Goal: Book appointment/travel/reservation

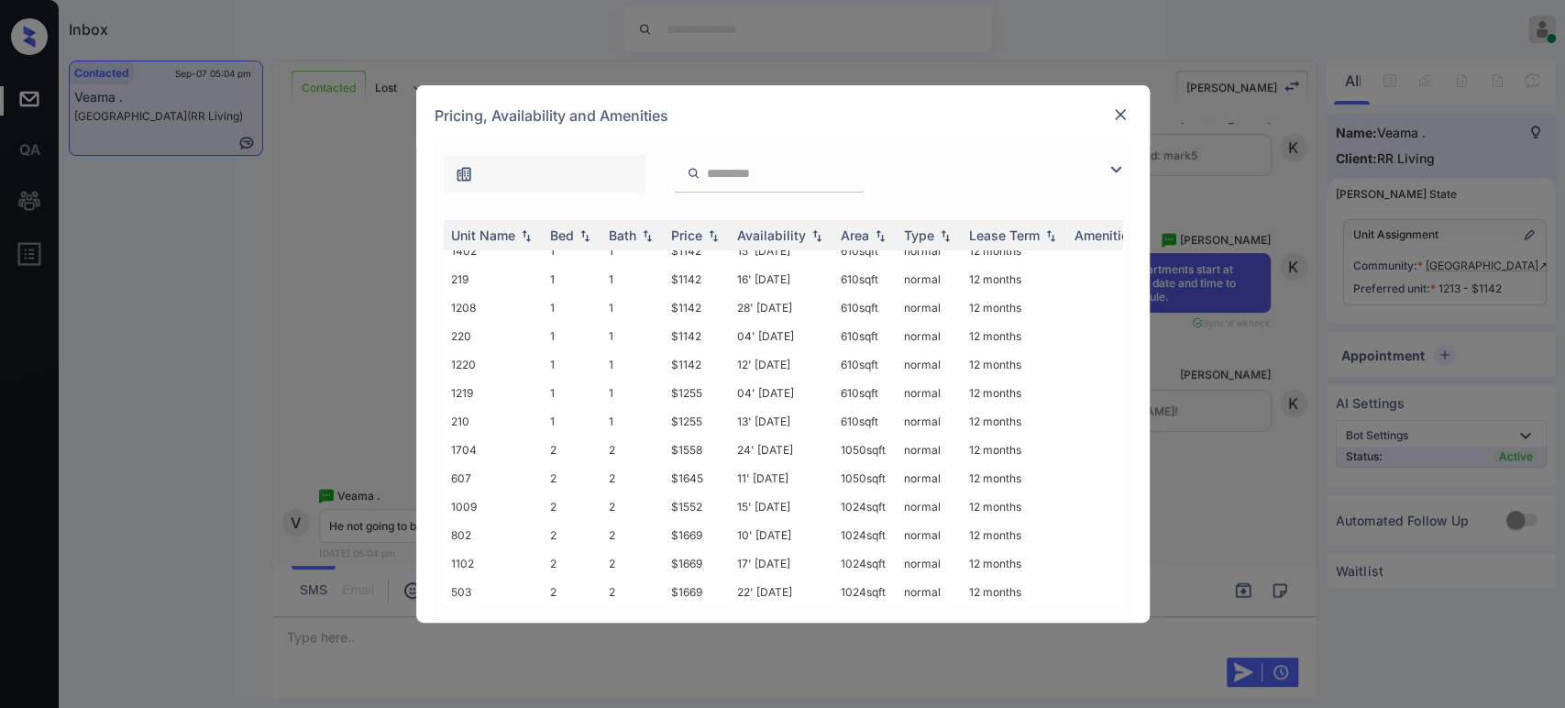
scroll to position [215, 0]
click at [1120, 115] on img at bounding box center [1120, 114] width 18 height 18
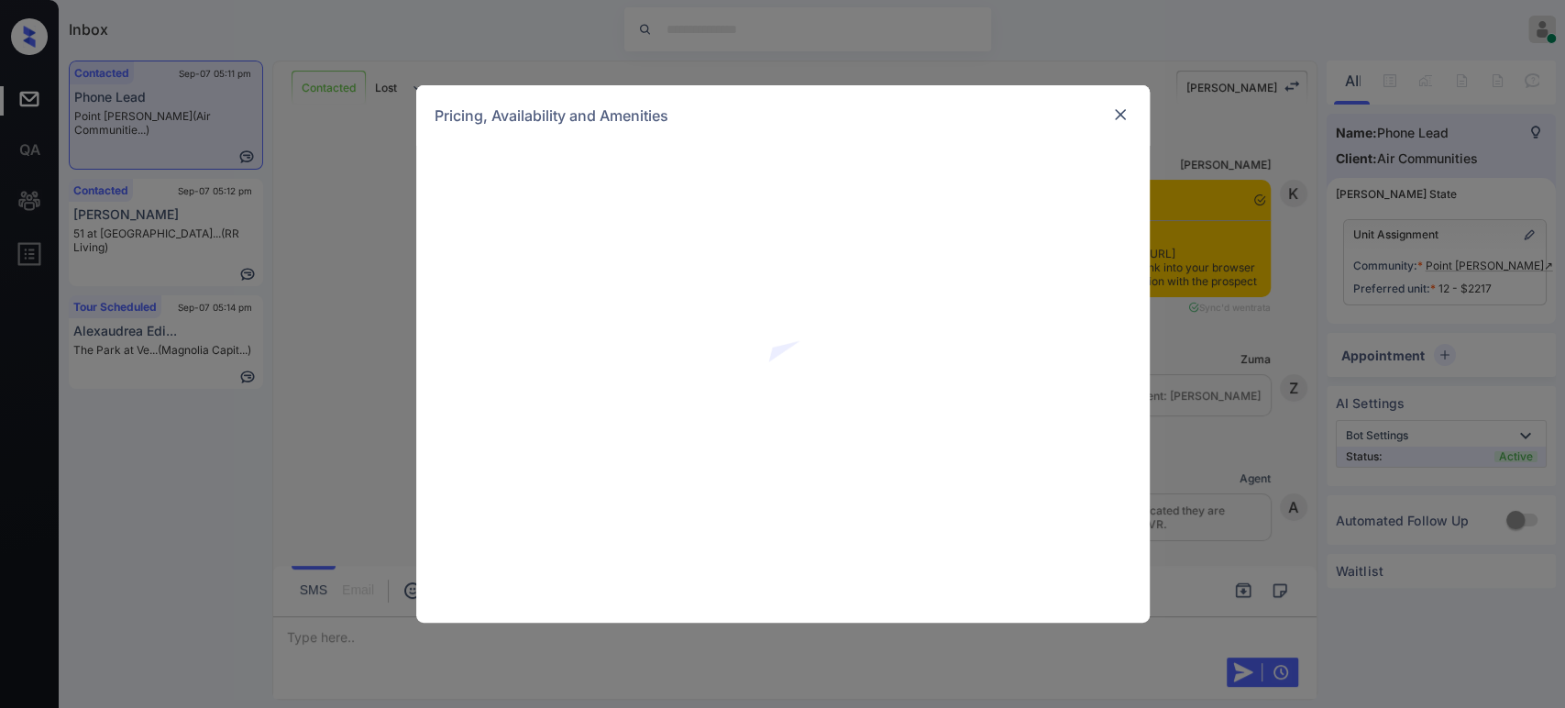
scroll to position [1434, 0]
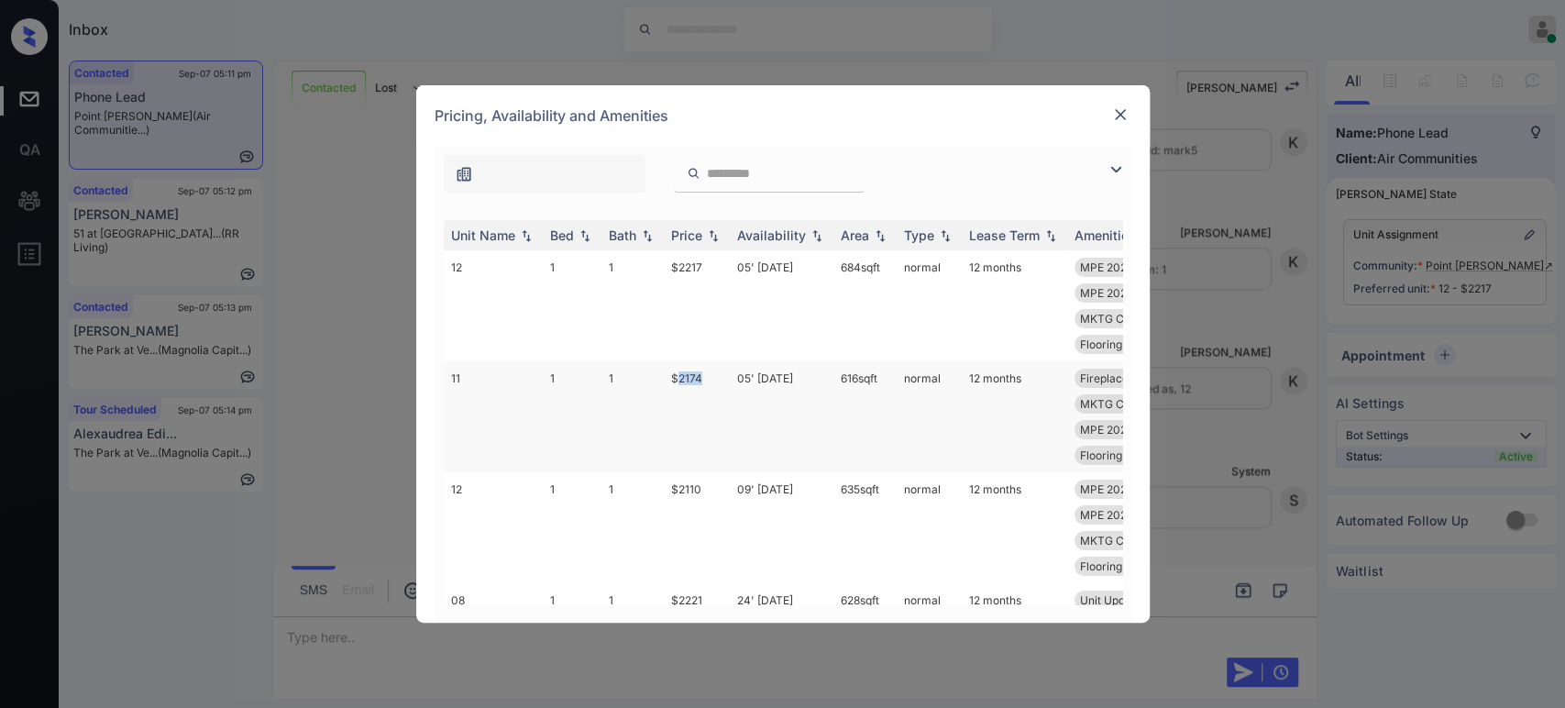
click at [680, 380] on td "$2174" at bounding box center [697, 416] width 66 height 111
click at [668, 489] on td "$2110" at bounding box center [697, 527] width 66 height 111
copy td "$2110"
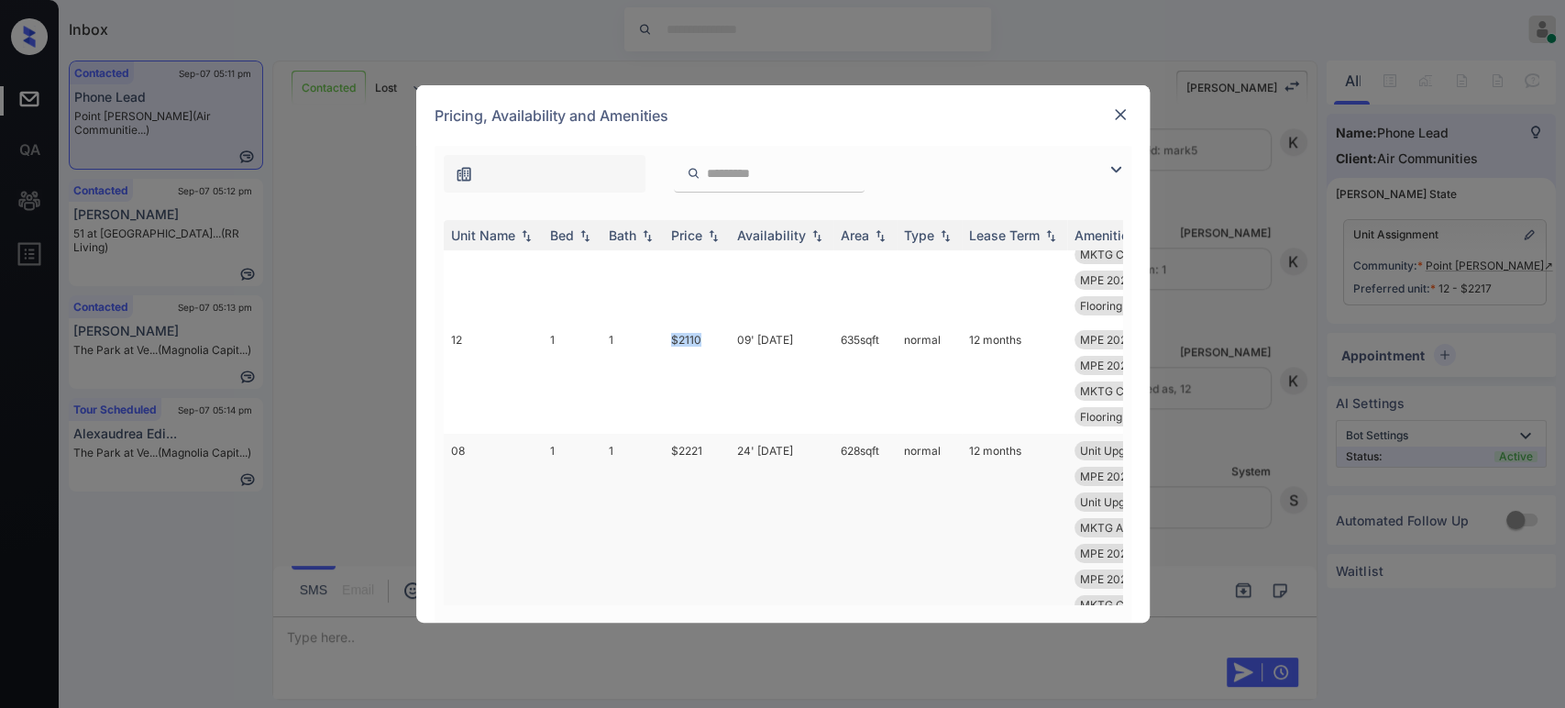
scroll to position [268, 0]
click at [1165, 526] on div "**********" at bounding box center [782, 354] width 1565 height 708
click at [1112, 116] on img at bounding box center [1120, 114] width 18 height 18
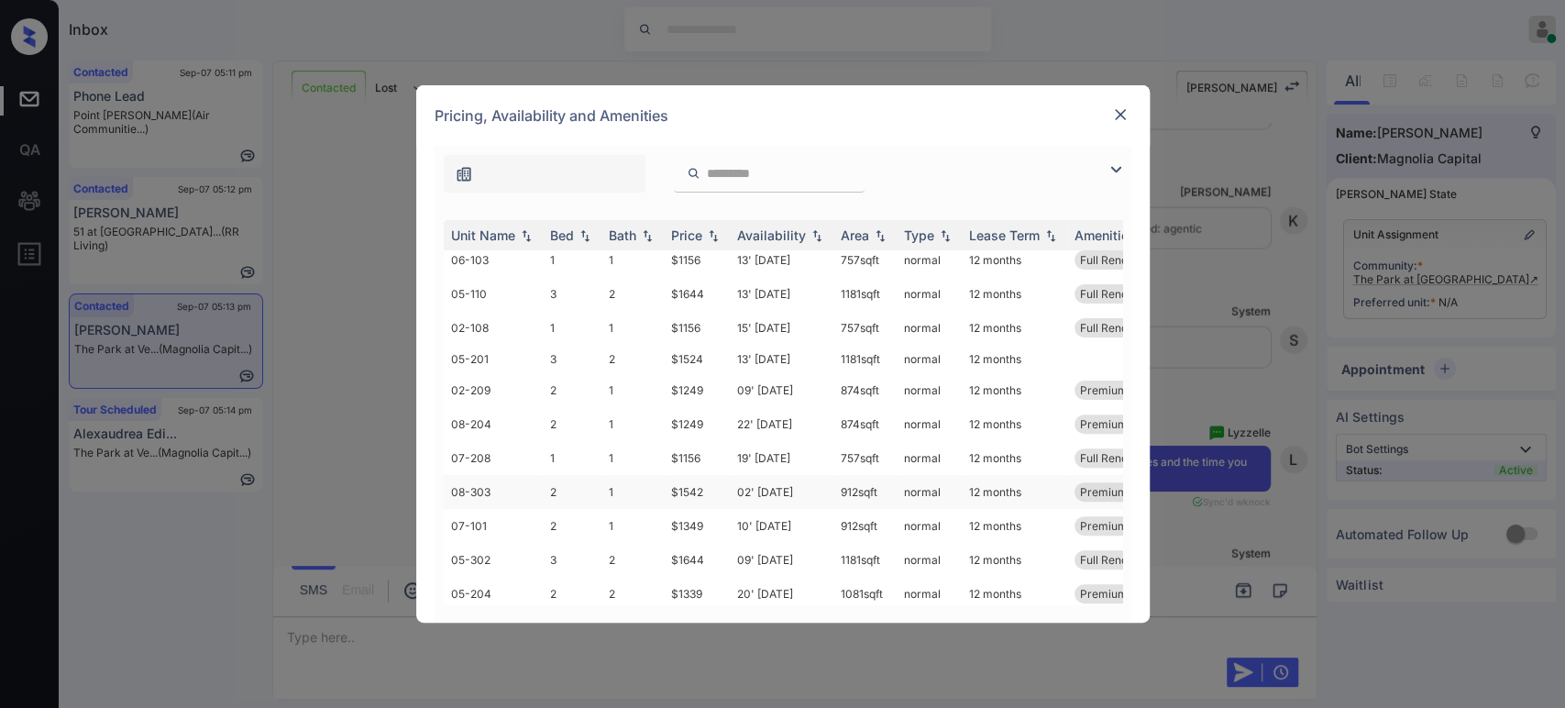
scroll to position [407, 0]
click at [680, 281] on td "$1644" at bounding box center [697, 290] width 66 height 34
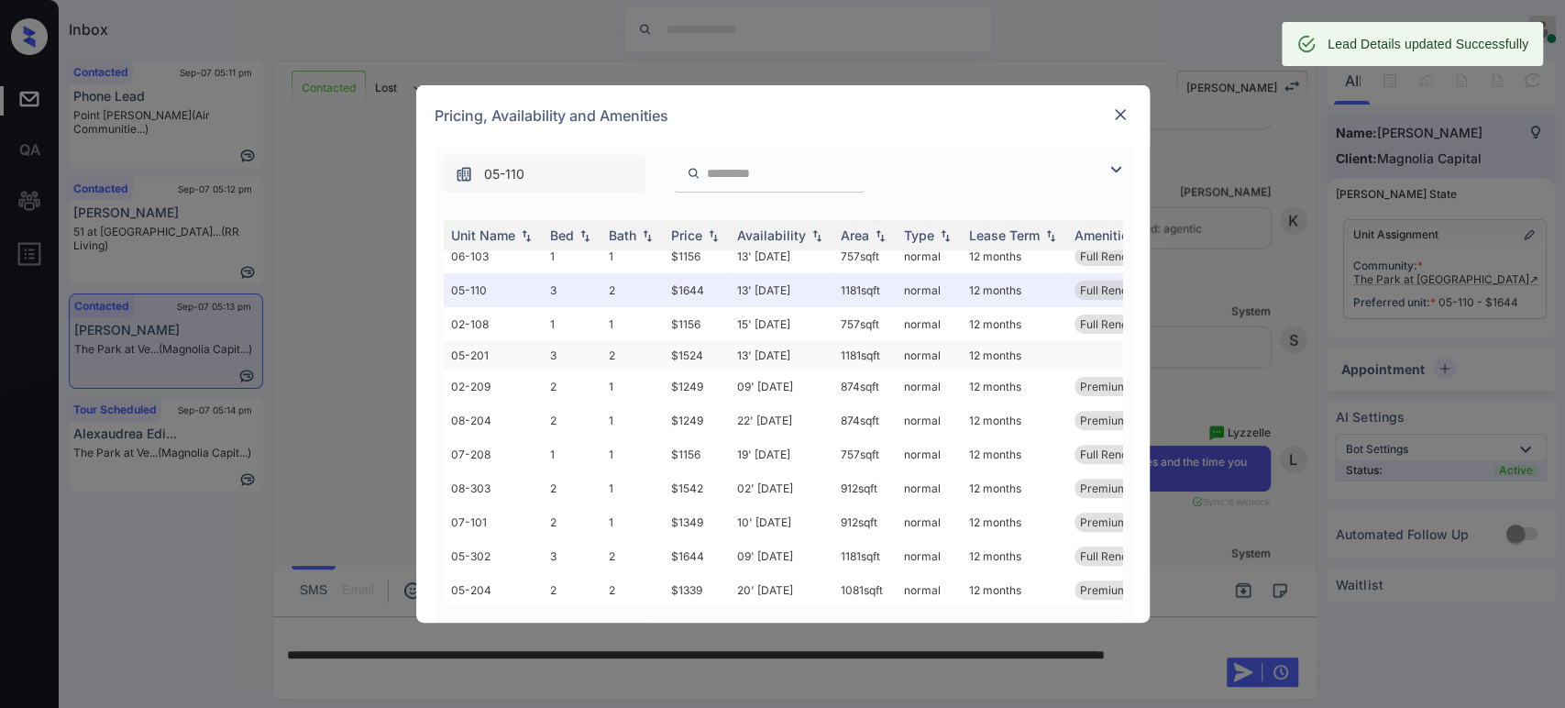
click at [715, 359] on td "$1524" at bounding box center [697, 355] width 66 height 28
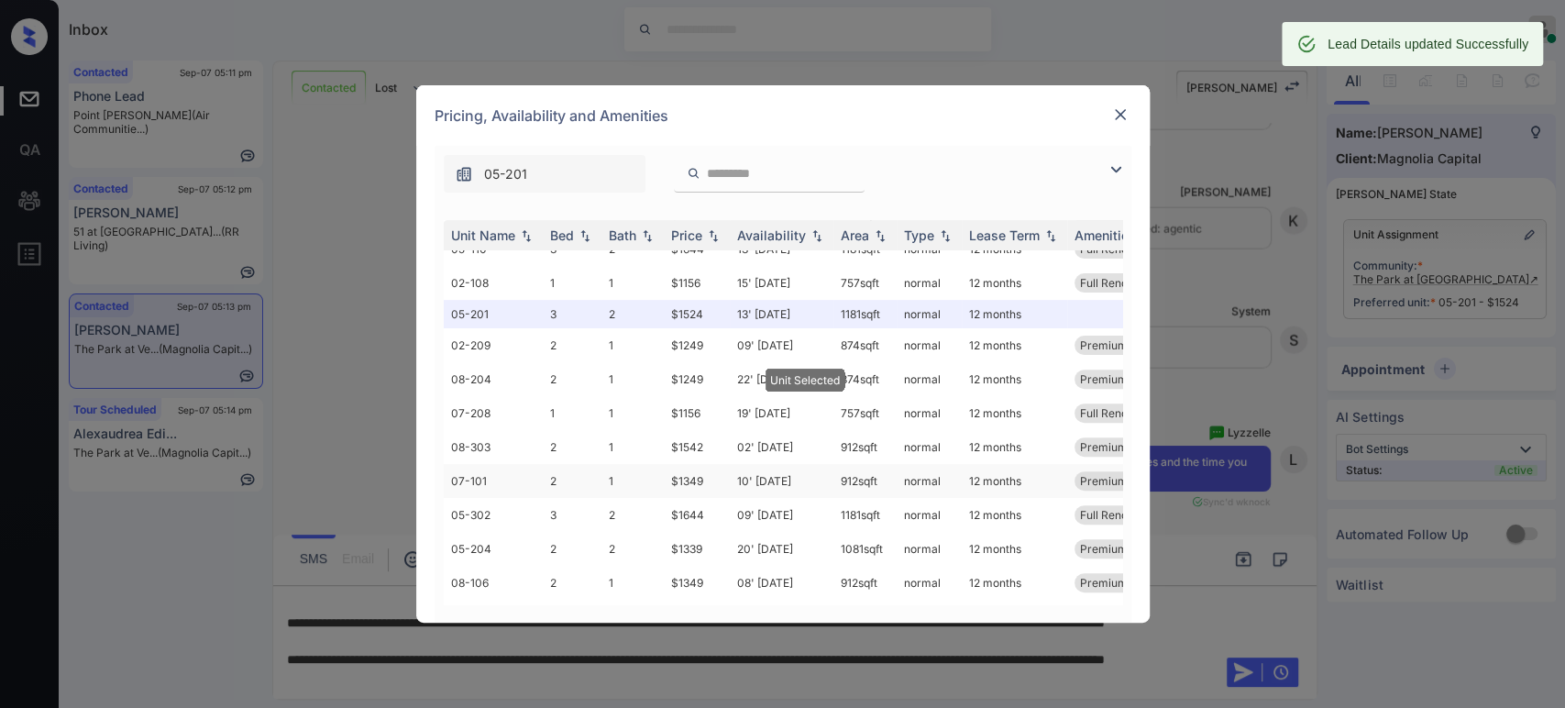
scroll to position [492, 0]
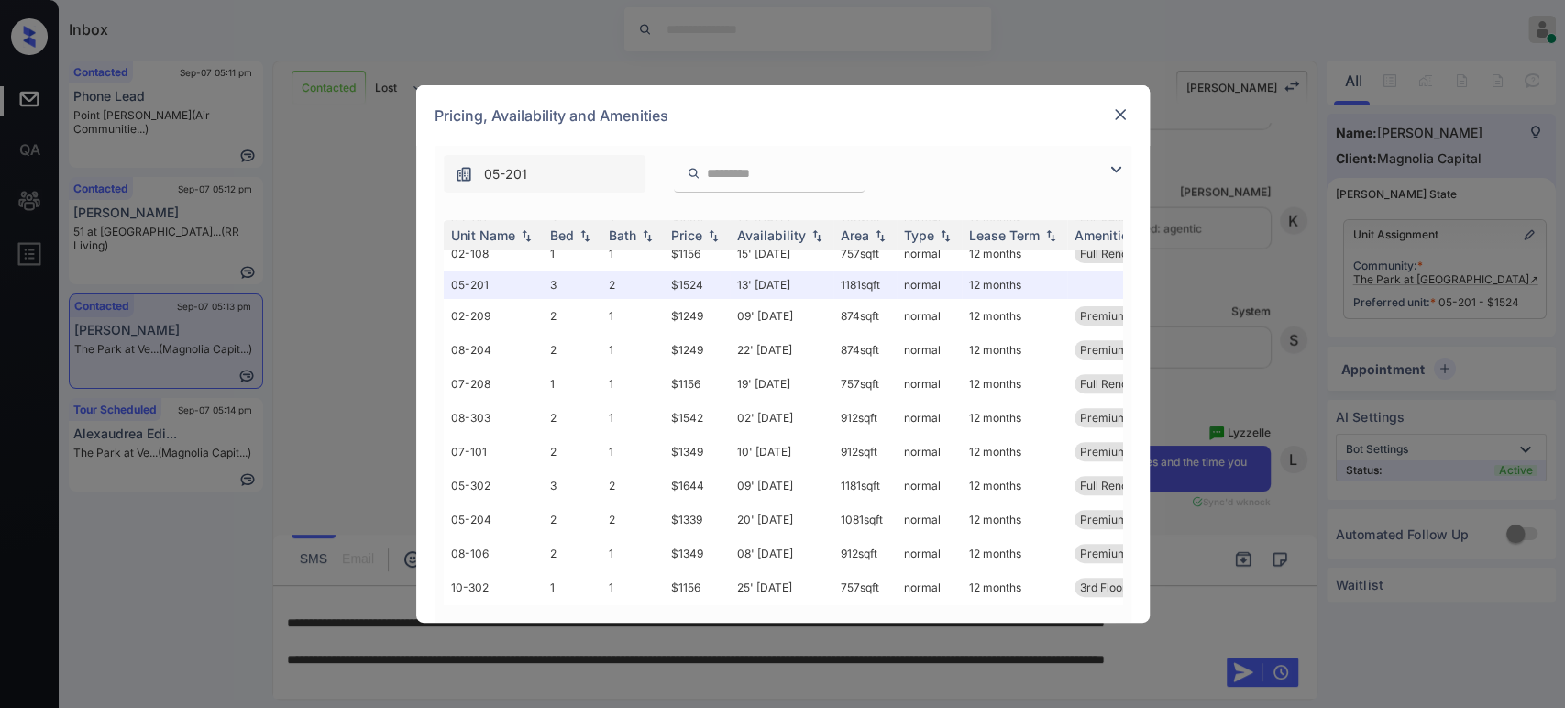
click at [1118, 118] on img at bounding box center [1120, 114] width 18 height 18
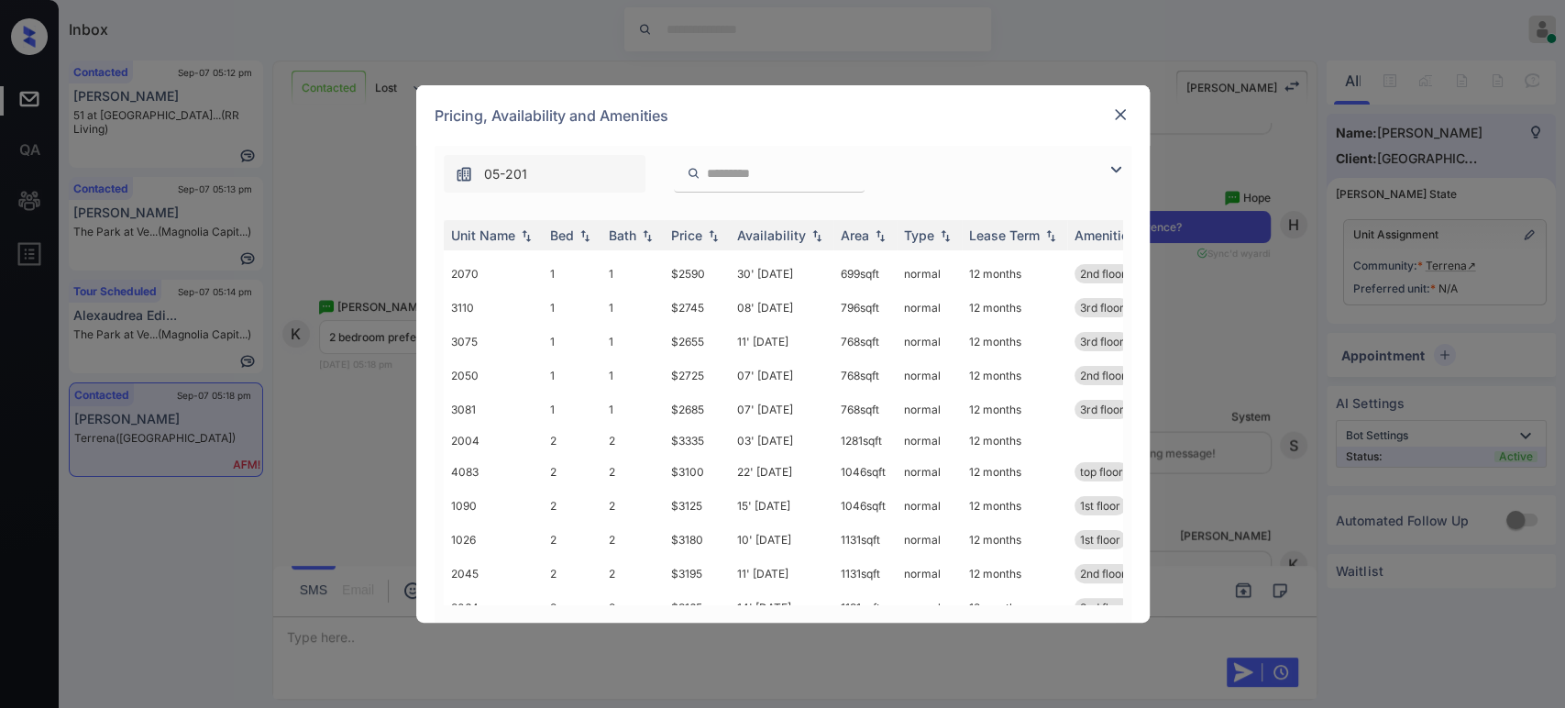
scroll to position [271, 0]
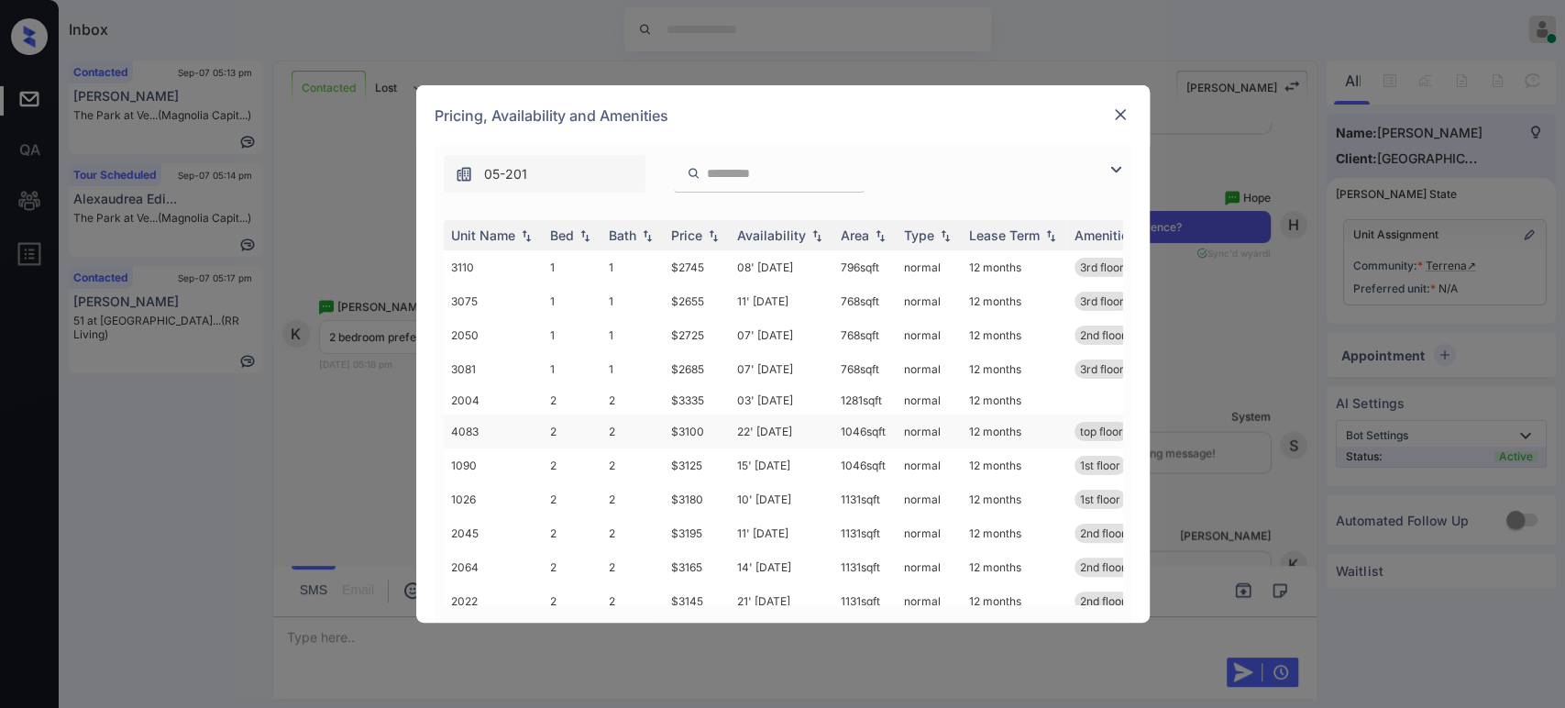
click at [712, 430] on td "$3100" at bounding box center [697, 431] width 66 height 34
click at [714, 428] on td "$3100" at bounding box center [697, 431] width 66 height 34
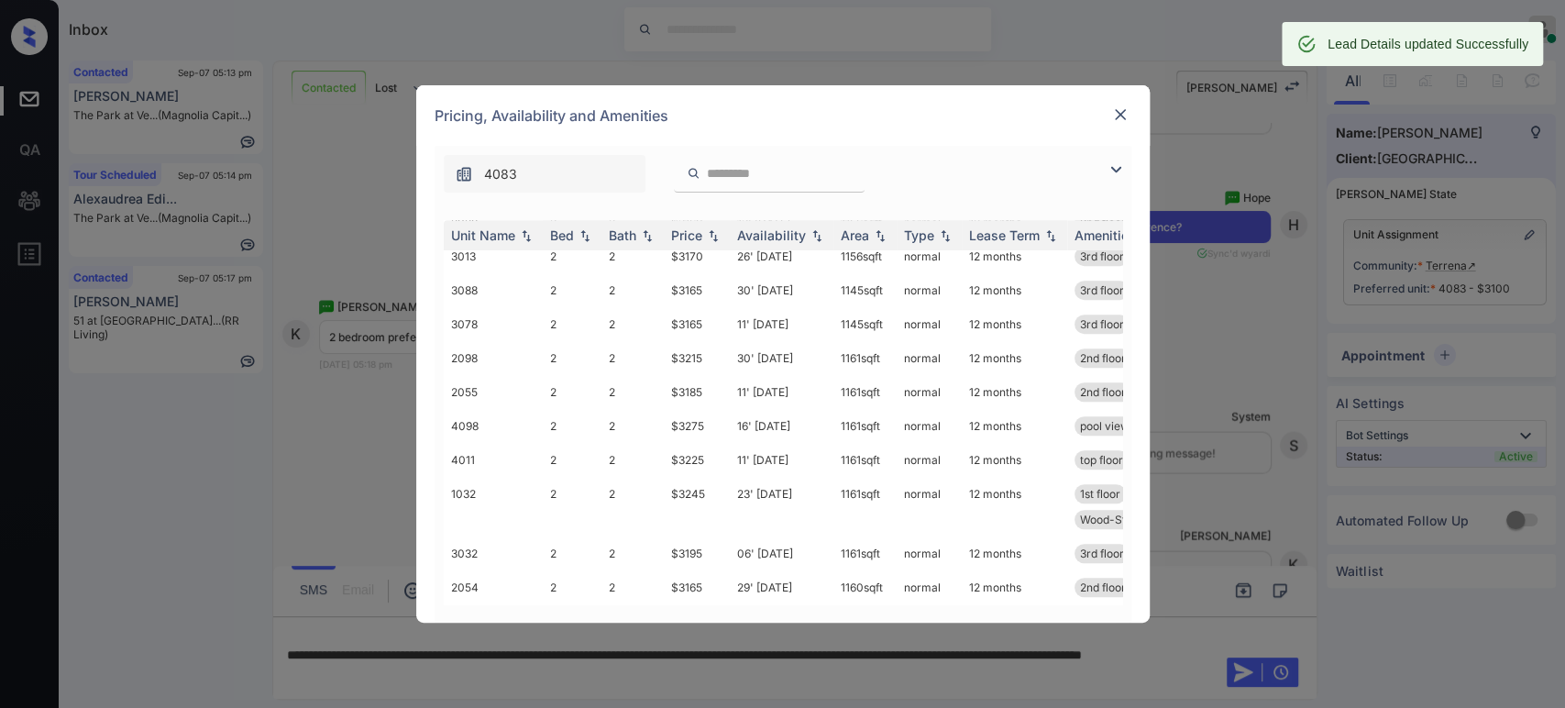
scroll to position [792, 0]
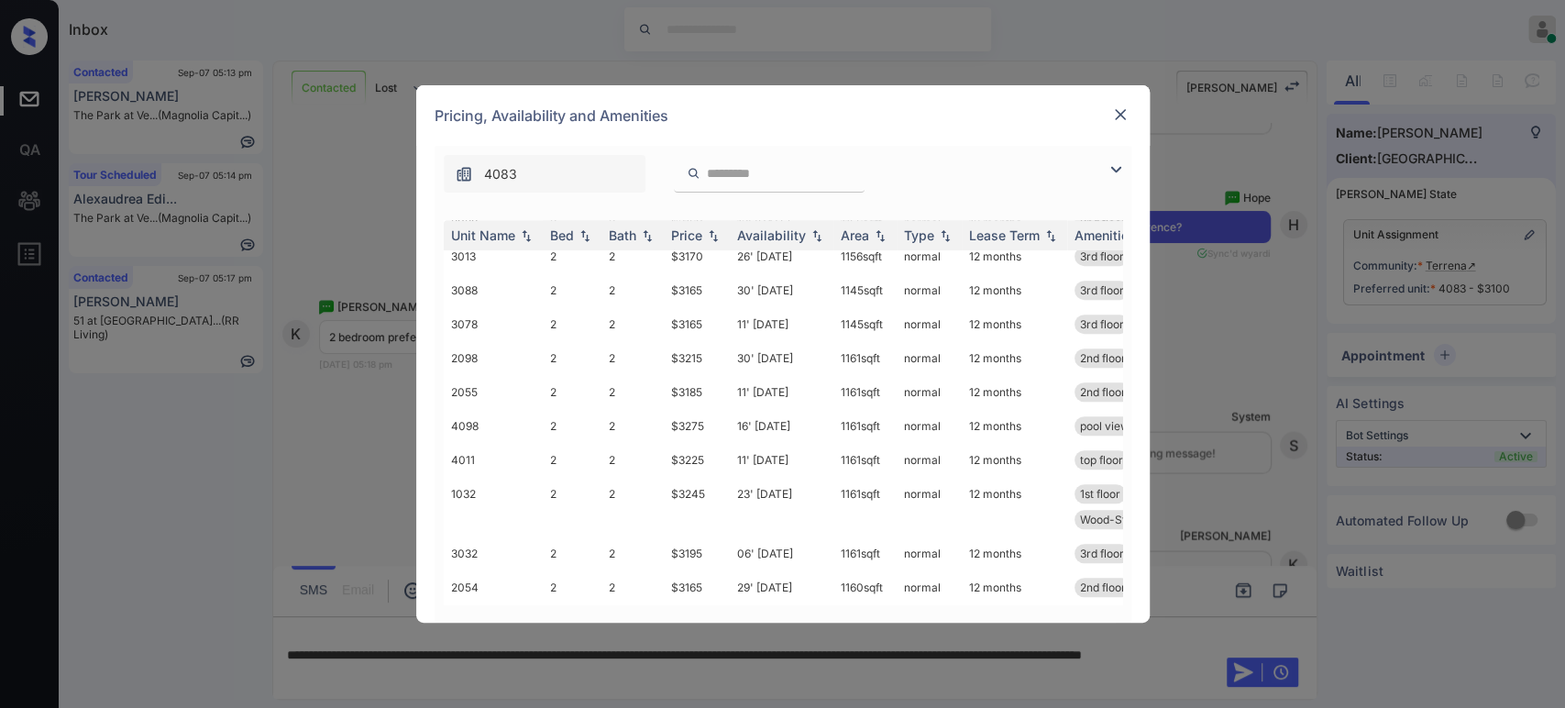
click at [1122, 121] on img at bounding box center [1120, 114] width 18 height 18
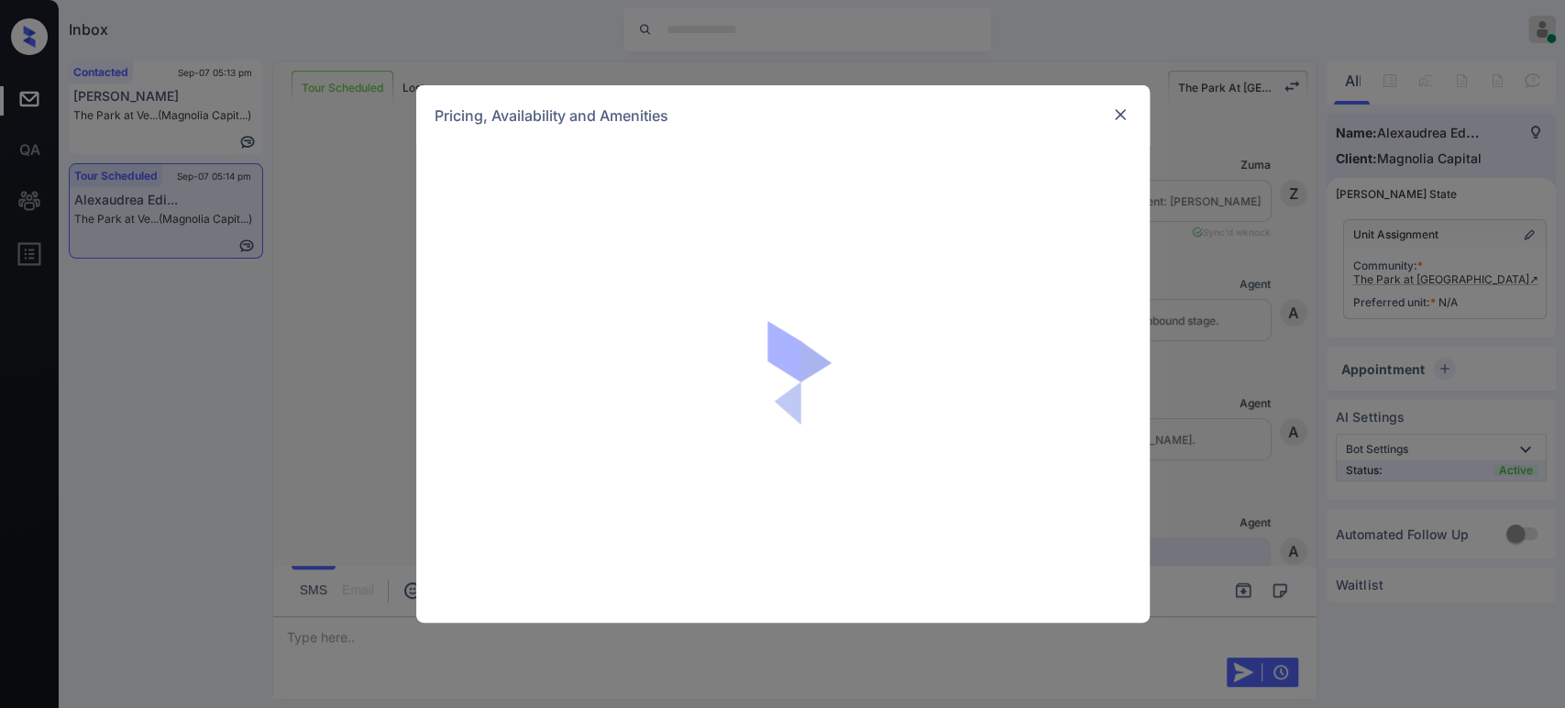
scroll to position [293, 0]
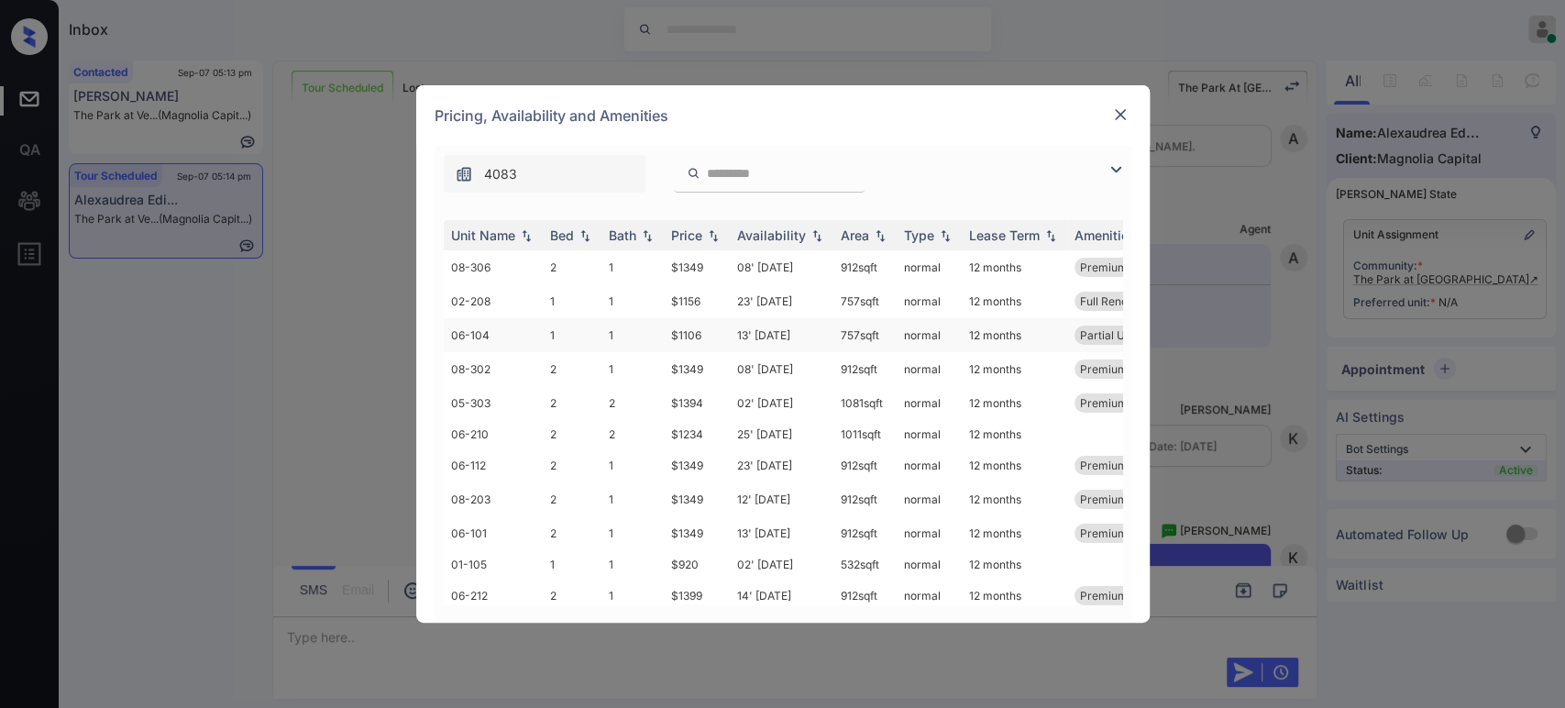
click at [699, 336] on td "$1106" at bounding box center [697, 335] width 66 height 34
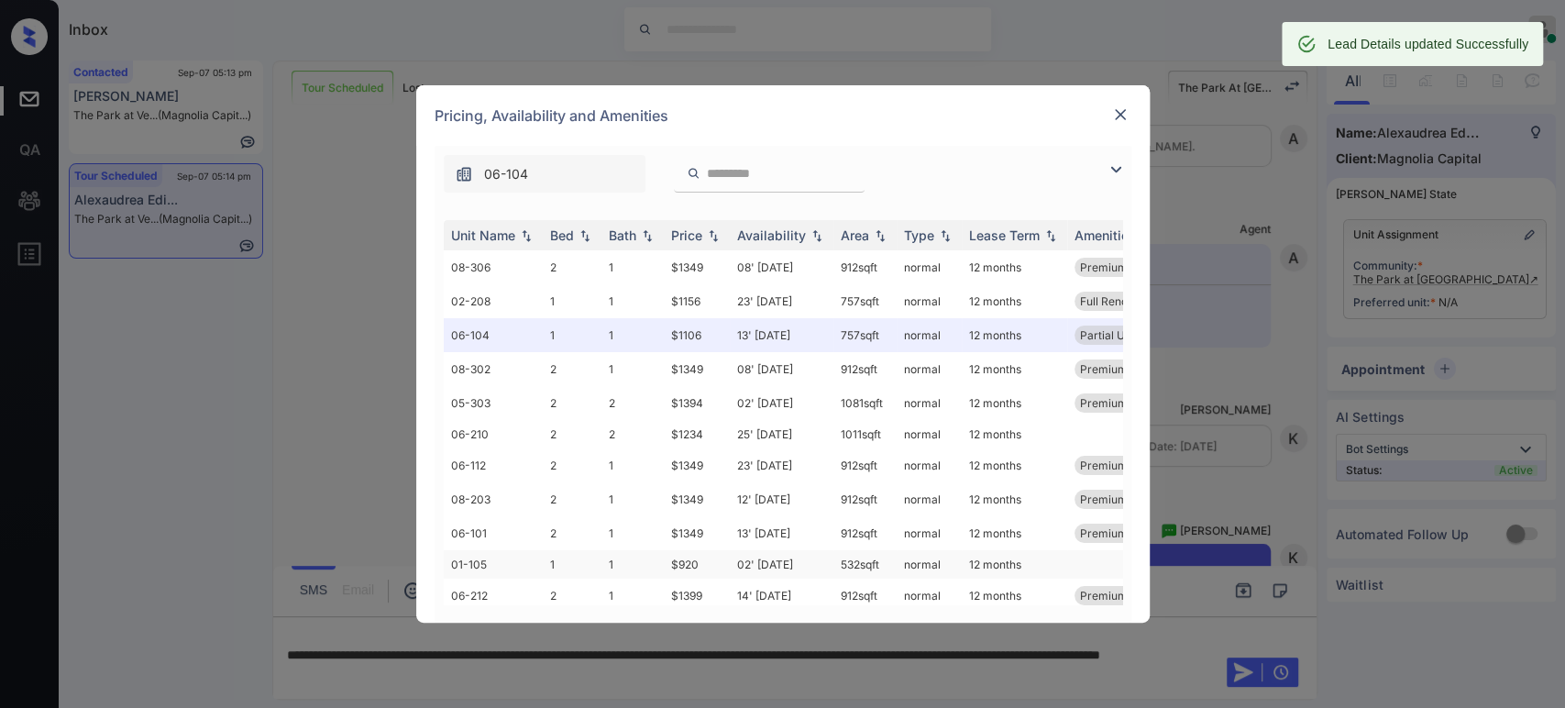
click at [697, 562] on td "$920" at bounding box center [697, 564] width 66 height 28
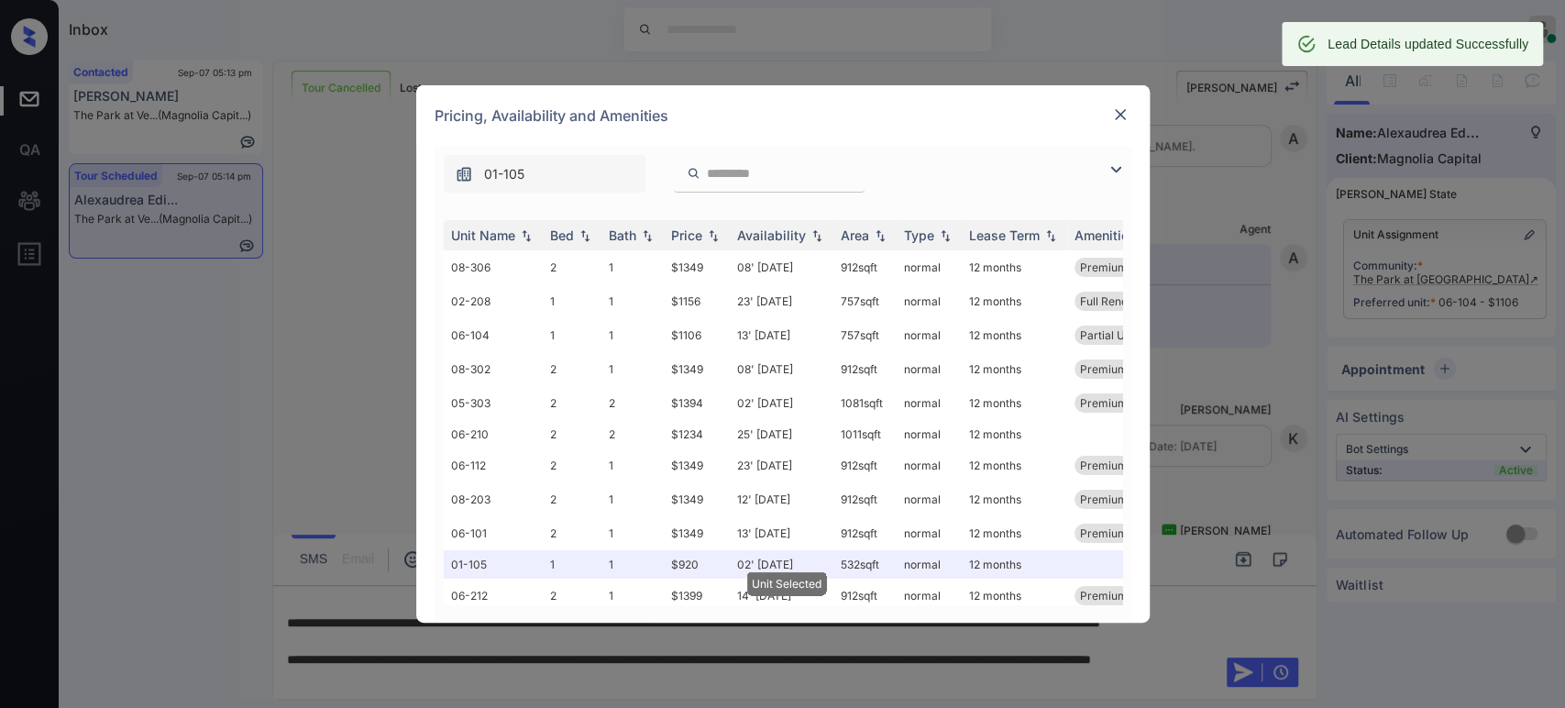
click at [1125, 116] on img at bounding box center [1120, 114] width 18 height 18
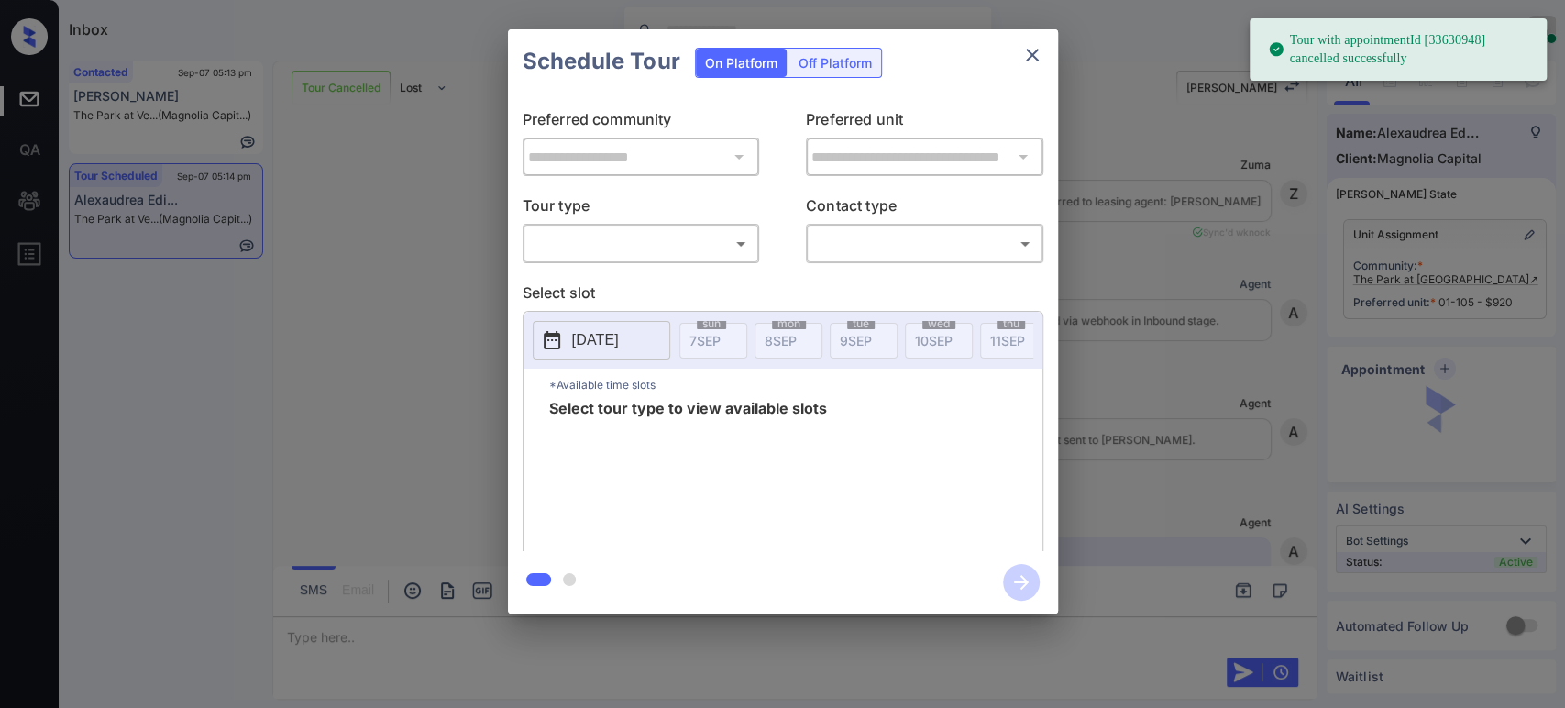
scroll to position [3653, 0]
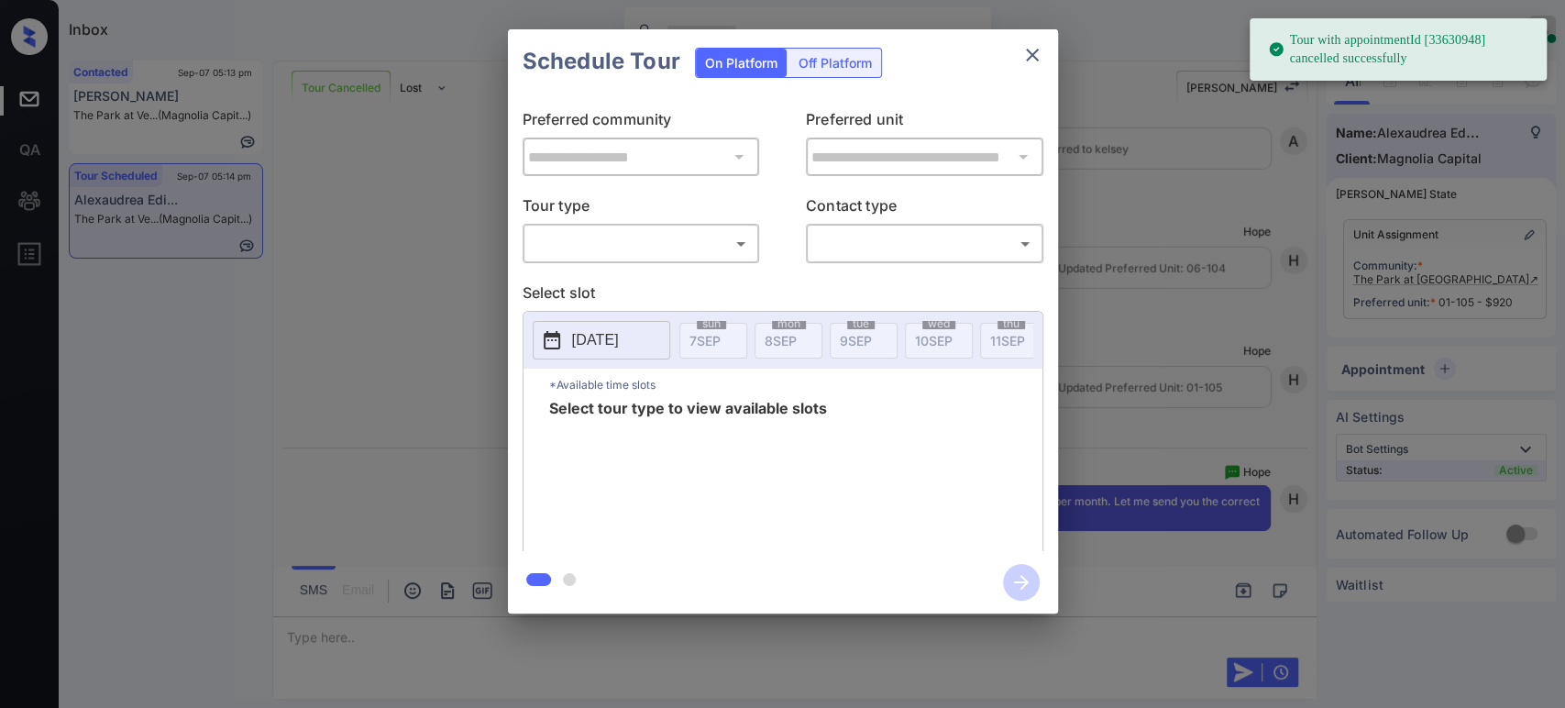
click at [658, 238] on body "Tour with appointmentId [33630948] cancelled successfully Inbox Hope Jatap Onli…" at bounding box center [782, 354] width 1565 height 708
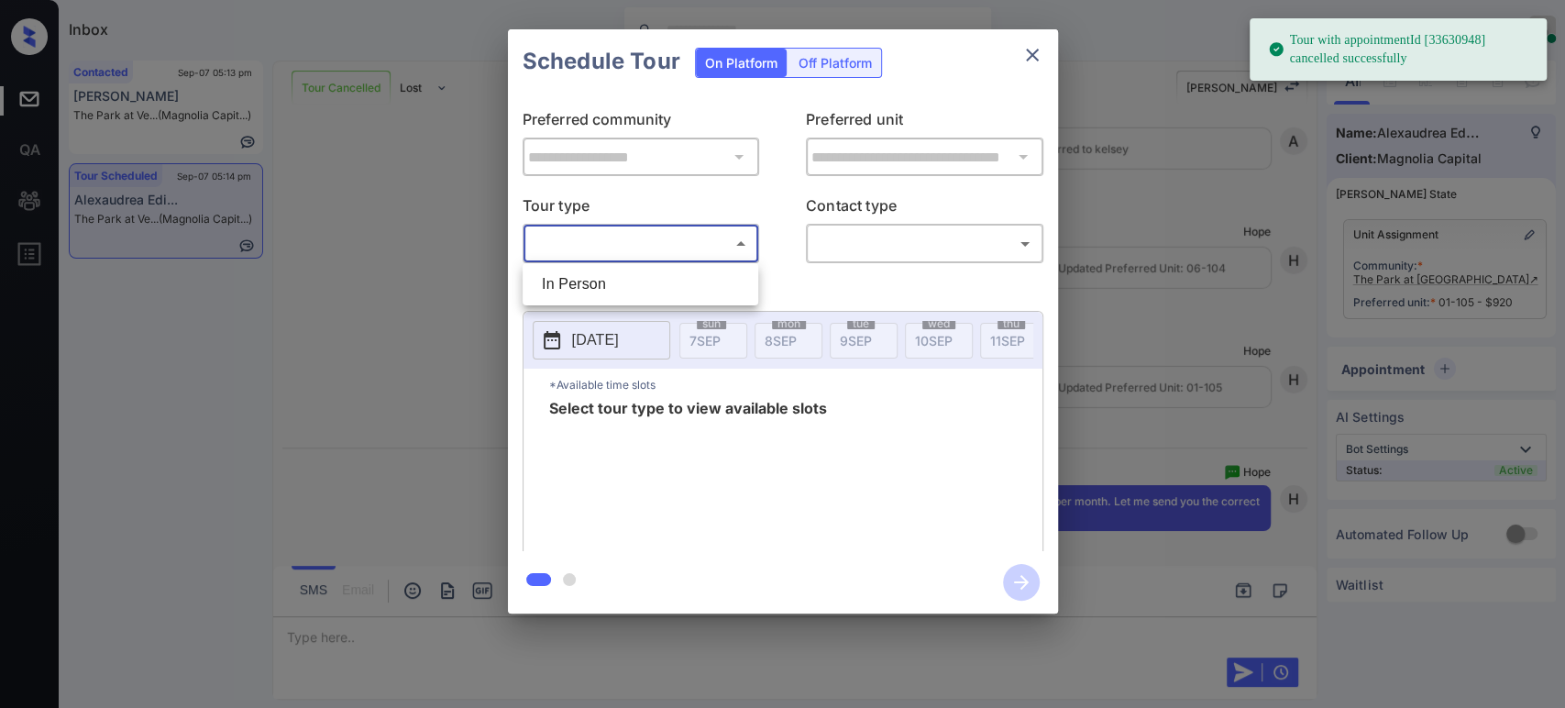
click at [649, 282] on li "In Person" at bounding box center [640, 284] width 227 height 33
type input "********"
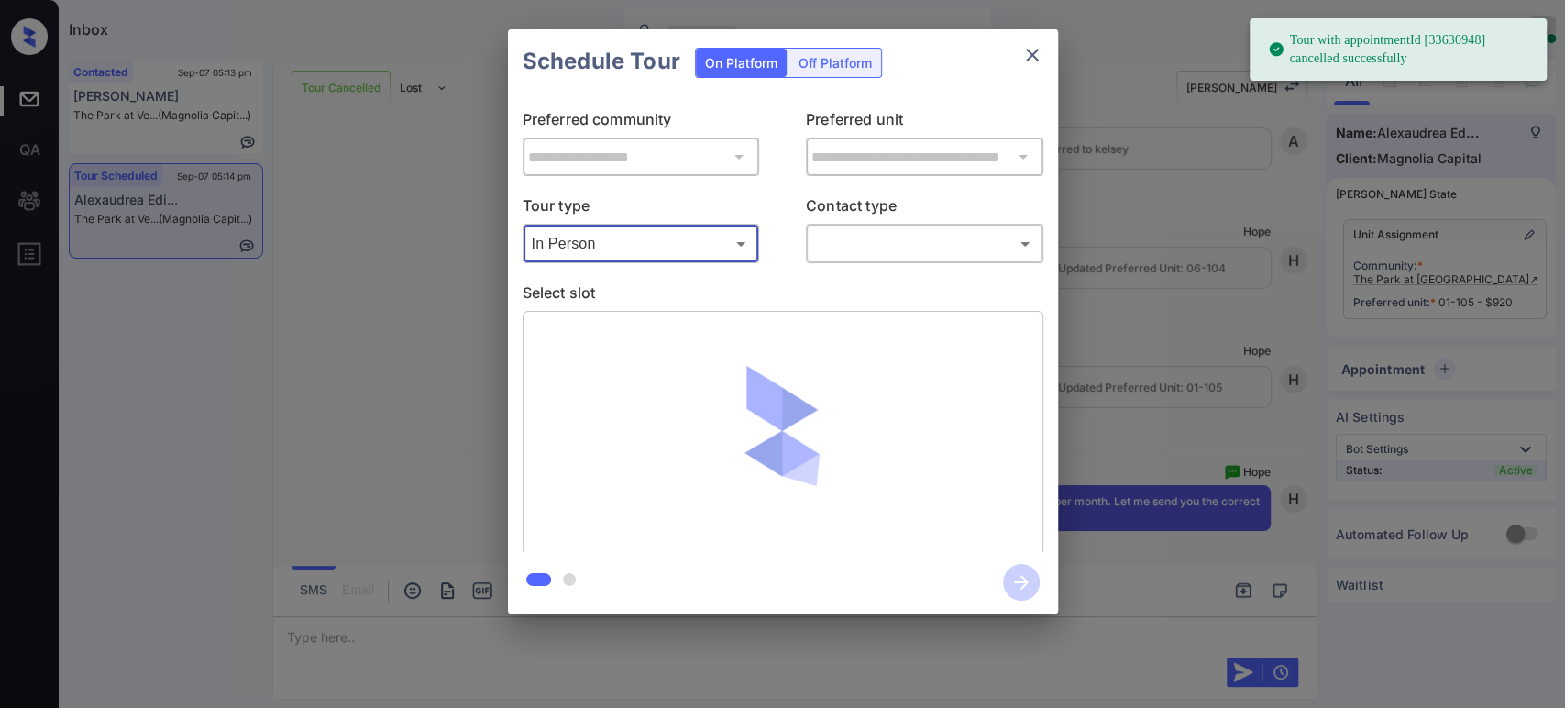
click at [912, 232] on body "Tour with appointmentId [33630948] cancelled successfully Inbox Hope Jatap Onli…" at bounding box center [782, 354] width 1565 height 708
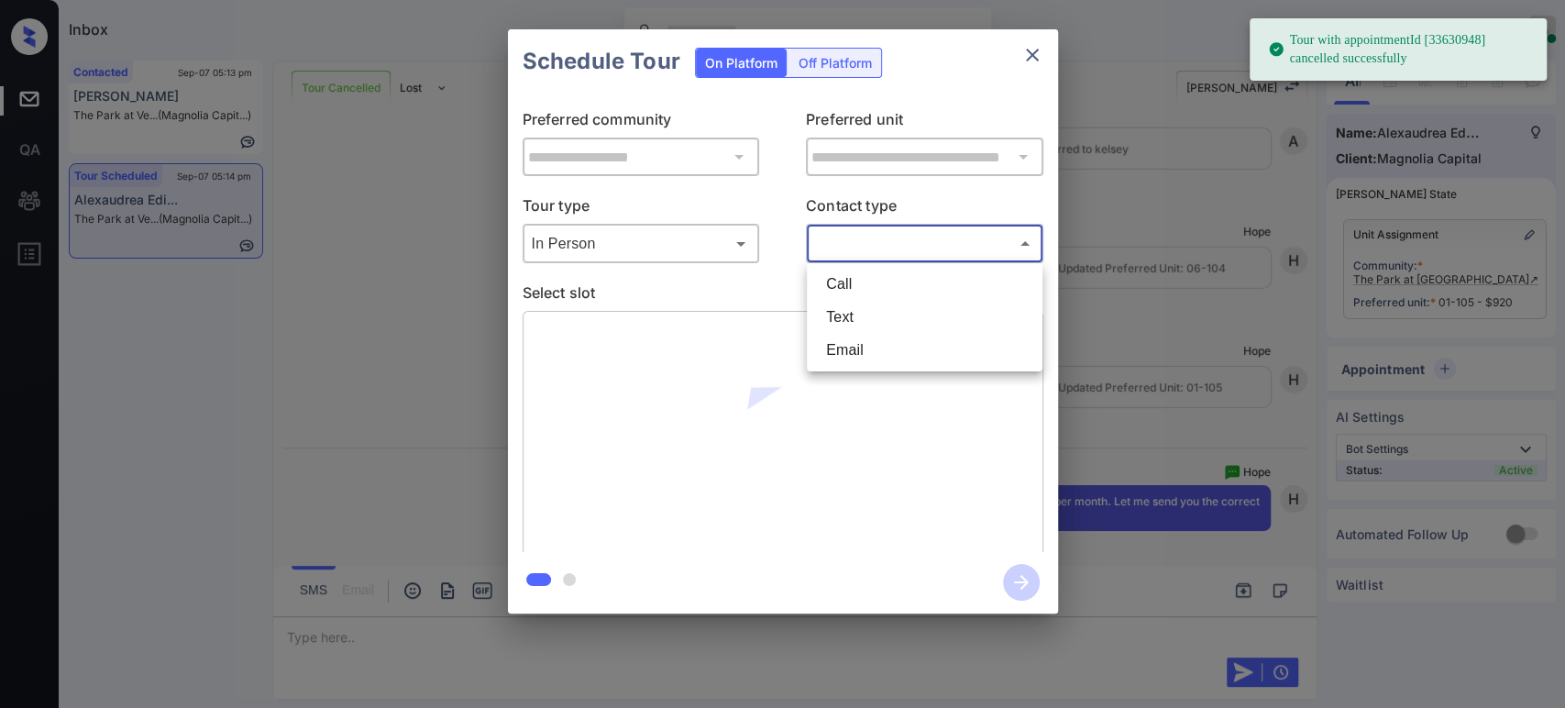
click at [899, 326] on li "Text" at bounding box center [925, 317] width 227 height 33
type input "****"
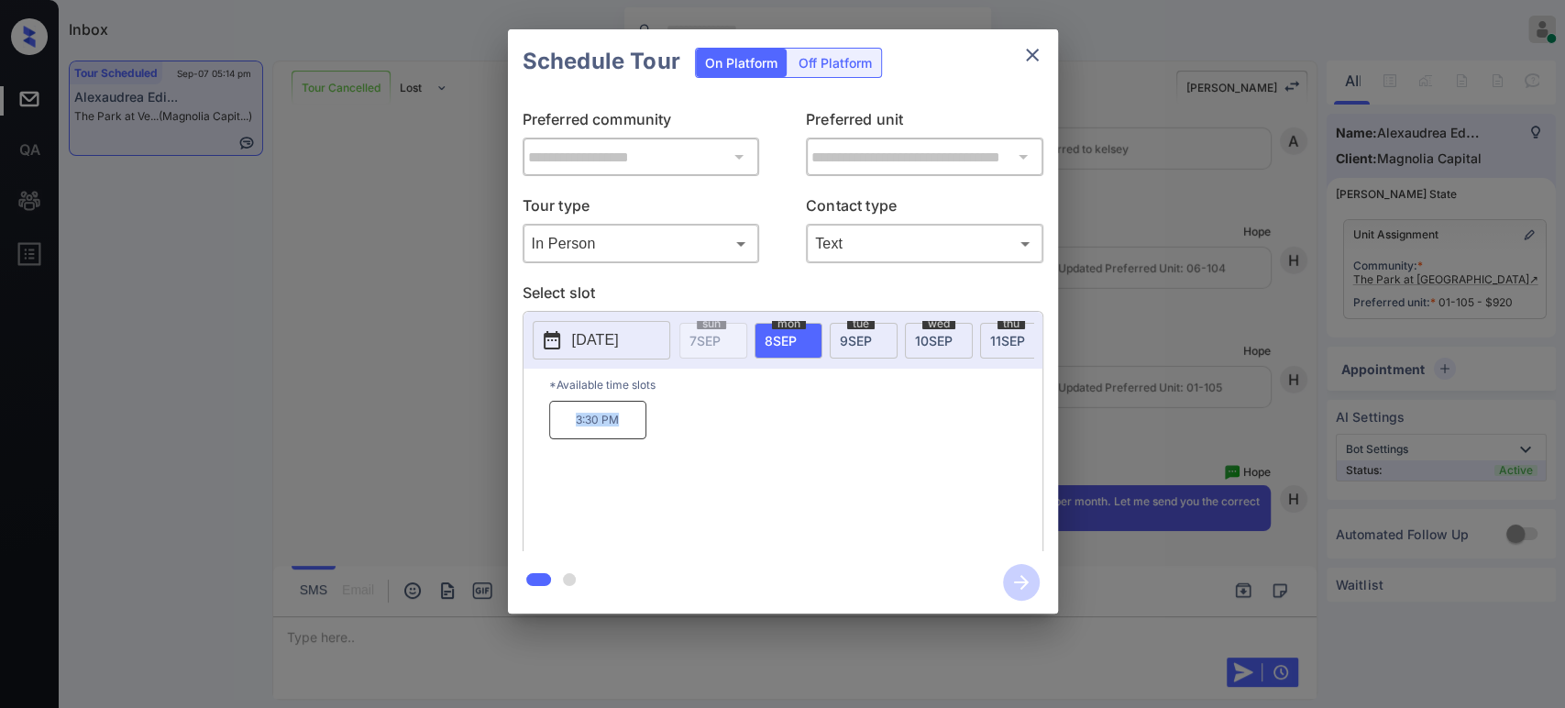
drag, startPoint x: 635, startPoint y: 431, endPoint x: 566, endPoint y: 424, distance: 70.1
click at [566, 424] on p "3:30 PM" at bounding box center [597, 420] width 97 height 39
copy p "3:30 PM"
click at [392, 459] on div "**********" at bounding box center [782, 321] width 1565 height 643
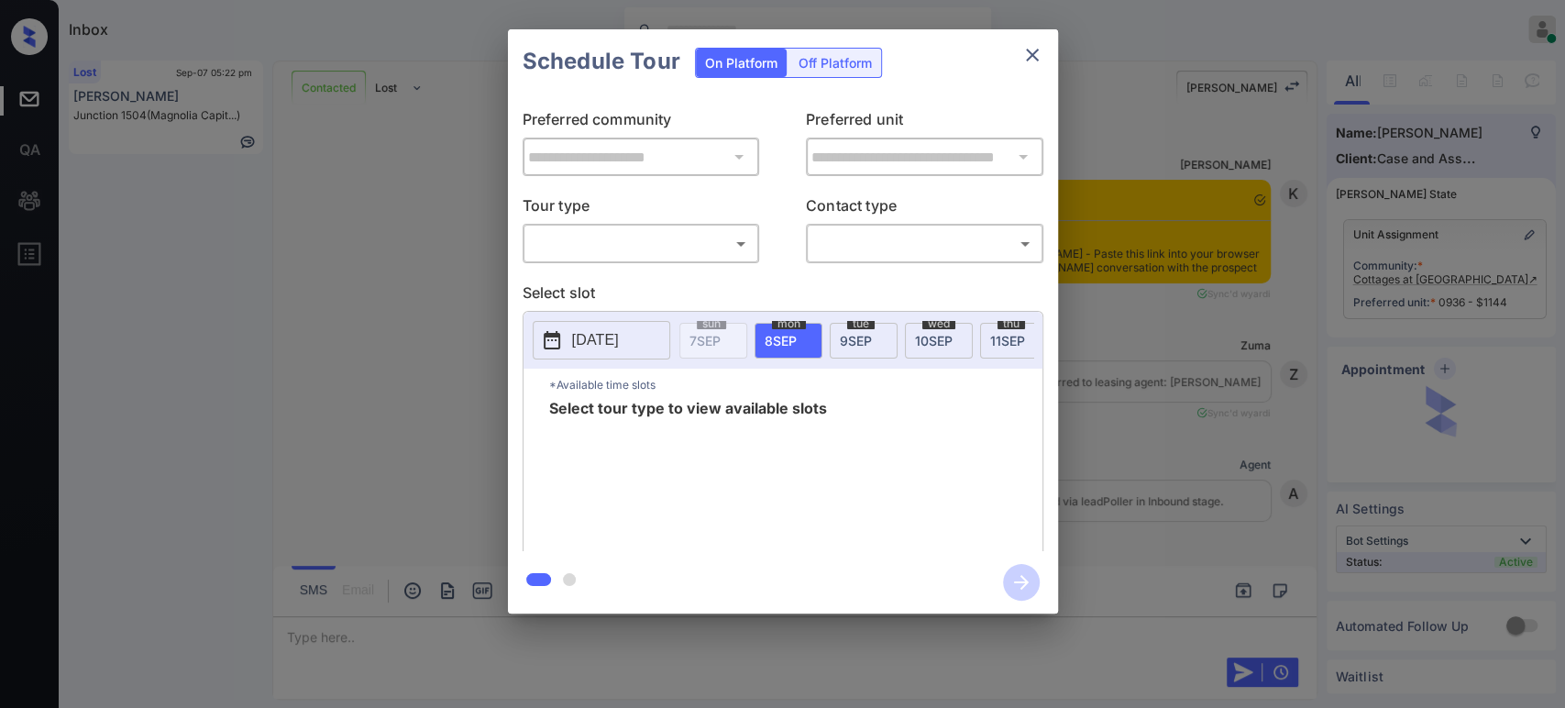
scroll to position [5103, 0]
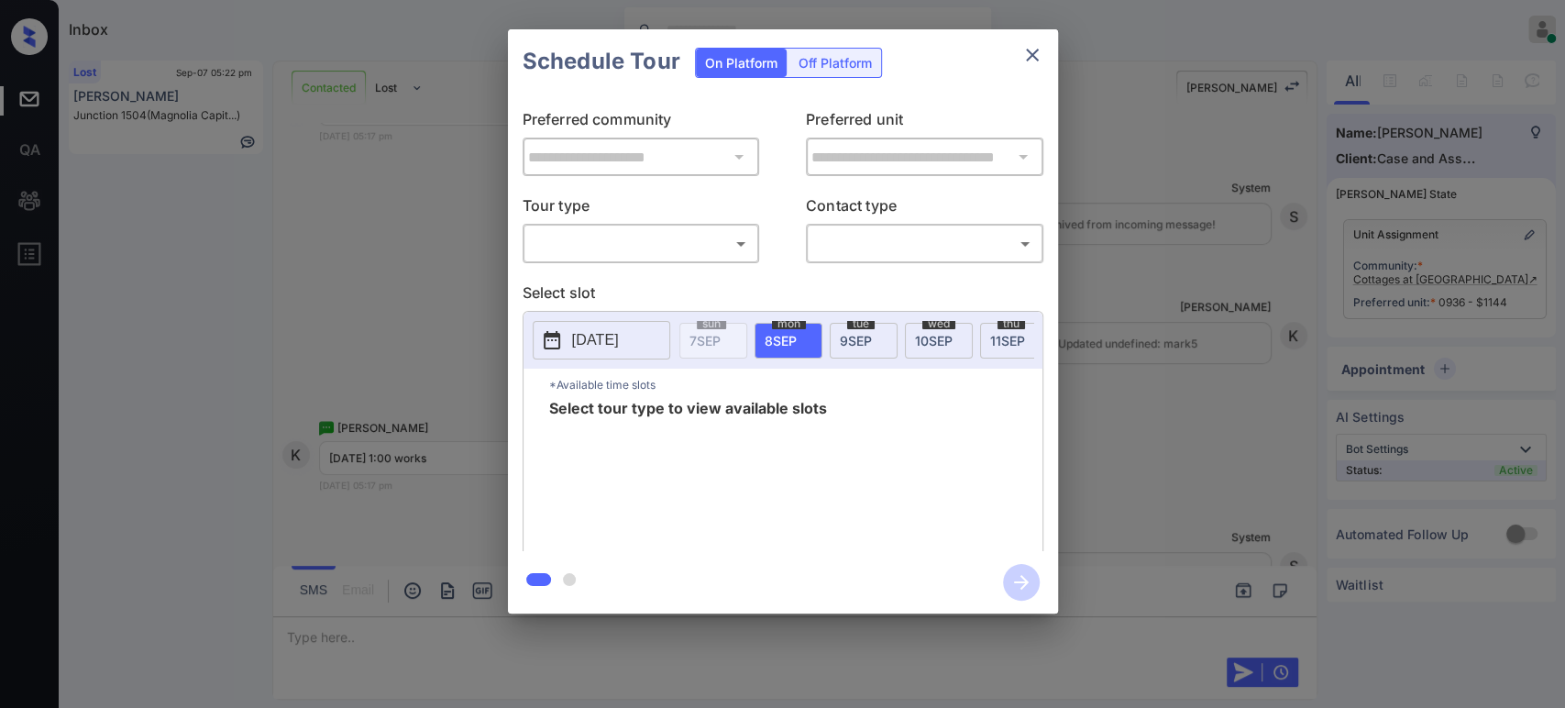
click at [672, 250] on body "Inbox Hope Jatap Online Set yourself offline Set yourself on break Profile Swit…" at bounding box center [782, 354] width 1565 height 708
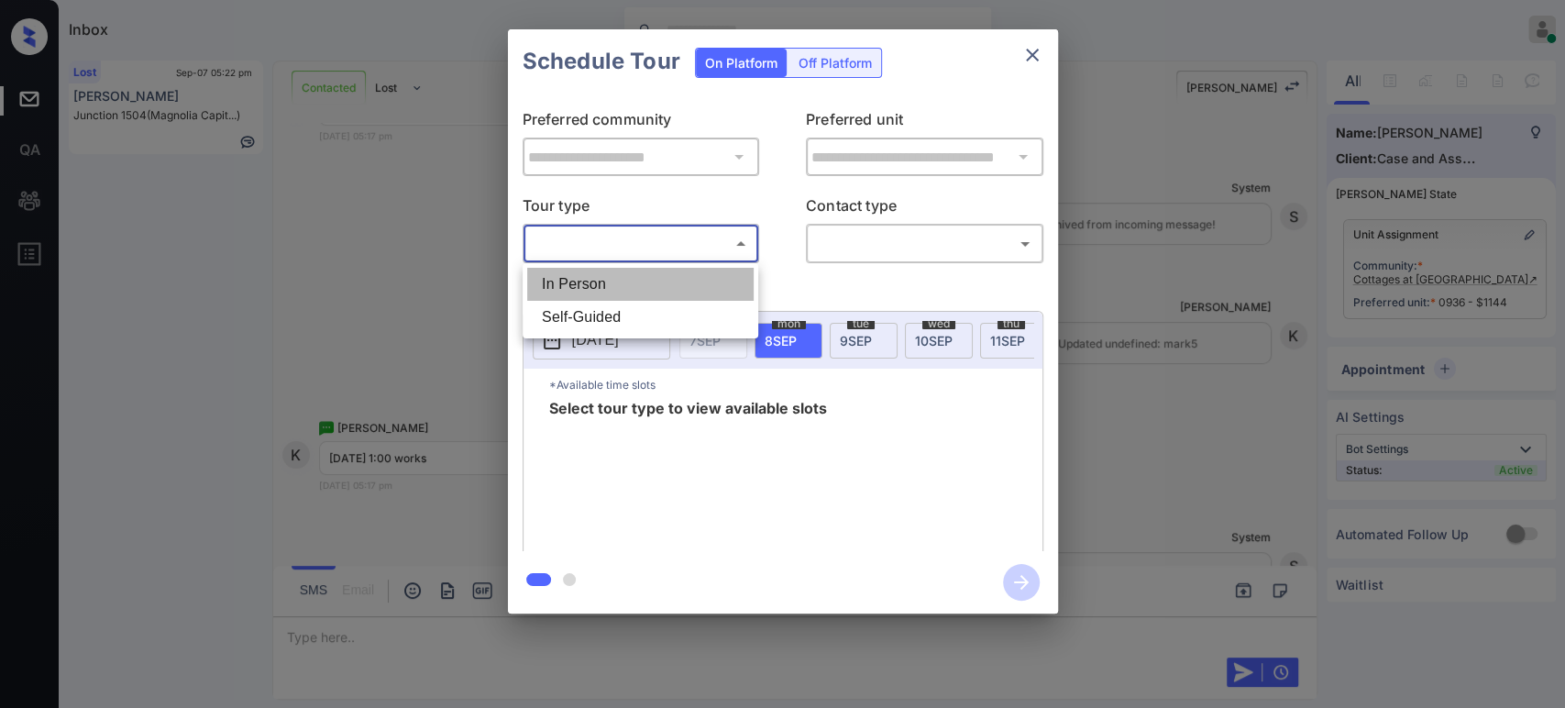
click at [639, 277] on li "In Person" at bounding box center [640, 284] width 227 height 33
type input "********"
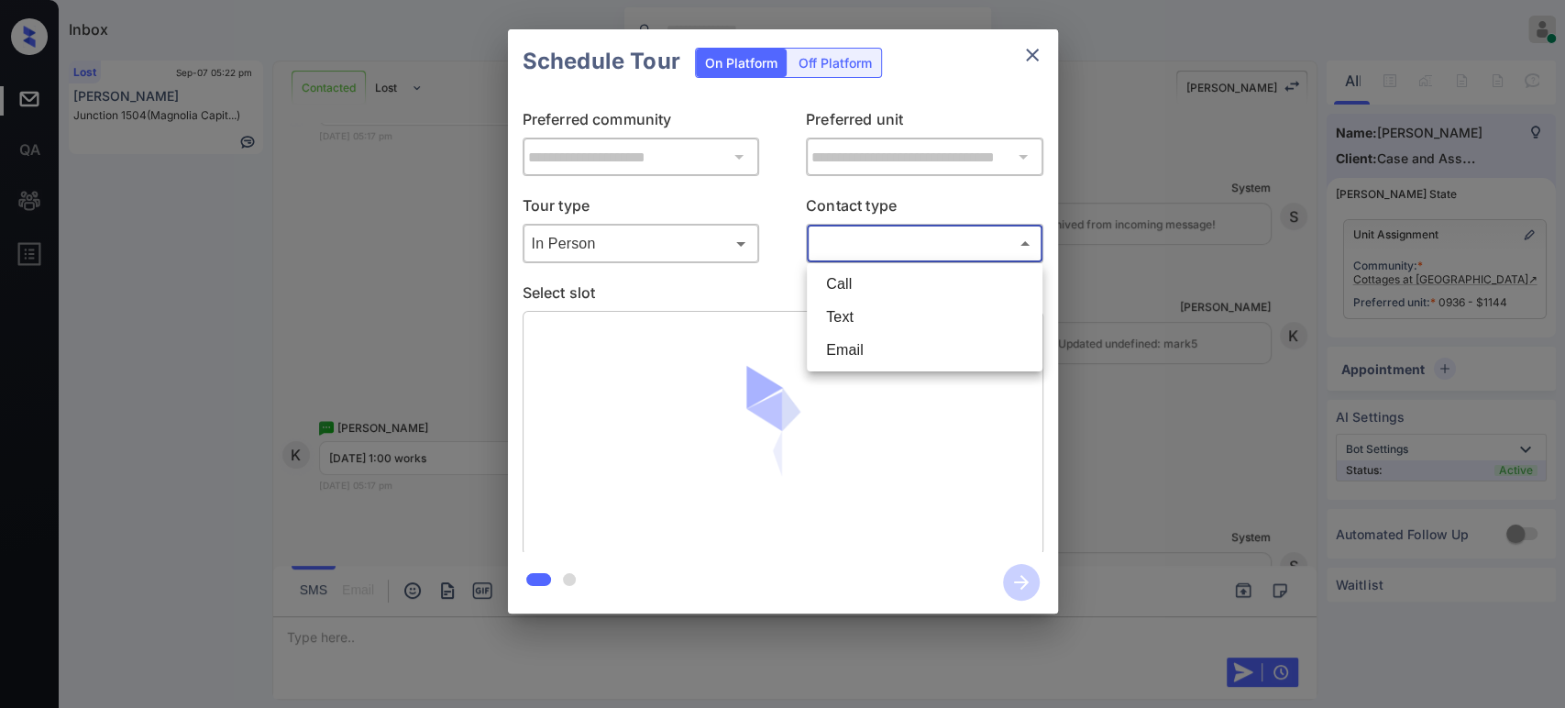
drag, startPoint x: 902, startPoint y: 238, endPoint x: 891, endPoint y: 265, distance: 28.8
click at [902, 238] on body "Inbox Hope Jatap Online Set yourself offline Set yourself on break Profile Swit…" at bounding box center [782, 354] width 1565 height 708
click at [873, 312] on li "Text" at bounding box center [925, 317] width 227 height 33
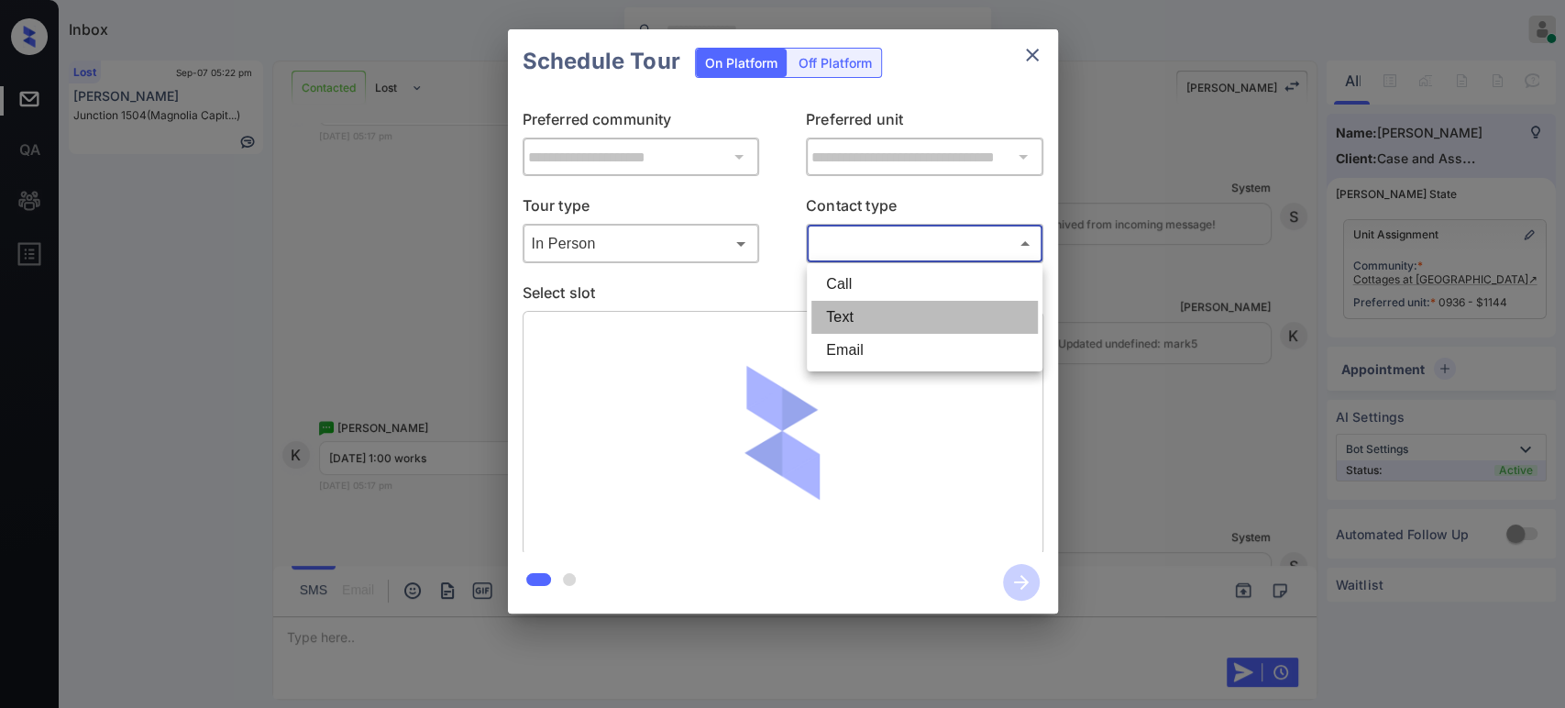
type input "****"
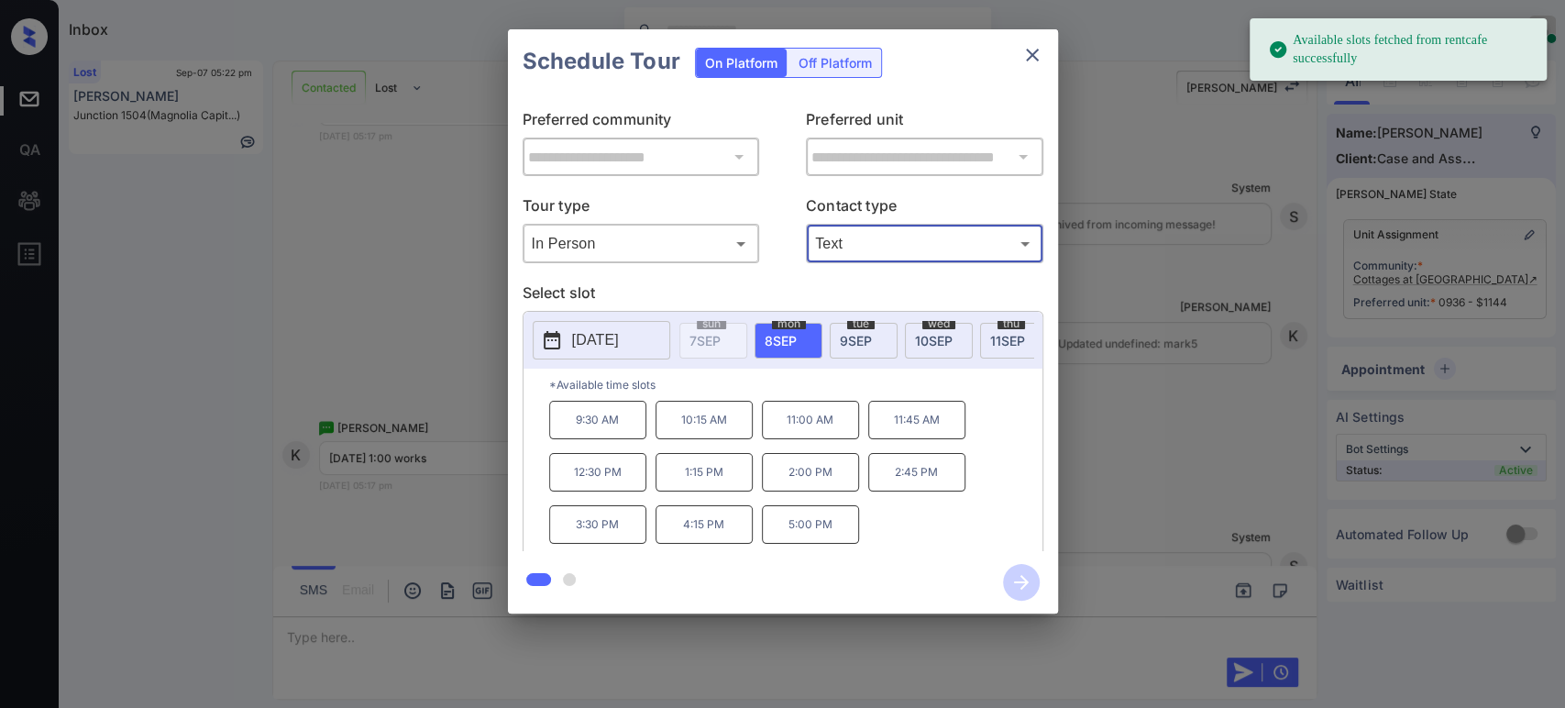
click at [869, 350] on div "tue 9 SEP" at bounding box center [864, 341] width 68 height 36
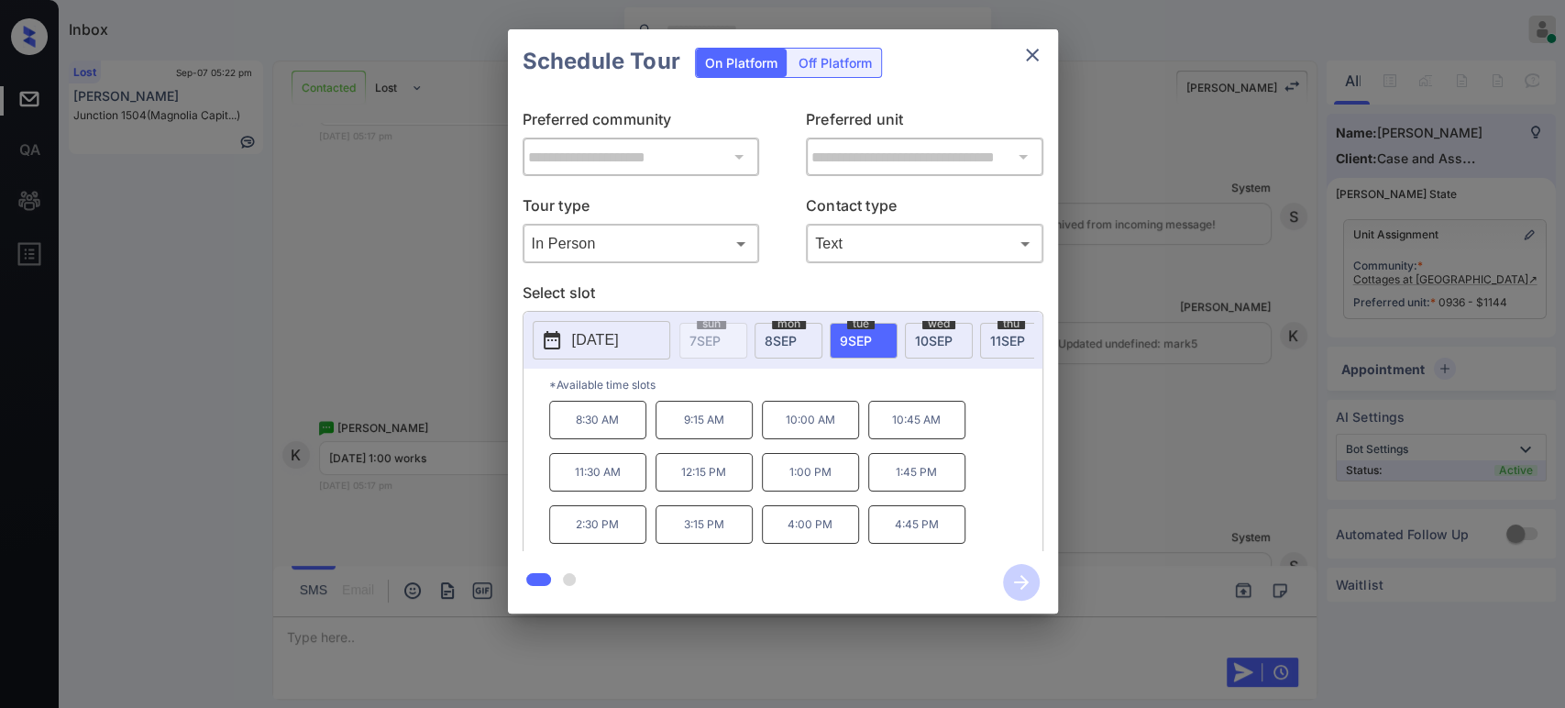
drag, startPoint x: 820, startPoint y: 490, endPoint x: 836, endPoint y: 497, distance: 18.1
click at [819, 489] on p "1:00 PM" at bounding box center [810, 472] width 97 height 39
click at [1019, 584] on icon "button" at bounding box center [1021, 582] width 37 height 37
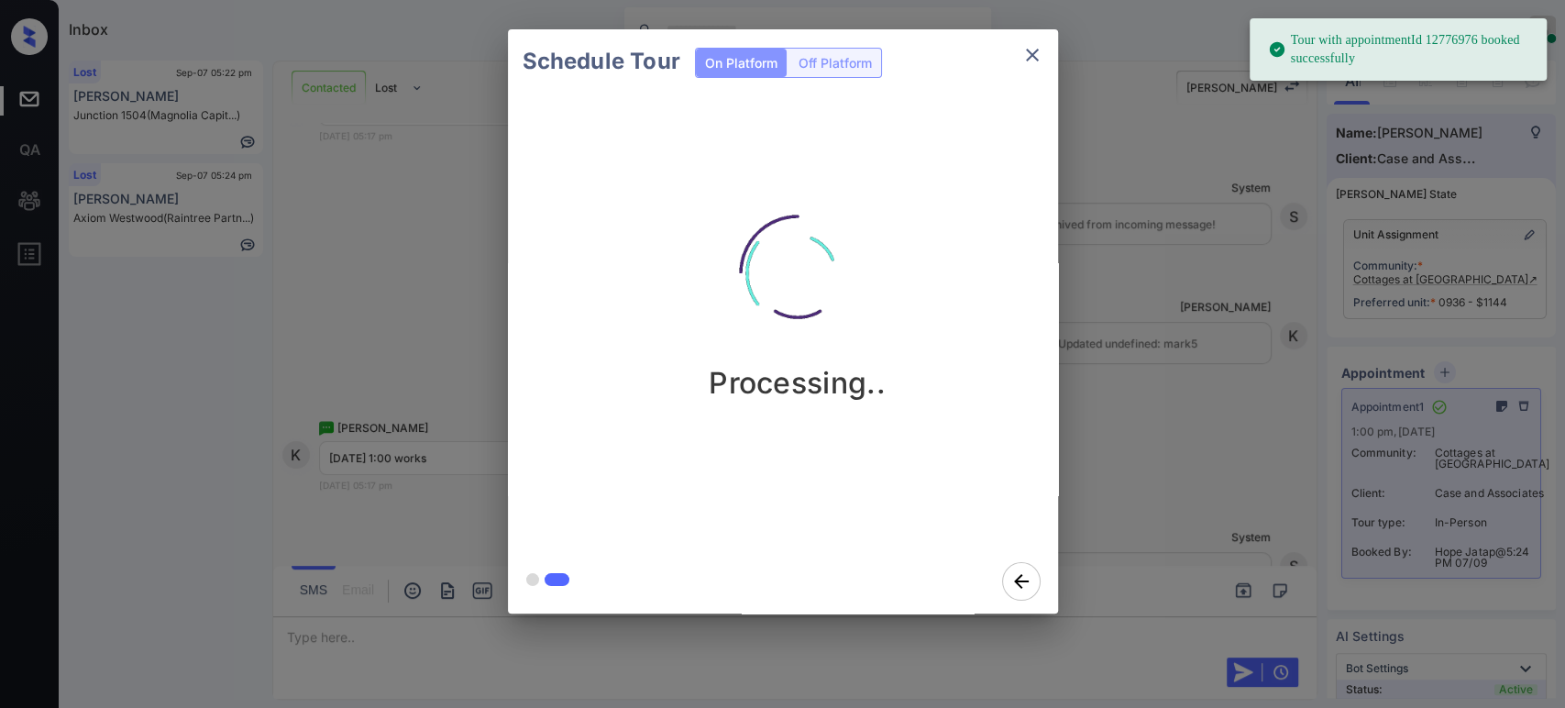
click at [1232, 340] on div "Schedule Tour On Platform Off Platform Processing.." at bounding box center [782, 321] width 1565 height 643
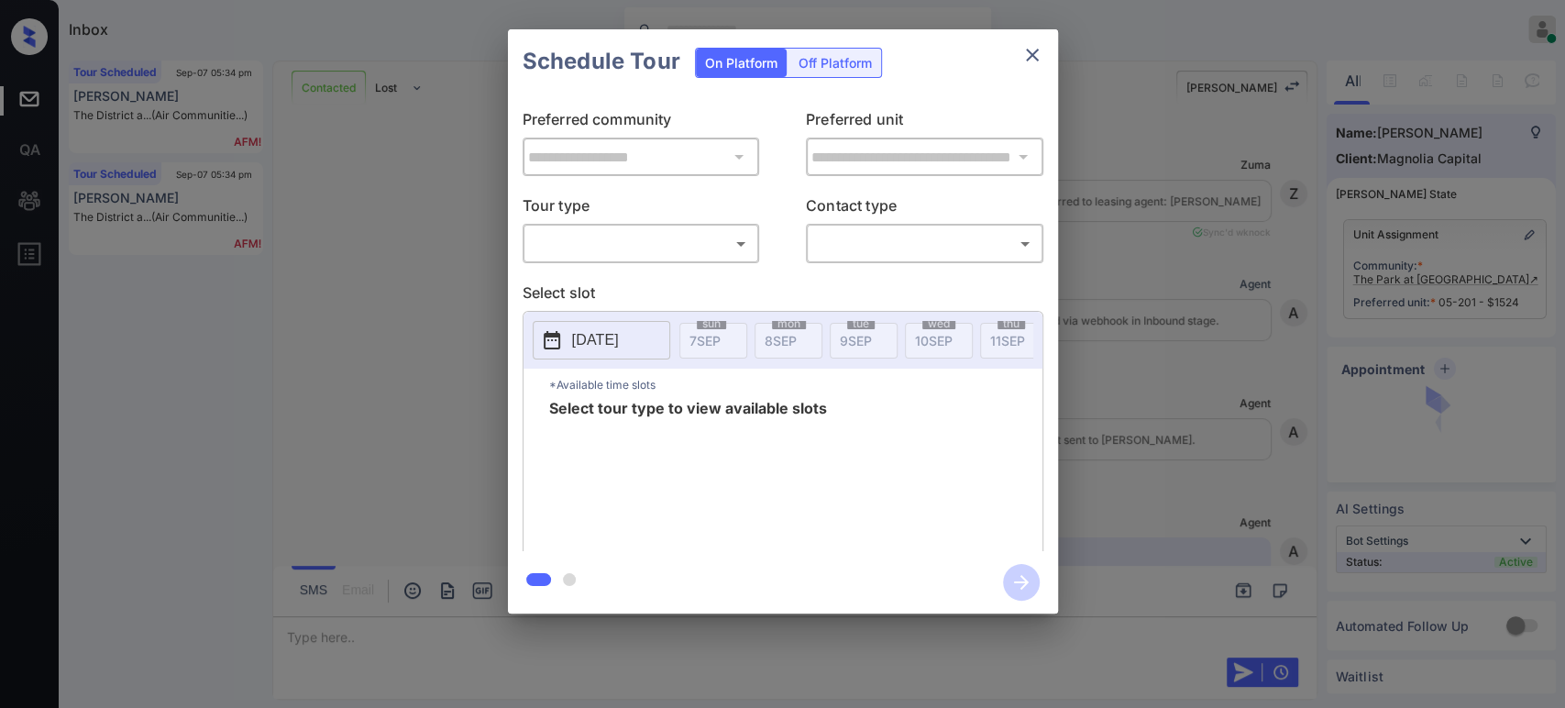
scroll to position [1517, 0]
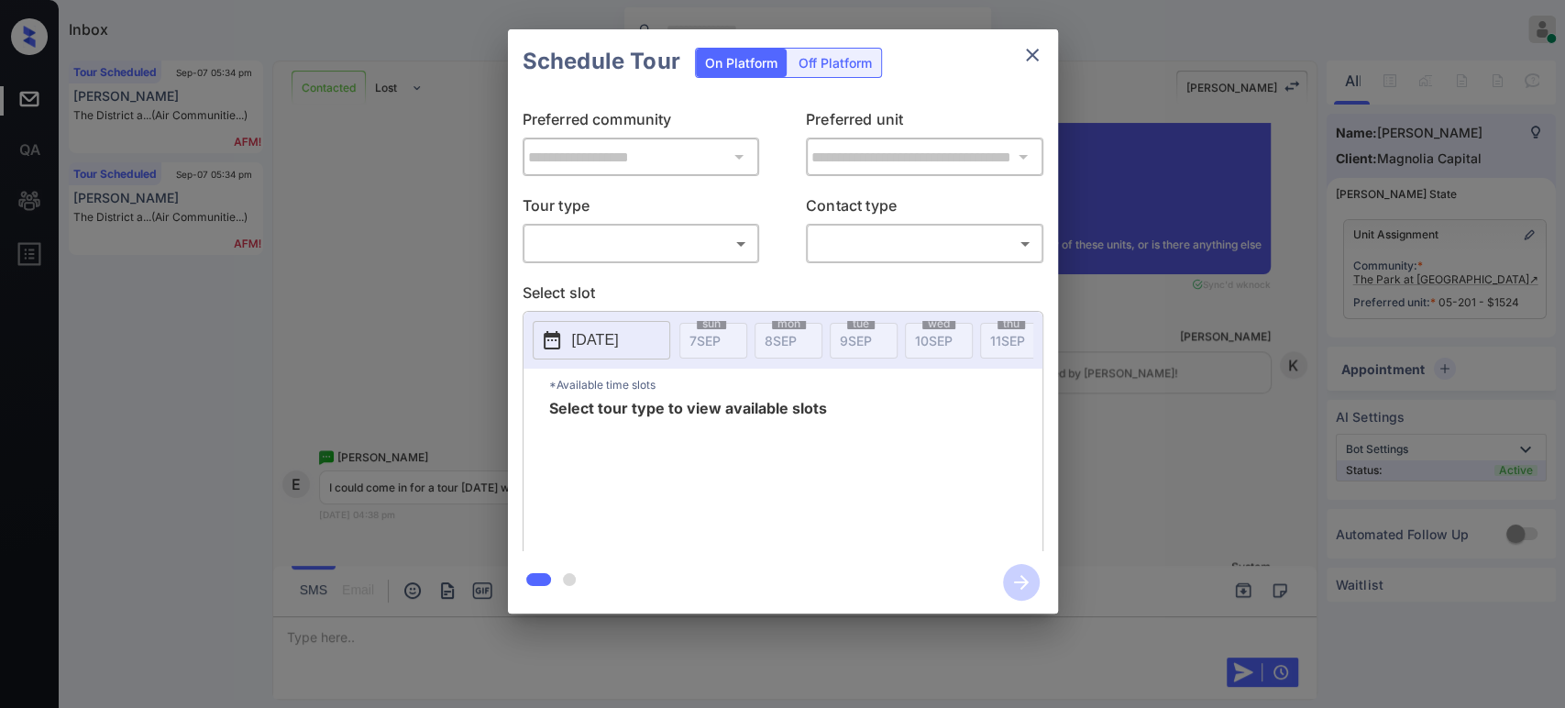
click at [657, 243] on body "Inbox Hope Jatap Online Set yourself offline Set yourself on break Profile Swit…" at bounding box center [782, 354] width 1565 height 708
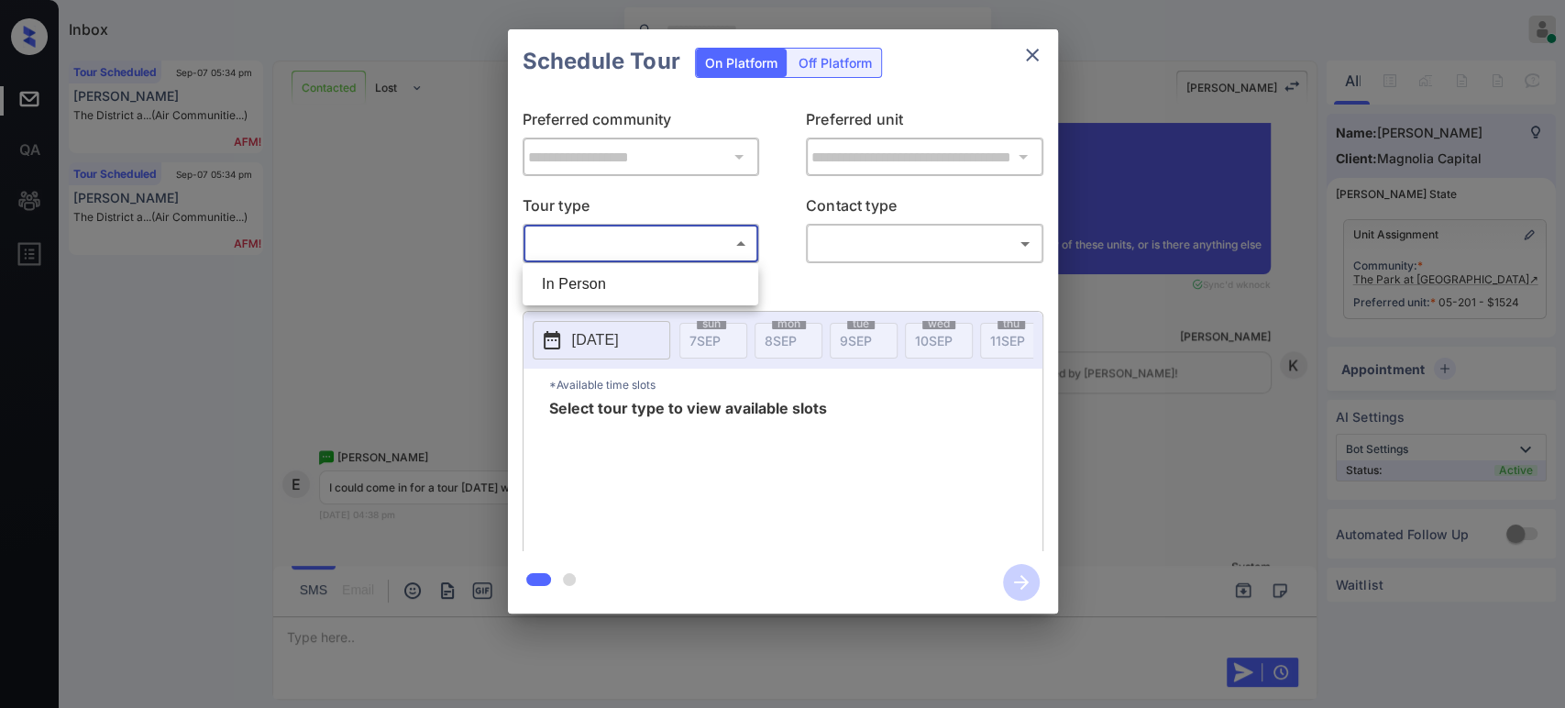
drag, startPoint x: 602, startPoint y: 273, endPoint x: 778, endPoint y: 271, distance: 176.1
click at [601, 273] on li "In Person" at bounding box center [640, 284] width 227 height 33
type input "********"
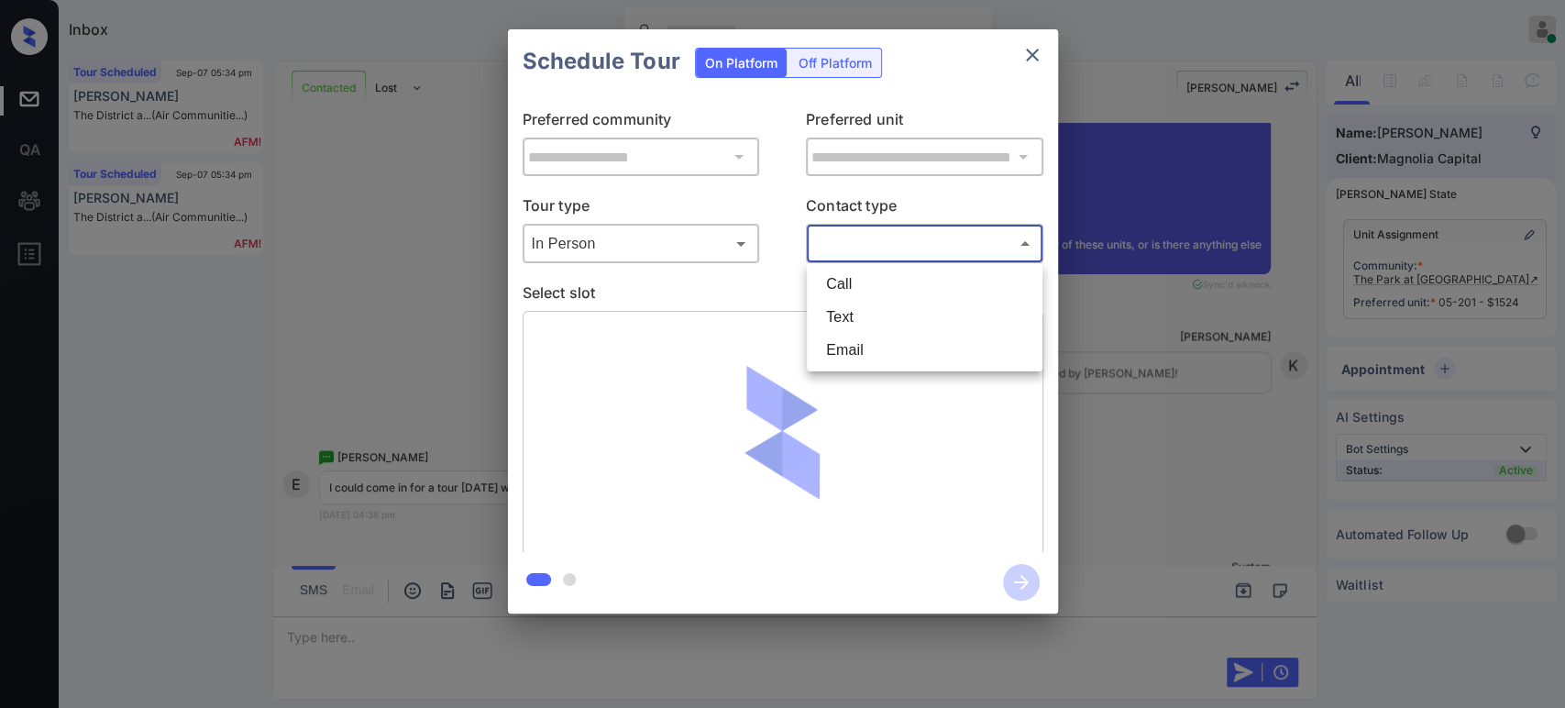
click at [944, 248] on body "Inbox Hope Jatap Online Set yourself offline Set yourself on break Profile Swit…" at bounding box center [782, 354] width 1565 height 708
click at [879, 314] on li "Text" at bounding box center [925, 317] width 227 height 33
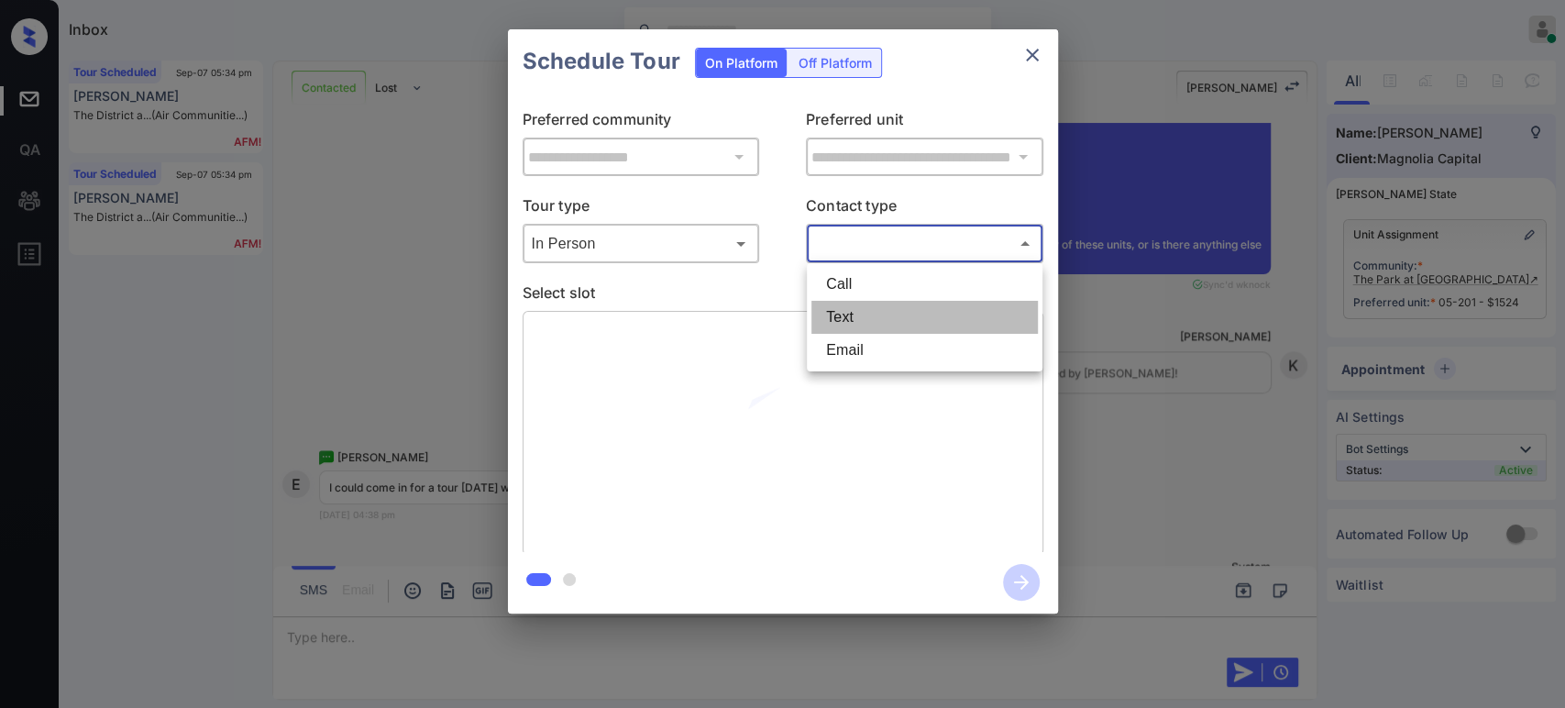
type input "****"
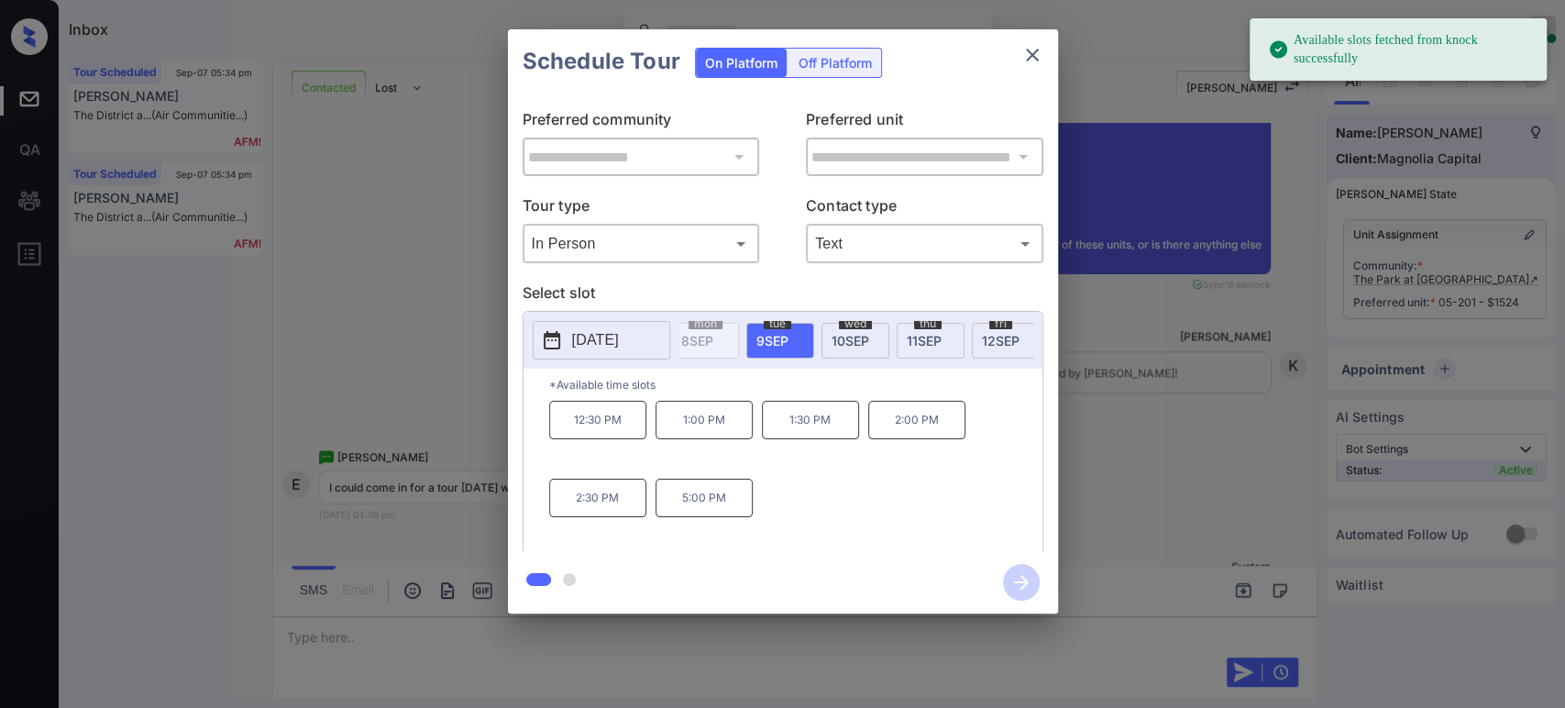
scroll to position [0, 122]
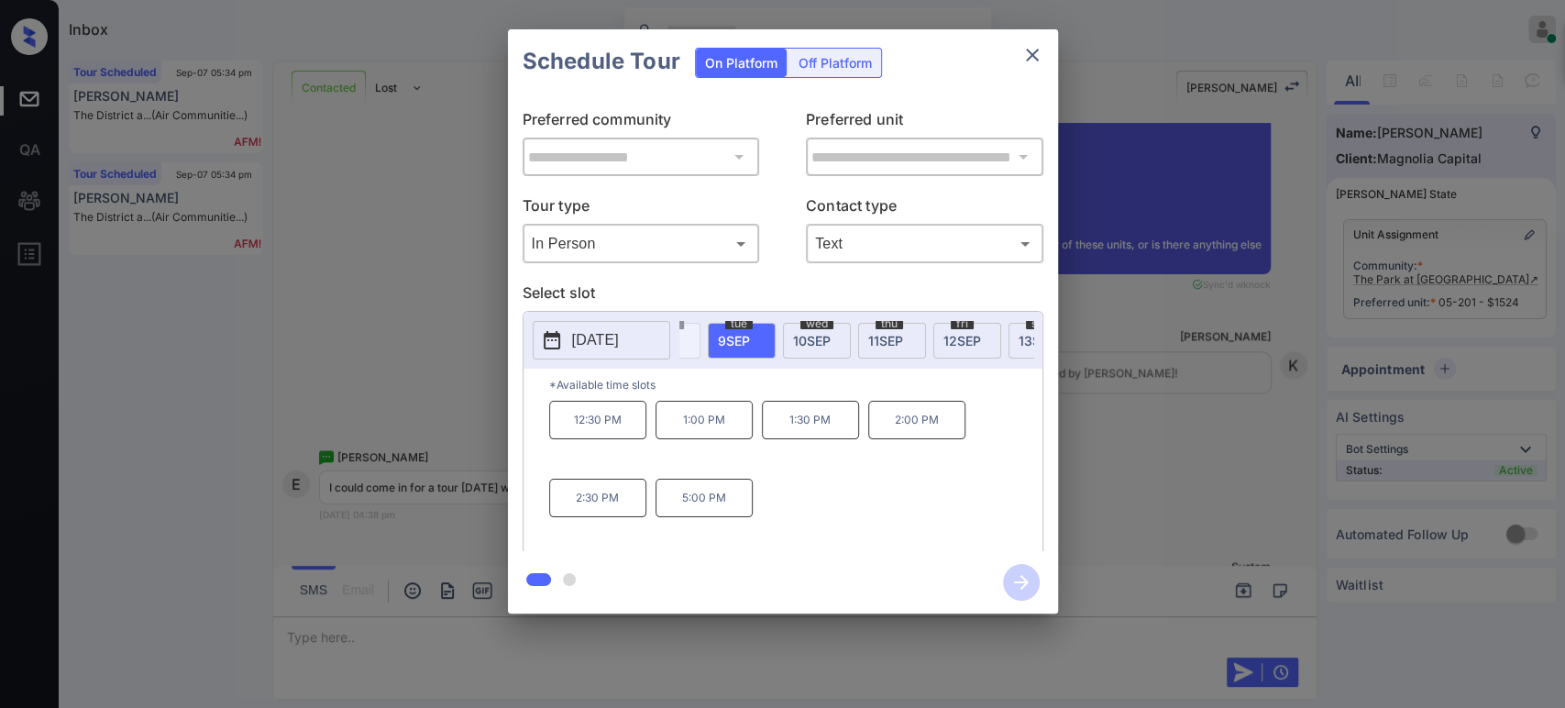
click at [960, 347] on div "fri 12 SEP" at bounding box center [968, 341] width 68 height 36
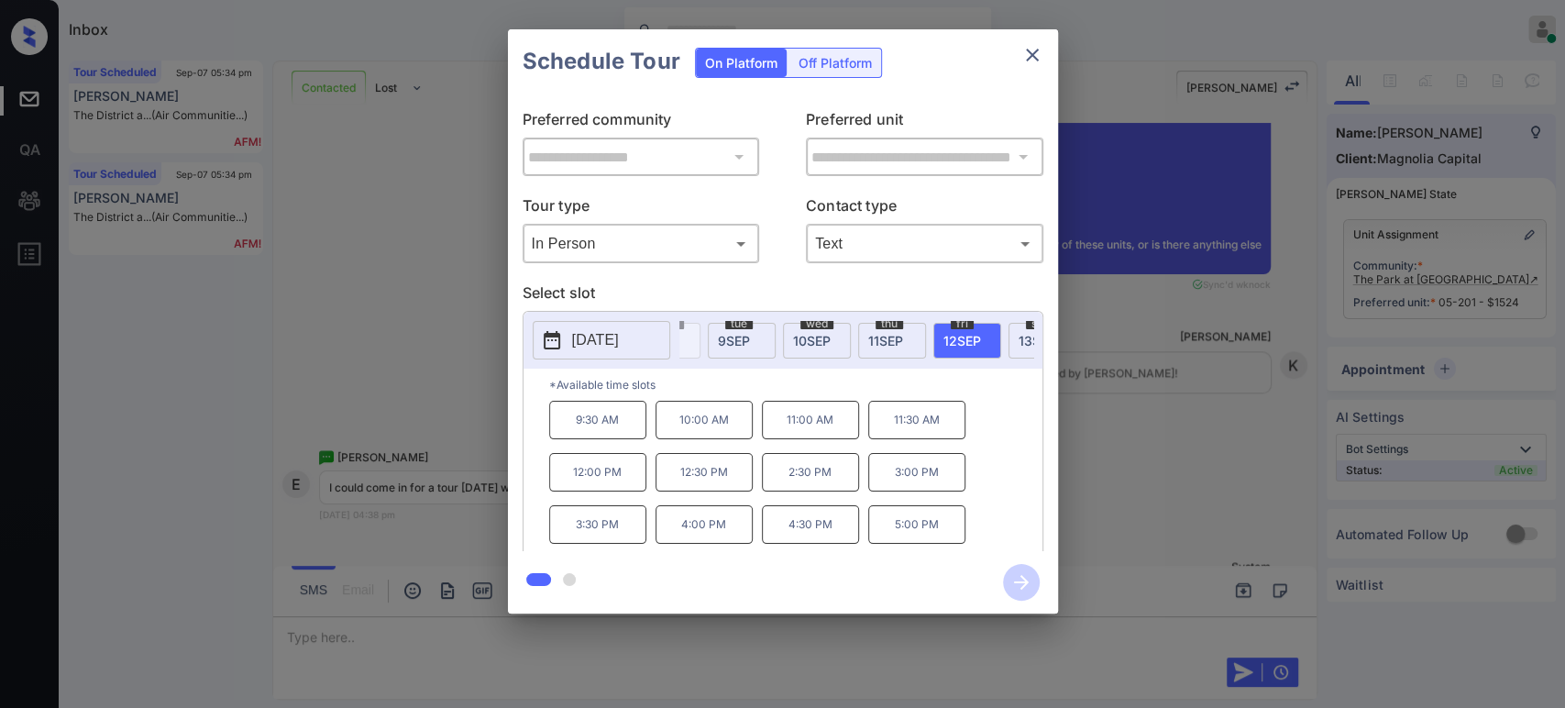
click at [699, 532] on p "4:00 PM" at bounding box center [704, 524] width 97 height 39
click at [1019, 565] on icon "button" at bounding box center [1021, 582] width 37 height 37
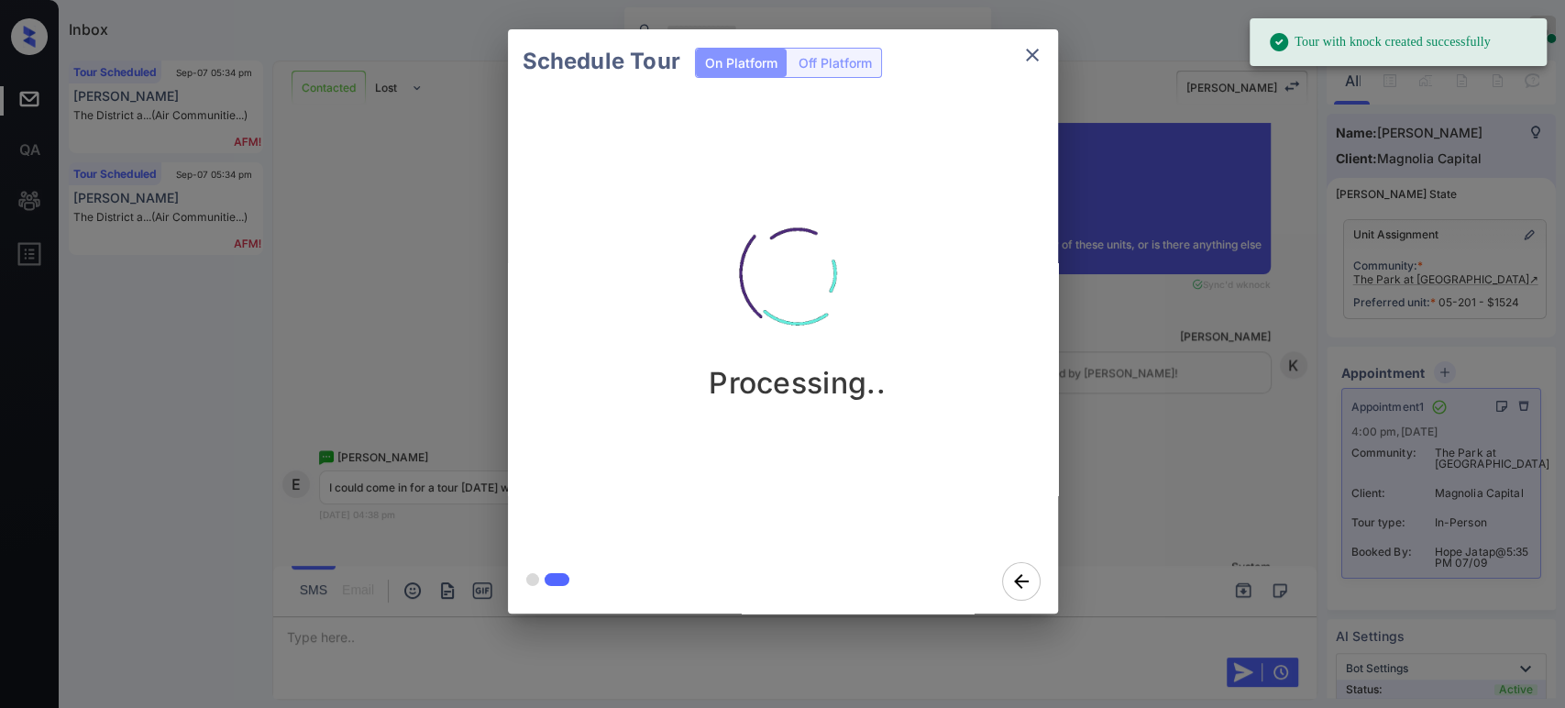
click at [1266, 460] on div "Schedule Tour On Platform Off Platform Processing.." at bounding box center [782, 321] width 1565 height 643
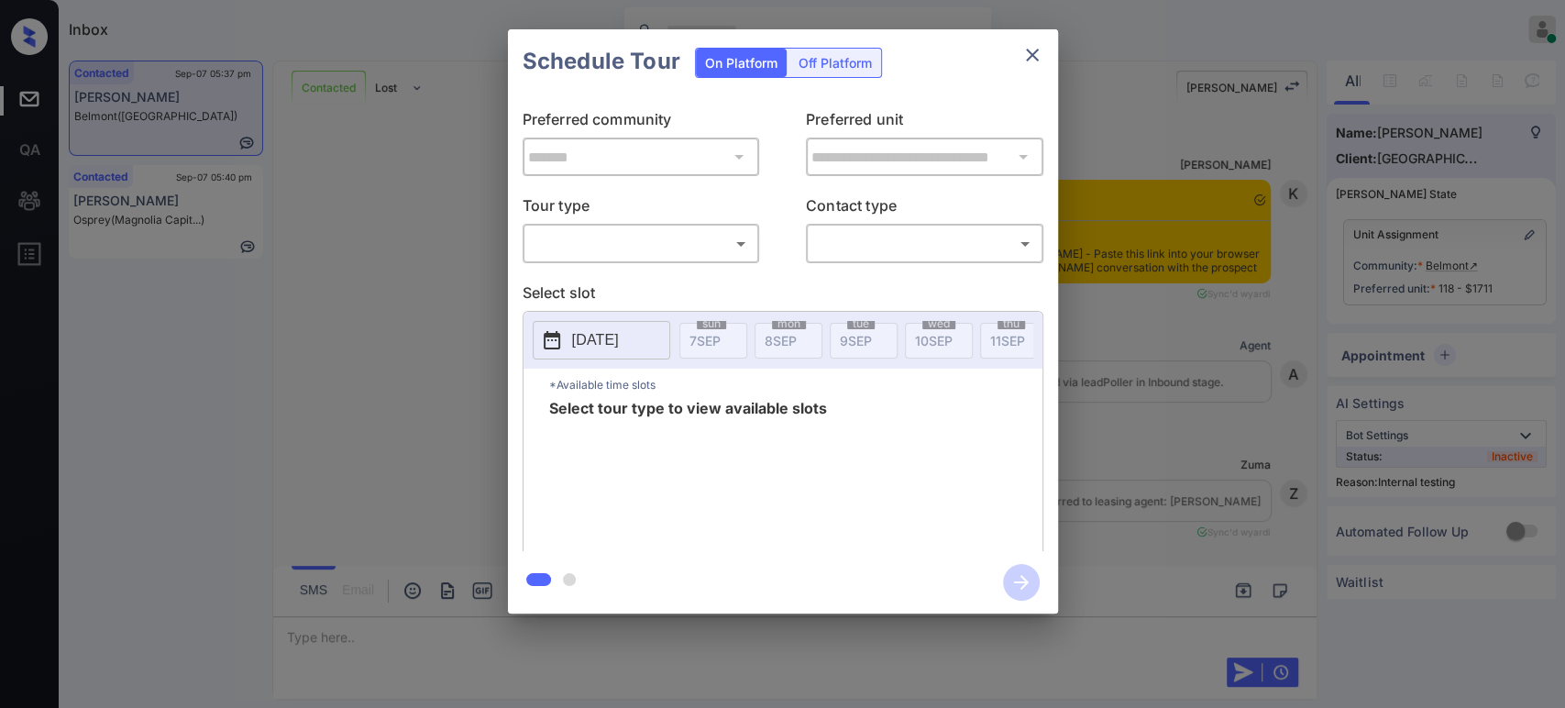
scroll to position [10108, 0]
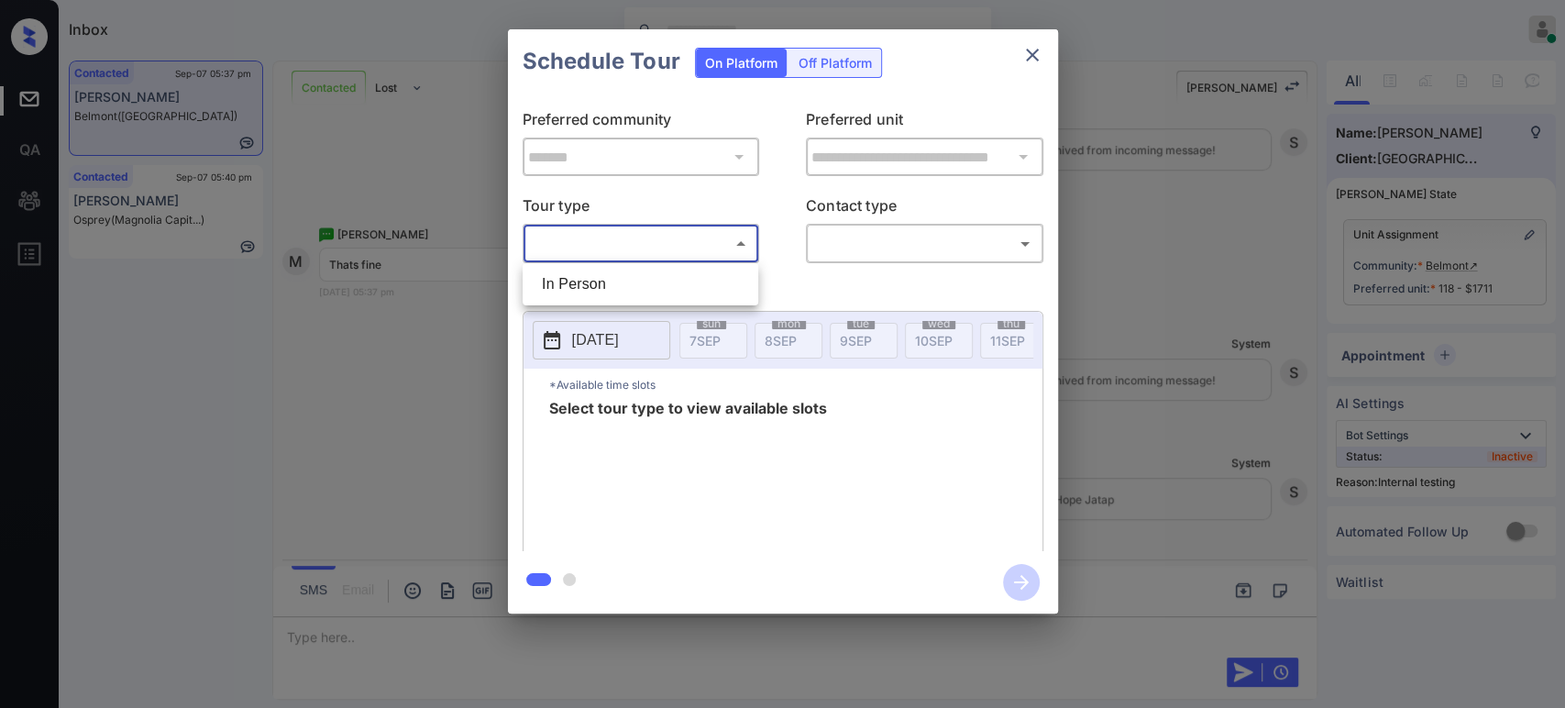
drag, startPoint x: 641, startPoint y: 240, endPoint x: 619, endPoint y: 271, distance: 37.4
click at [640, 245] on body "Inbox Hope Jatap Online Set yourself offline Set yourself on break Profile Swit…" at bounding box center [782, 354] width 1565 height 708
click at [615, 274] on li "In Person" at bounding box center [640, 284] width 227 height 33
type input "********"
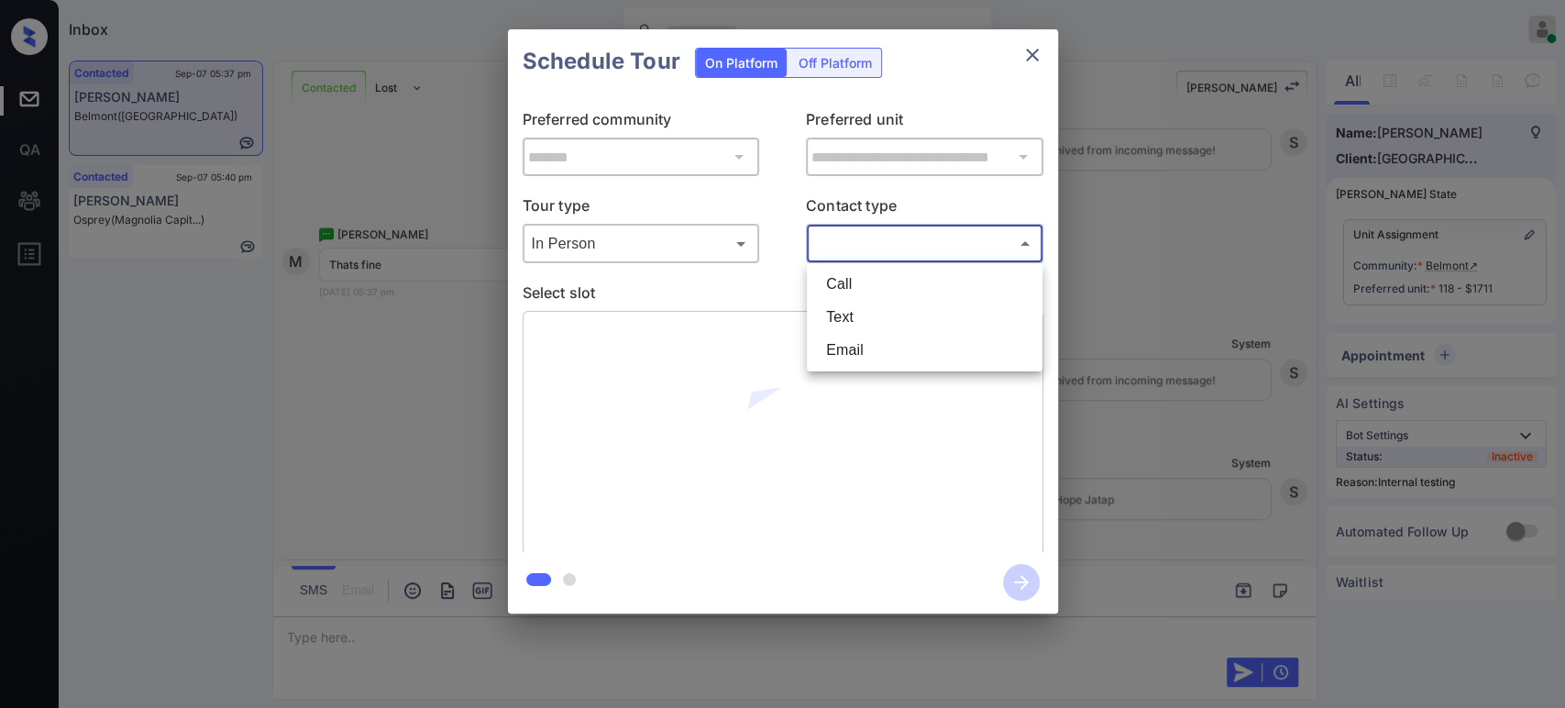
click at [907, 234] on body "Inbox Hope Jatap Online Set yourself offline Set yourself on break Profile Swit…" at bounding box center [782, 354] width 1565 height 708
click at [887, 315] on li "Text" at bounding box center [925, 317] width 227 height 33
type input "****"
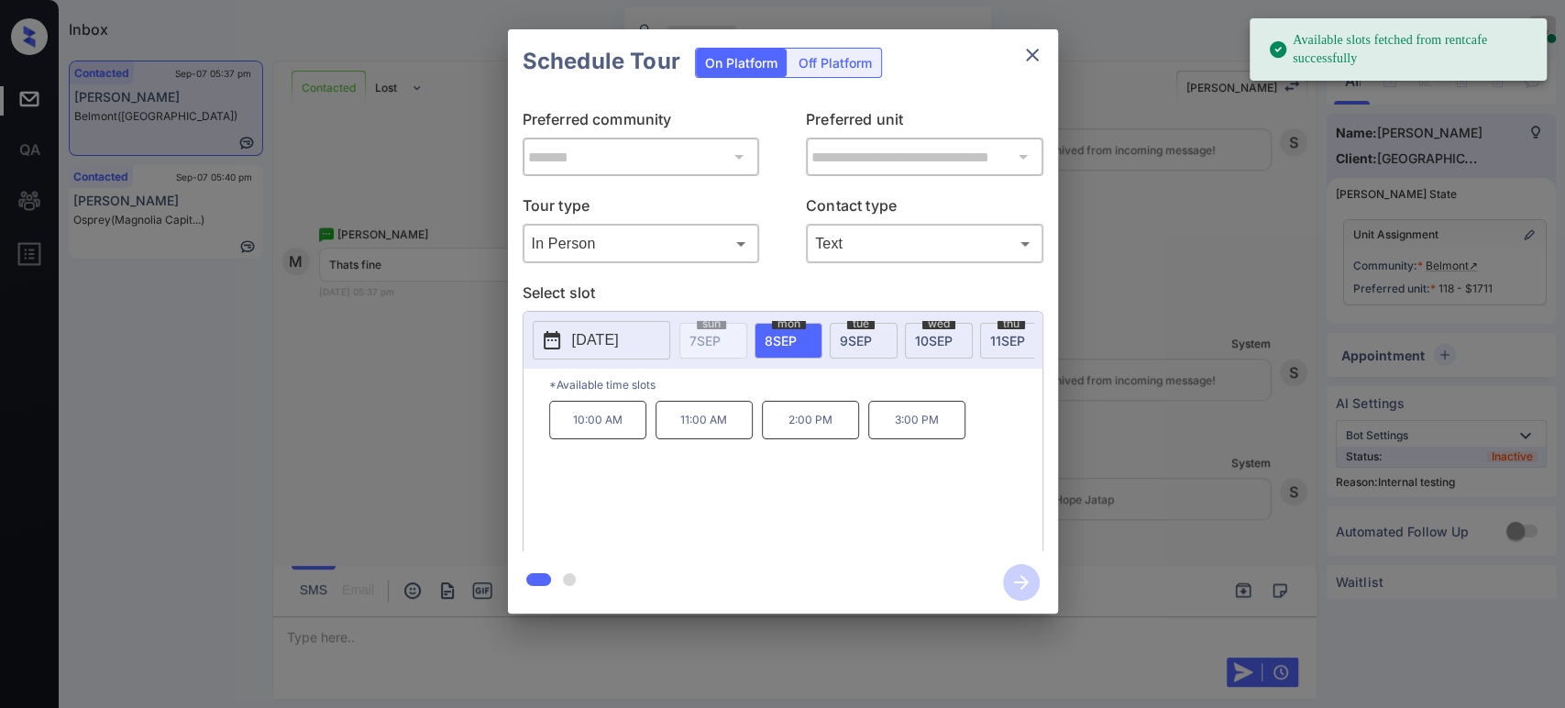
click at [602, 438] on p "10:00 AM" at bounding box center [597, 420] width 97 height 39
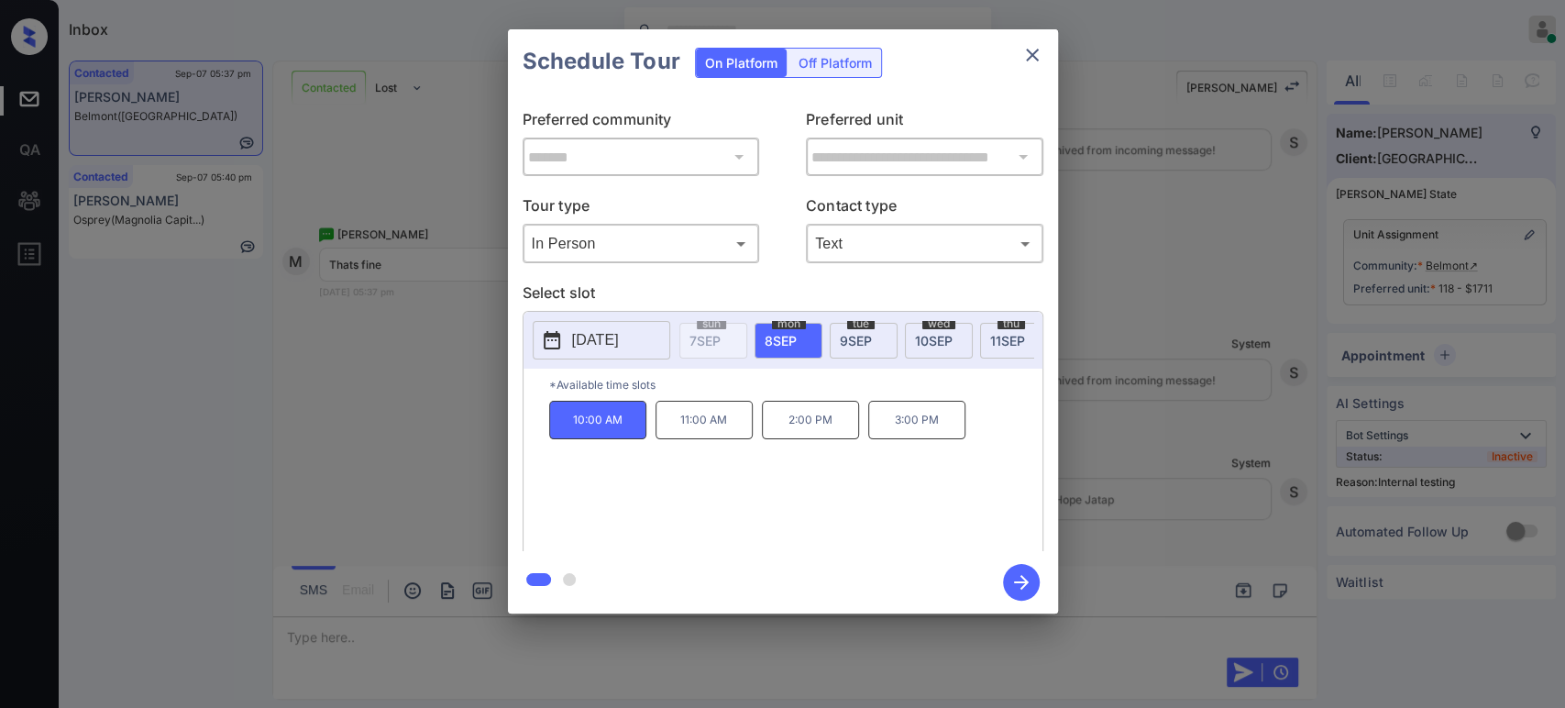
click at [1021, 581] on icon "button" at bounding box center [1021, 582] width 15 height 15
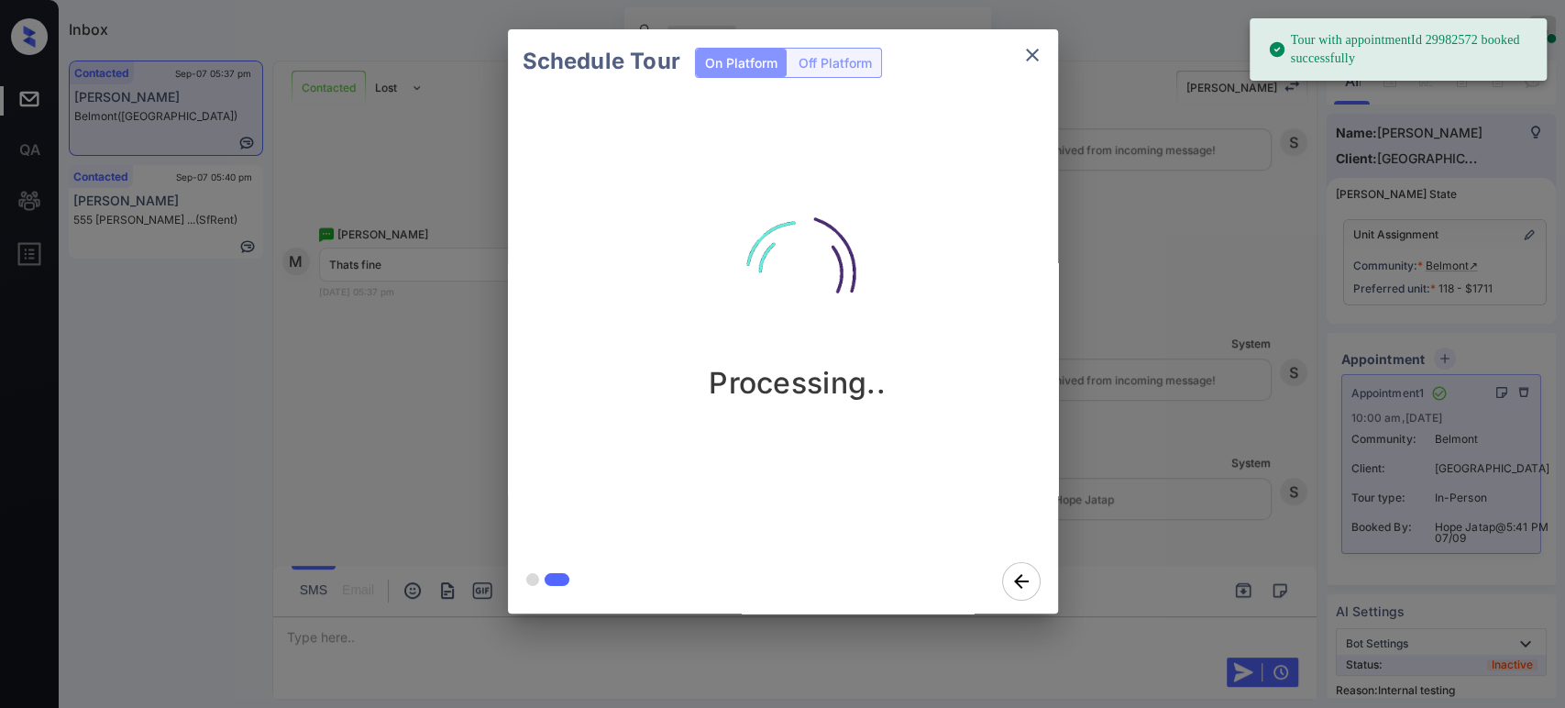
click at [1180, 406] on div "Schedule Tour On Platform Off Platform Processing.." at bounding box center [782, 321] width 1565 height 643
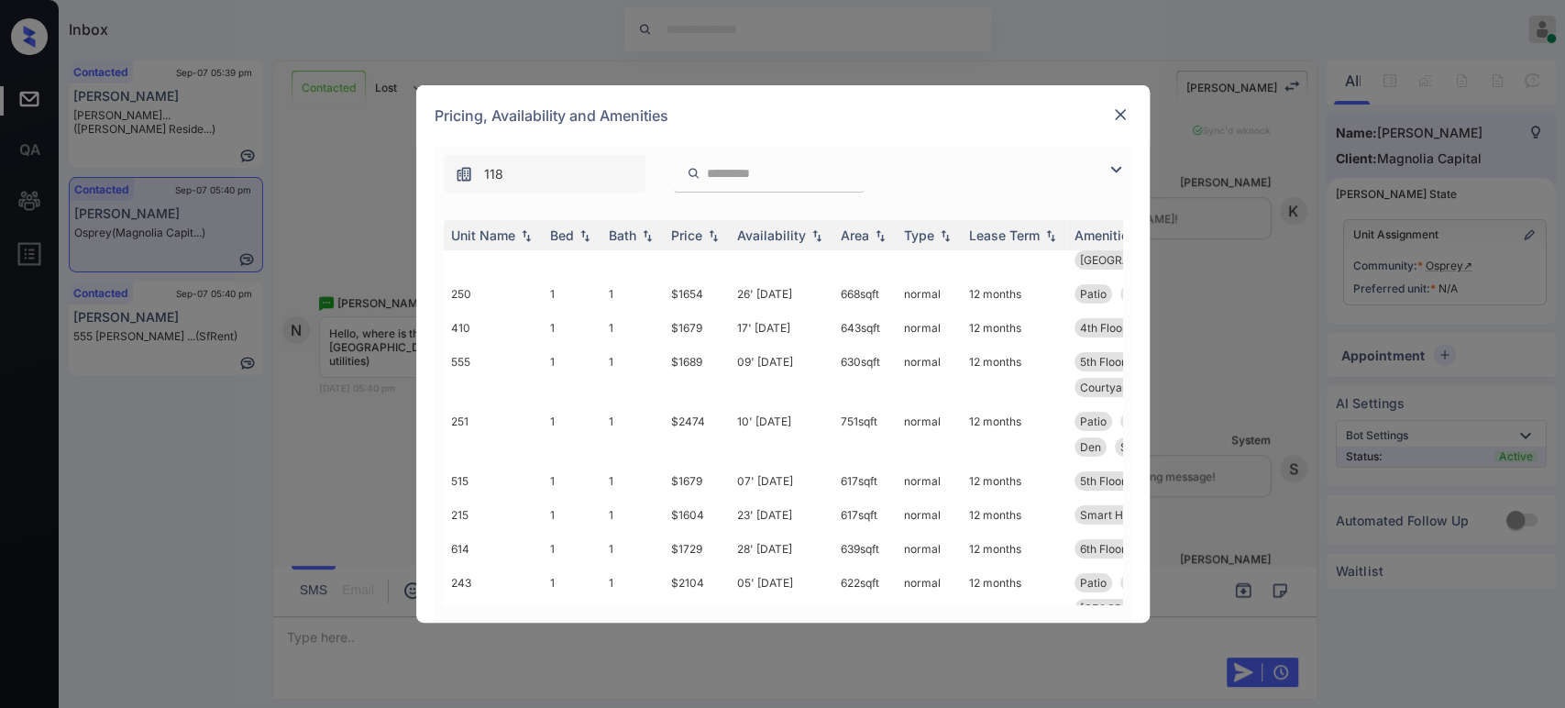
scroll to position [136, 0]
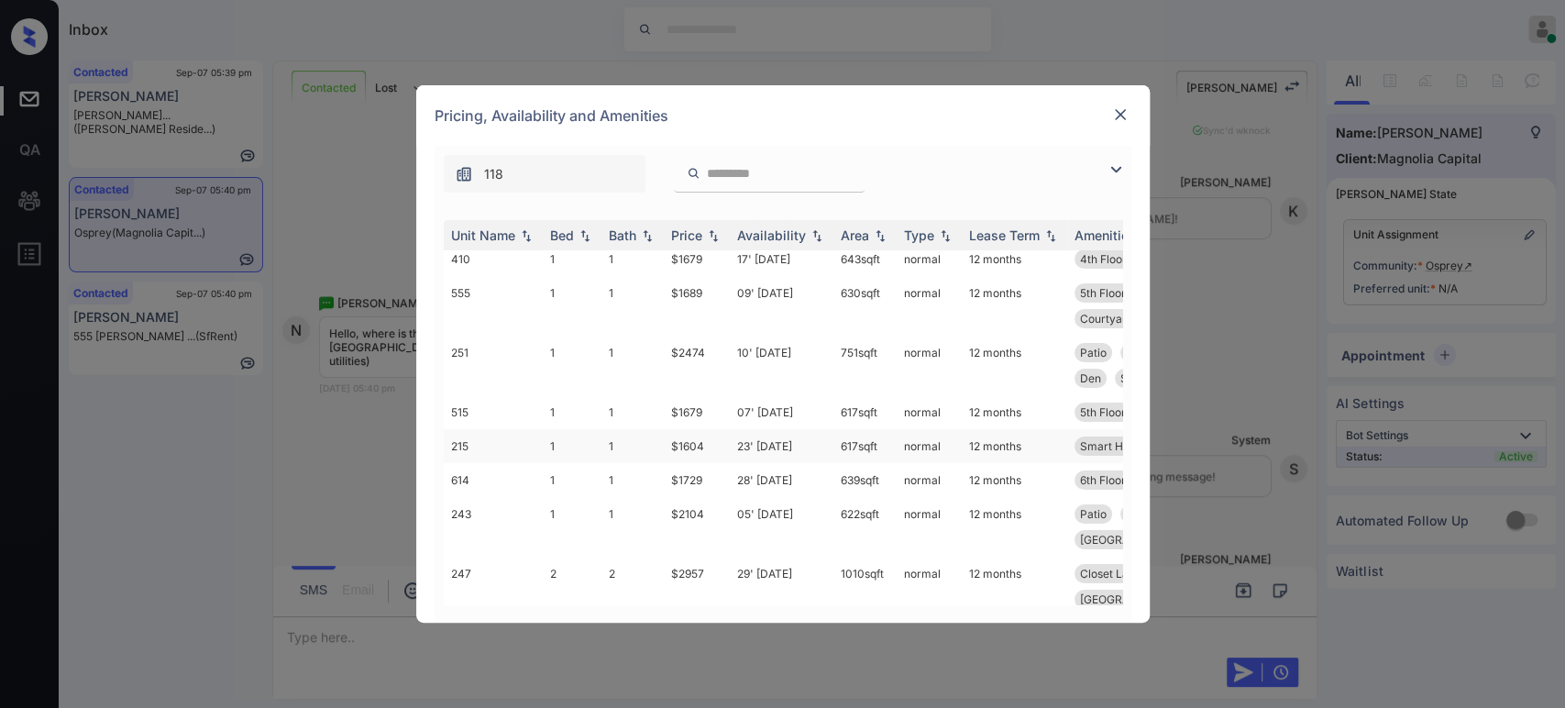
click at [681, 444] on td "$1604" at bounding box center [697, 446] width 66 height 34
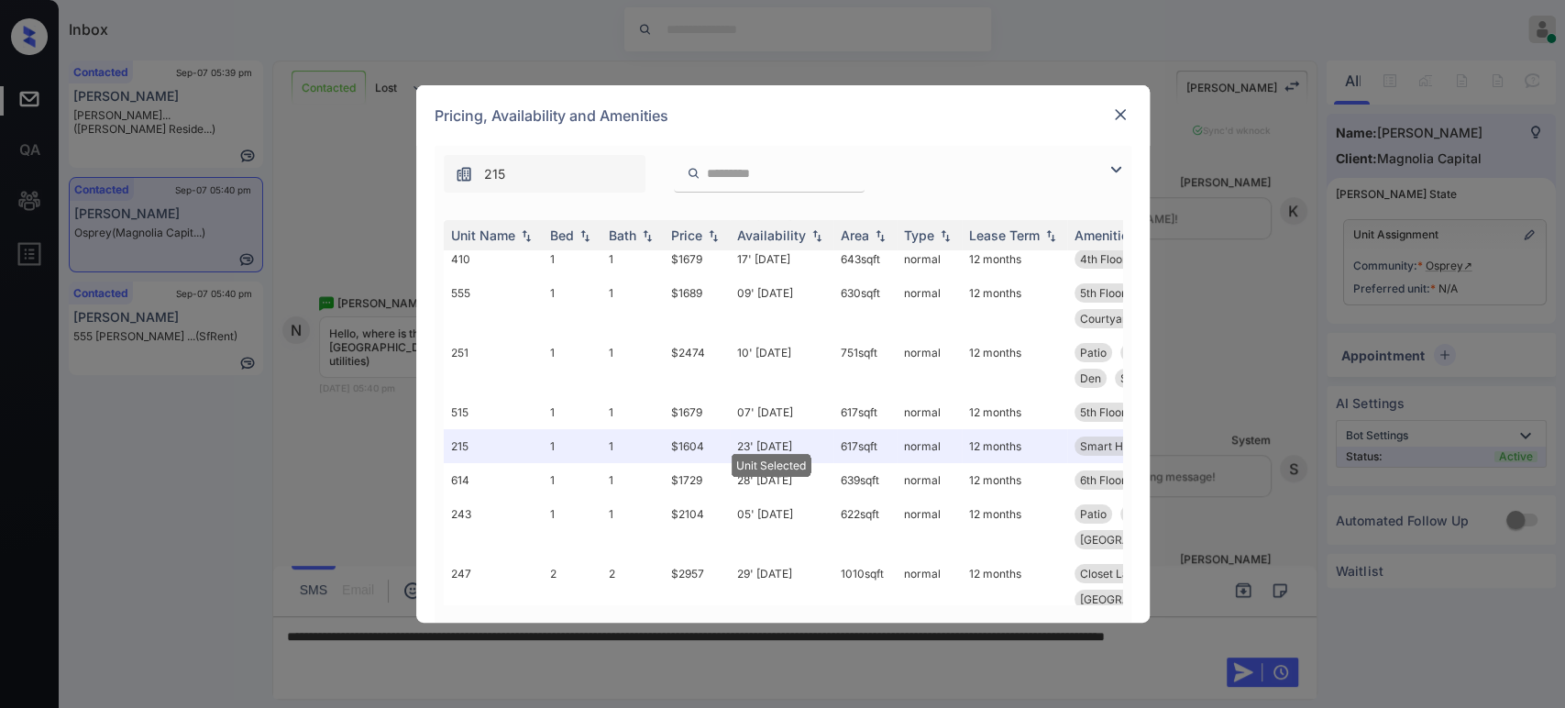
click at [1118, 101] on div "Pricing, Availability and Amenities" at bounding box center [783, 115] width 734 height 61
click at [1118, 108] on img at bounding box center [1120, 114] width 18 height 18
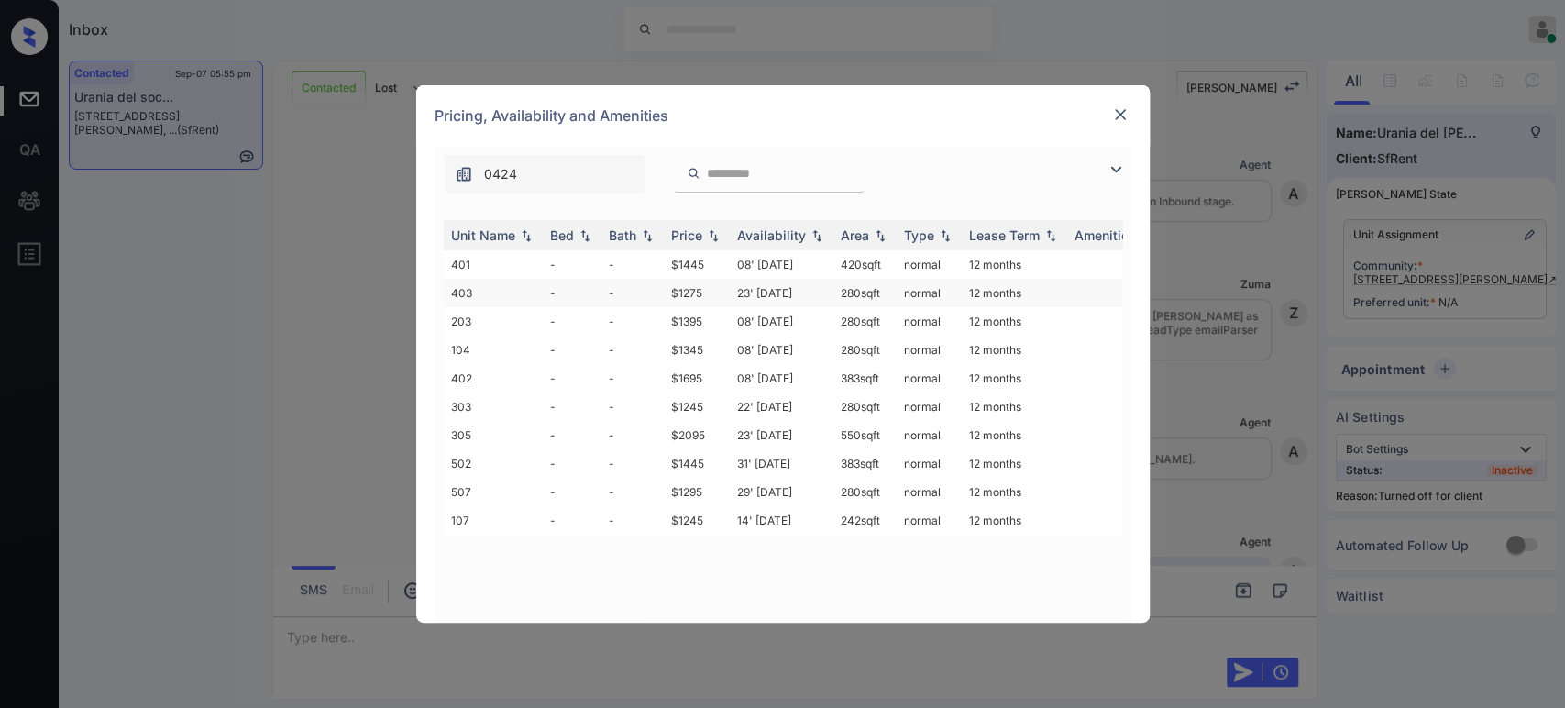
scroll to position [2895, 0]
click at [713, 263] on td "$1445" at bounding box center [697, 264] width 66 height 28
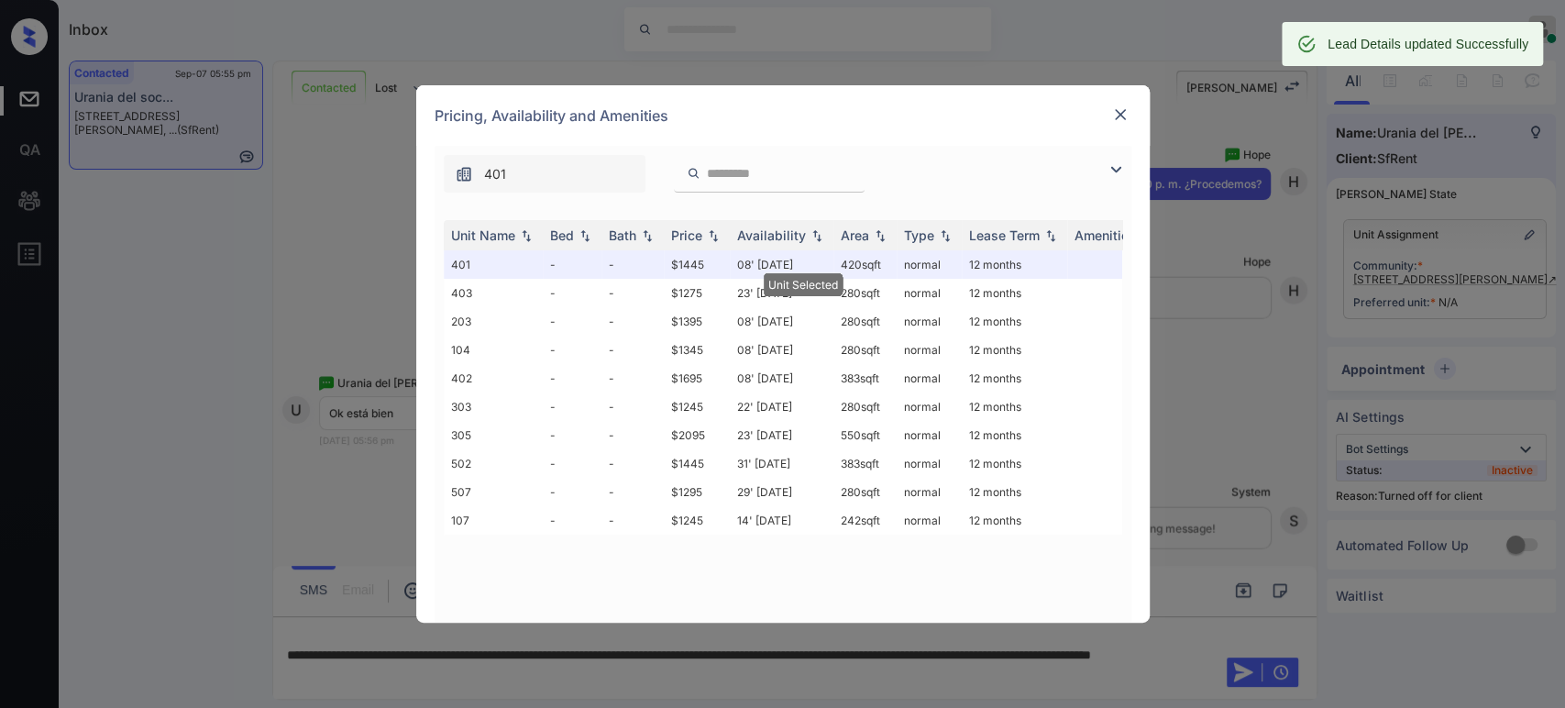
click at [1127, 113] on img at bounding box center [1120, 114] width 18 height 18
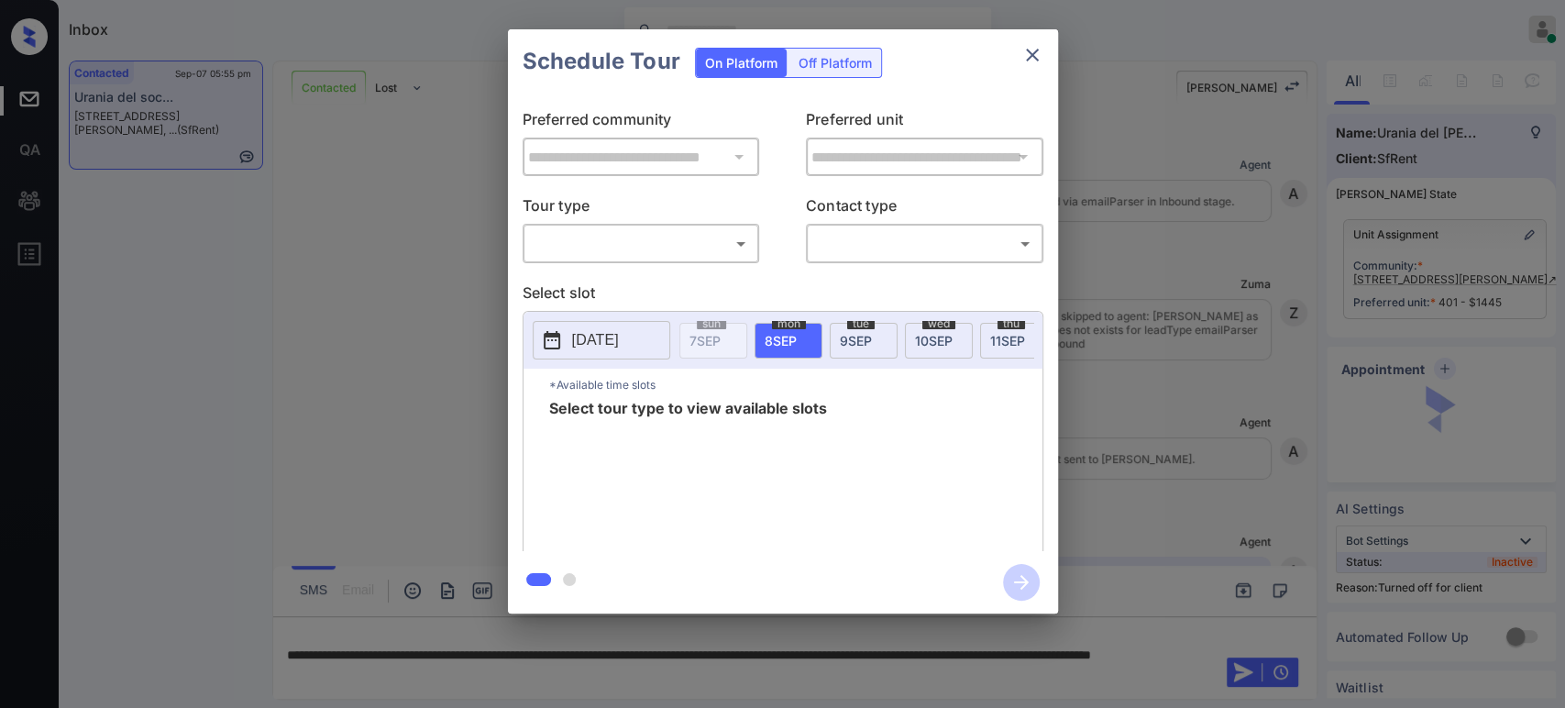
scroll to position [2895, 0]
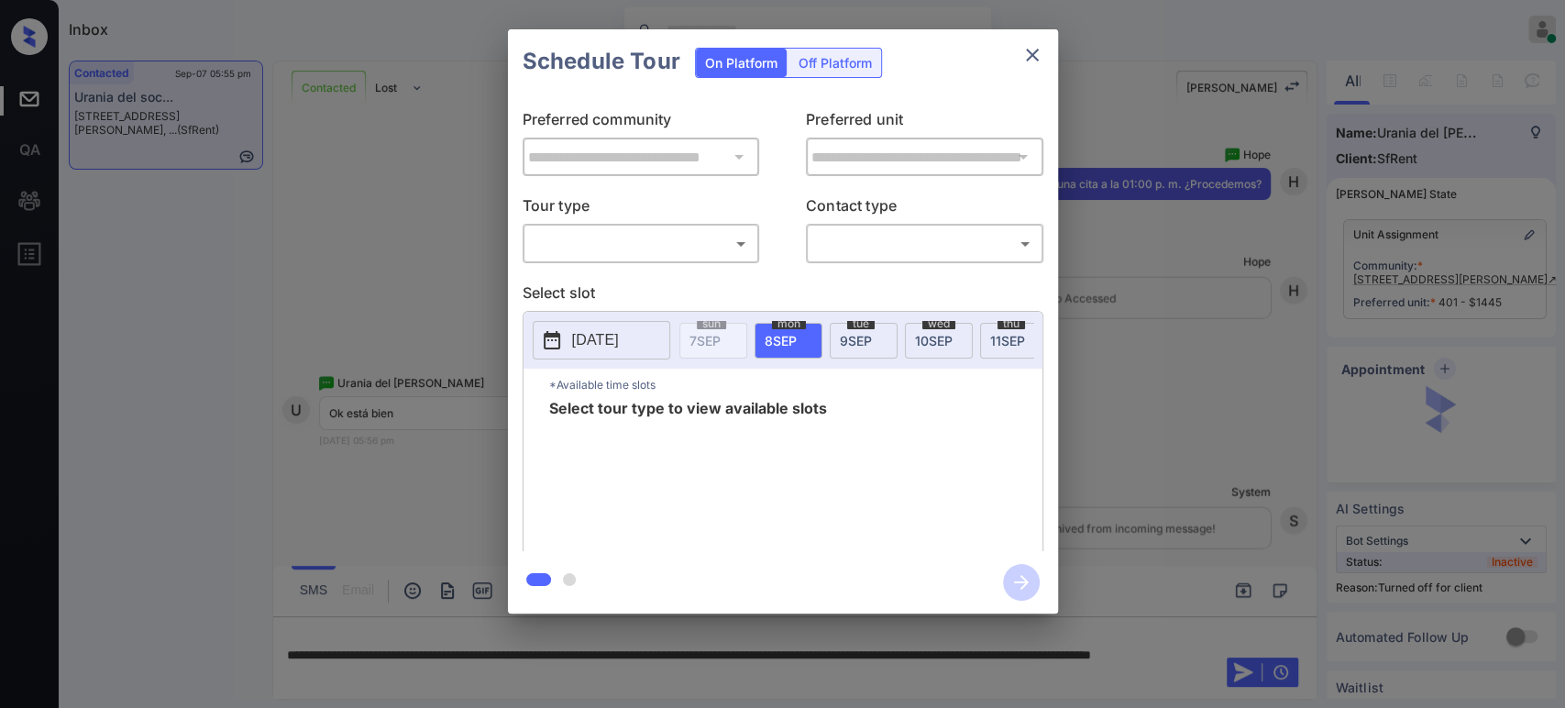
click at [845, 57] on div "Off Platform" at bounding box center [836, 63] width 92 height 28
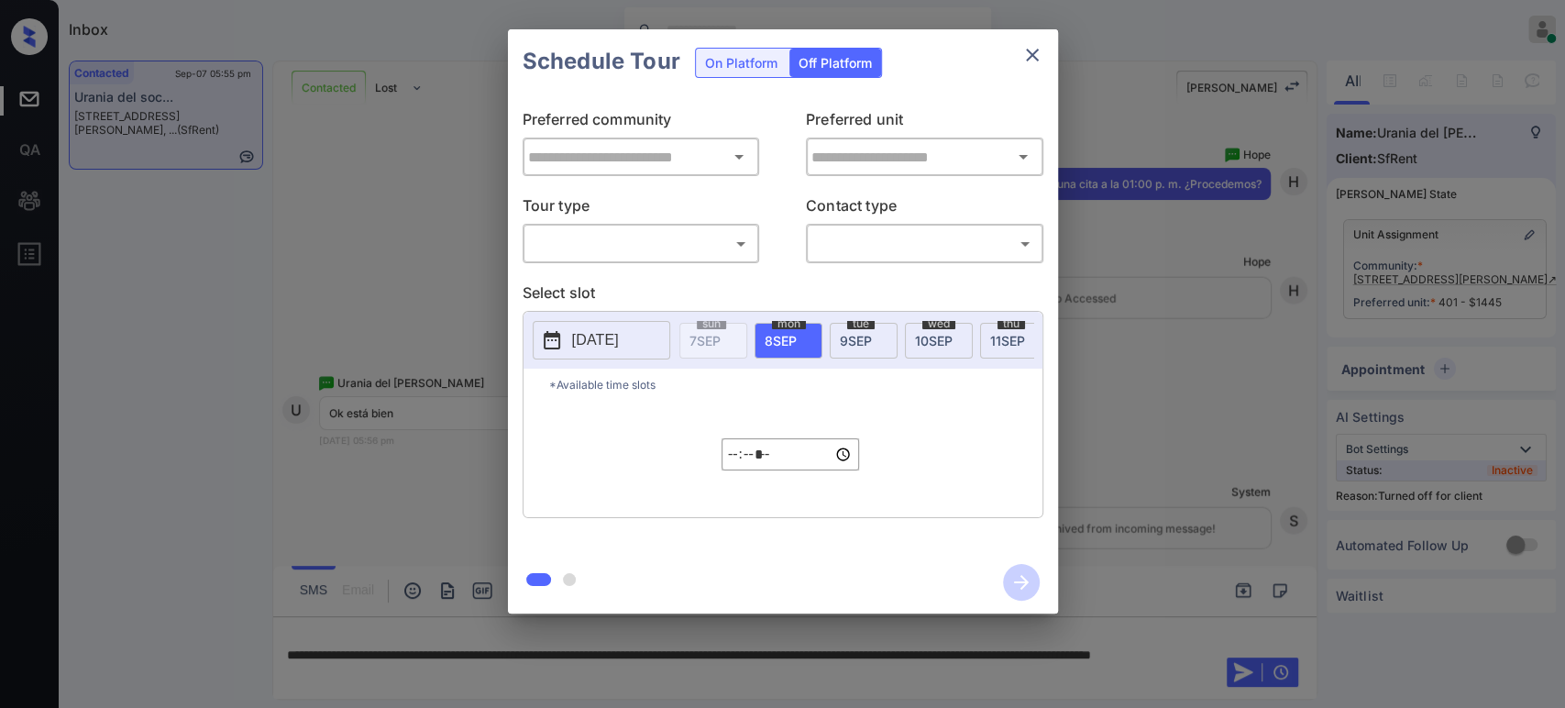
type input "**********"
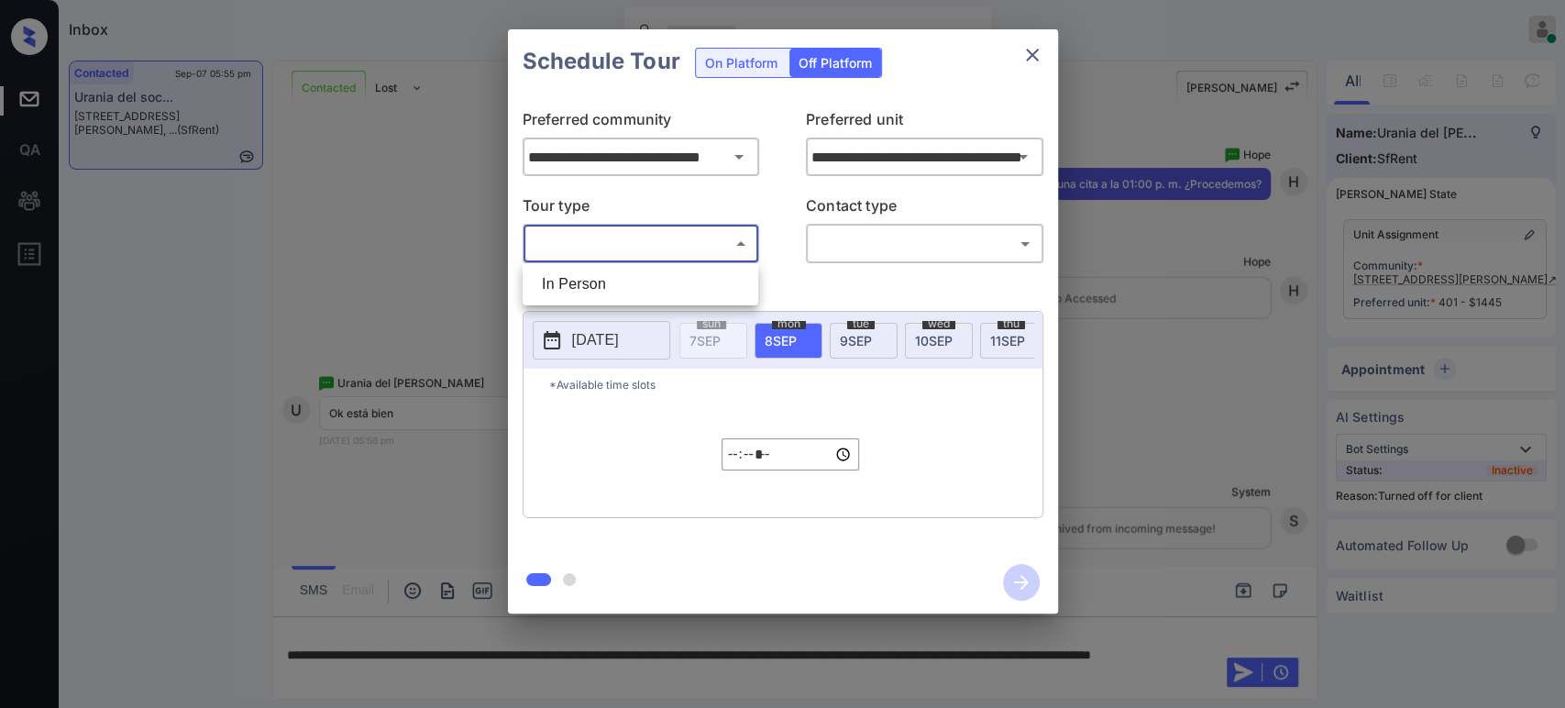
click at [681, 242] on body "Inbox Hope Jatap Online Set yourself offline Set yourself on break Profile Swit…" at bounding box center [782, 354] width 1565 height 708
click at [634, 276] on li "In Person" at bounding box center [640, 284] width 227 height 33
type input "********"
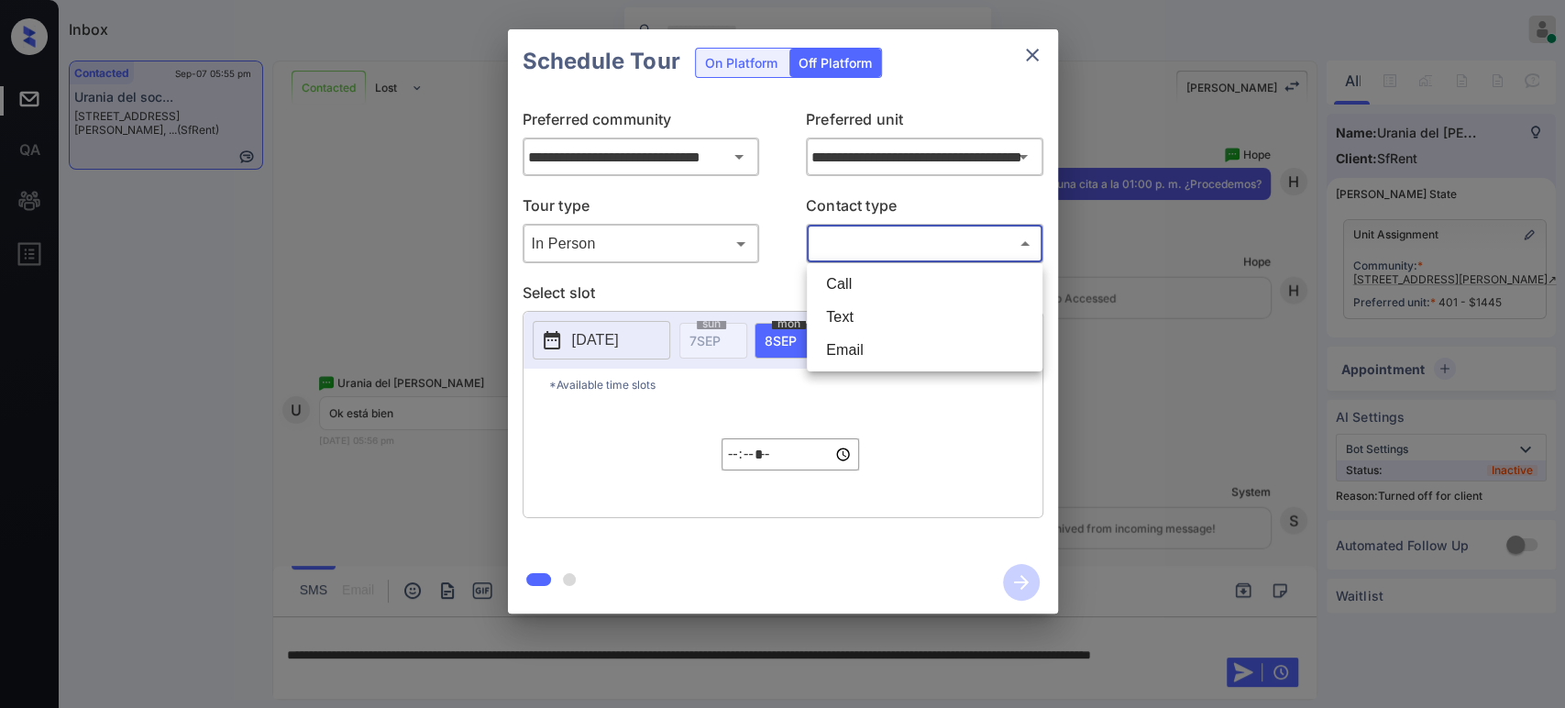
drag, startPoint x: 923, startPoint y: 232, endPoint x: 887, endPoint y: 276, distance: 56.7
click at [922, 238] on body "Inbox Hope Jatap Online Set yourself offline Set yourself on break Profile Swit…" at bounding box center [782, 354] width 1565 height 708
click at [842, 324] on li "Text" at bounding box center [925, 317] width 227 height 33
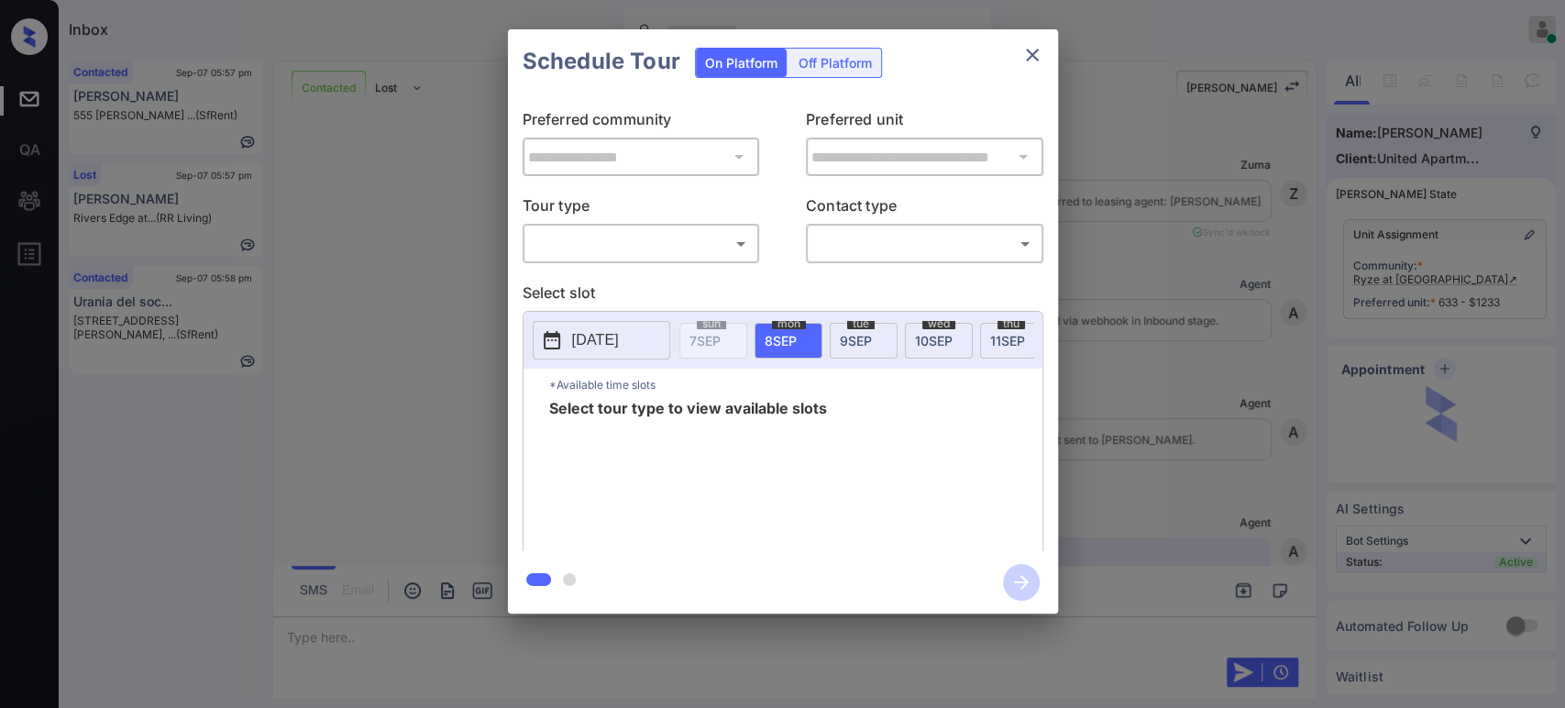
scroll to position [2301, 0]
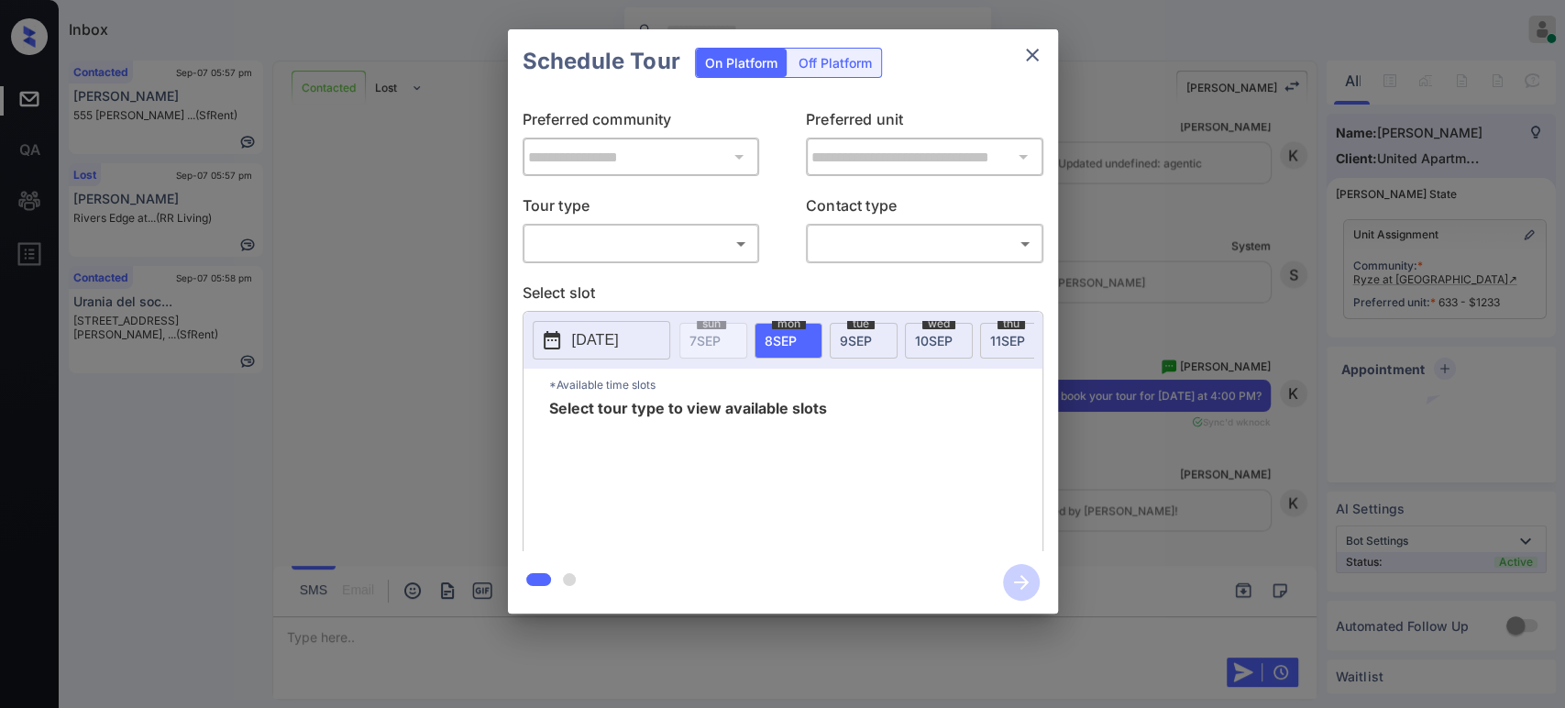
click at [662, 225] on div "​ ​" at bounding box center [642, 243] width 238 height 39
click at [660, 241] on body "Inbox Hope Jatap Online Set yourself offline Set yourself on break Profile Swit…" at bounding box center [782, 354] width 1565 height 708
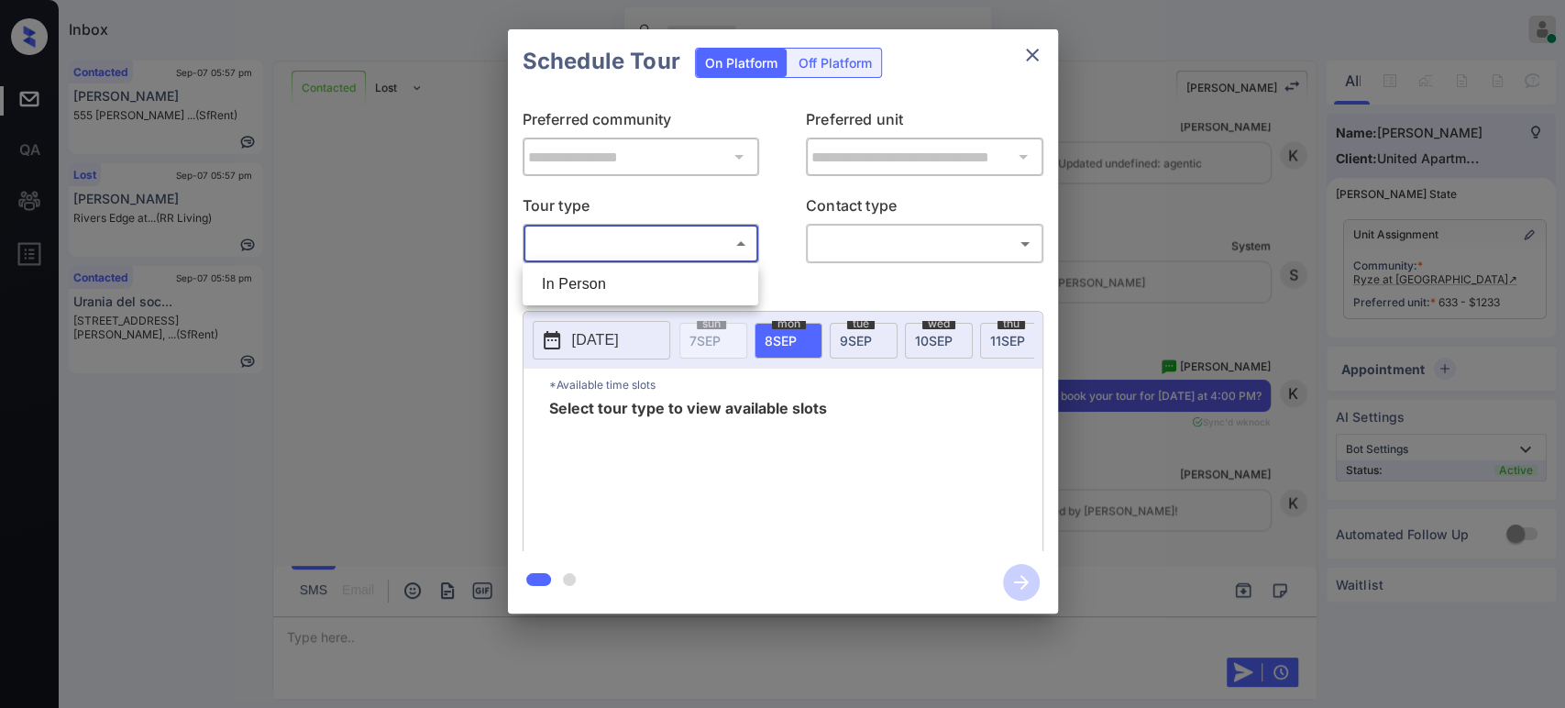
click at [582, 282] on li "In Person" at bounding box center [640, 284] width 227 height 33
type input "********"
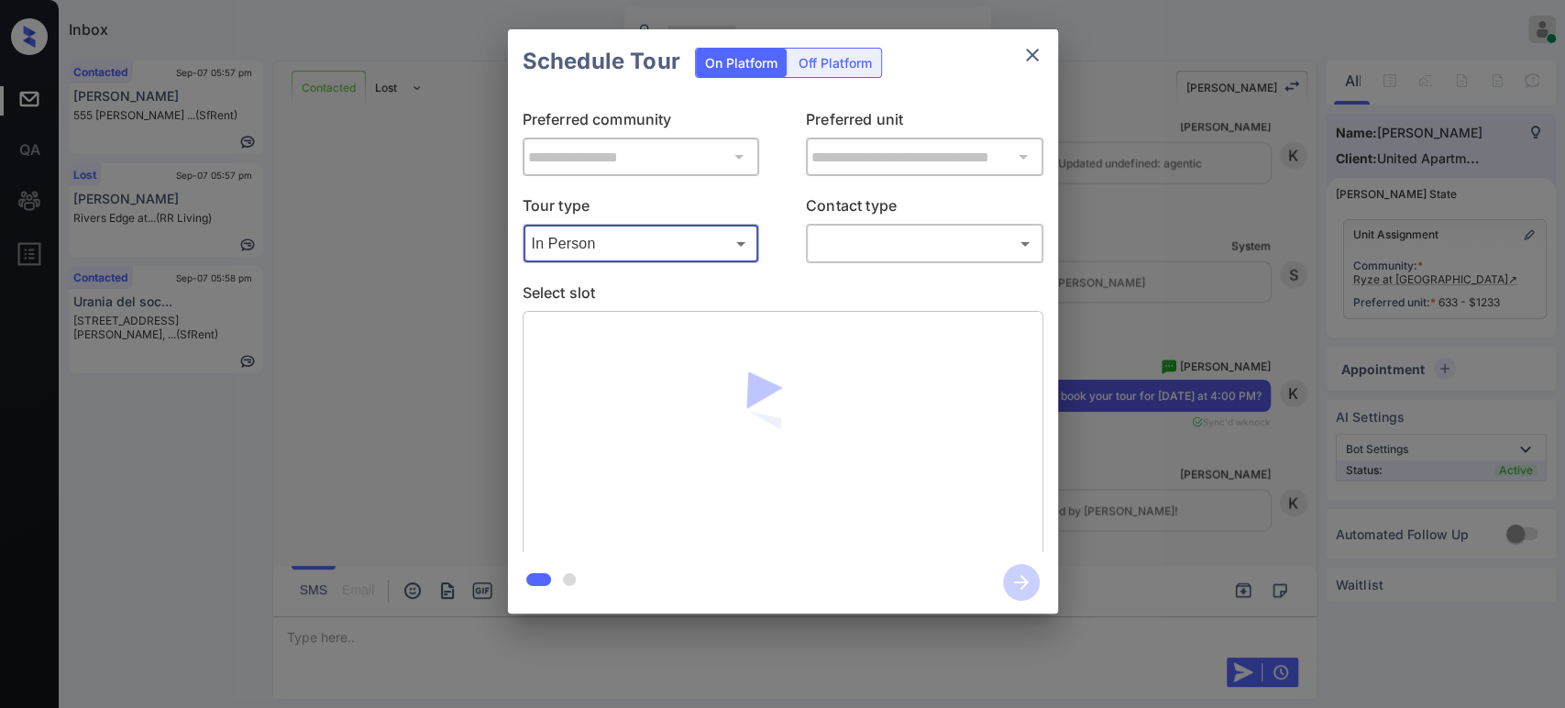
click at [898, 234] on body "Inbox Hope Jatap Online Set yourself offline Set yourself on break Profile Swit…" at bounding box center [782, 354] width 1565 height 708
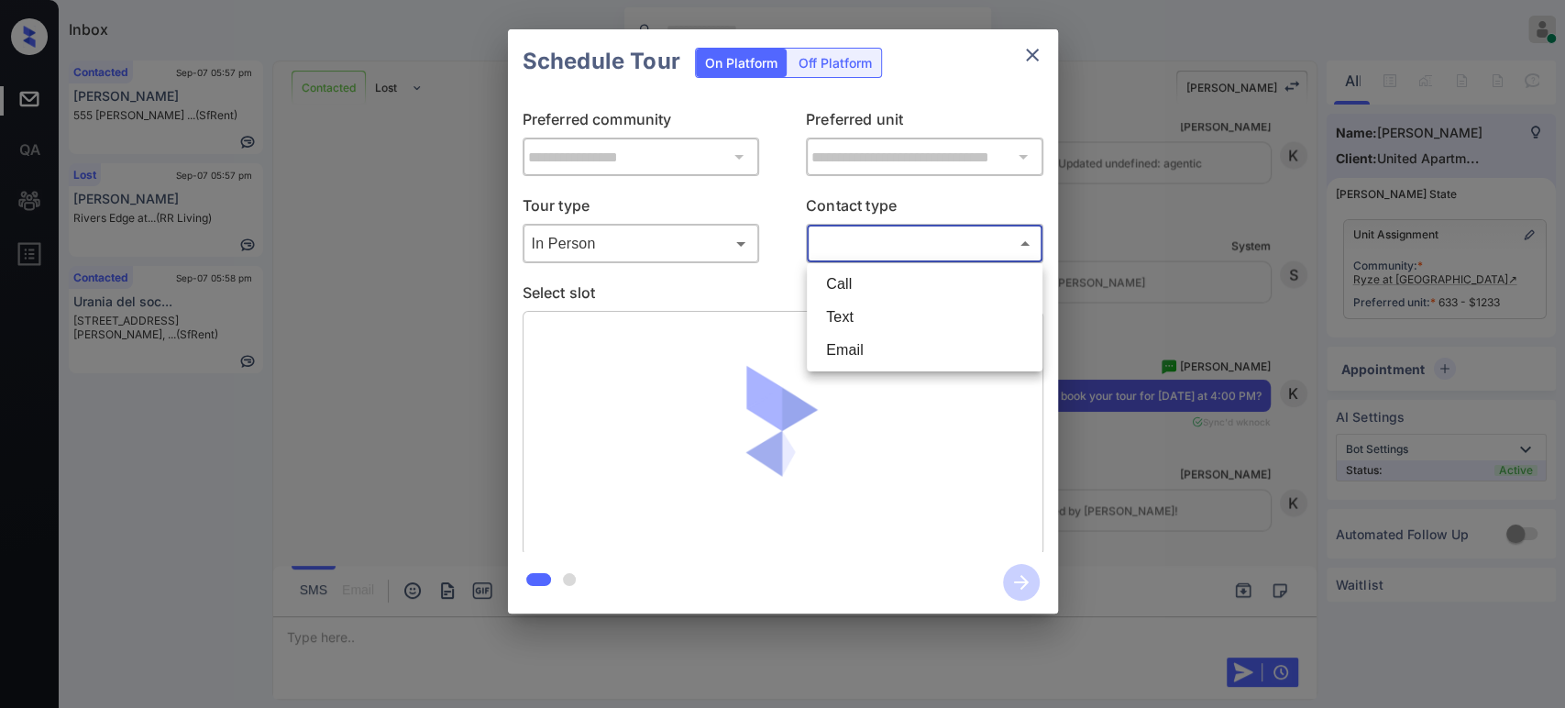
click at [886, 314] on li "Text" at bounding box center [925, 317] width 227 height 33
type input "****"
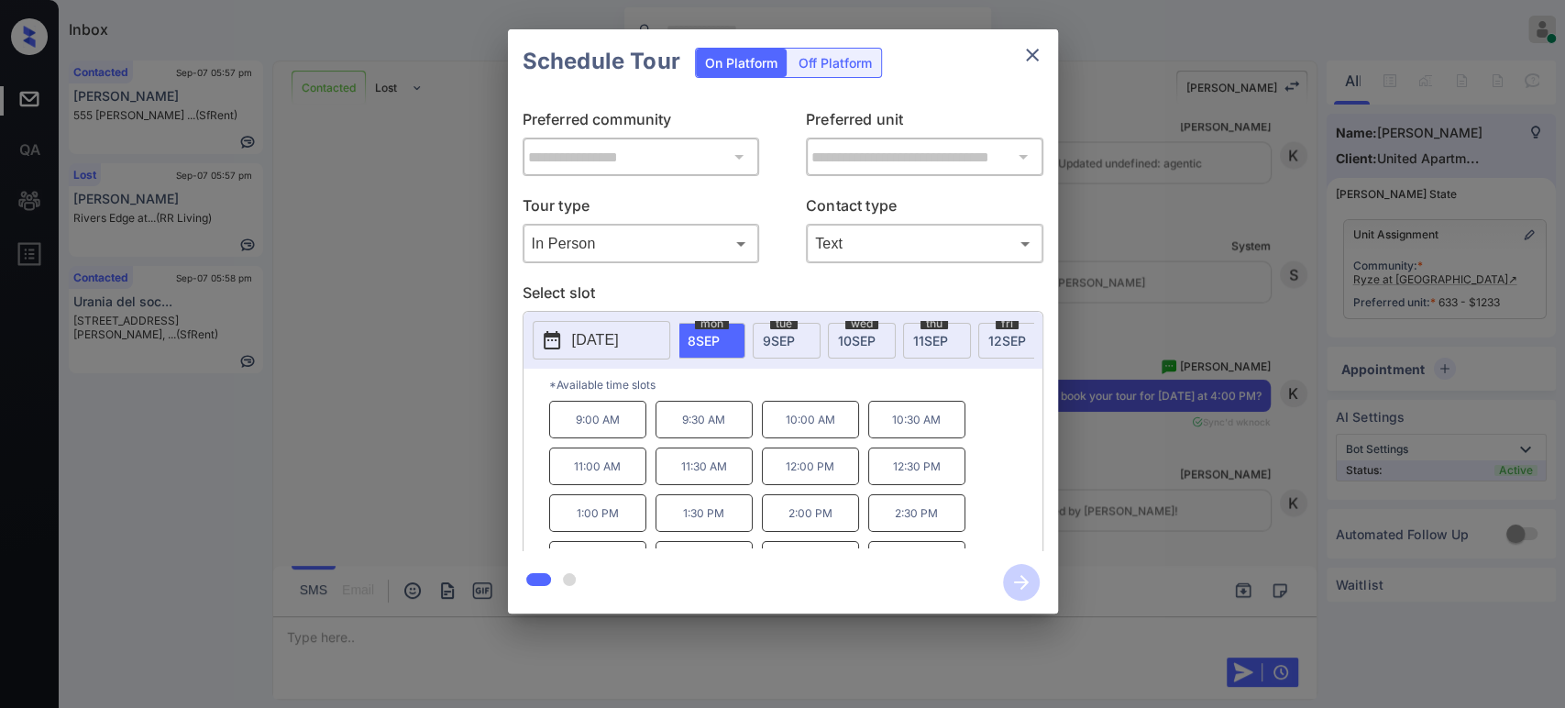
scroll to position [0, 122]
click at [971, 346] on span "12 SEP" at bounding box center [963, 341] width 38 height 16
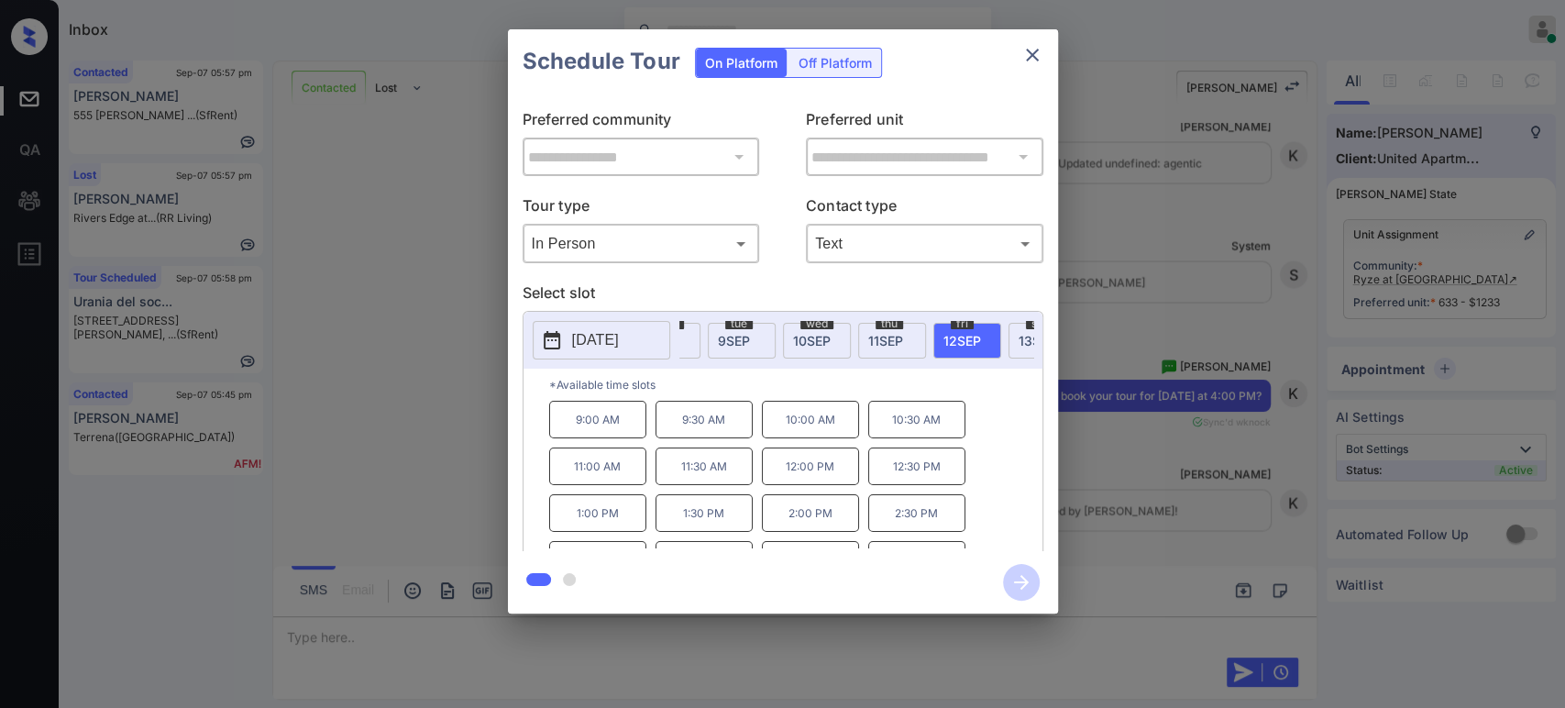
scroll to position [29, 0]
click at [911, 535] on p "4:30 PM" at bounding box center [916, 531] width 97 height 38
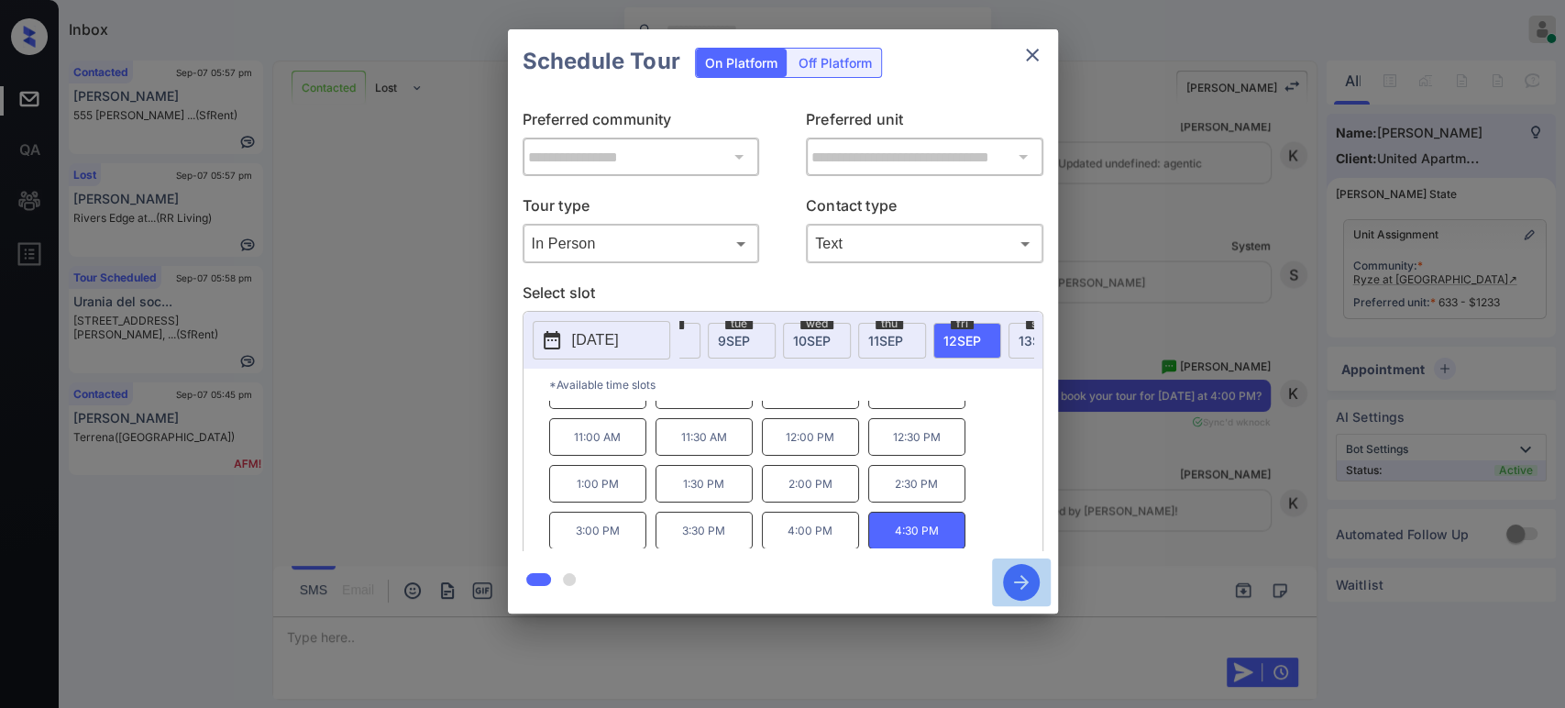
click at [1019, 582] on icon "button" at bounding box center [1021, 582] width 15 height 15
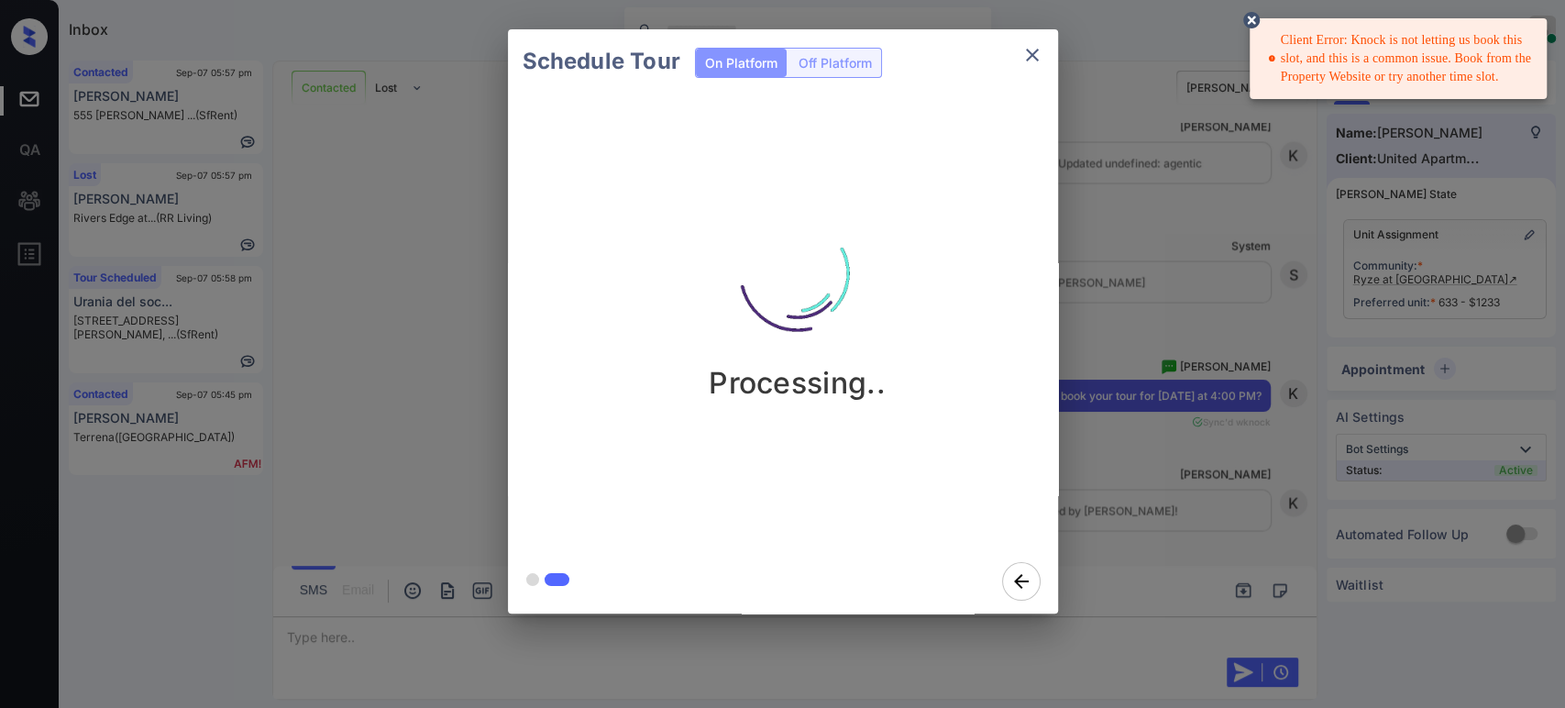
click at [1248, 425] on div "Schedule Tour On Platform Off Platform Processing.." at bounding box center [782, 321] width 1565 height 643
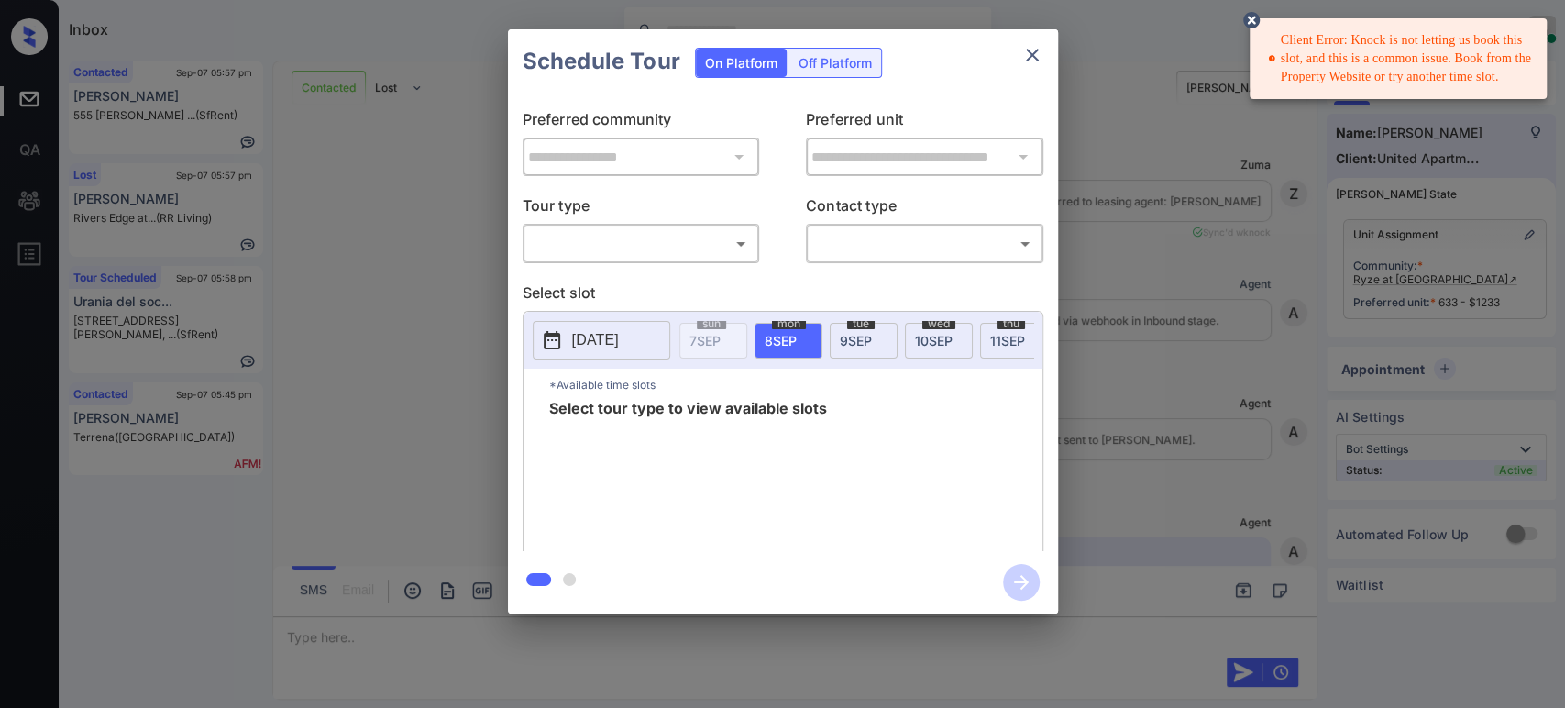
scroll to position [2301, 0]
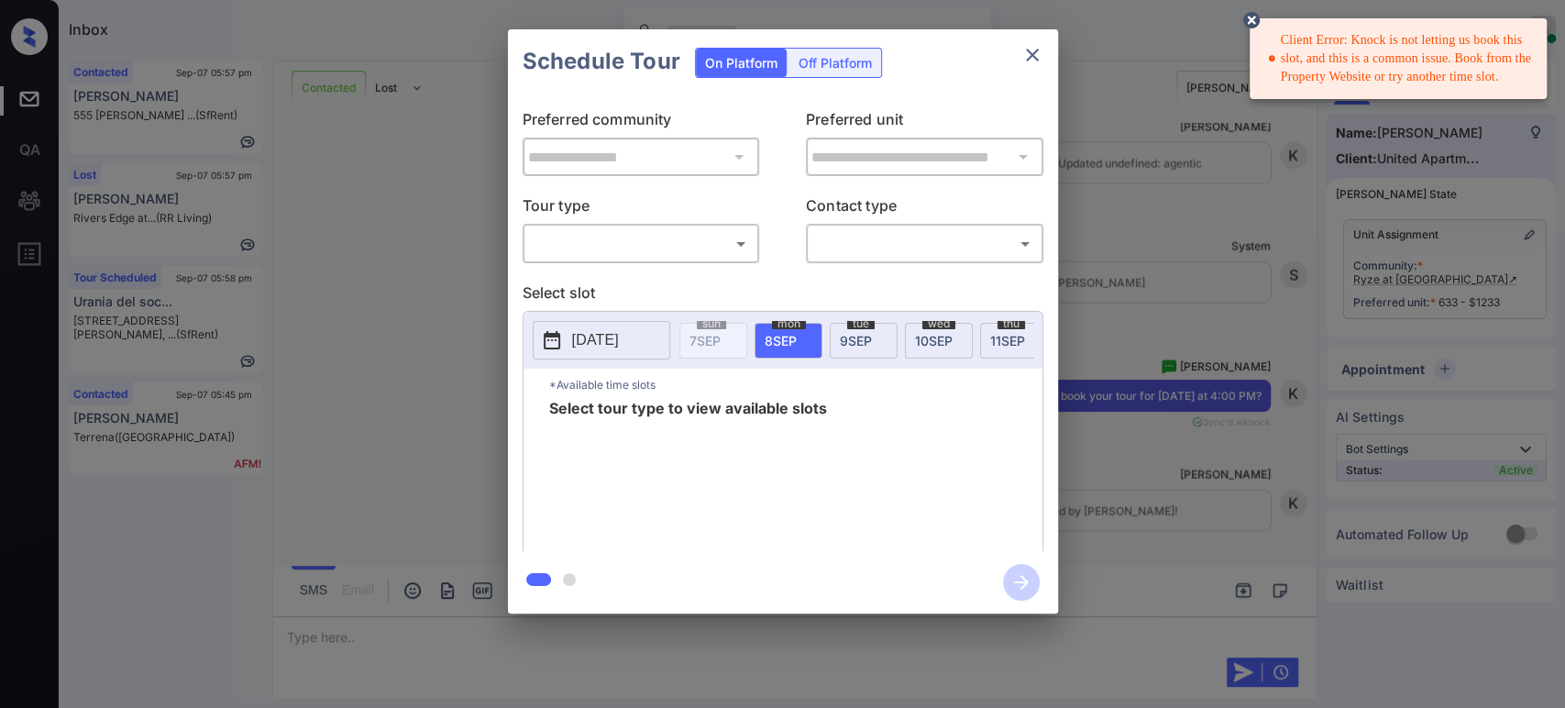
click at [587, 224] on div "​ ​" at bounding box center [642, 243] width 238 height 39
click at [587, 240] on body "Client Error: Knock is not letting us book this slot, and this is a common issu…" at bounding box center [782, 354] width 1565 height 708
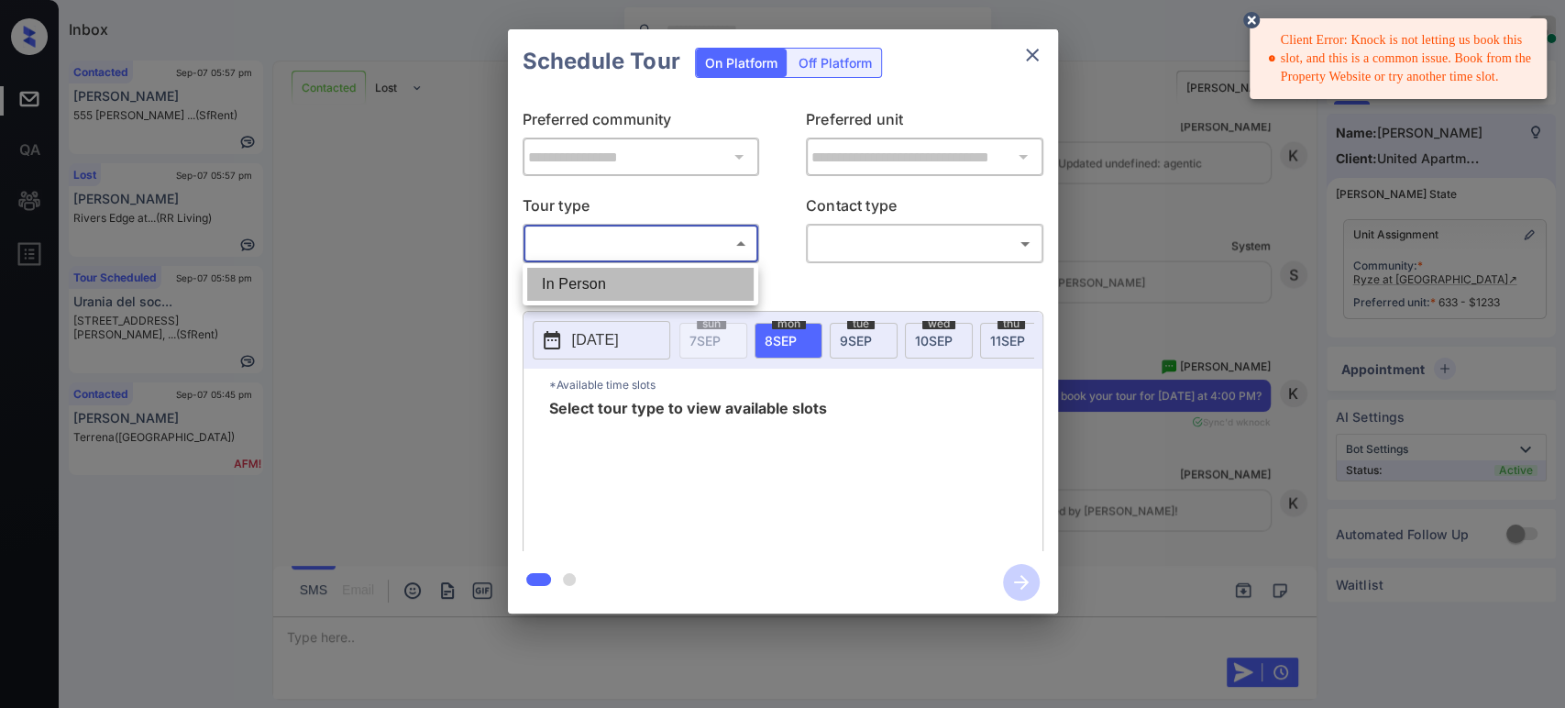
click at [560, 283] on li "In Person" at bounding box center [640, 284] width 227 height 33
type input "********"
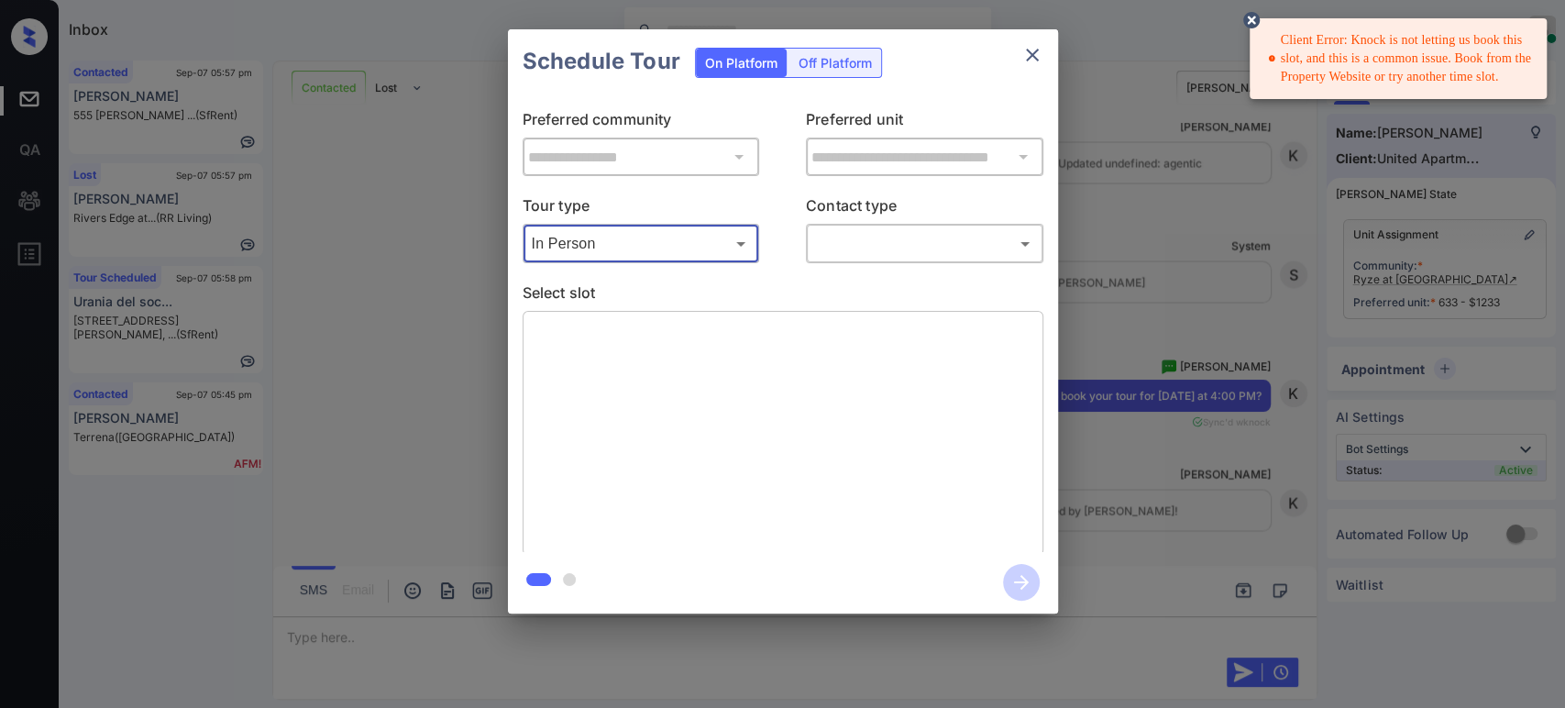
drag, startPoint x: 866, startPoint y: 263, endPoint x: 889, endPoint y: 252, distance: 25.4
click at [866, 263] on div "**********" at bounding box center [783, 323] width 550 height 458
click at [894, 249] on body "Client Error: Knock is not letting us book this slot, and this is a common issu…" at bounding box center [782, 354] width 1565 height 708
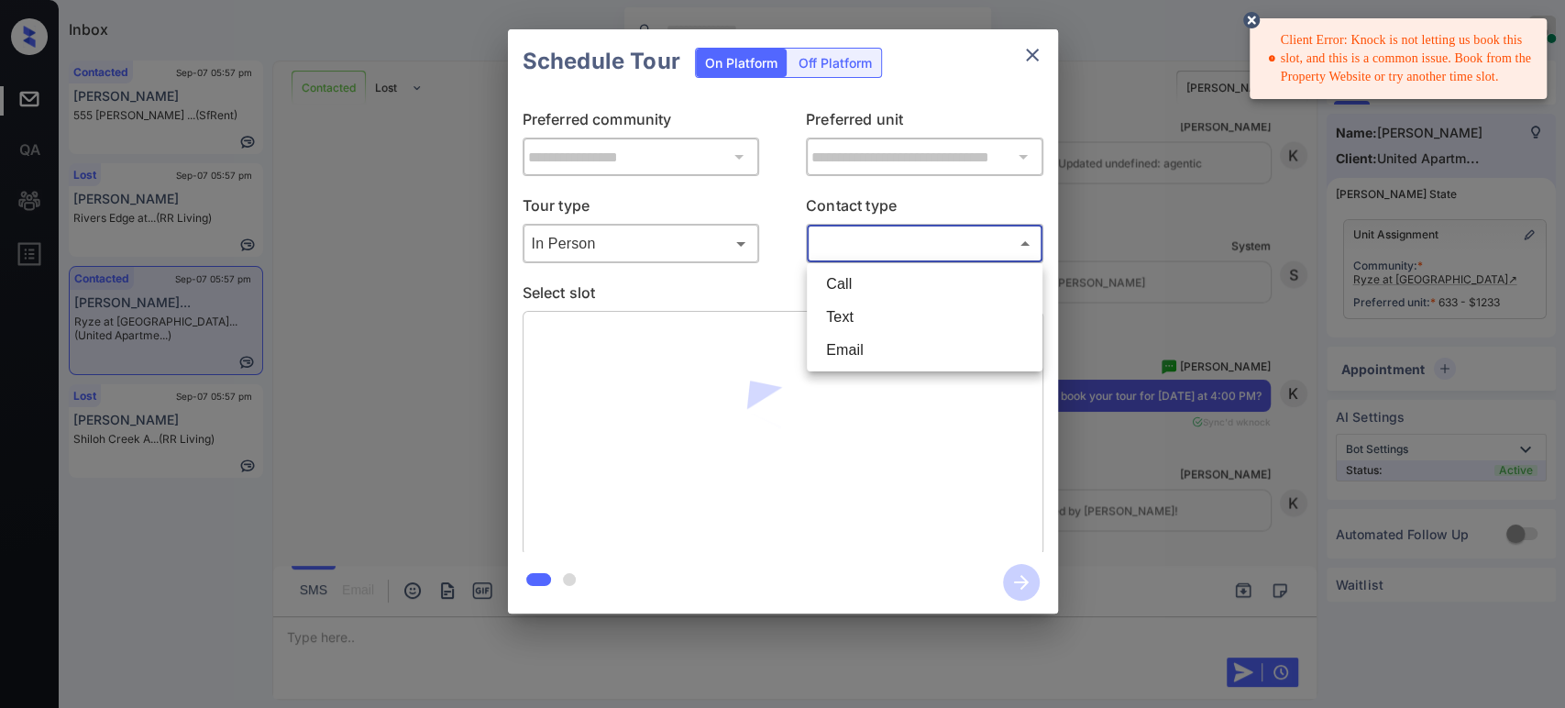
click at [878, 326] on li "Text" at bounding box center [925, 317] width 227 height 33
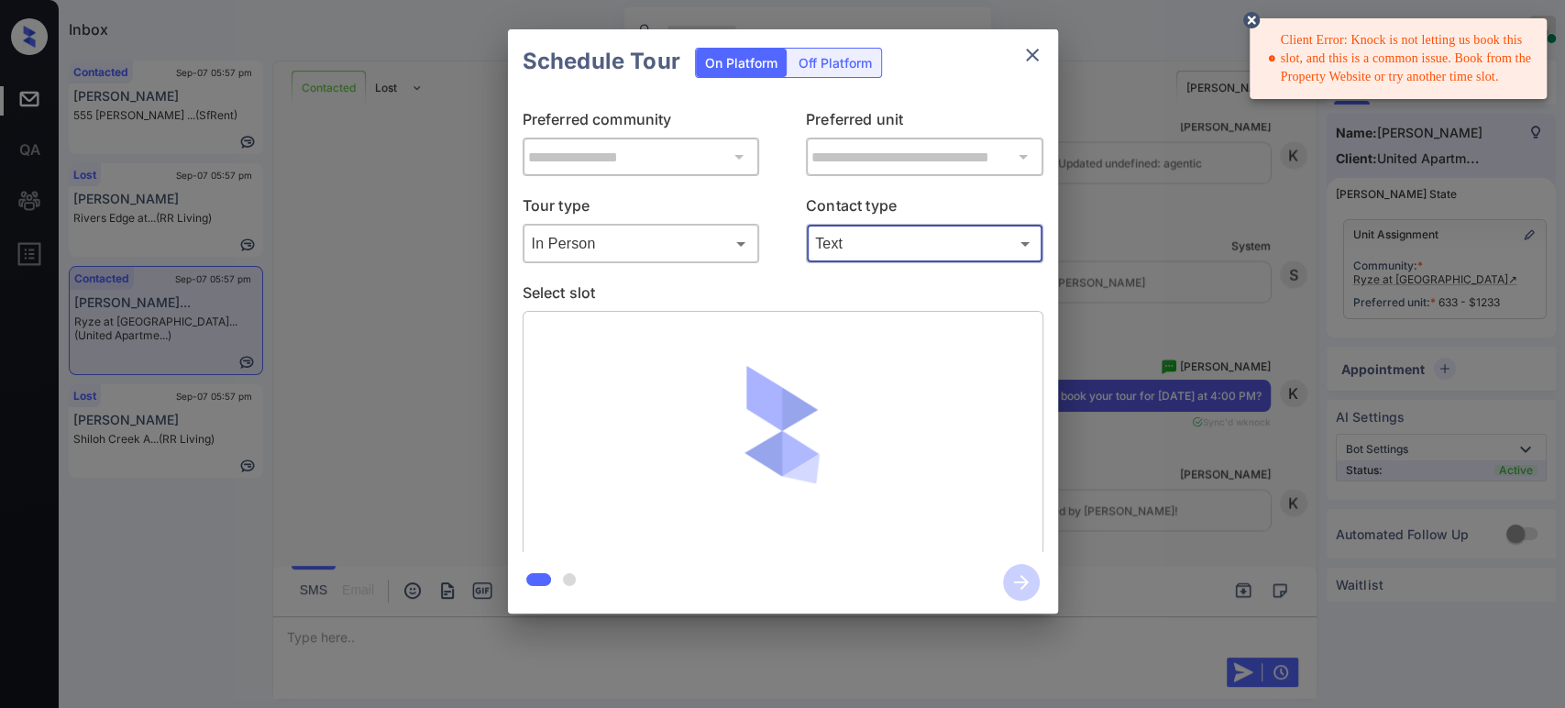
type input "****"
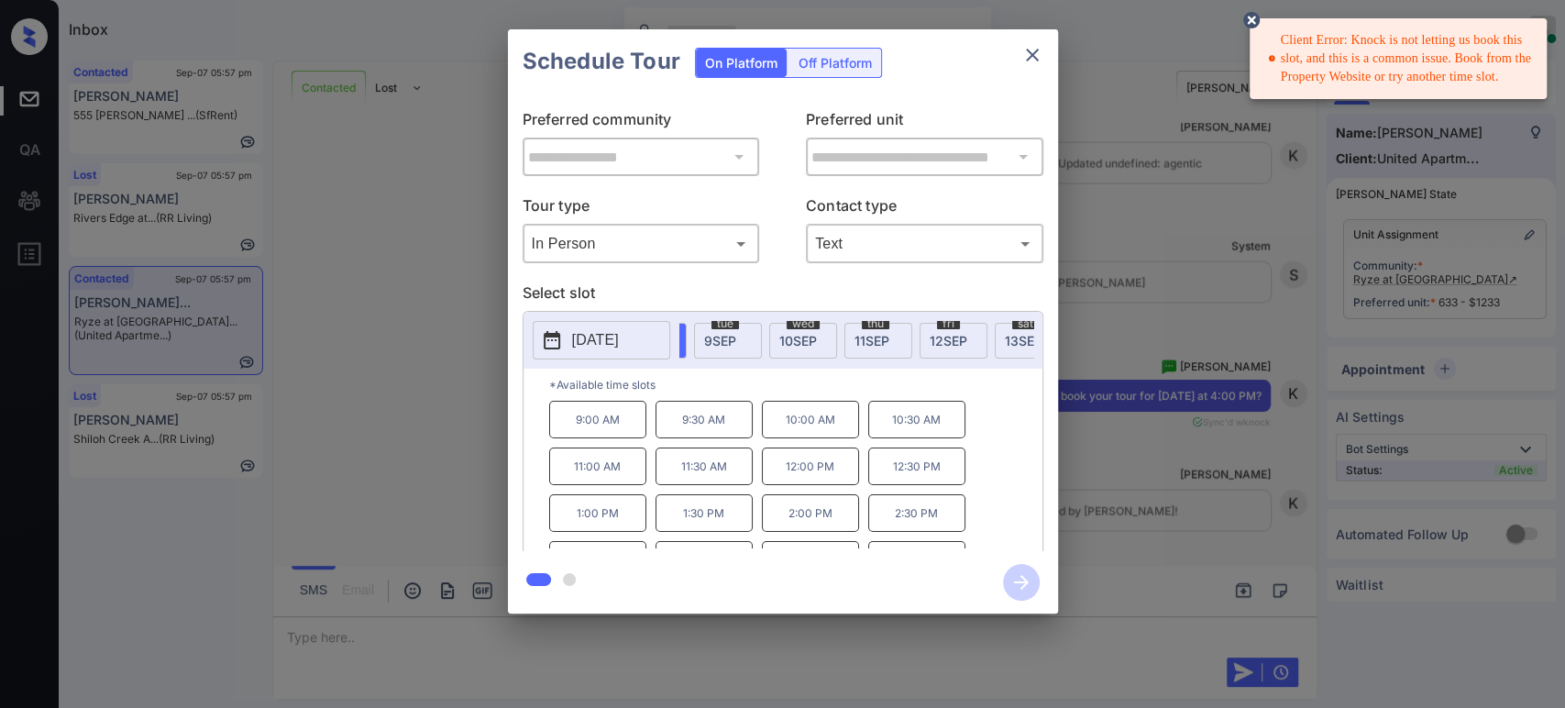
scroll to position [0, 176]
click at [901, 348] on div "[DATE]" at bounding box center [913, 341] width 68 height 36
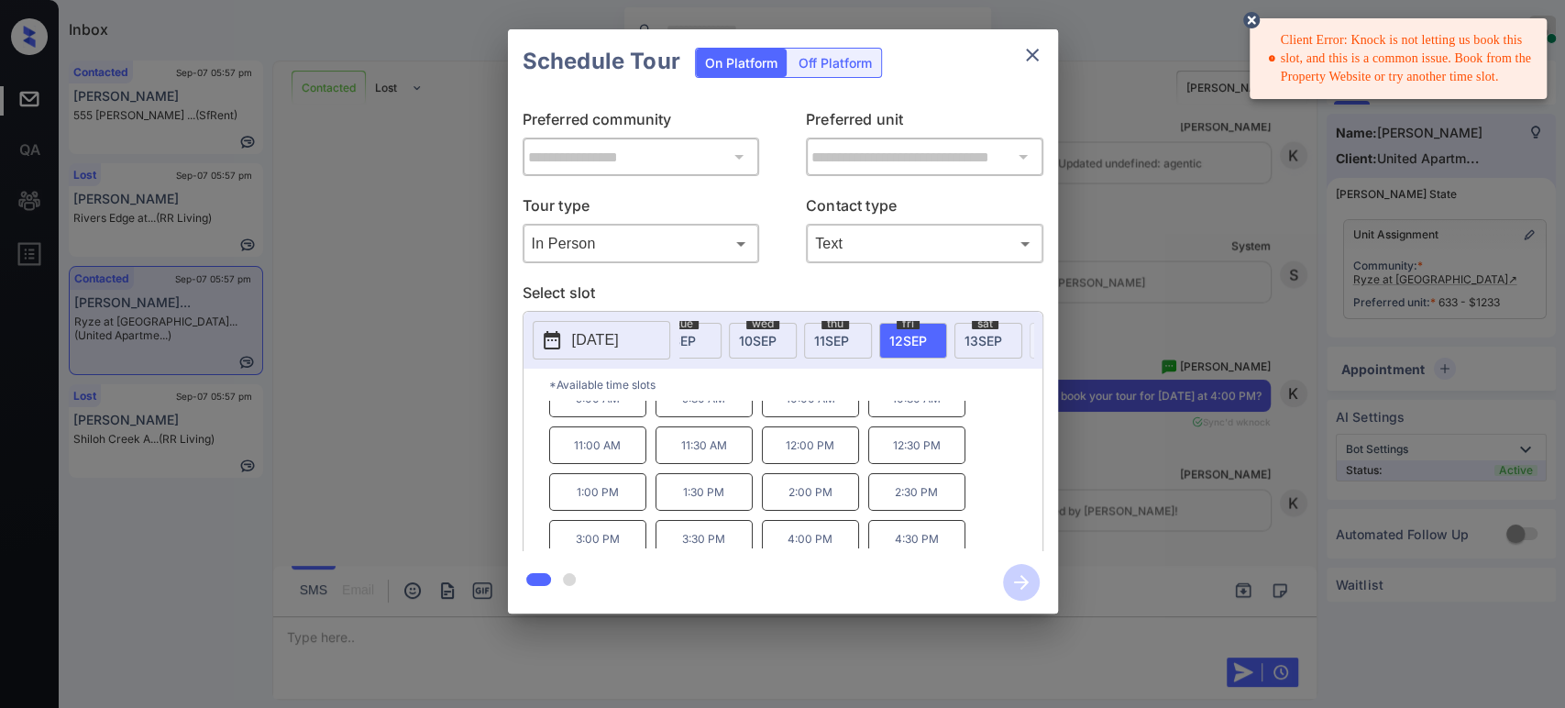
scroll to position [29, 0]
click at [597, 537] on p "3:00 PM" at bounding box center [597, 531] width 97 height 38
click at [678, 532] on p "3:30 PM" at bounding box center [704, 531] width 97 height 38
click at [1014, 579] on icon "button" at bounding box center [1021, 582] width 37 height 37
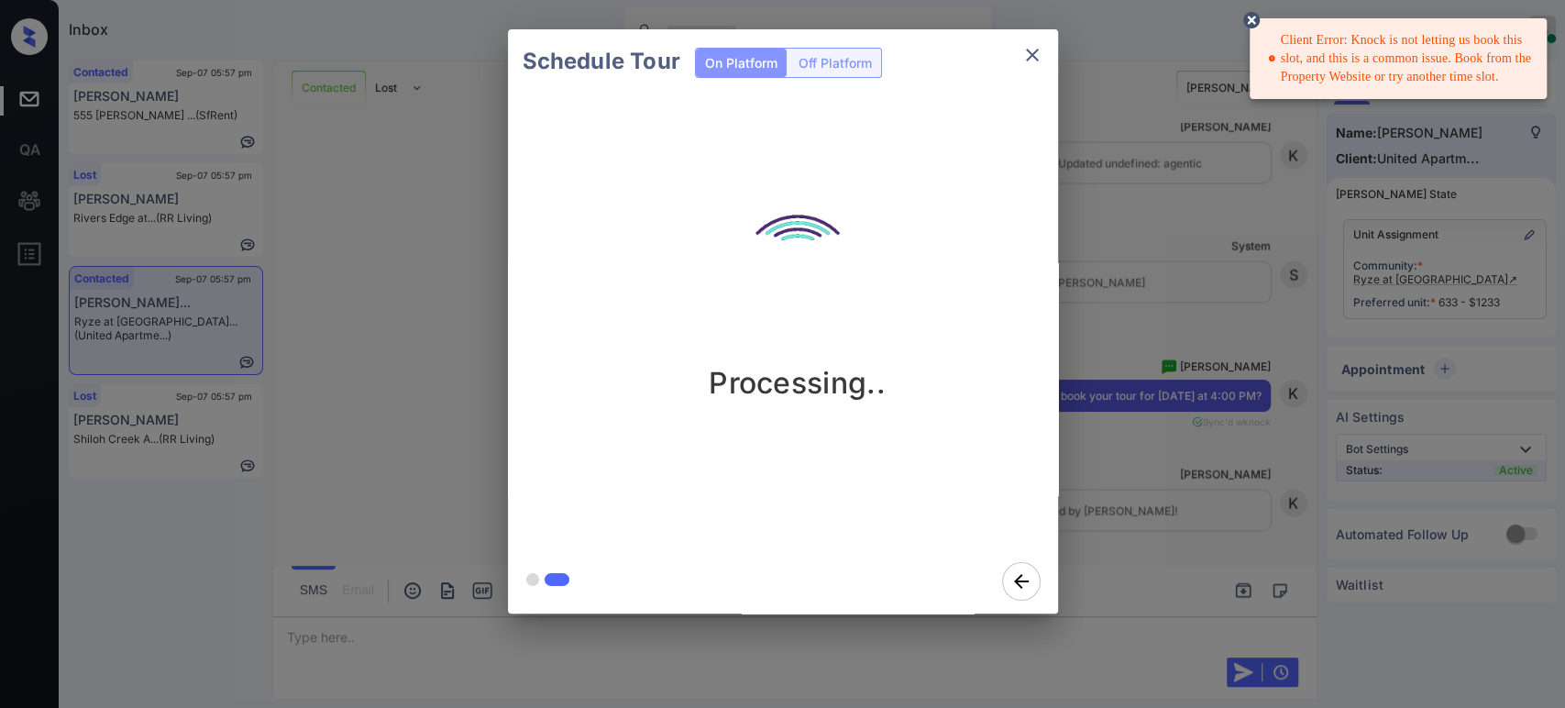
click at [1253, 17] on icon at bounding box center [1252, 20] width 22 height 22
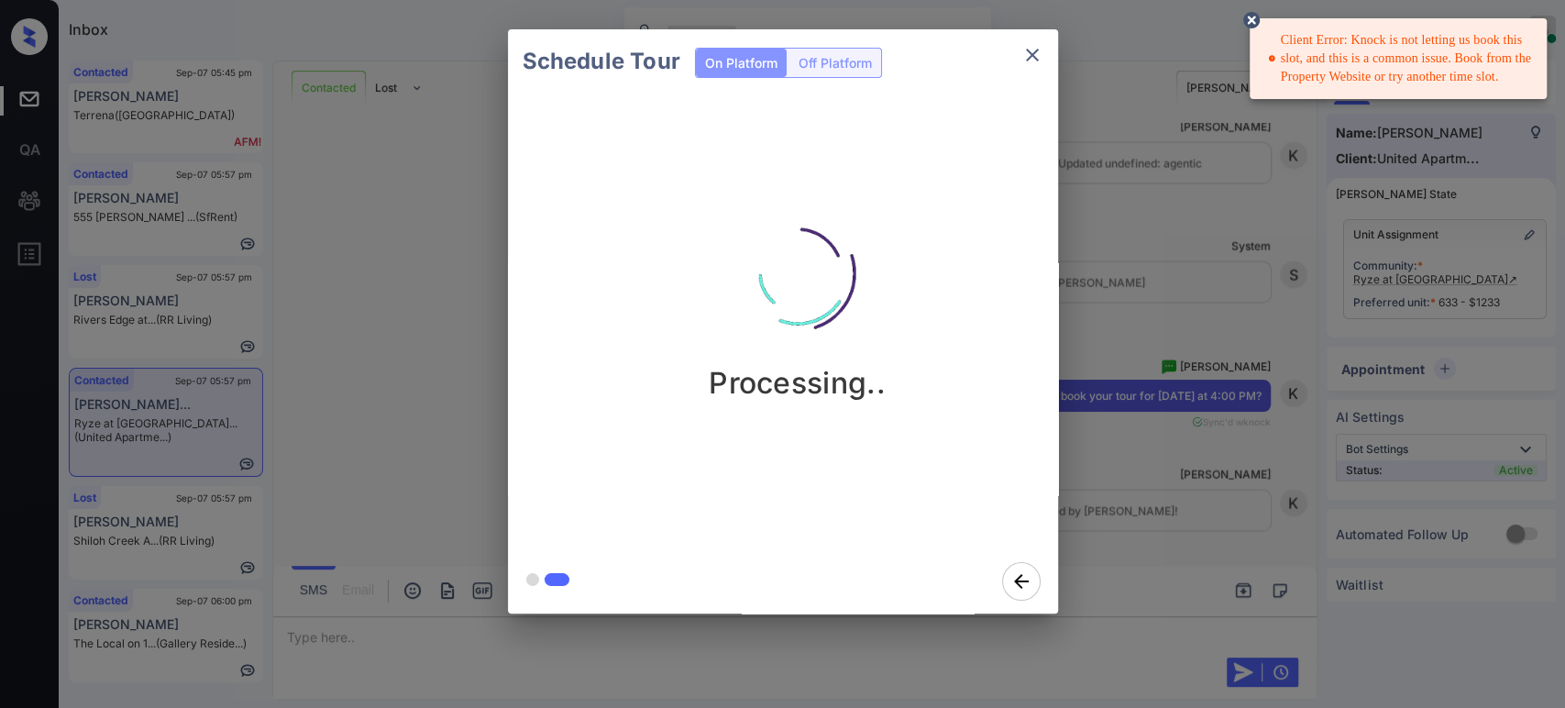
click at [1291, 334] on div "Schedule Tour On Platform Off Platform Processing.." at bounding box center [782, 321] width 1565 height 643
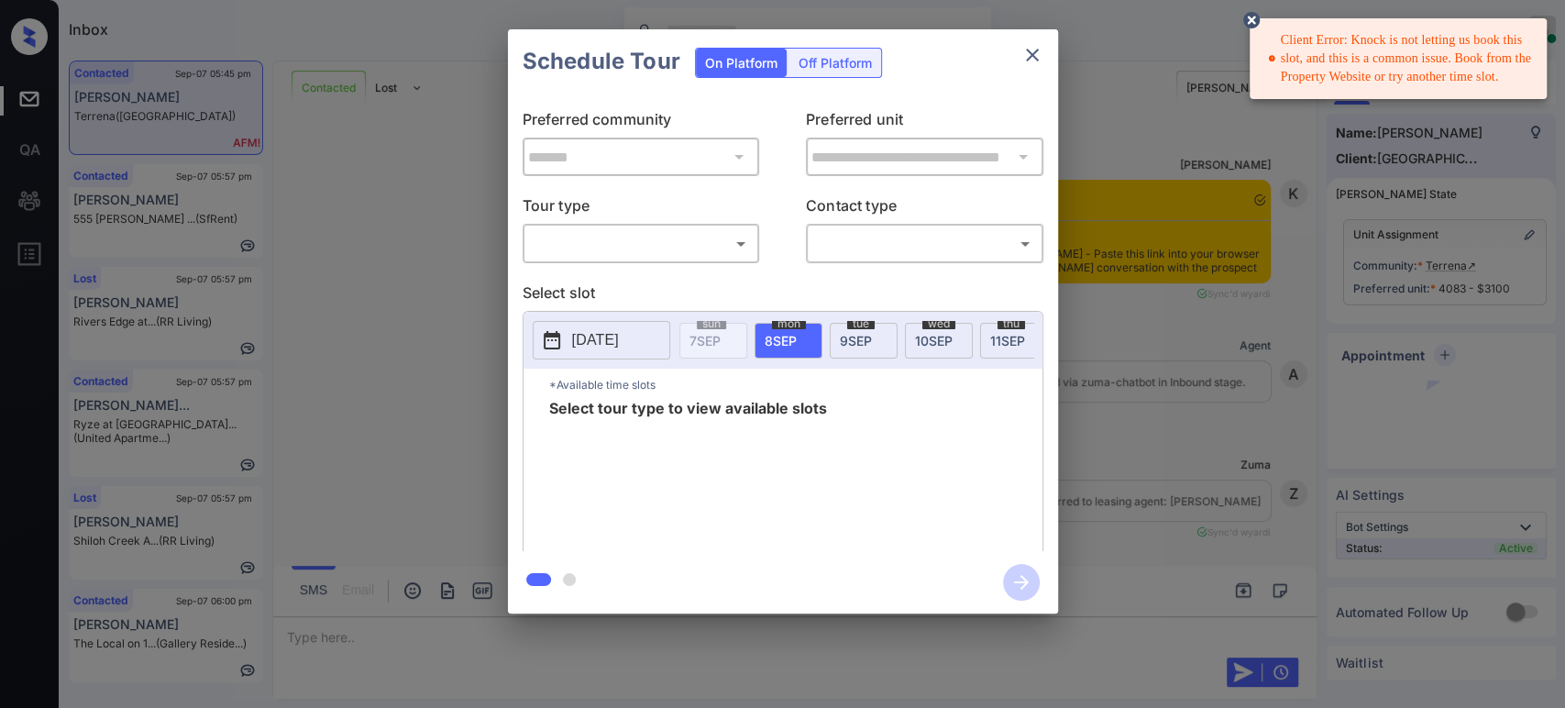
scroll to position [5136, 0]
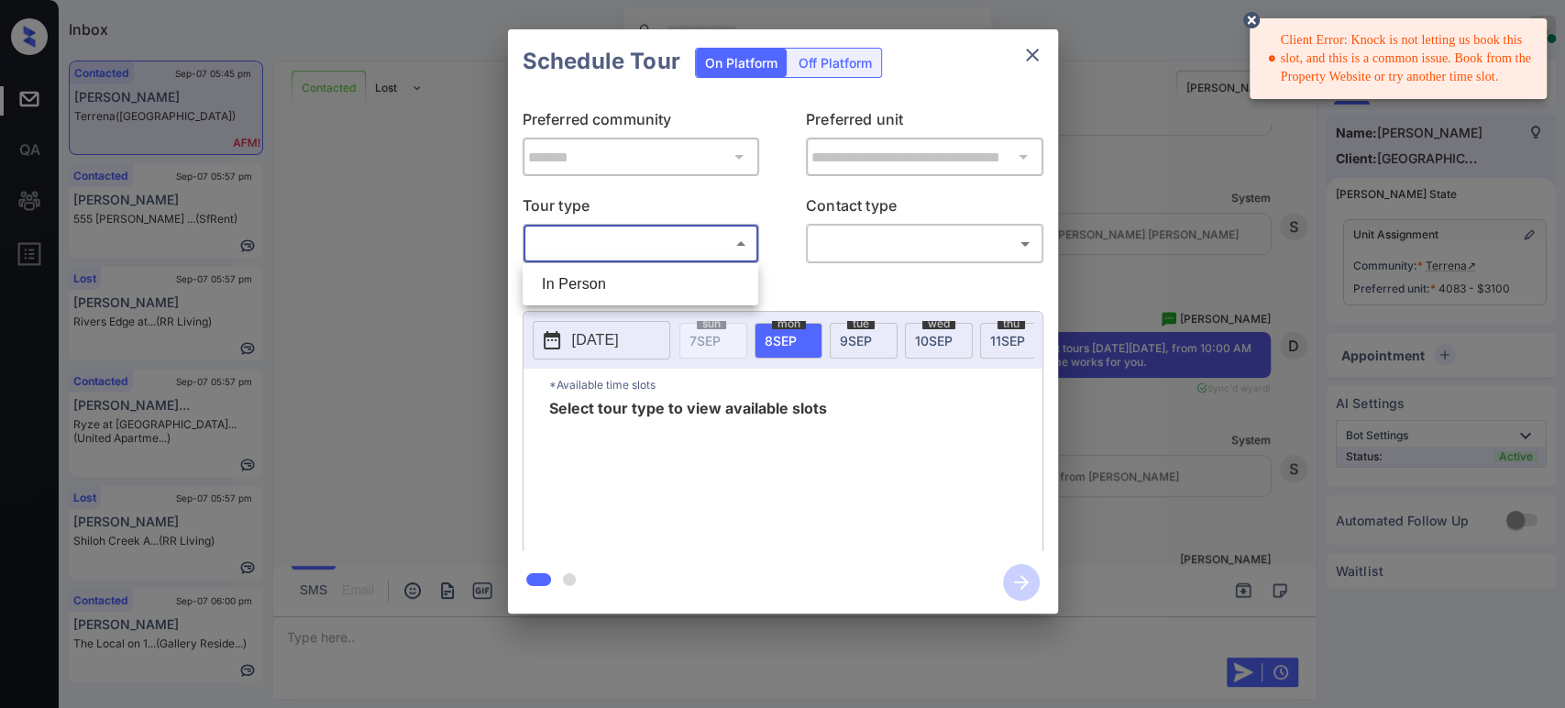
click at [680, 249] on body "Client Error: Knock is not letting us book this slot, and this is a common issu…" at bounding box center [782, 354] width 1565 height 708
click at [646, 280] on li "In Person" at bounding box center [640, 284] width 227 height 33
type input "********"
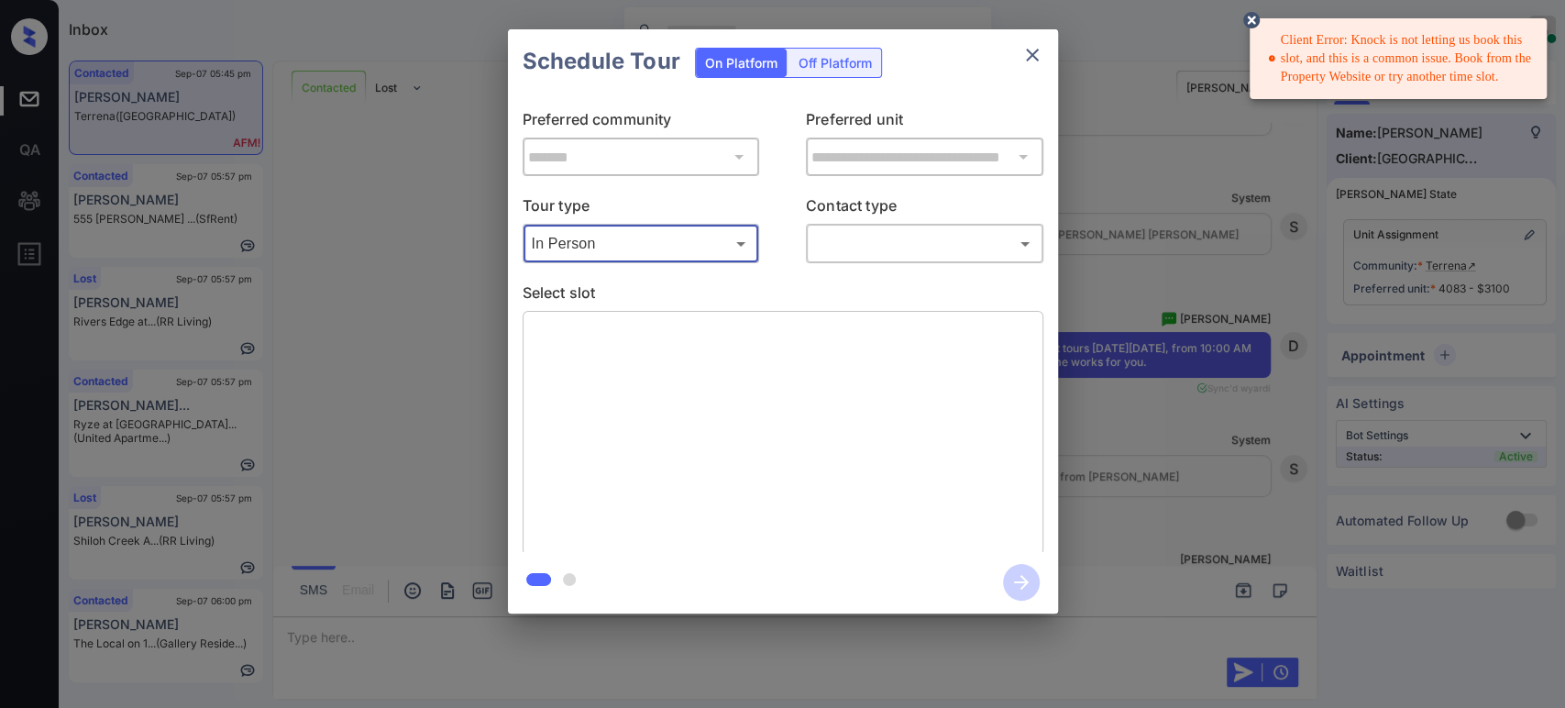
click at [920, 241] on body "Client Error: Knock is not letting us book this slot, and this is a common issu…" at bounding box center [782, 354] width 1565 height 708
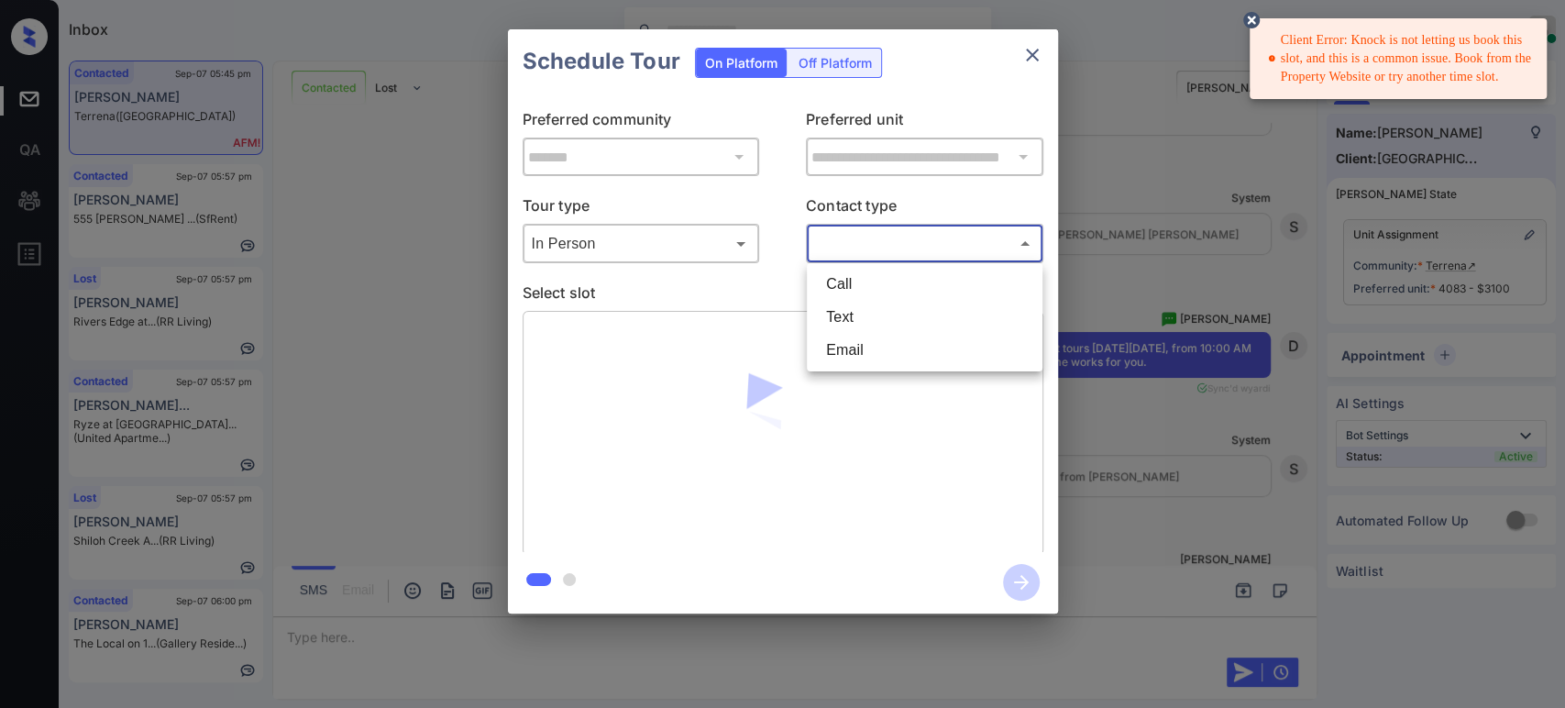
click at [901, 312] on li "Text" at bounding box center [925, 317] width 227 height 33
type input "****"
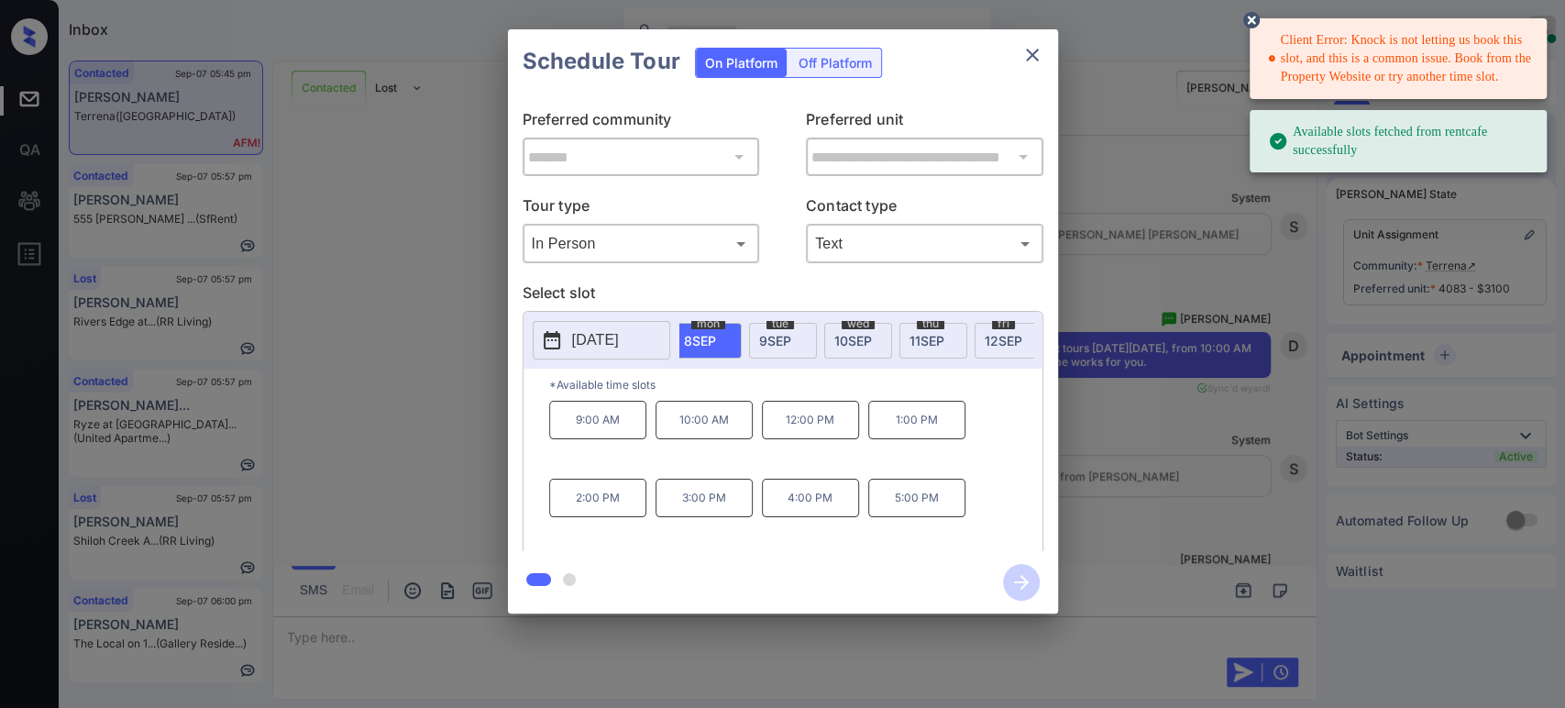
scroll to position [0, 122]
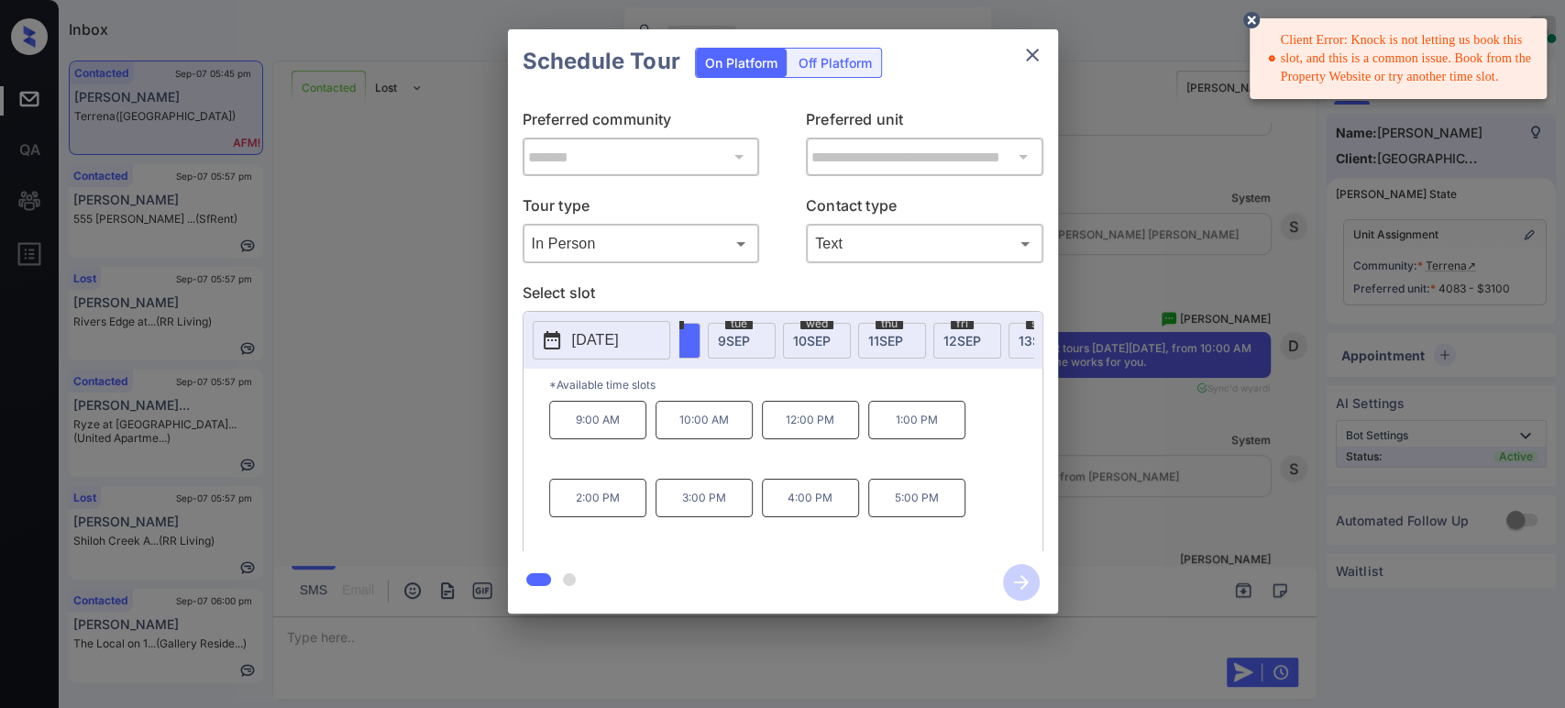
click at [974, 341] on span "12 SEP" at bounding box center [963, 341] width 38 height 16
click at [852, 429] on p "11:00 AM" at bounding box center [810, 420] width 97 height 39
click at [1019, 576] on icon "button" at bounding box center [1021, 582] width 37 height 37
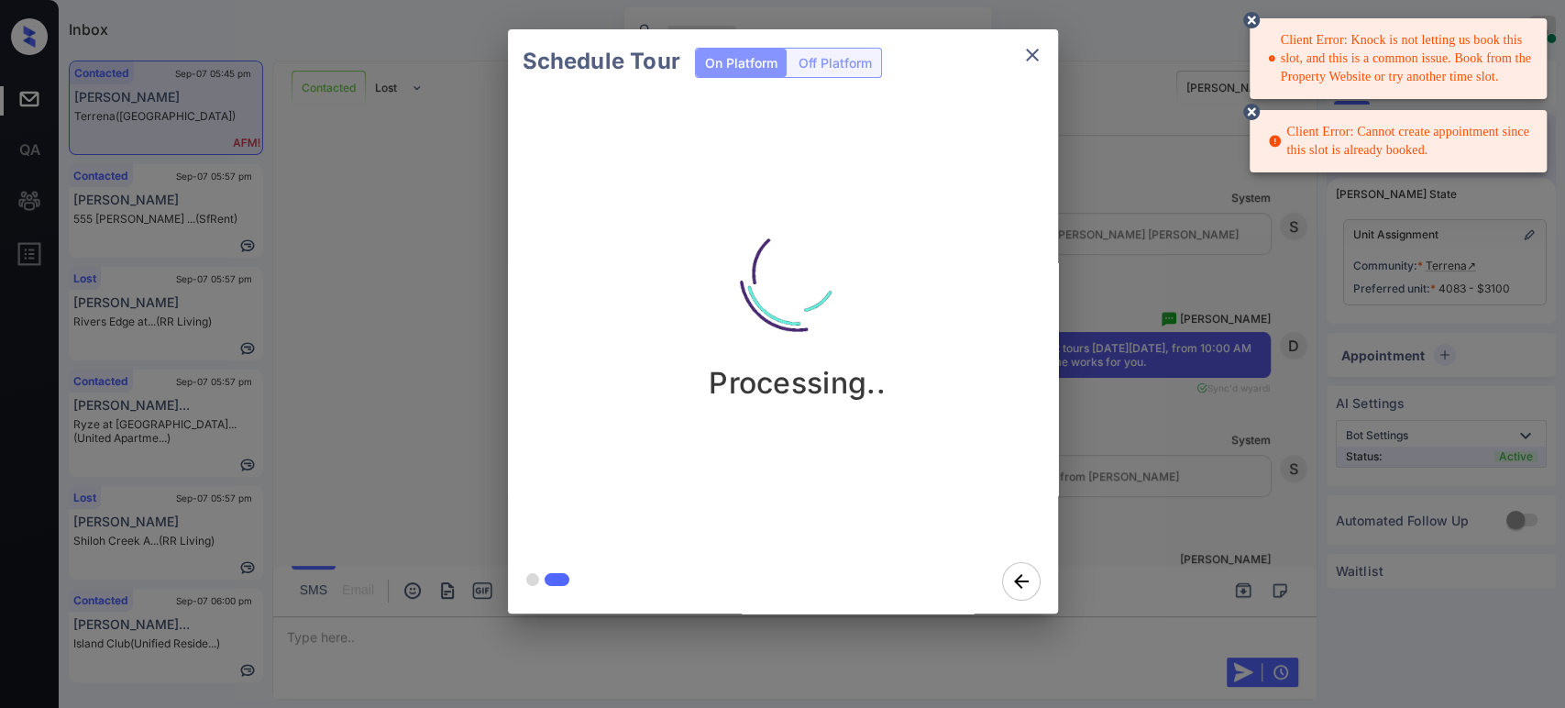
click at [1190, 219] on div "Schedule Tour On Platform Off Platform Processing.." at bounding box center [782, 321] width 1565 height 643
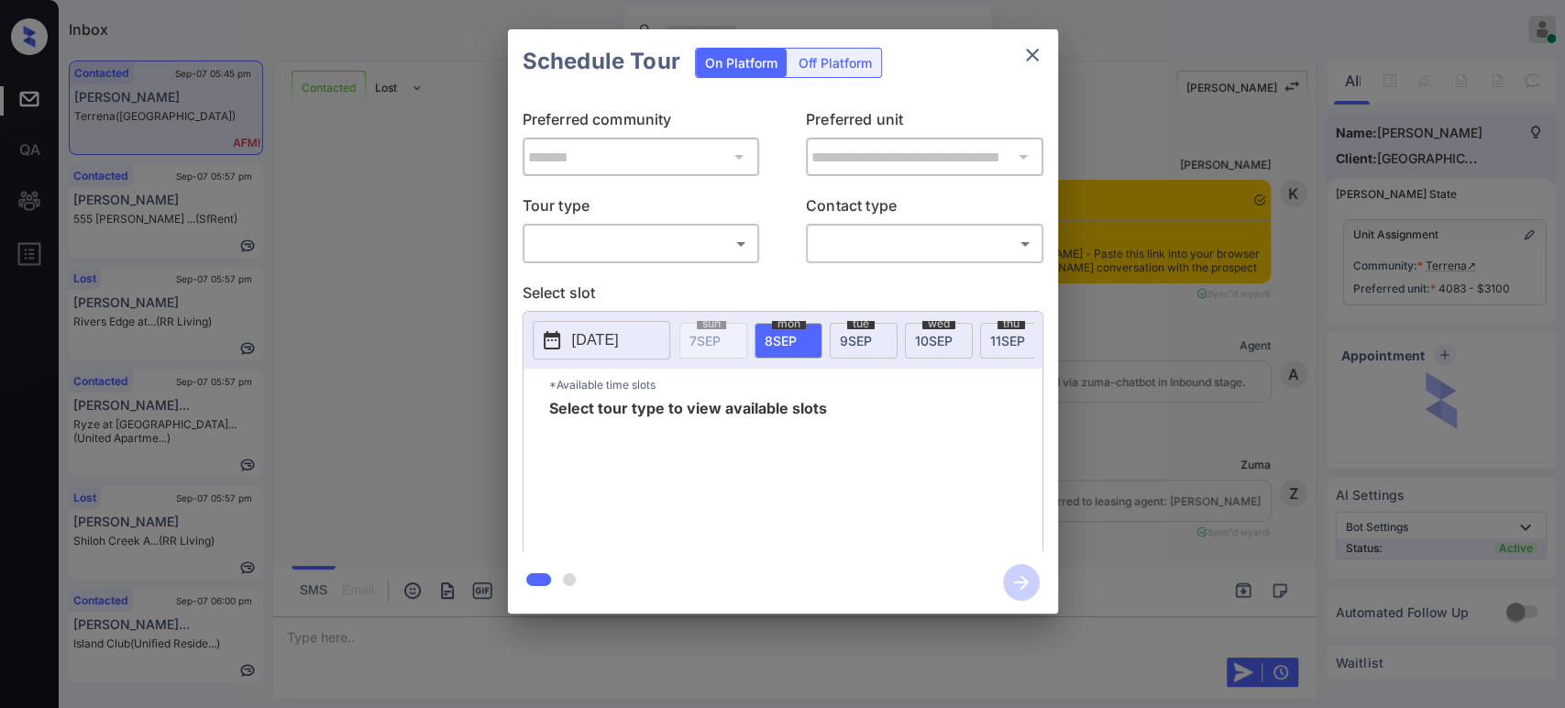
scroll to position [5136, 0]
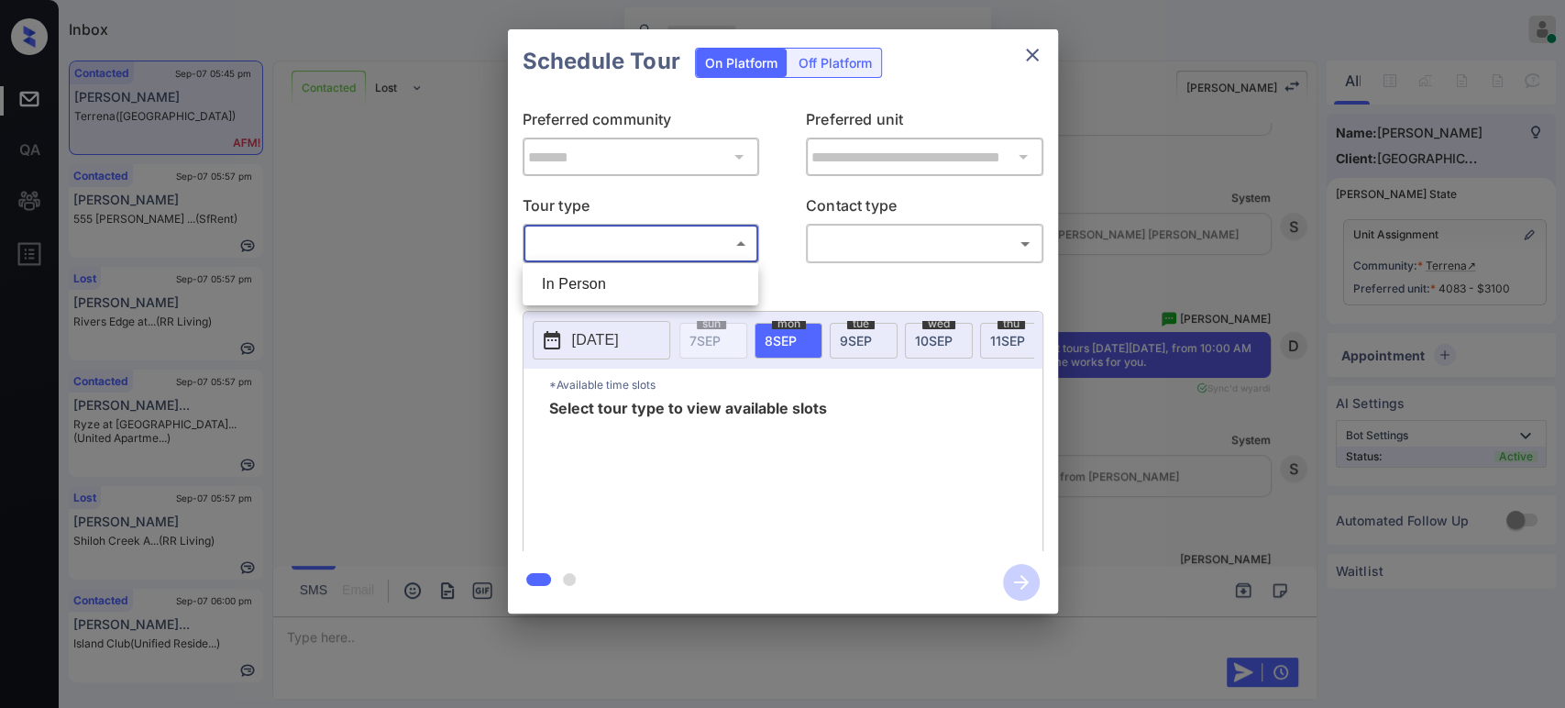
click at [690, 255] on body "Inbox Hope Jatap Online Set yourself offline Set yourself on break Profile Swit…" at bounding box center [782, 354] width 1565 height 708
click at [660, 282] on li "In Person" at bounding box center [640, 284] width 227 height 33
type input "********"
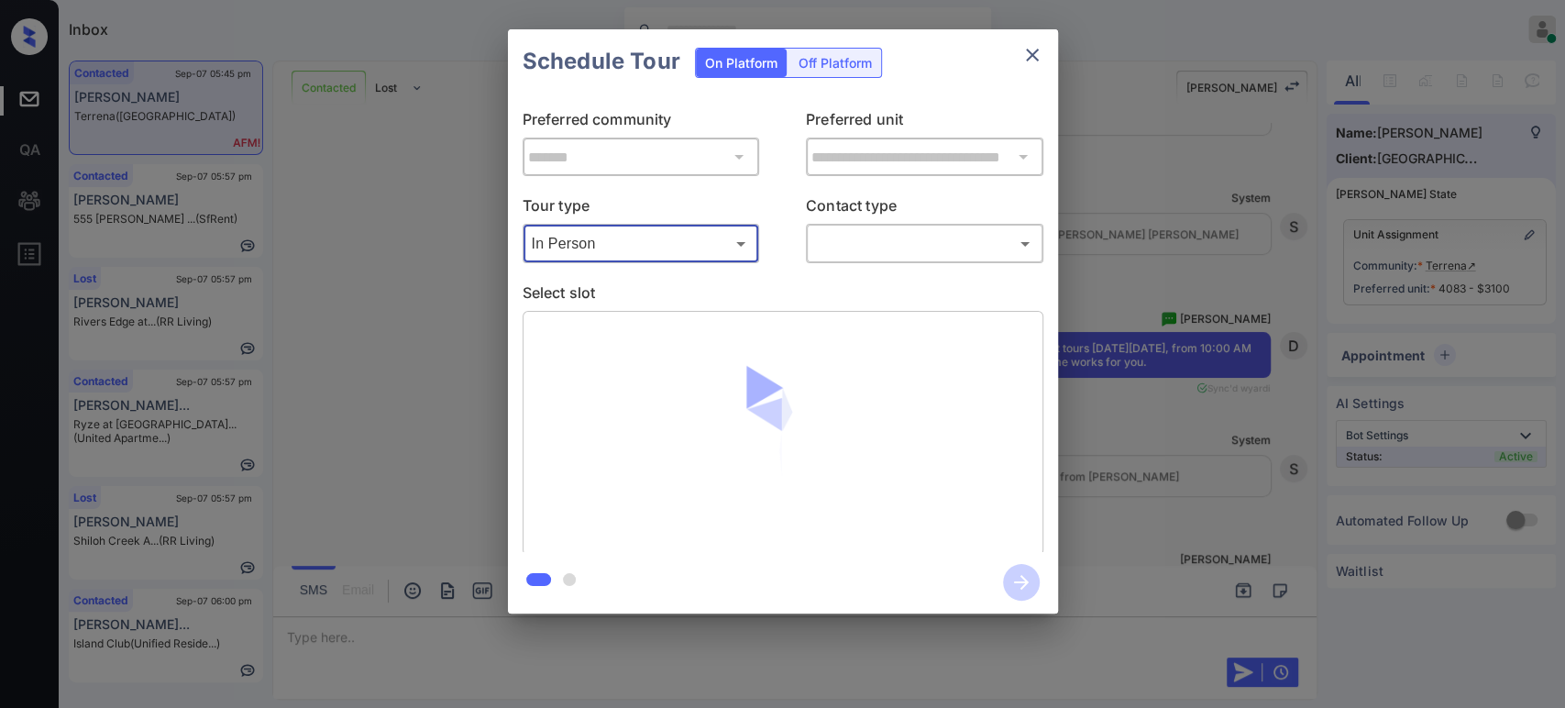
click at [983, 258] on body "Inbox Hope Jatap Online Set yourself offline Set yourself on break Profile Swit…" at bounding box center [782, 354] width 1565 height 708
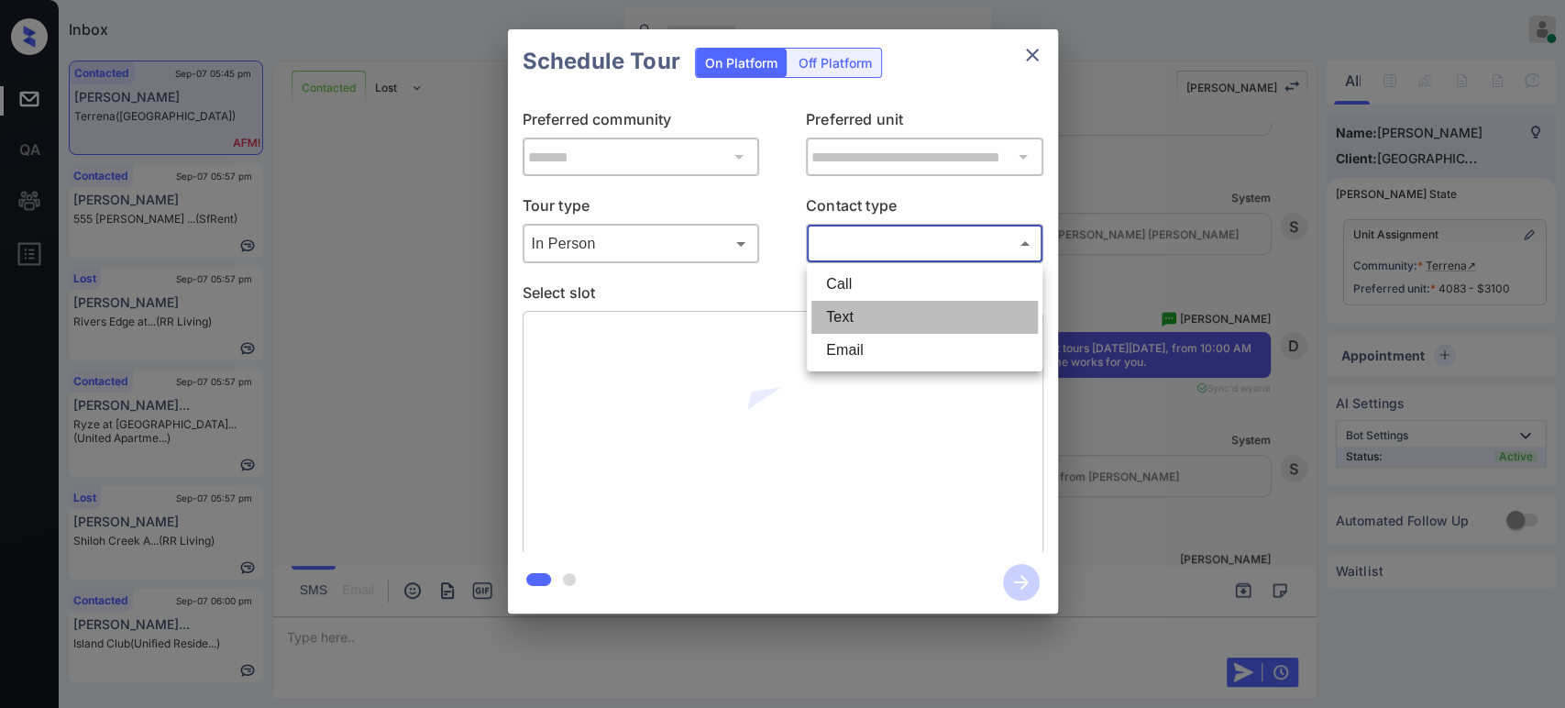
click at [888, 315] on li "Text" at bounding box center [925, 317] width 227 height 33
type input "****"
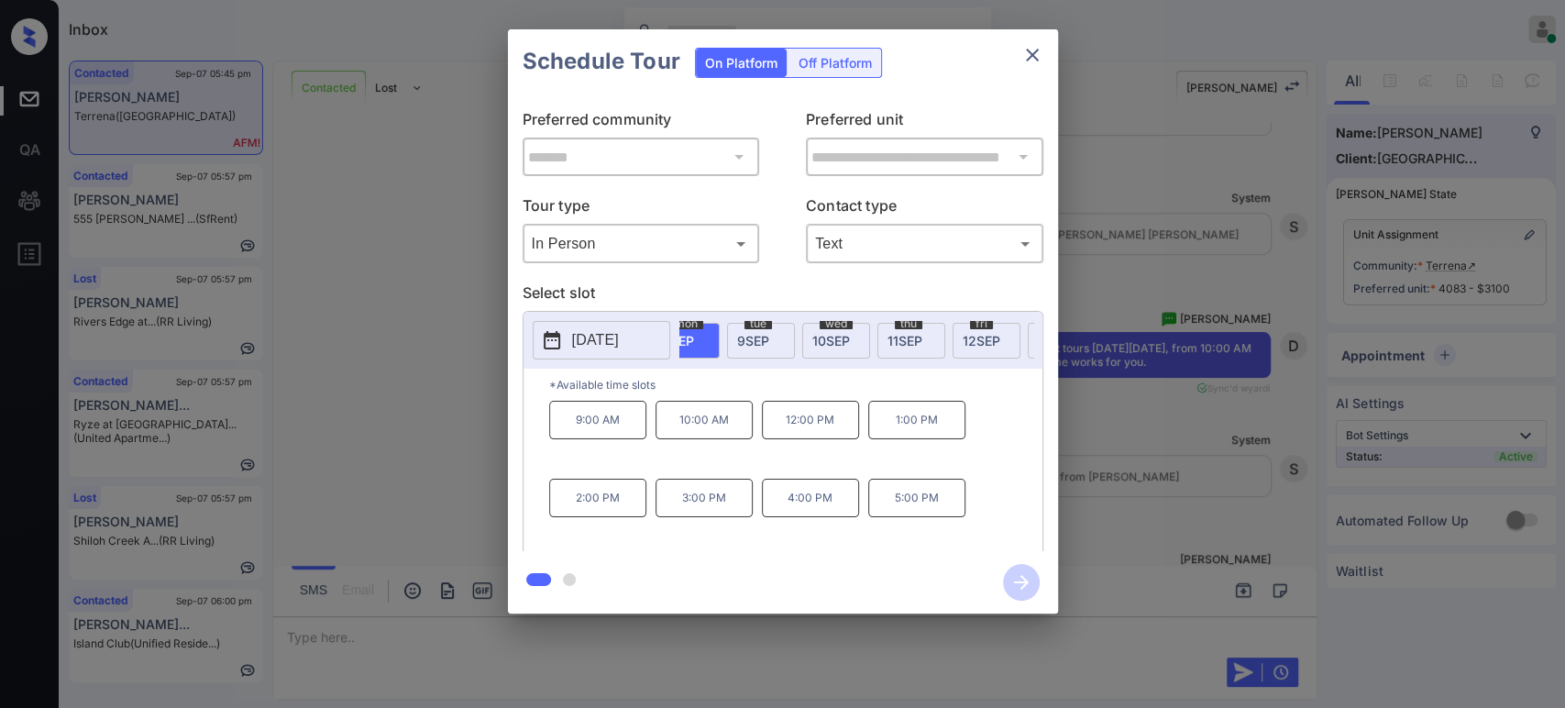
scroll to position [0, 122]
click at [965, 350] on div "[DATE]" at bounding box center [968, 341] width 68 height 36
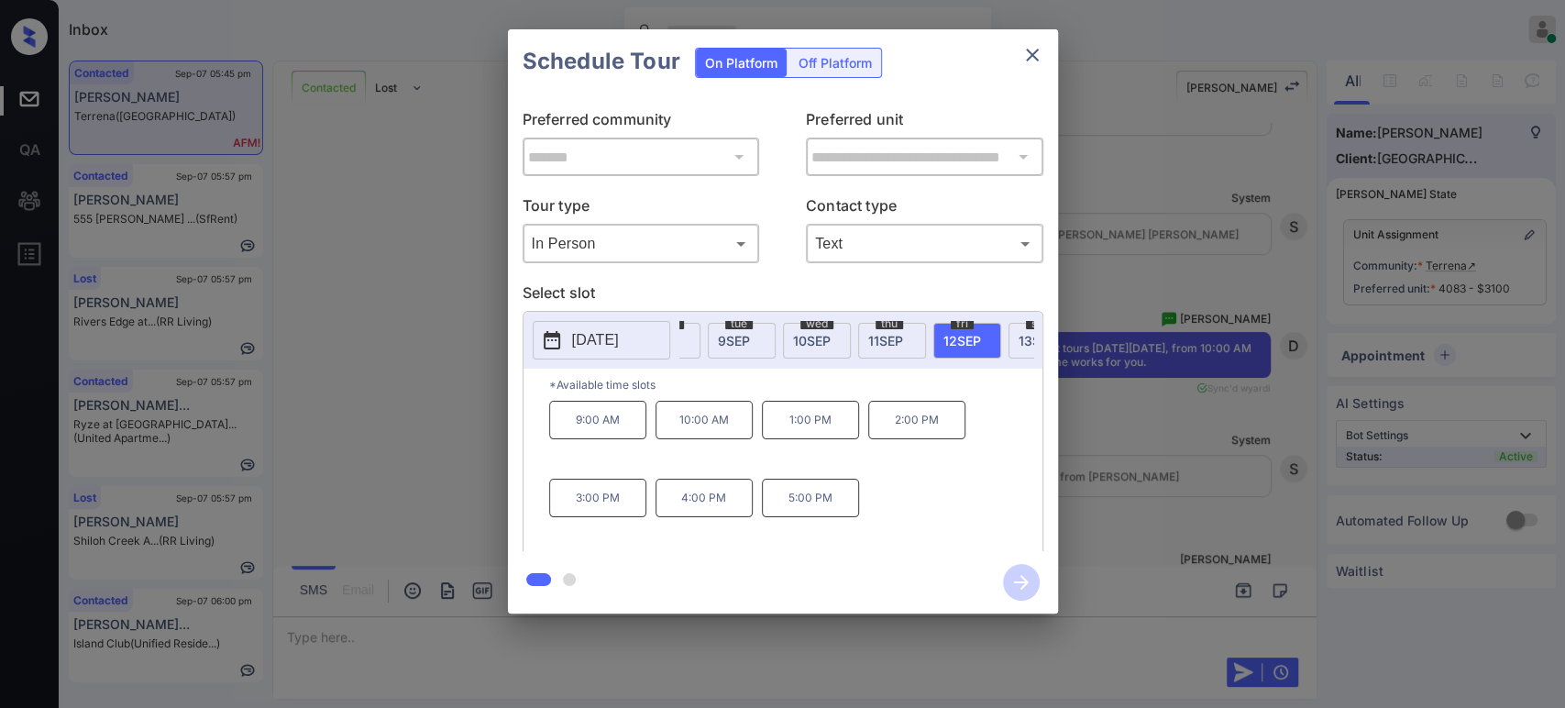
click at [689, 431] on p "10:00 AM" at bounding box center [704, 420] width 97 height 39
click at [842, 438] on p "1:00 PM" at bounding box center [810, 420] width 97 height 39
click at [1015, 591] on icon "button" at bounding box center [1021, 582] width 37 height 37
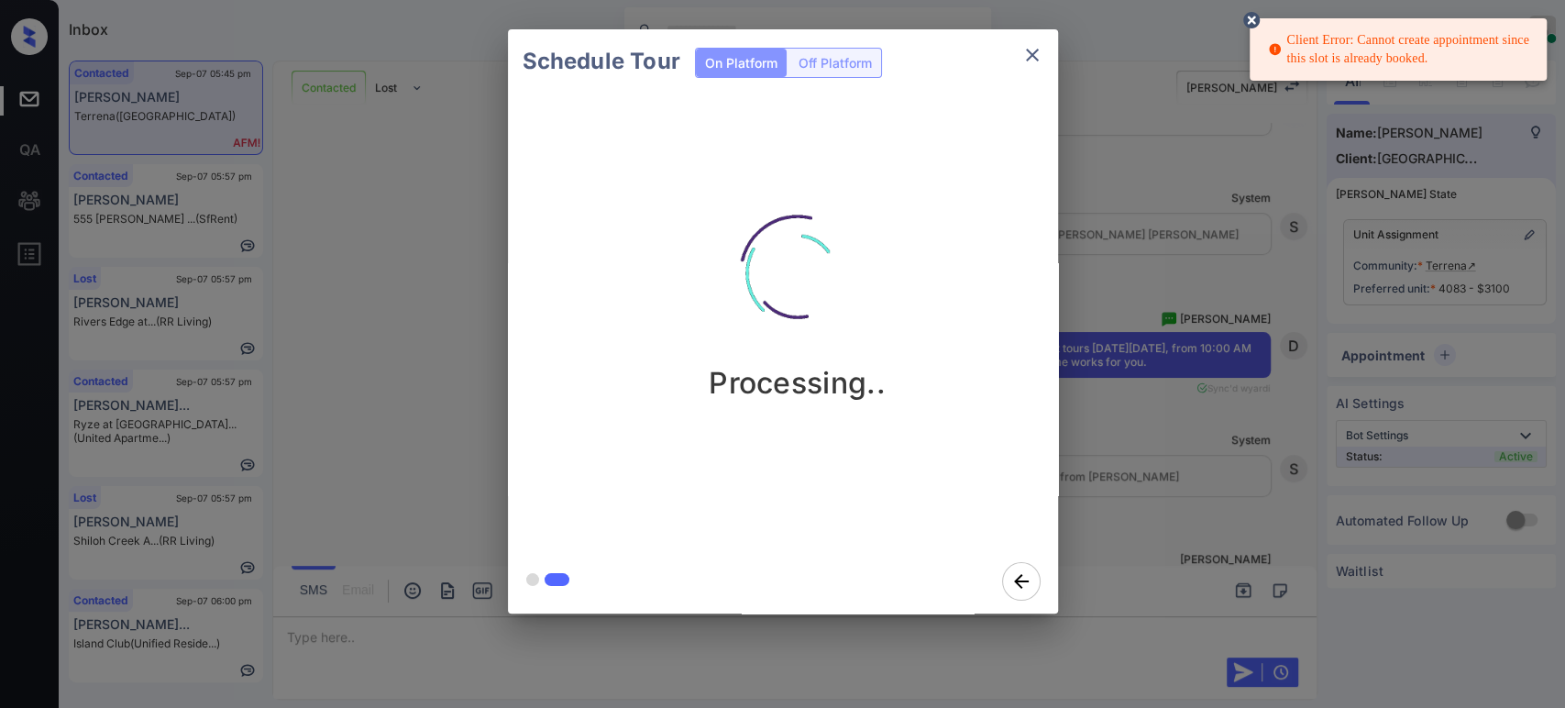
click at [1199, 284] on div "Schedule Tour On Platform Off Platform Processing.." at bounding box center [782, 321] width 1565 height 643
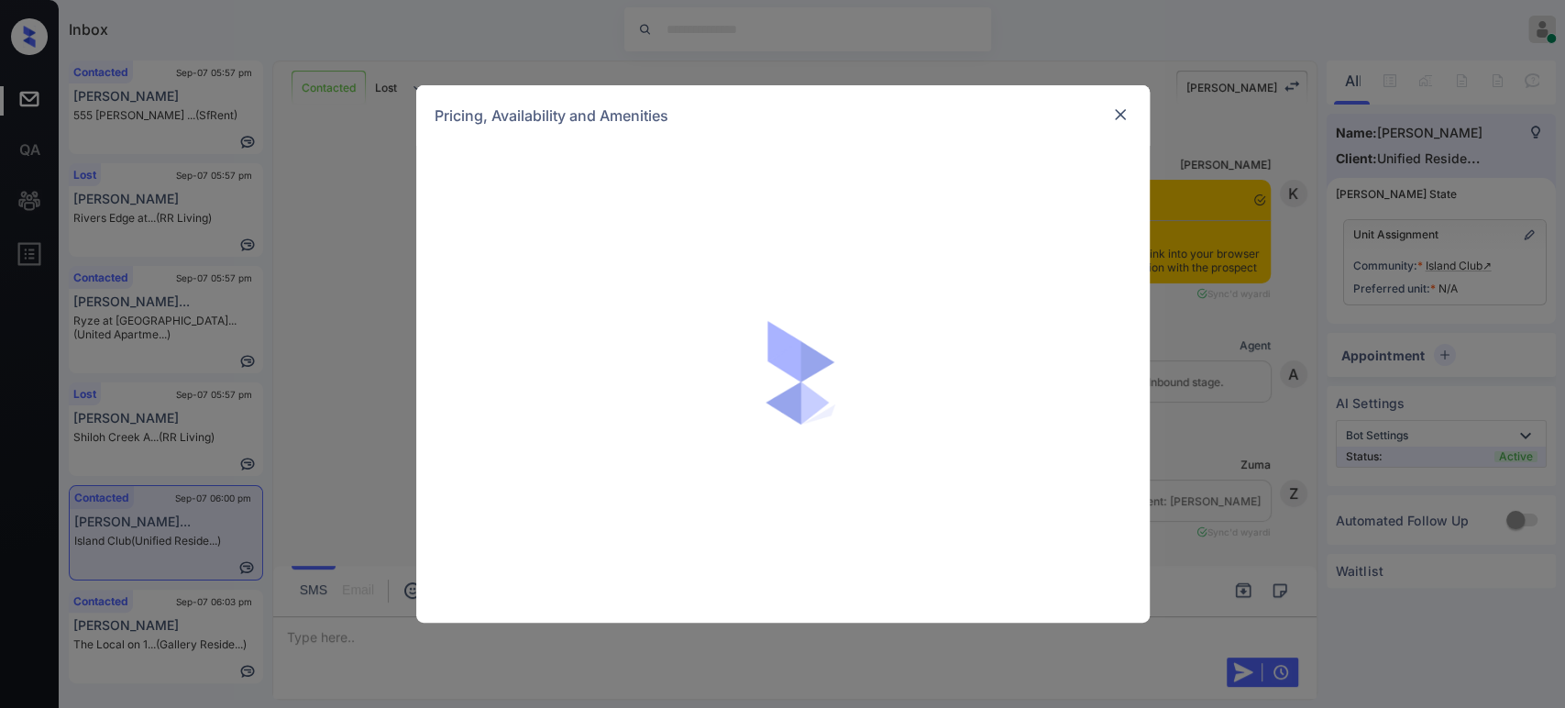
scroll to position [915, 0]
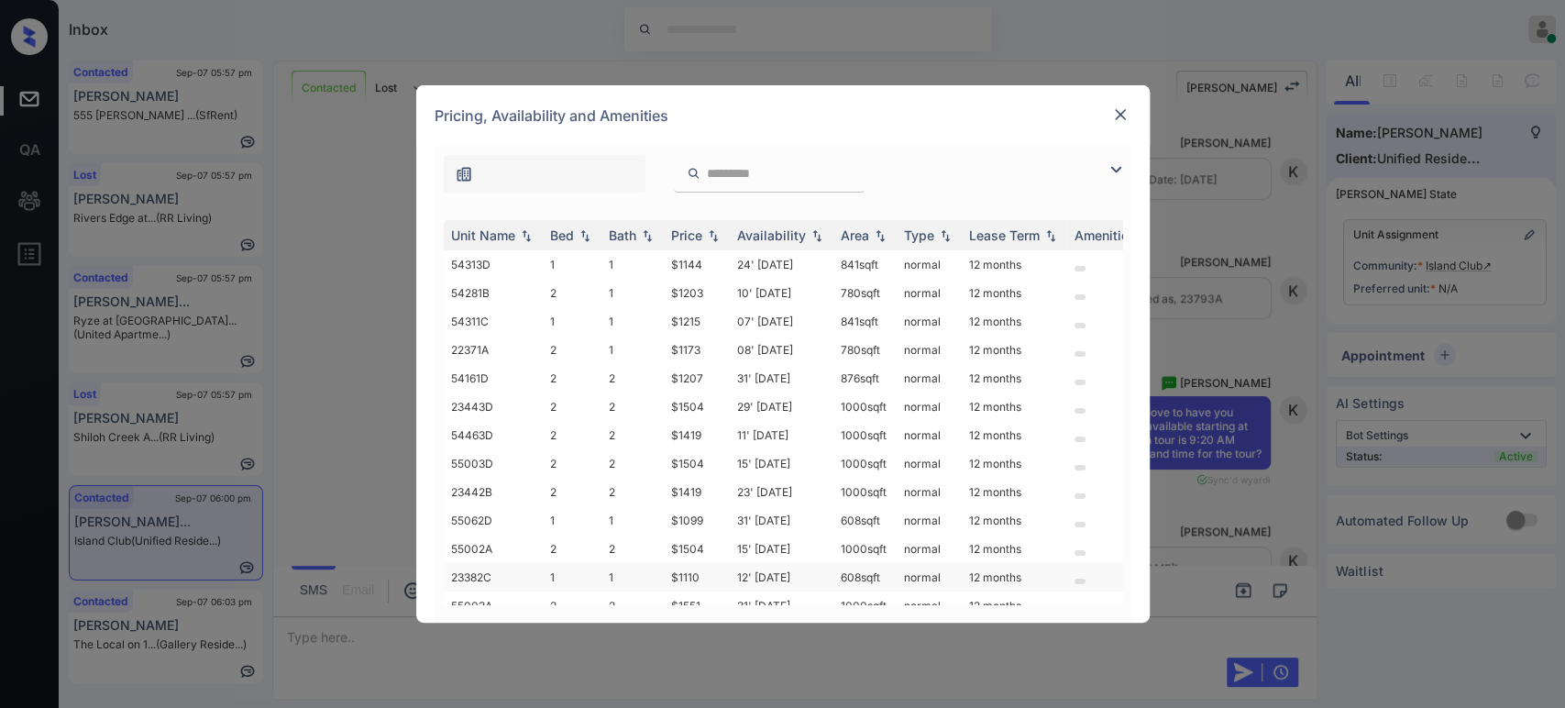
click at [675, 571] on td "$1110" at bounding box center [697, 577] width 66 height 28
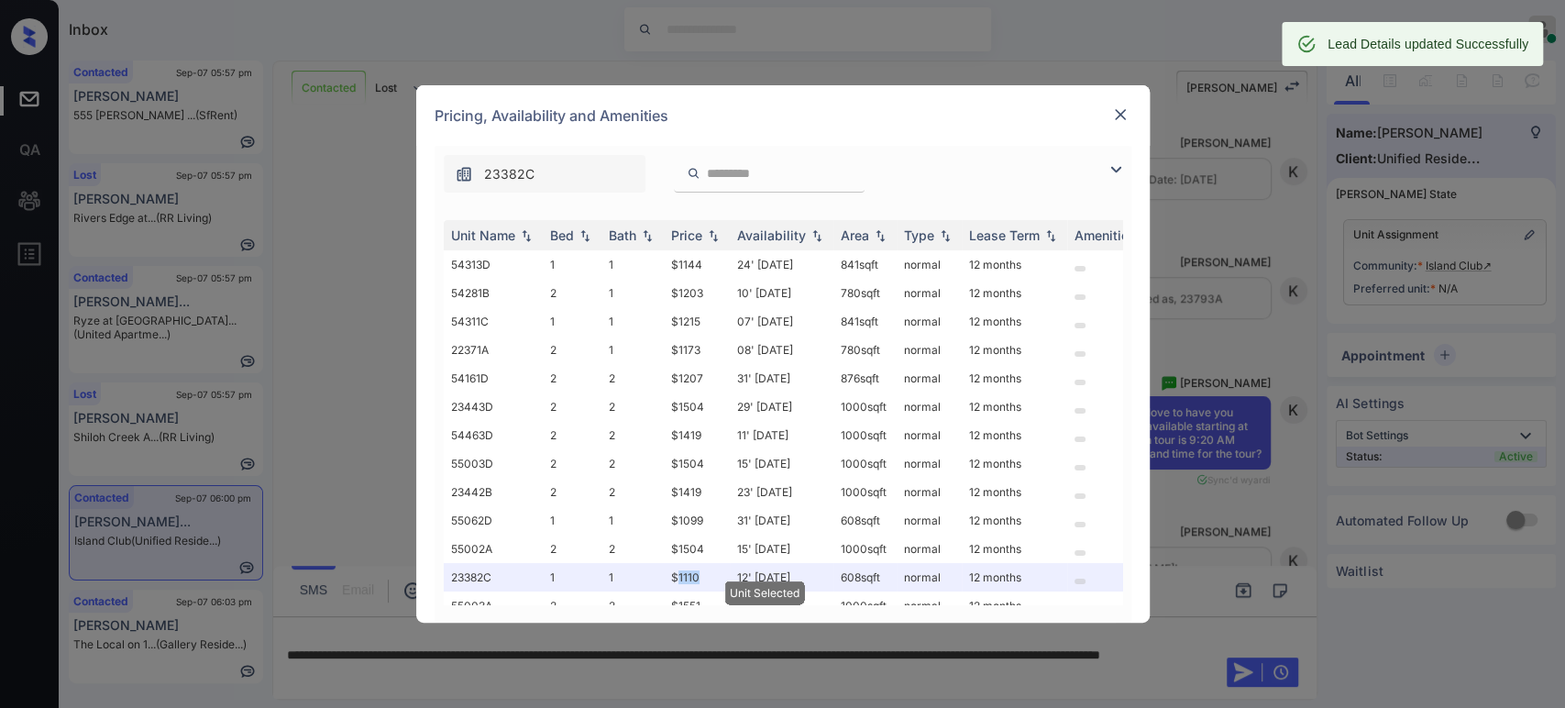
click at [1121, 116] on img at bounding box center [1120, 114] width 18 height 18
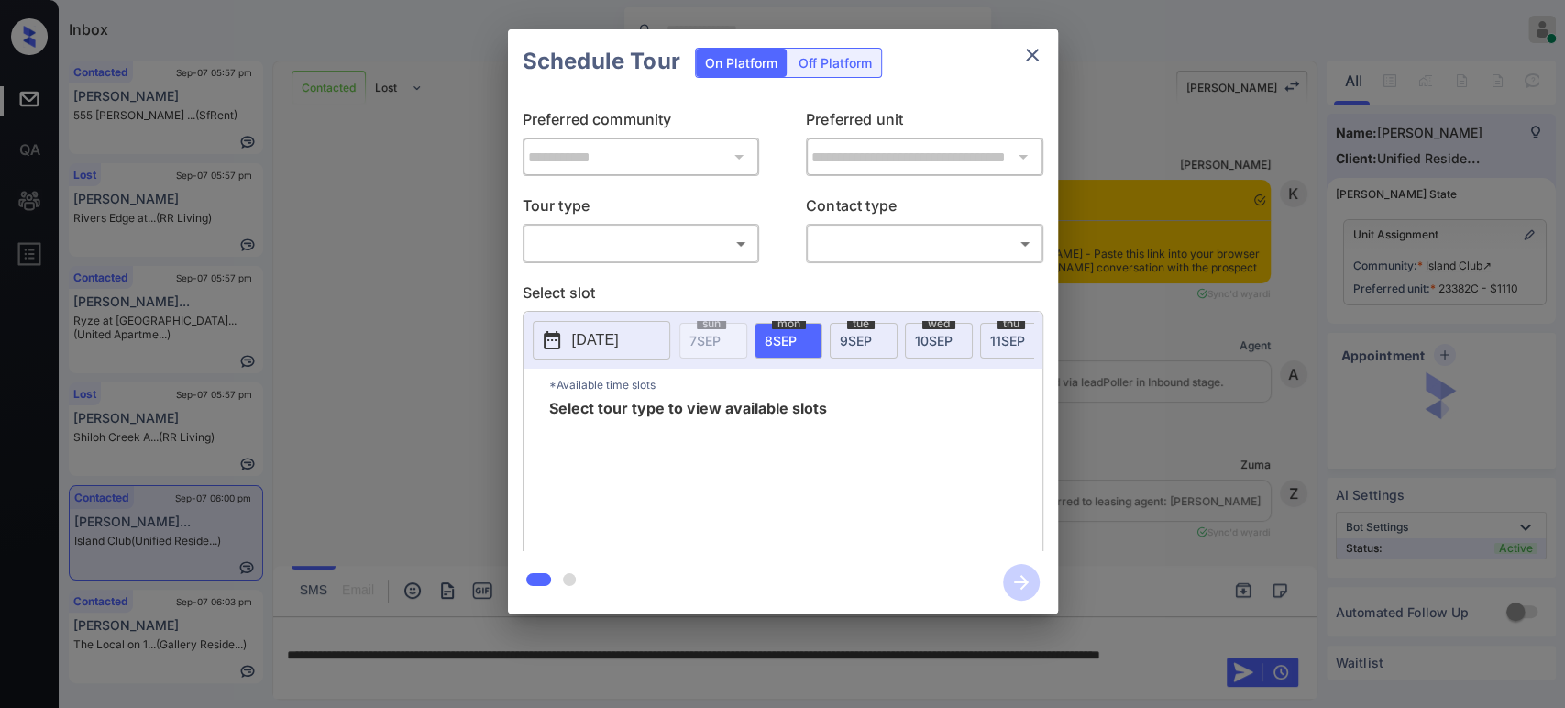
scroll to position [2110, 0]
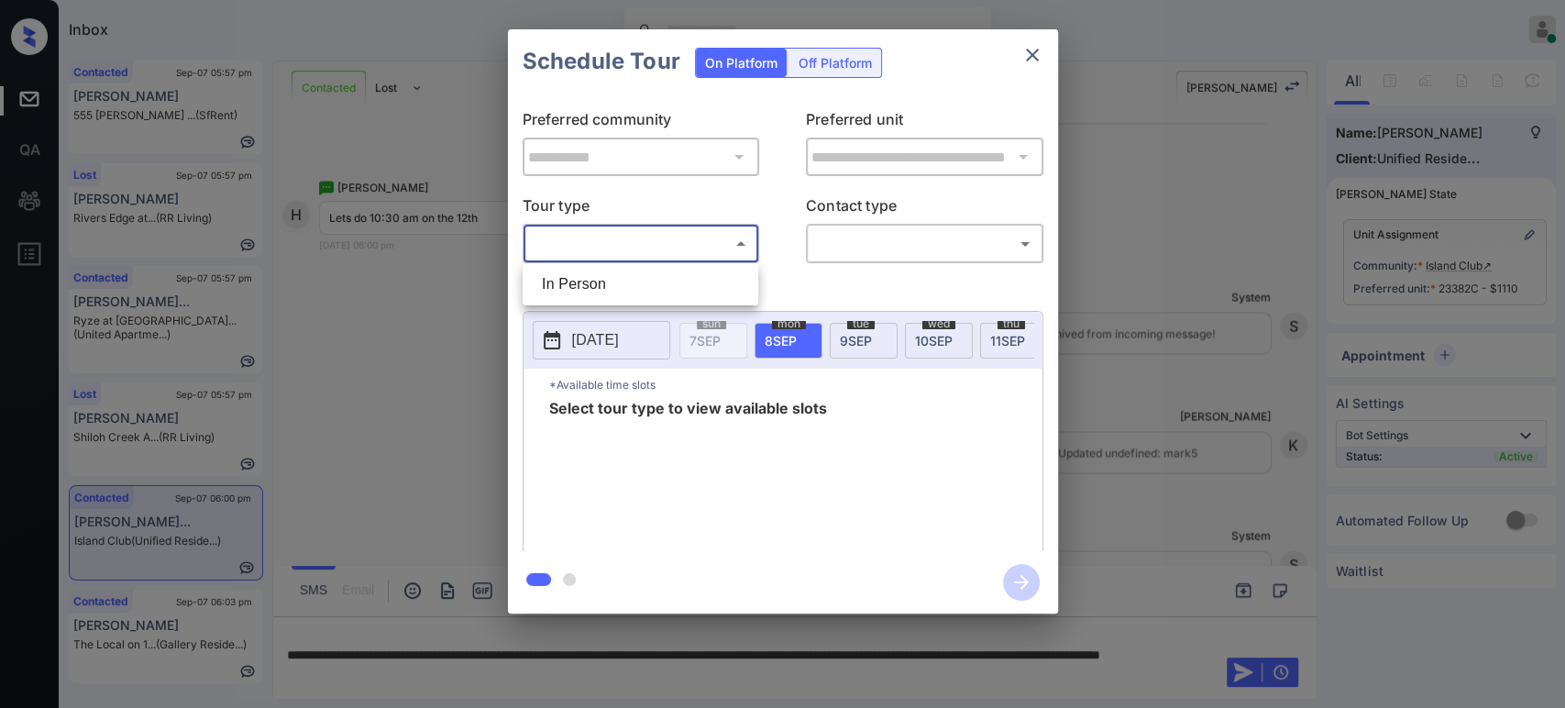
click at [687, 238] on body "Inbox Hope Jatap Online Set yourself offline Set yourself on break Profile Swit…" at bounding box center [782, 354] width 1565 height 708
drag, startPoint x: 645, startPoint y: 279, endPoint x: 696, endPoint y: 272, distance: 51.8
click at [642, 279] on li "In Person" at bounding box center [640, 284] width 227 height 33
type input "********"
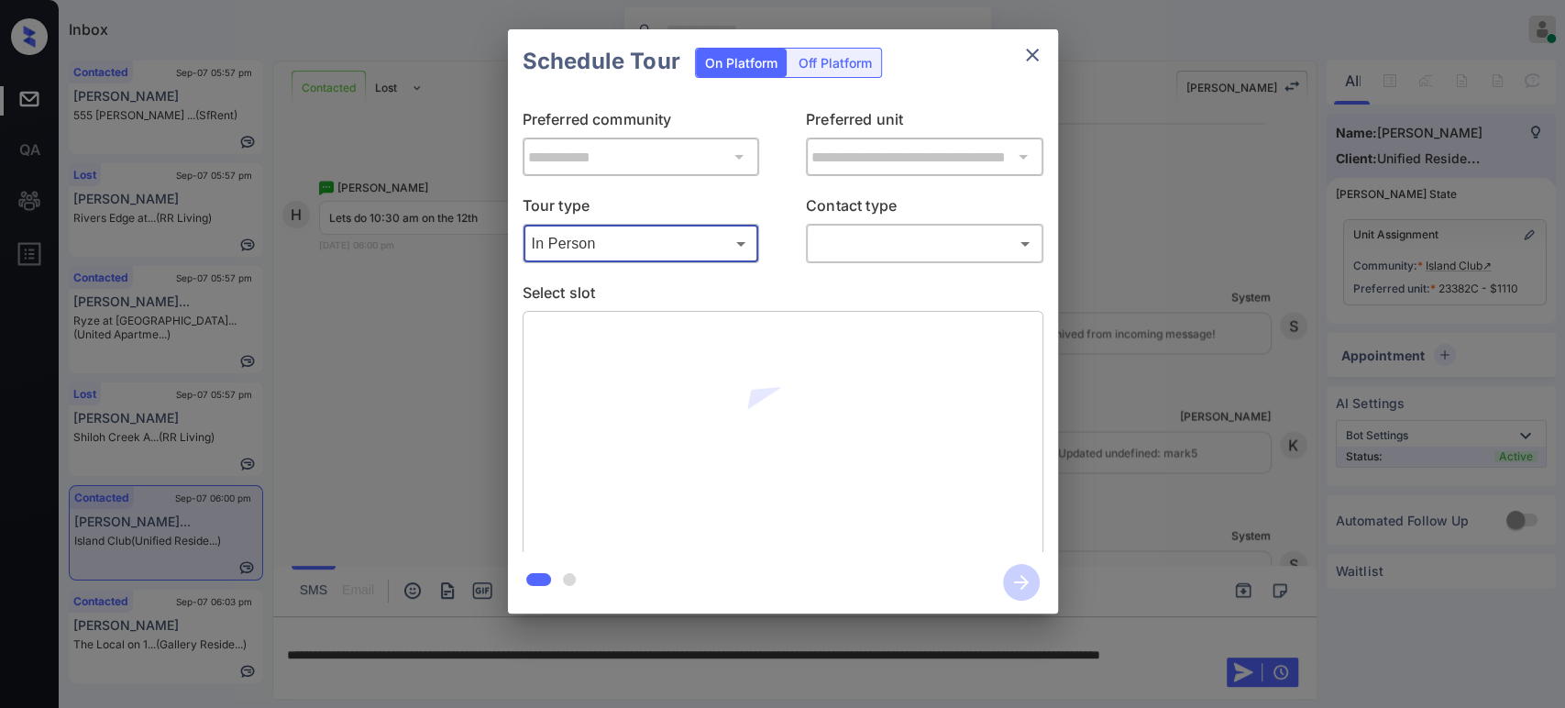
click at [926, 244] on body "Inbox Hope Jatap Online Set yourself offline Set yourself on break Profile Swit…" at bounding box center [782, 354] width 1565 height 708
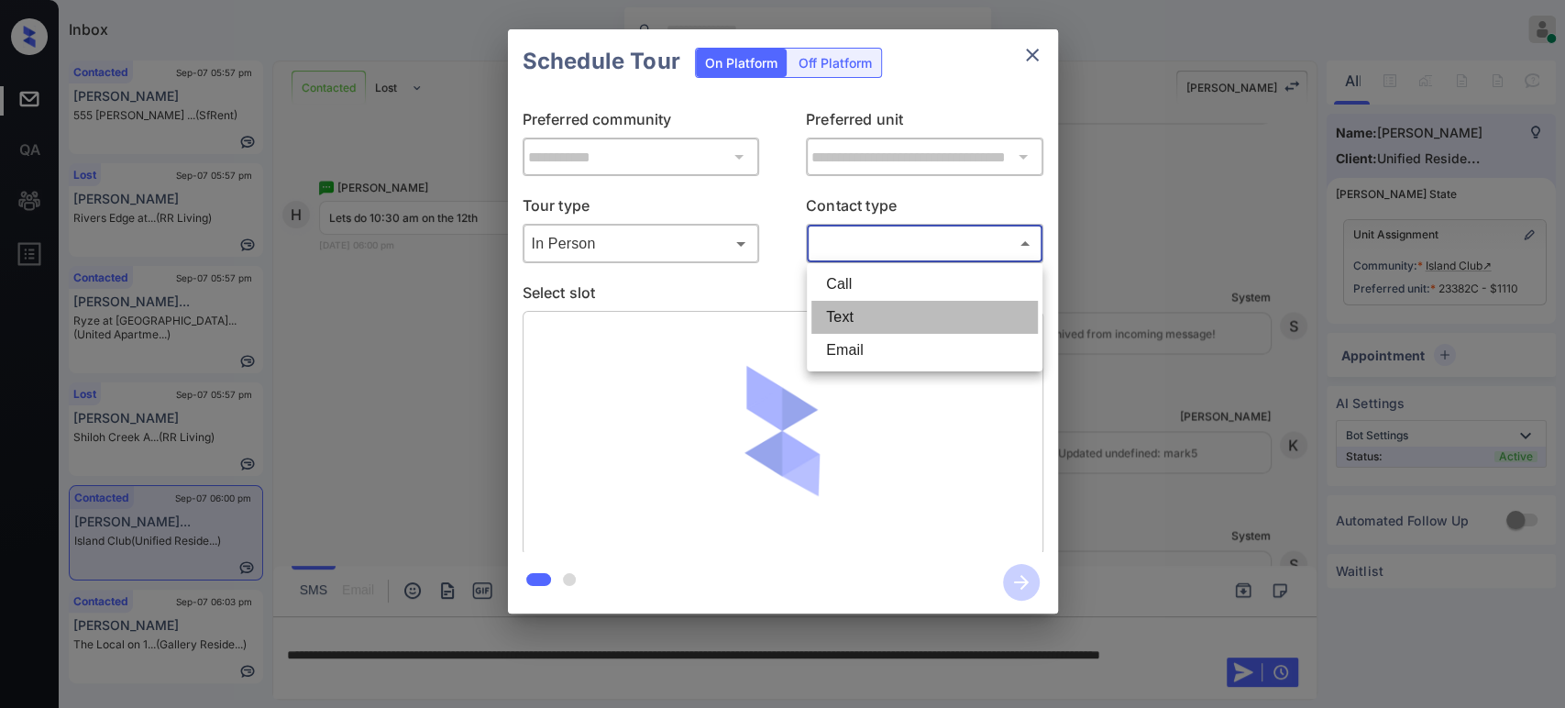
click at [901, 315] on li "Text" at bounding box center [925, 317] width 227 height 33
type input "****"
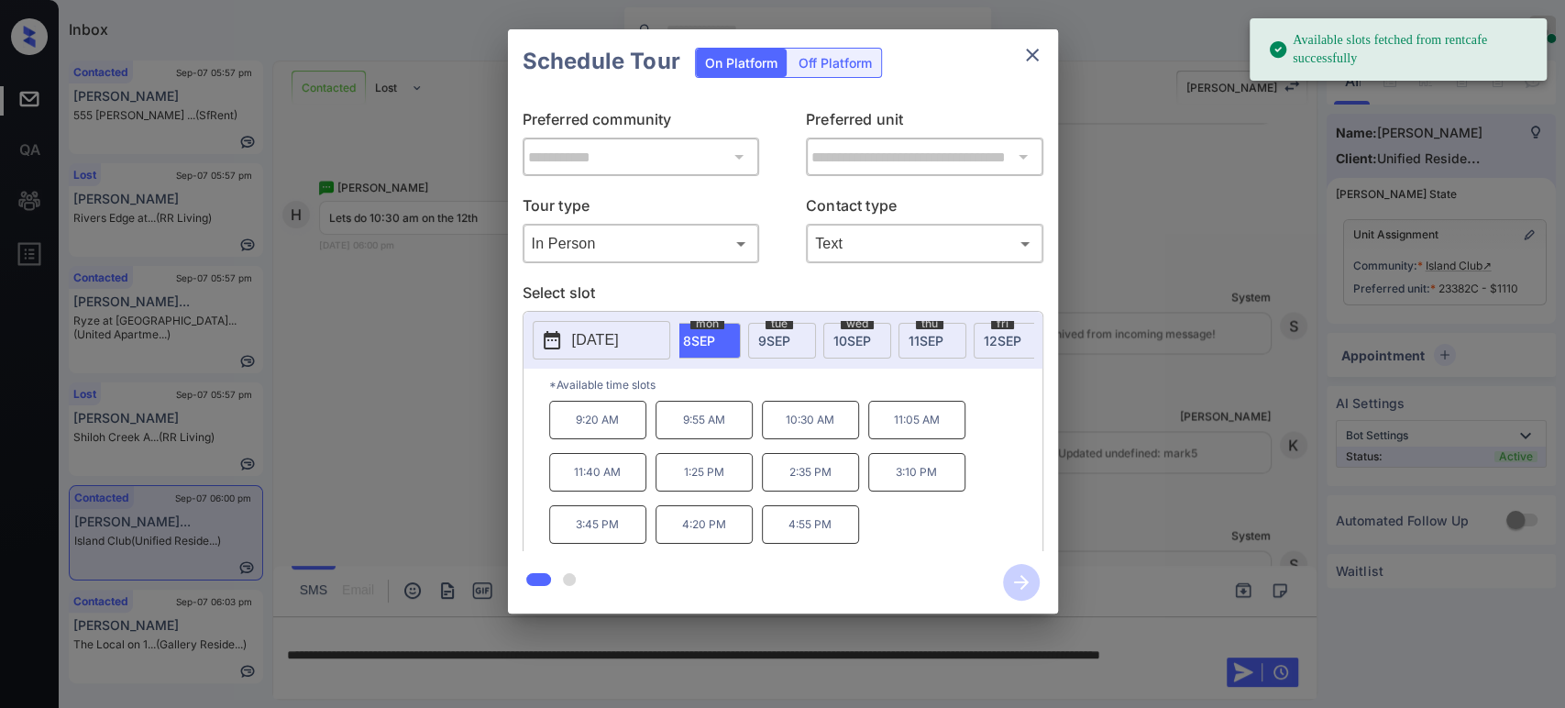
scroll to position [0, 122]
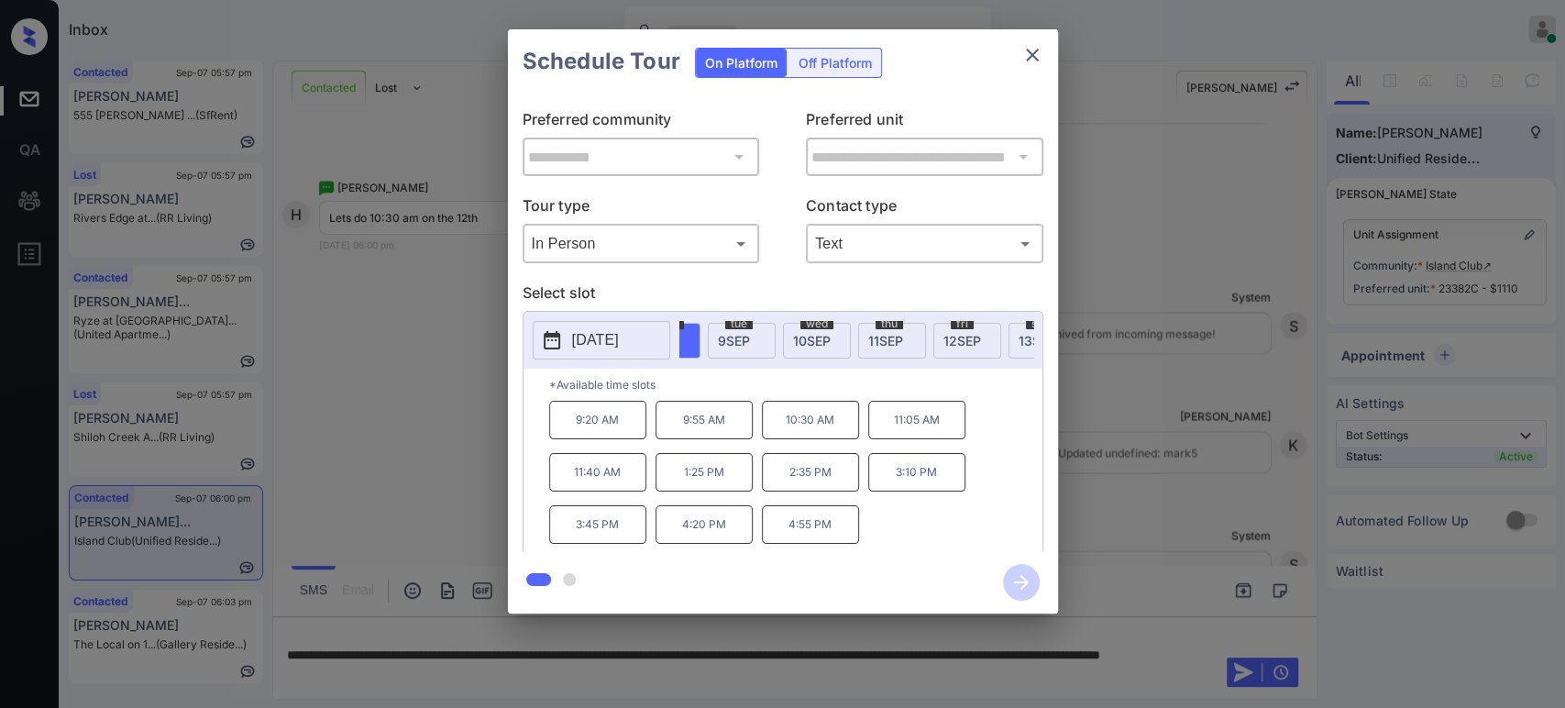
click at [968, 338] on span "12 SEP" at bounding box center [963, 341] width 38 height 16
click at [847, 429] on p "10:30 AM" at bounding box center [810, 420] width 97 height 38
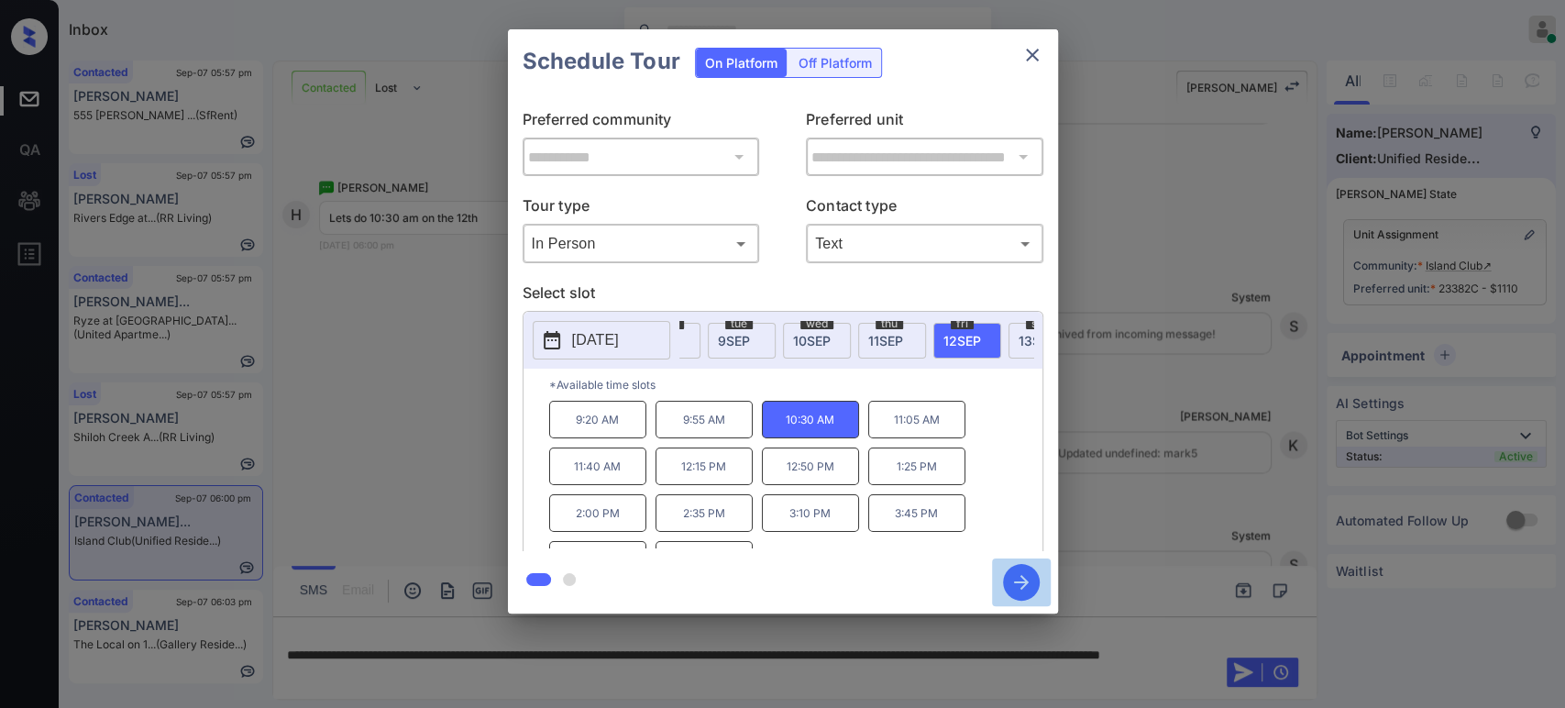
click at [1019, 580] on icon "button" at bounding box center [1021, 582] width 37 height 37
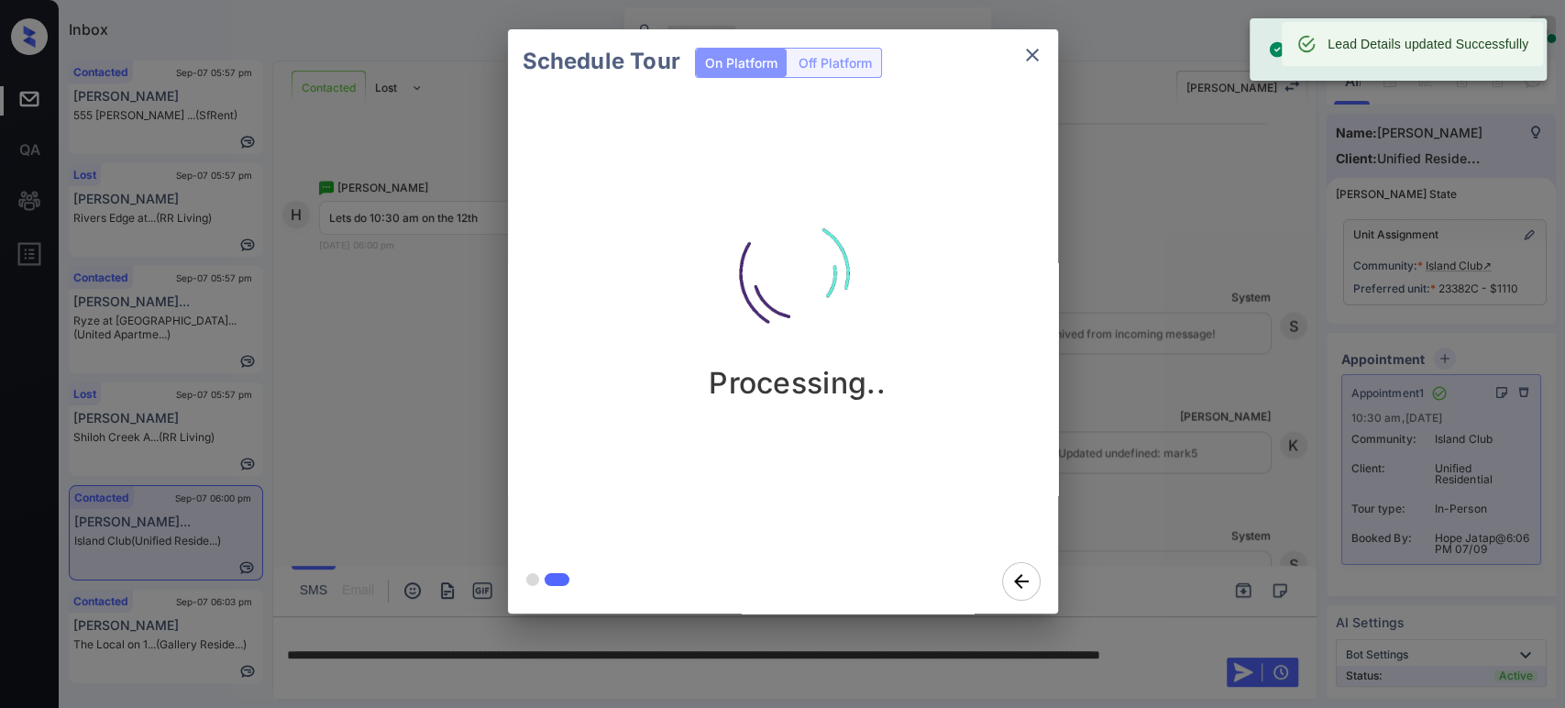
click at [1268, 426] on div "Schedule Tour On Platform Off Platform Processing.." at bounding box center [782, 321] width 1565 height 643
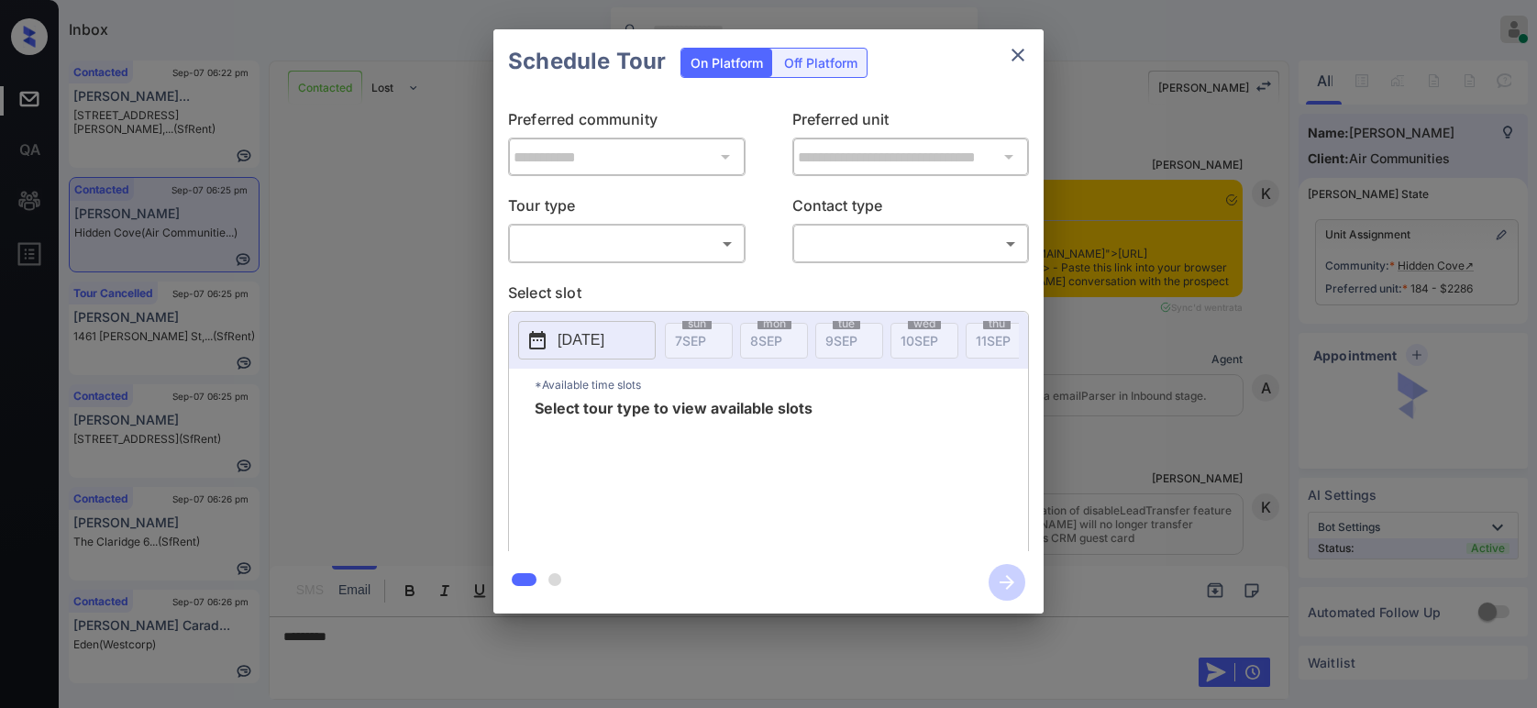
click at [653, 245] on body "Inbox Hope Jatap Online Set yourself offline Set yourself on break Profile Swit…" at bounding box center [768, 354] width 1537 height 708
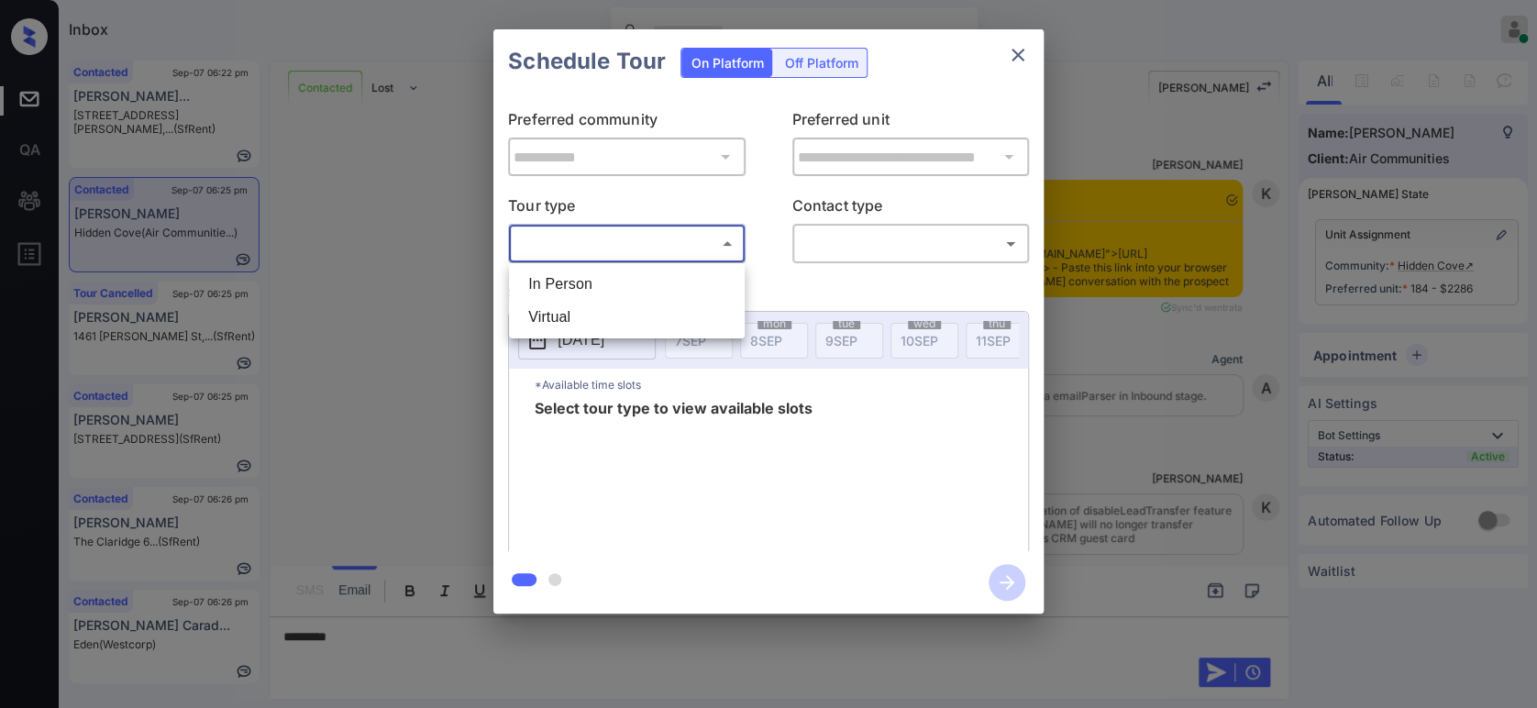
scroll to position [2323, 0]
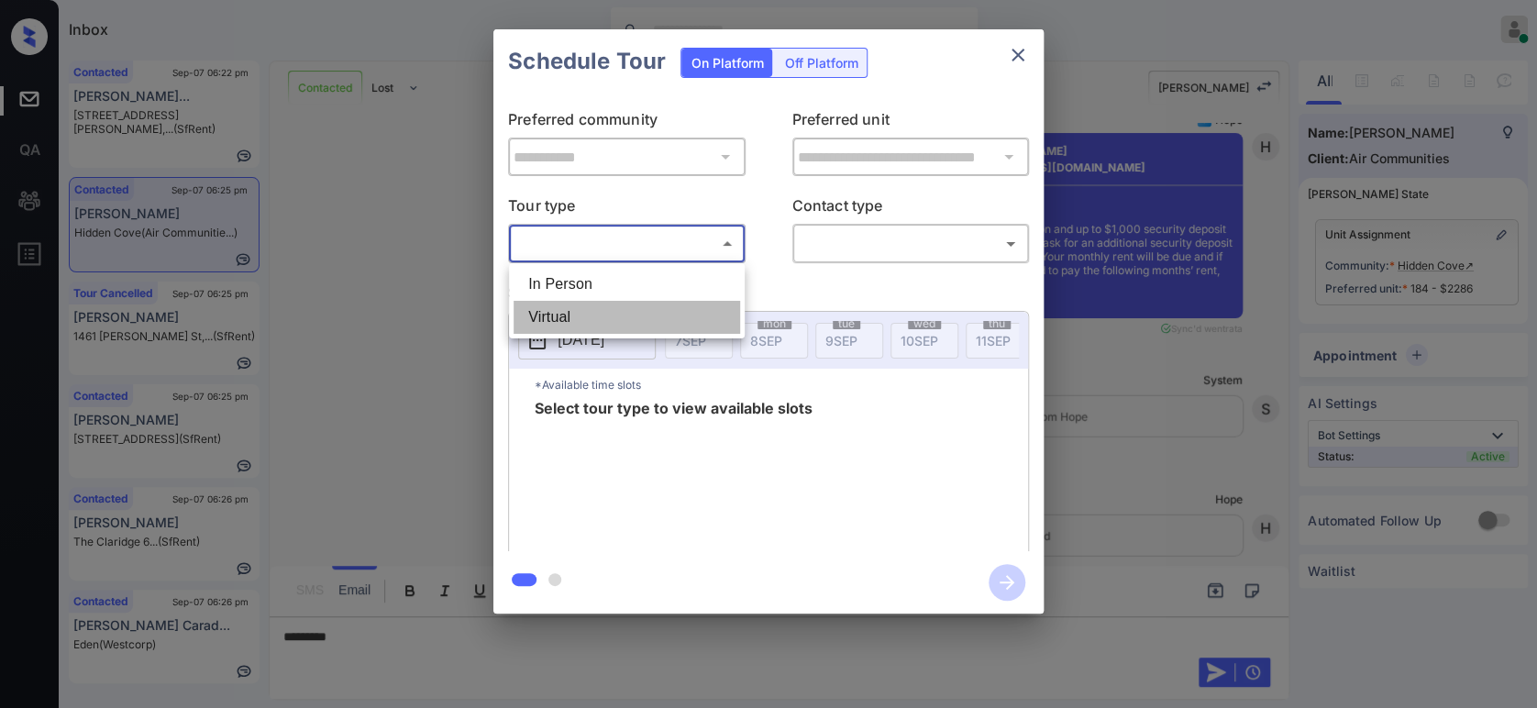
click at [599, 303] on li "Virtual" at bounding box center [627, 317] width 227 height 33
type input "*******"
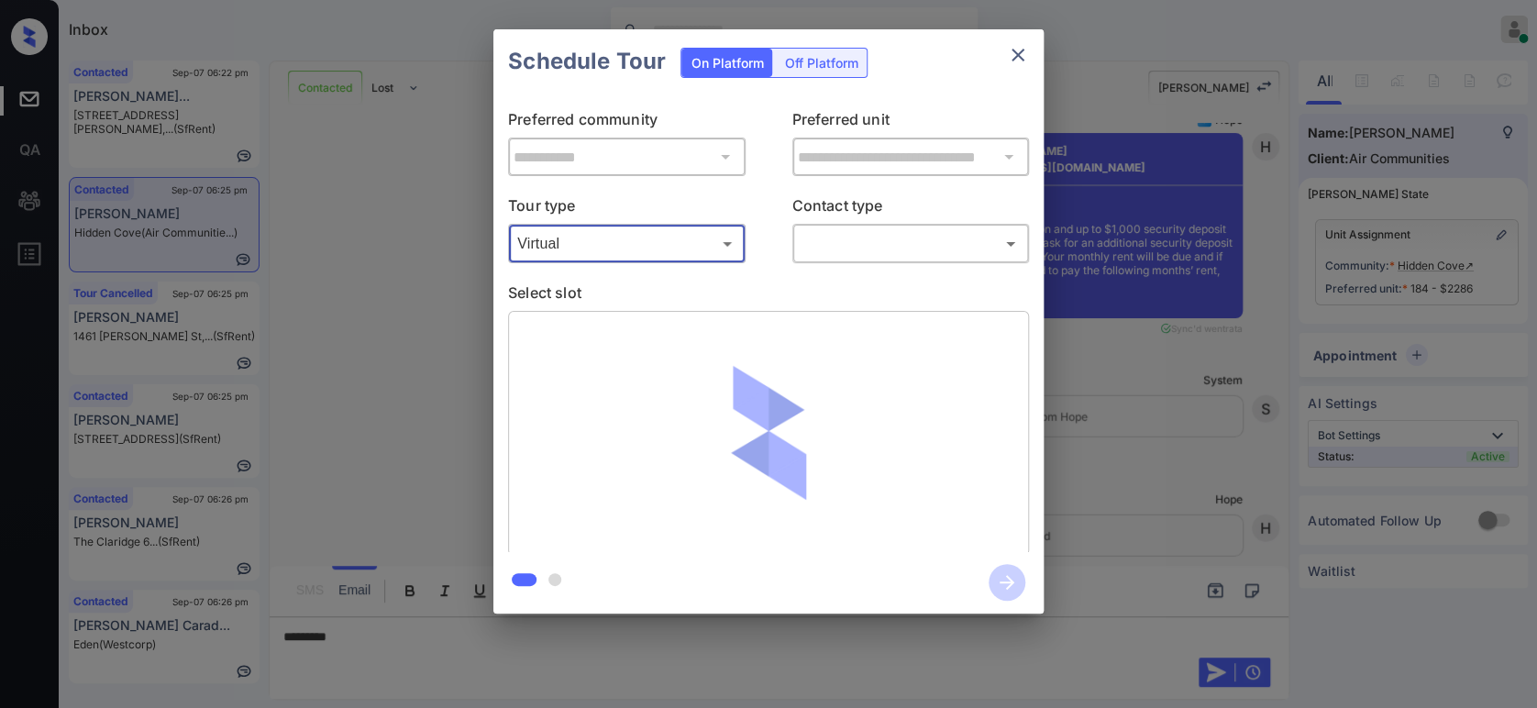
click at [899, 241] on body "Inbox Hope Jatap Online Set yourself offline Set yourself on break Profile Swit…" at bounding box center [768, 354] width 1537 height 708
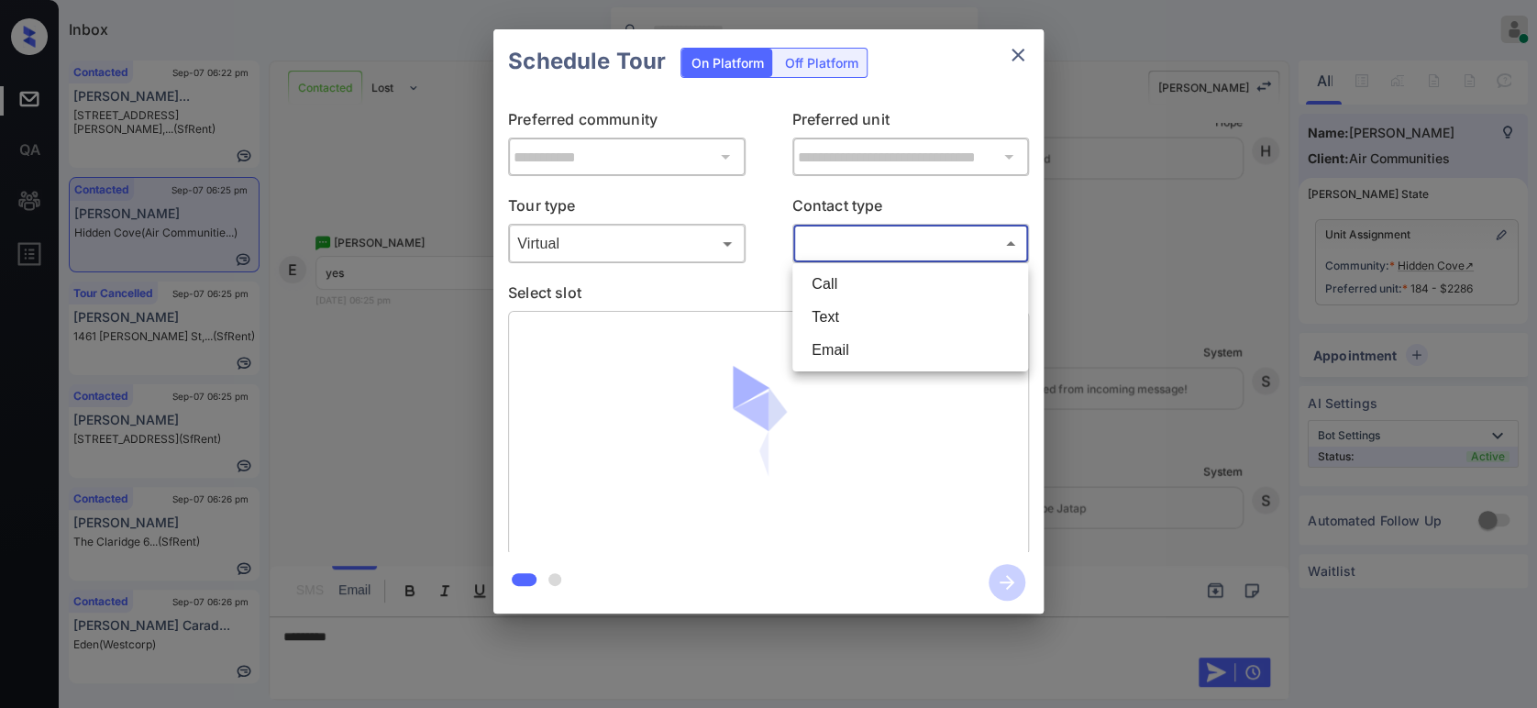
scroll to position [1709, 0]
click at [876, 310] on li "Text" at bounding box center [910, 317] width 227 height 33
type input "****"
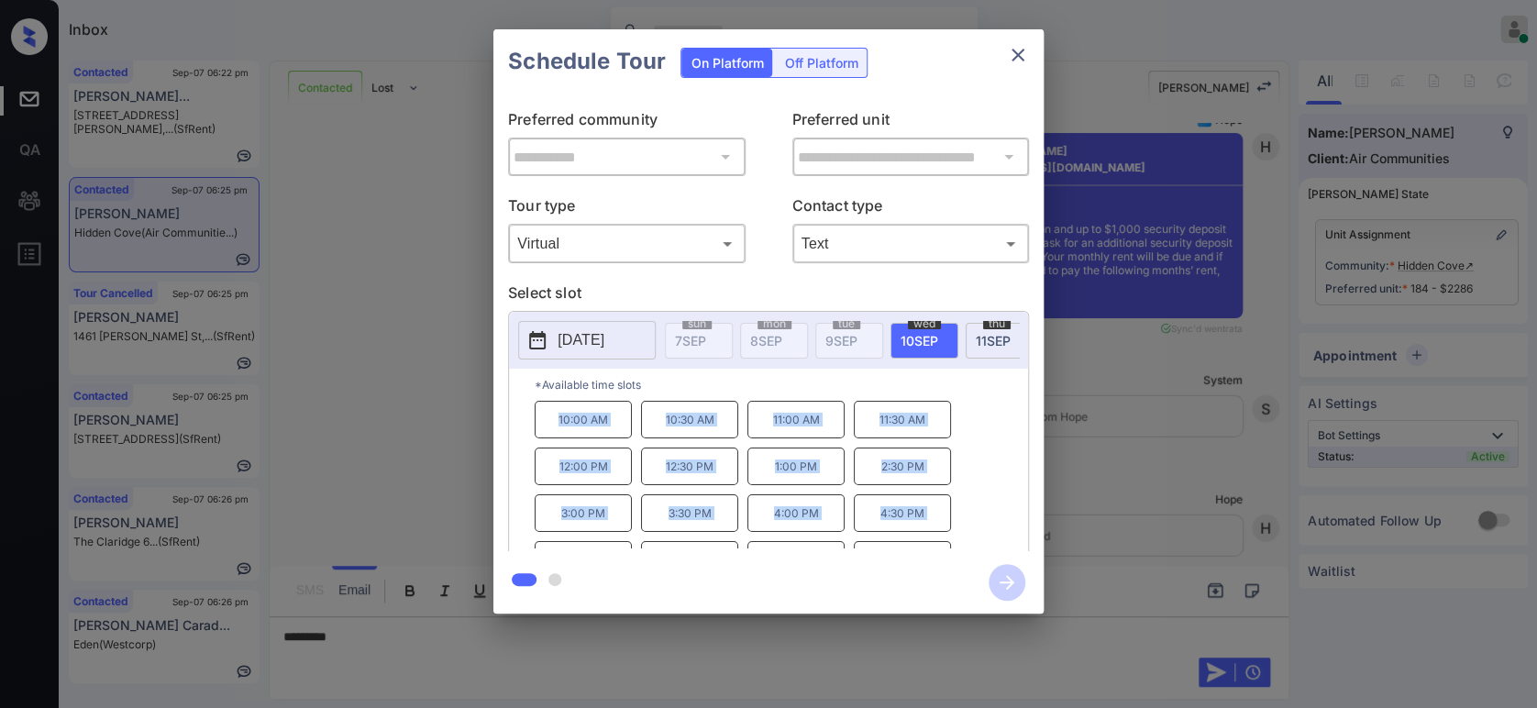
scroll to position [29, 0]
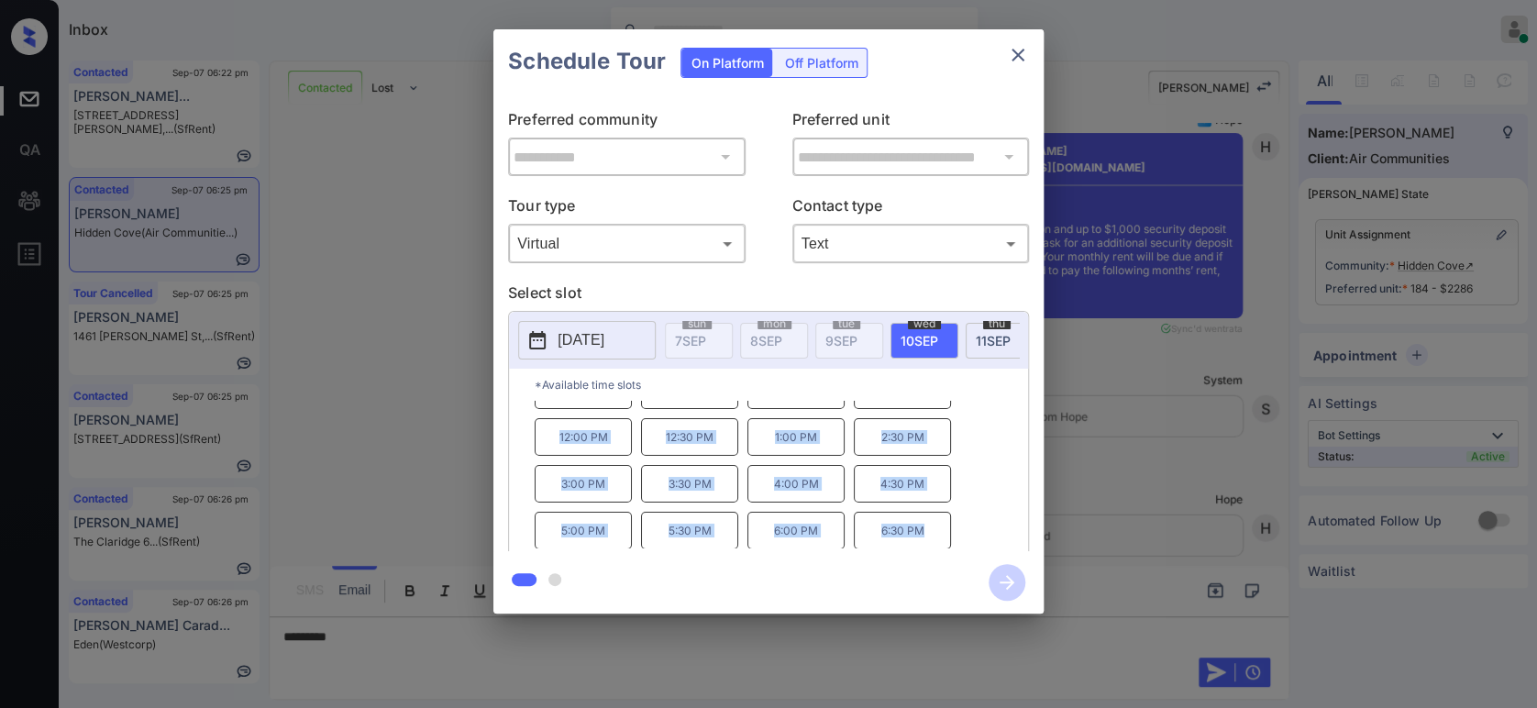
drag, startPoint x: 547, startPoint y: 425, endPoint x: 876, endPoint y: 578, distance: 362.3
click at [876, 578] on div "**********" at bounding box center [768, 321] width 550 height 584
copy div "10:00 AM 10:30 AM 11:00 AM 11:30 AM 12:00 PM 12:30 PM 1:00 PM 2:30 PM 3:00 PM 3…"
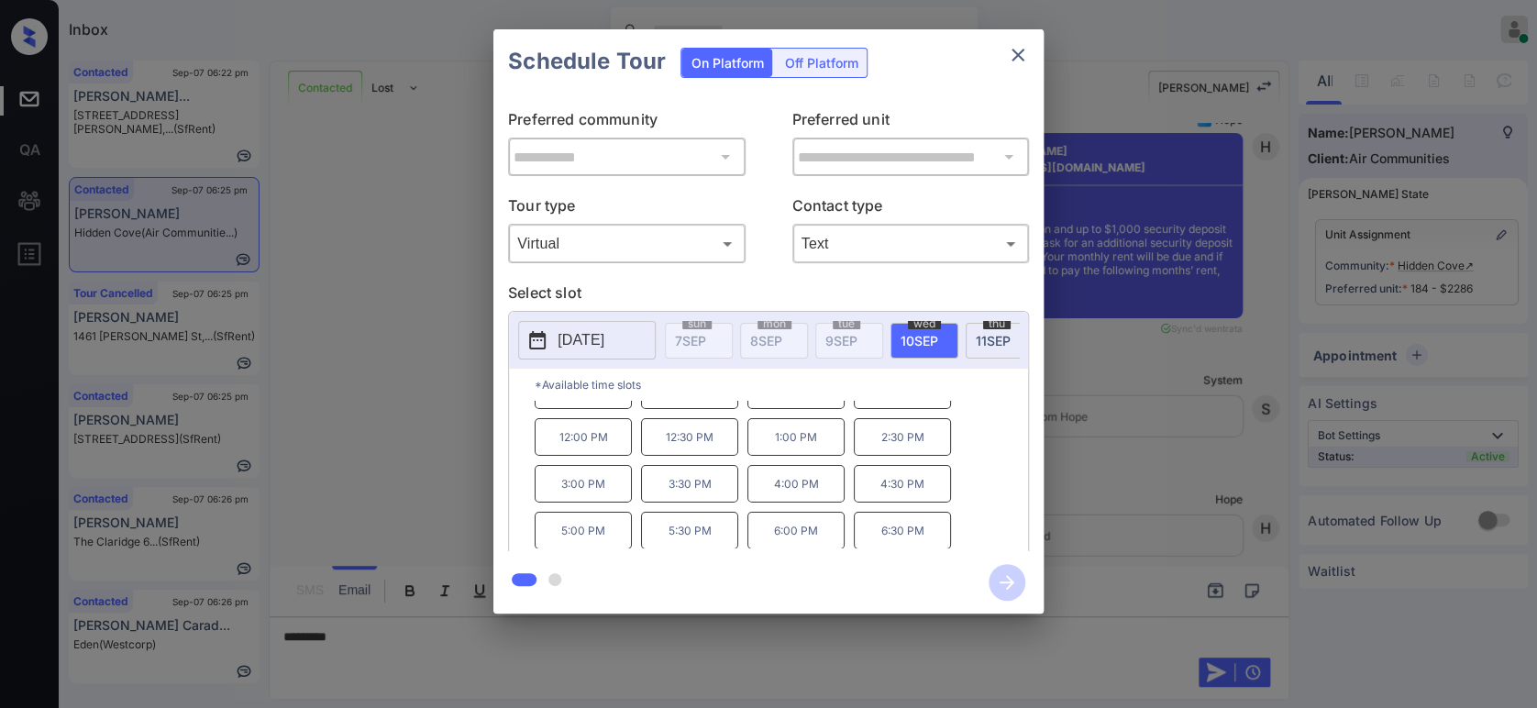
click at [423, 371] on div "**********" at bounding box center [768, 321] width 1537 height 643
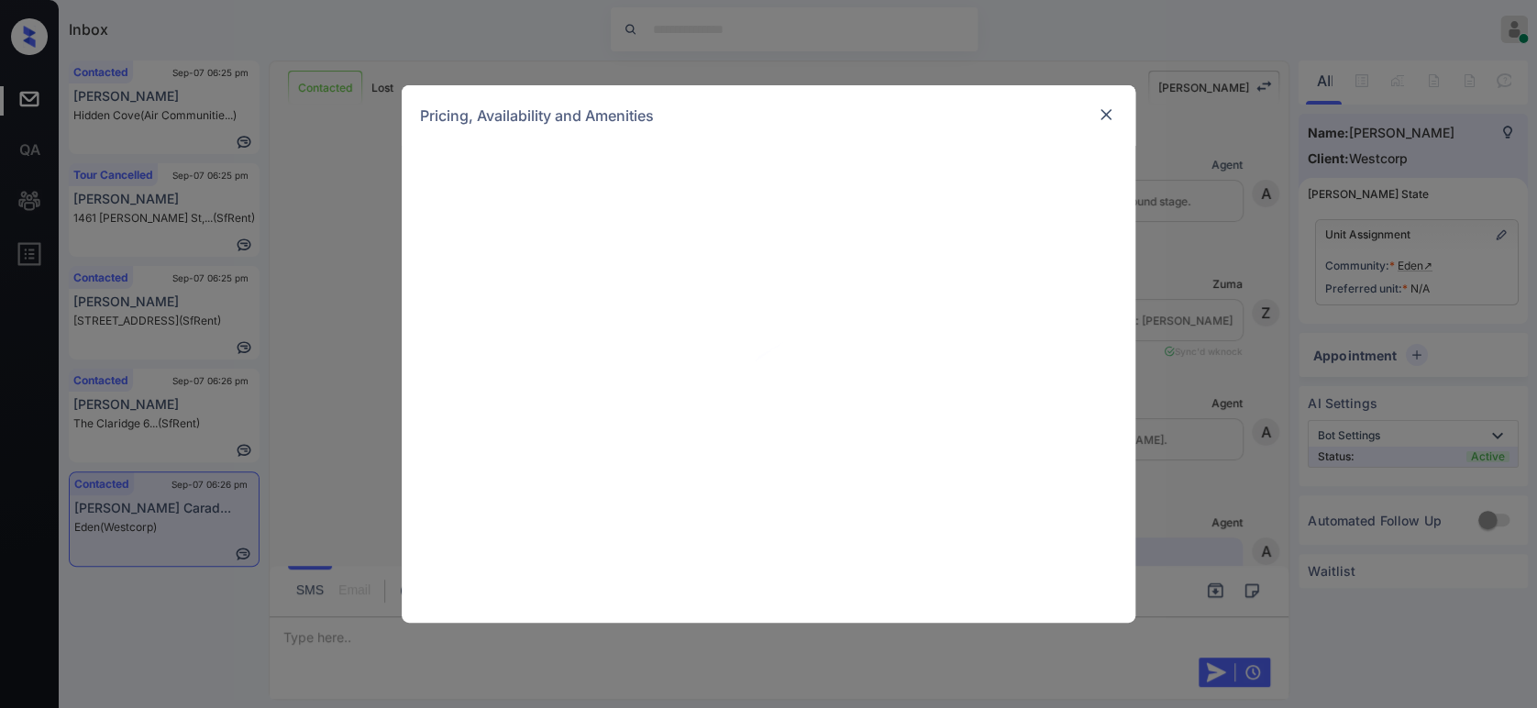
scroll to position [1008, 0]
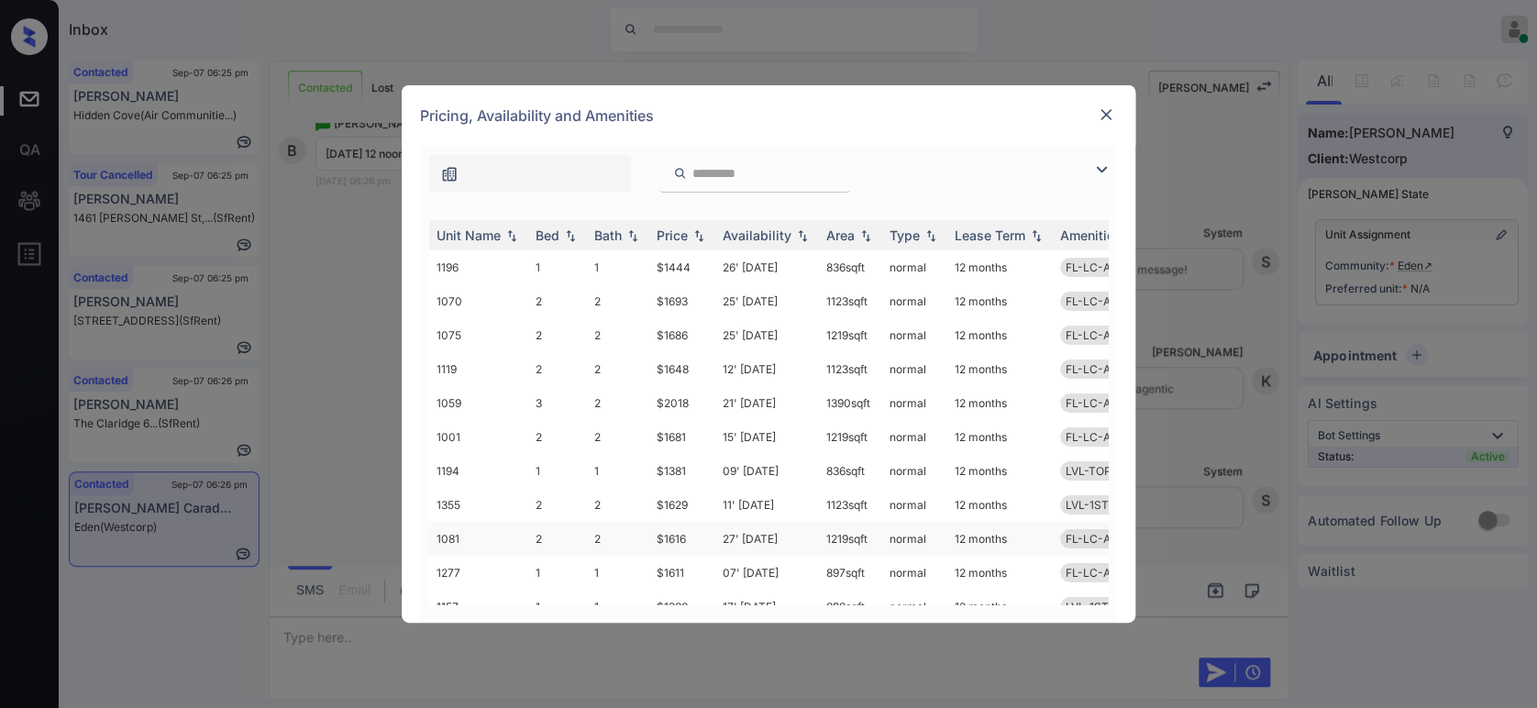
click at [683, 526] on td "$1616" at bounding box center [682, 539] width 66 height 34
click at [671, 534] on td "$1616" at bounding box center [682, 539] width 66 height 34
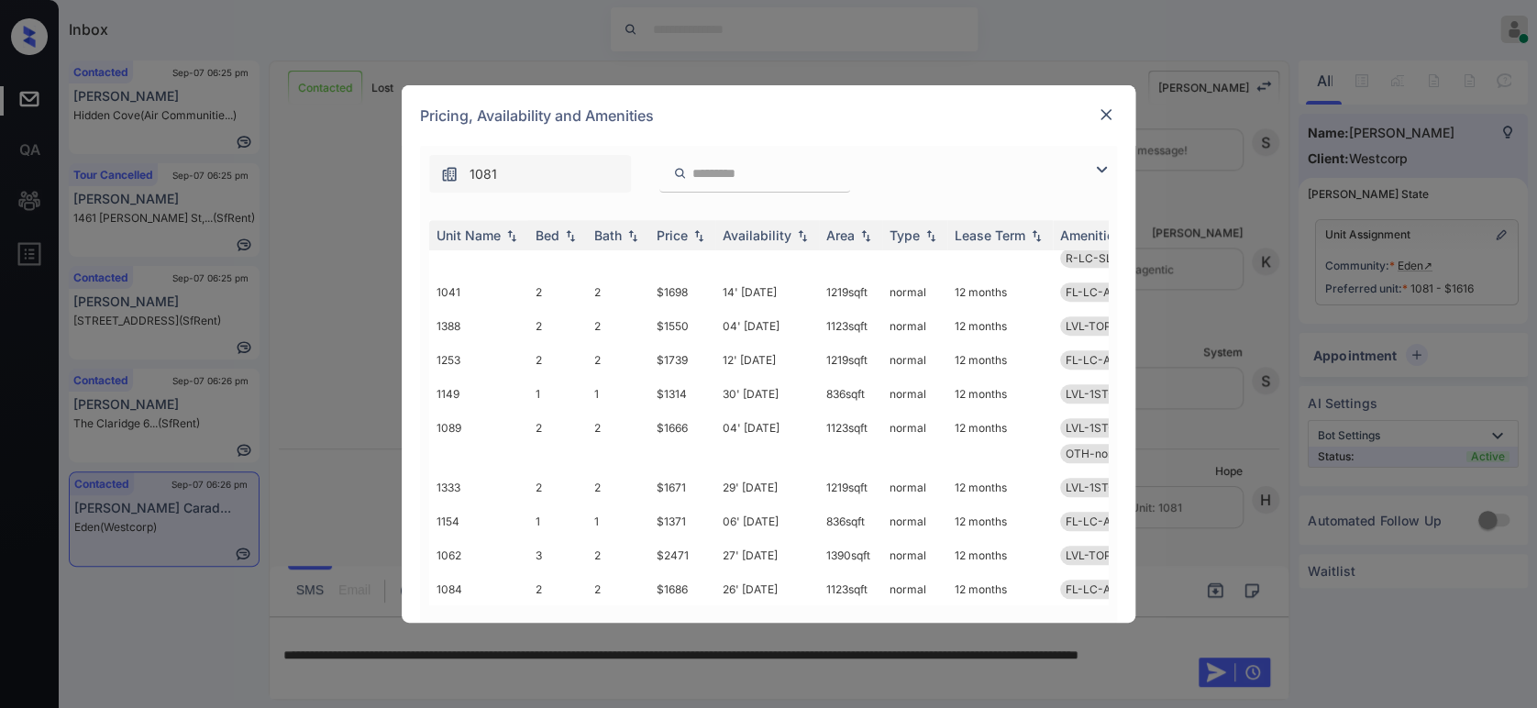
scroll to position [543, 0]
click at [675, 324] on td "$1550" at bounding box center [682, 327] width 66 height 34
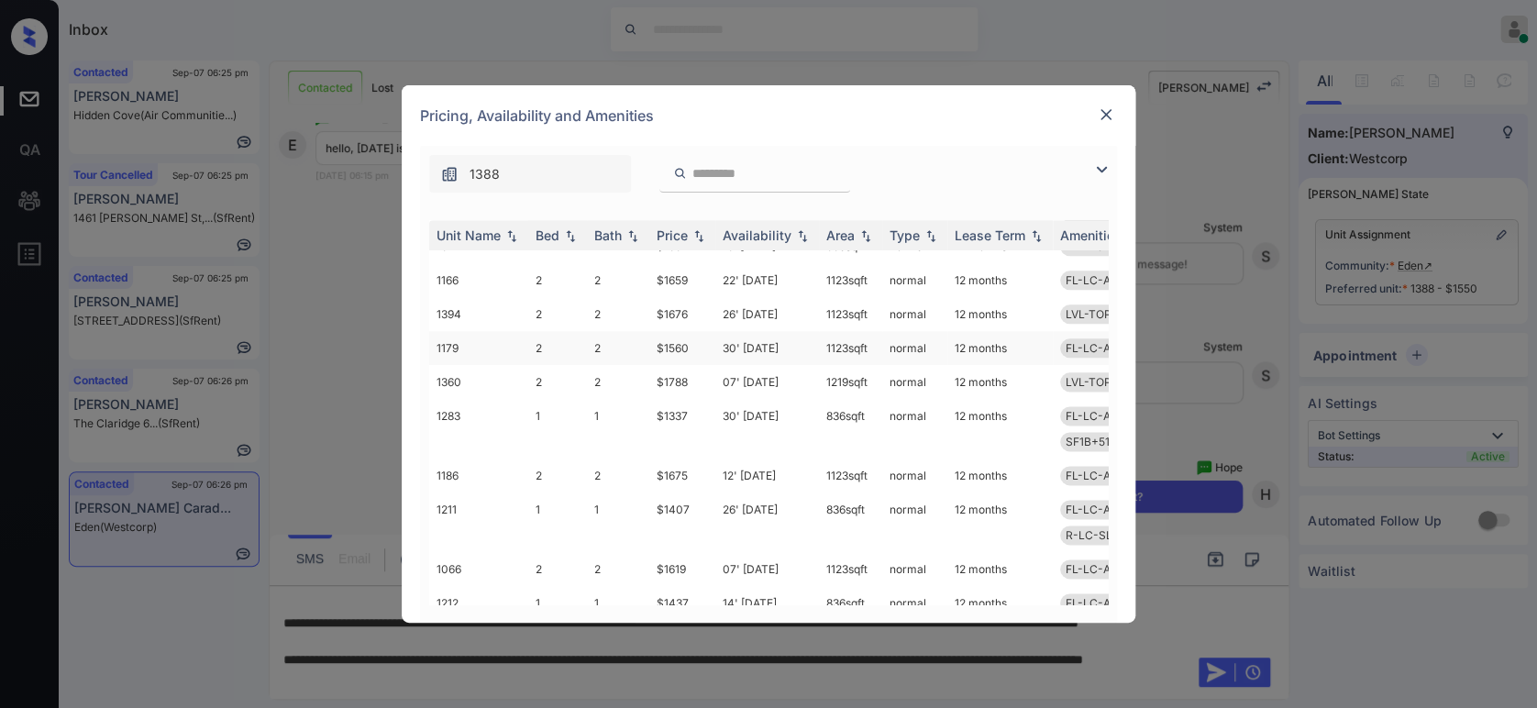
scroll to position [1138, 0]
click at [1100, 108] on img at bounding box center [1106, 114] width 18 height 18
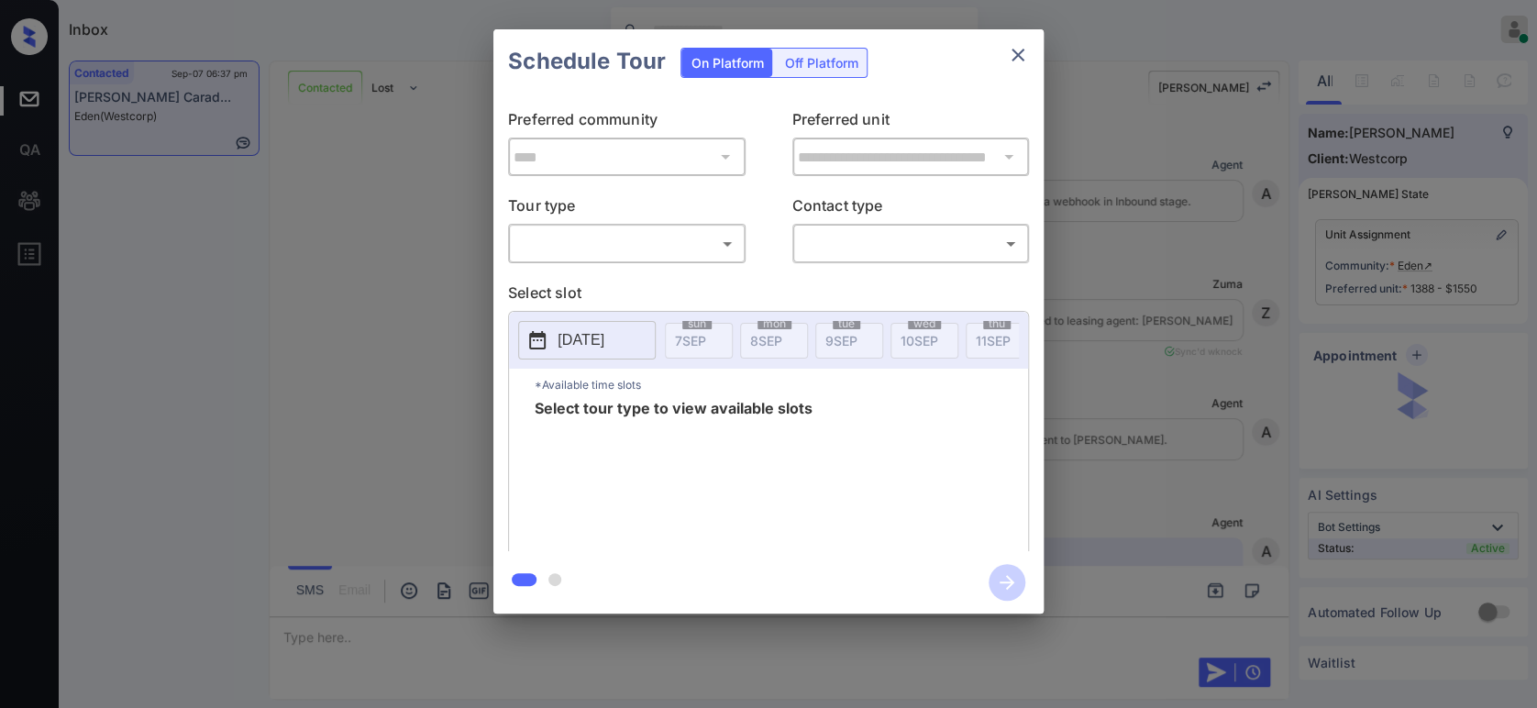
scroll to position [2531, 0]
click at [633, 240] on body "Inbox Hope Jatap Online Set yourself offline Set yourself on break Profile Swit…" at bounding box center [768, 354] width 1537 height 708
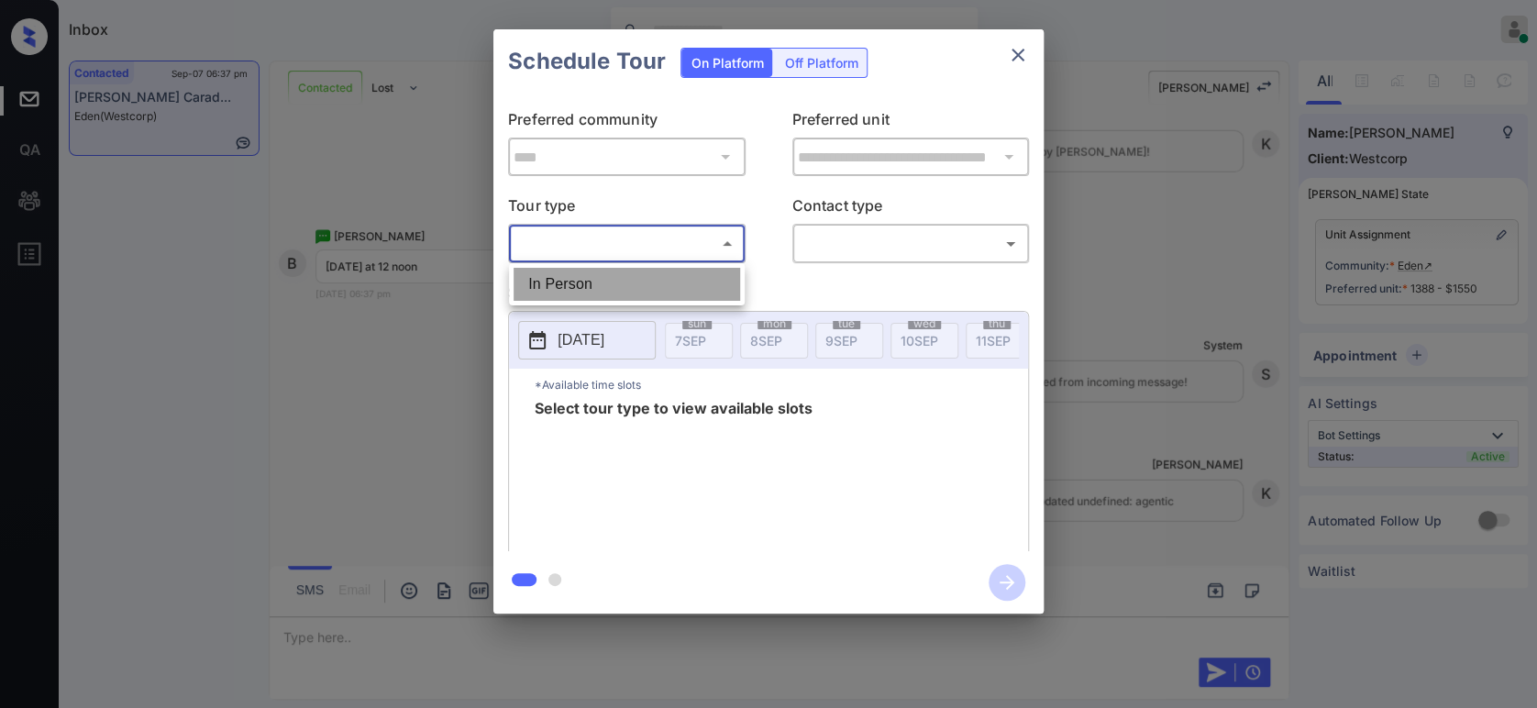
click at [613, 276] on li "In Person" at bounding box center [627, 284] width 227 height 33
type input "********"
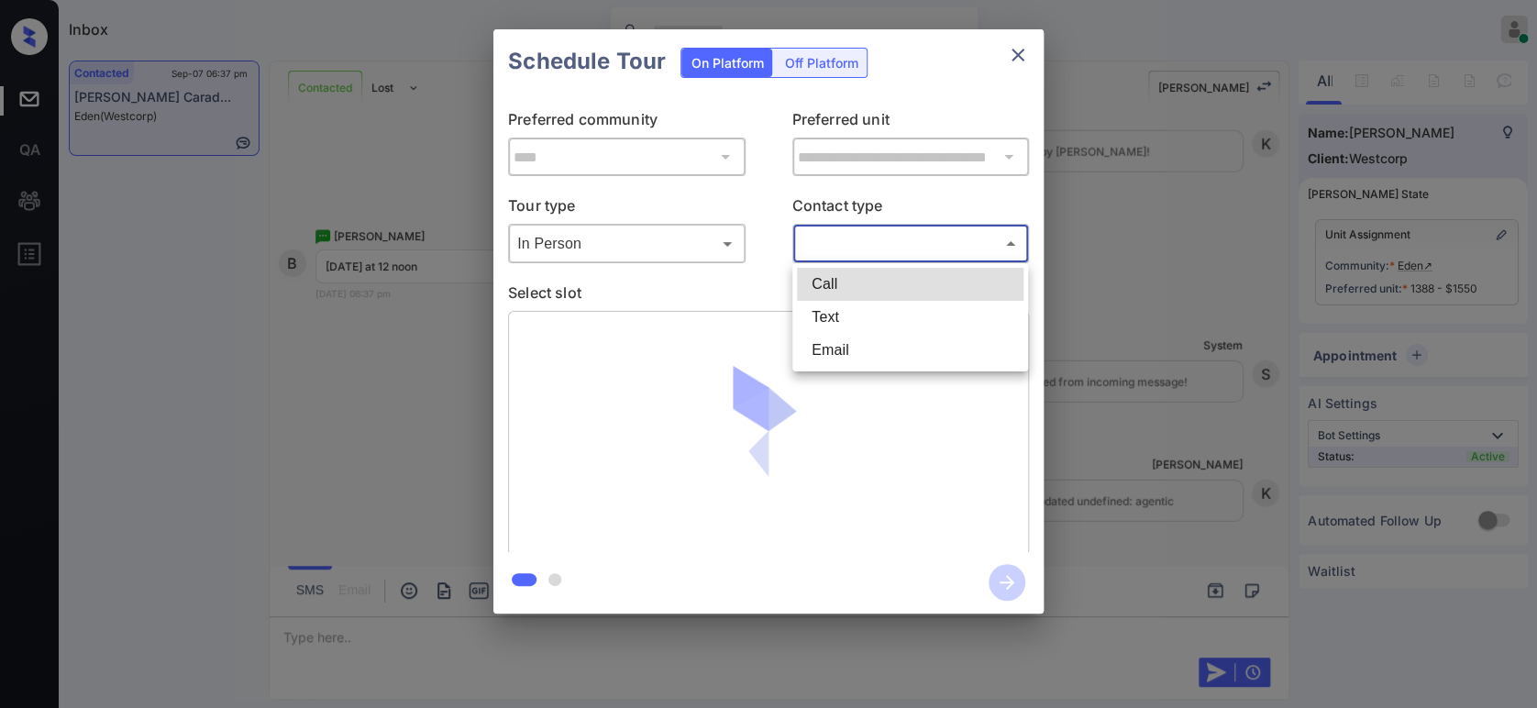
click at [934, 239] on body "Inbox Hope Jatap Online Set yourself offline Set yourself on break Profile Swit…" at bounding box center [768, 354] width 1537 height 708
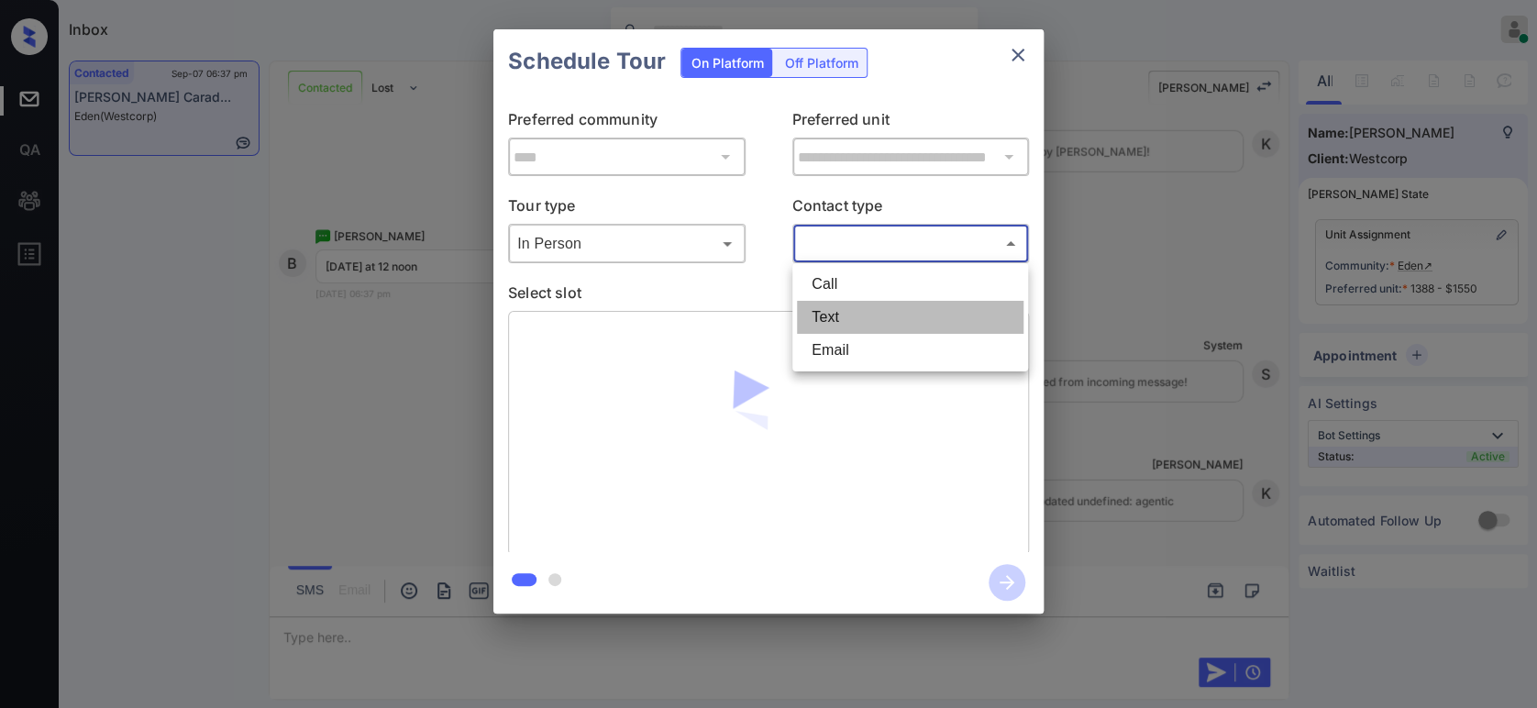
click at [887, 321] on li "Text" at bounding box center [910, 317] width 227 height 33
type input "****"
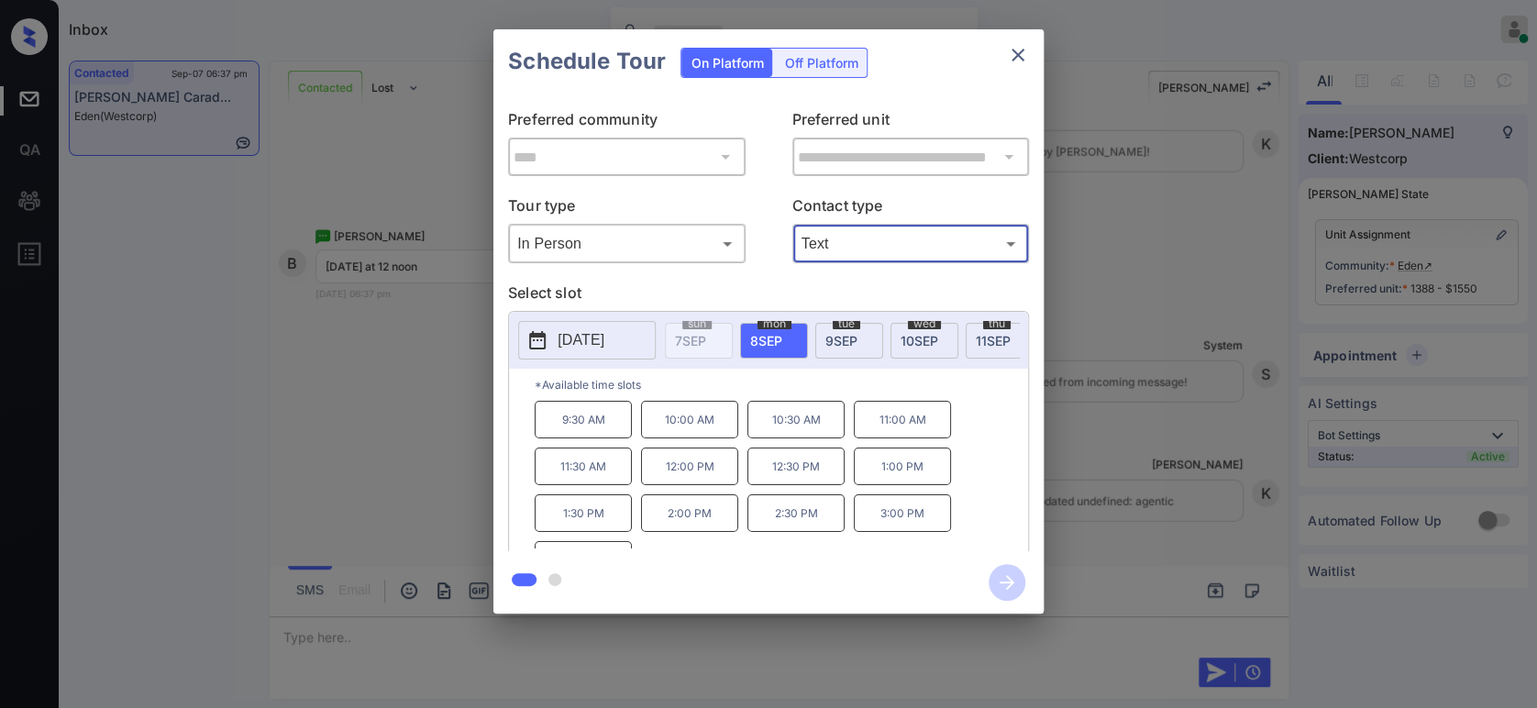
click at [665, 481] on p "12:00 PM" at bounding box center [689, 466] width 97 height 38
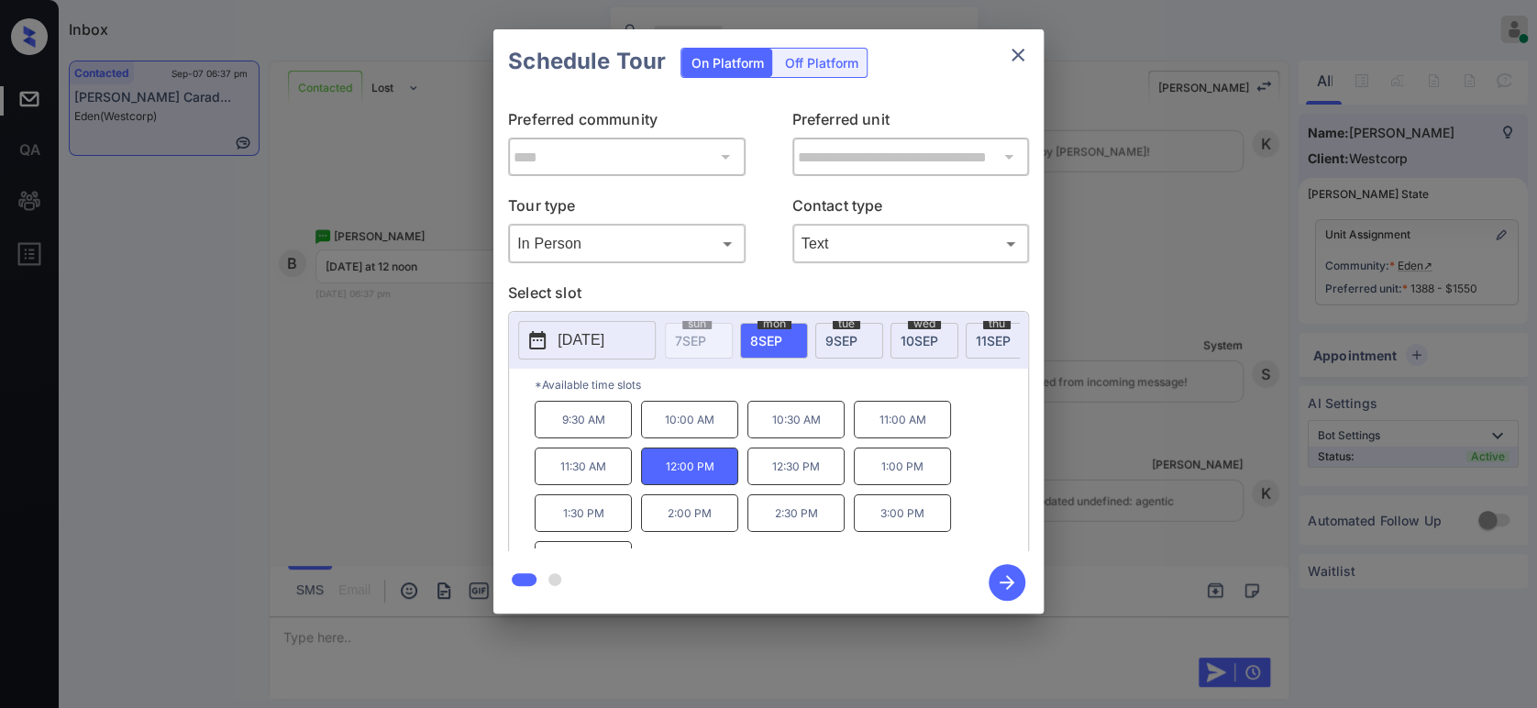
click at [1004, 573] on icon "button" at bounding box center [1007, 582] width 37 height 37
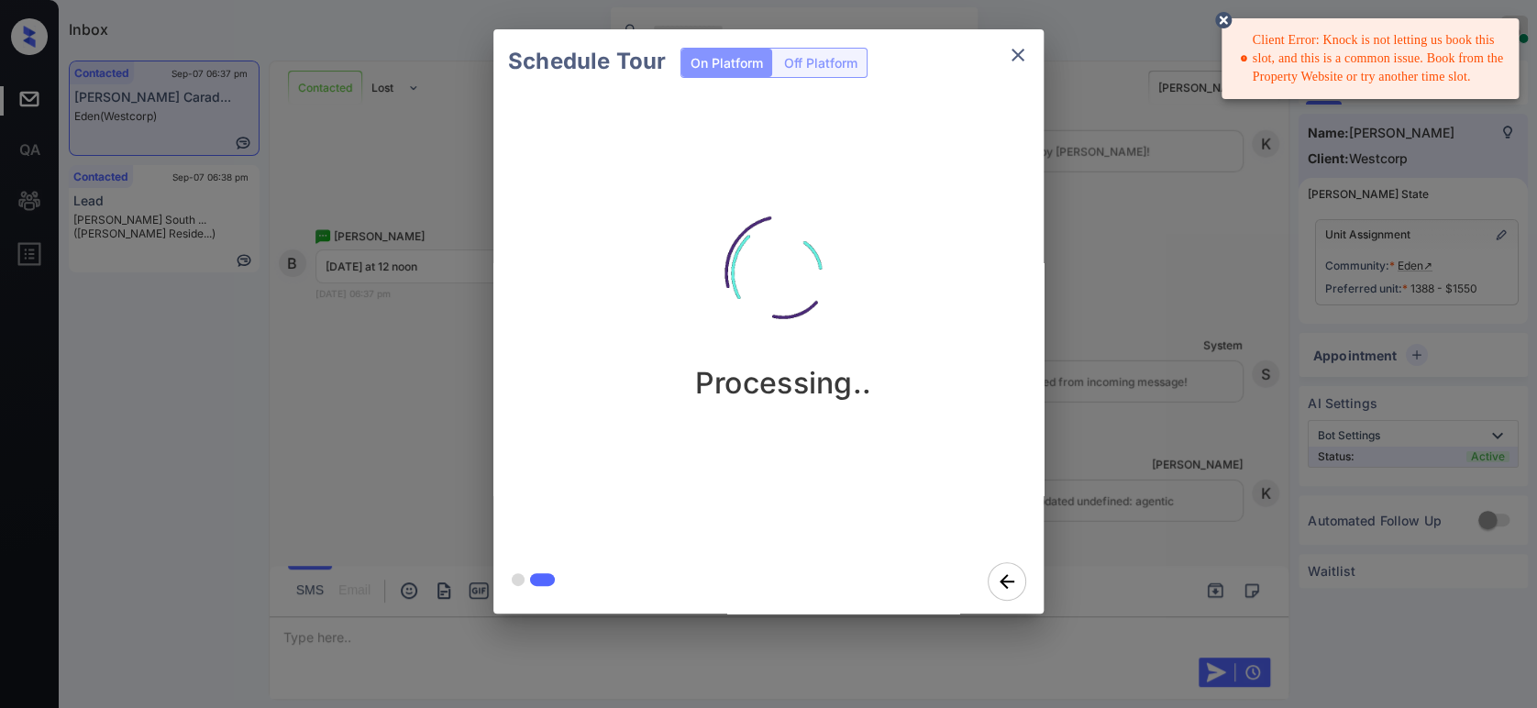
click at [1124, 378] on div "Schedule Tour On Platform Off Platform Processing.." at bounding box center [768, 321] width 1537 height 643
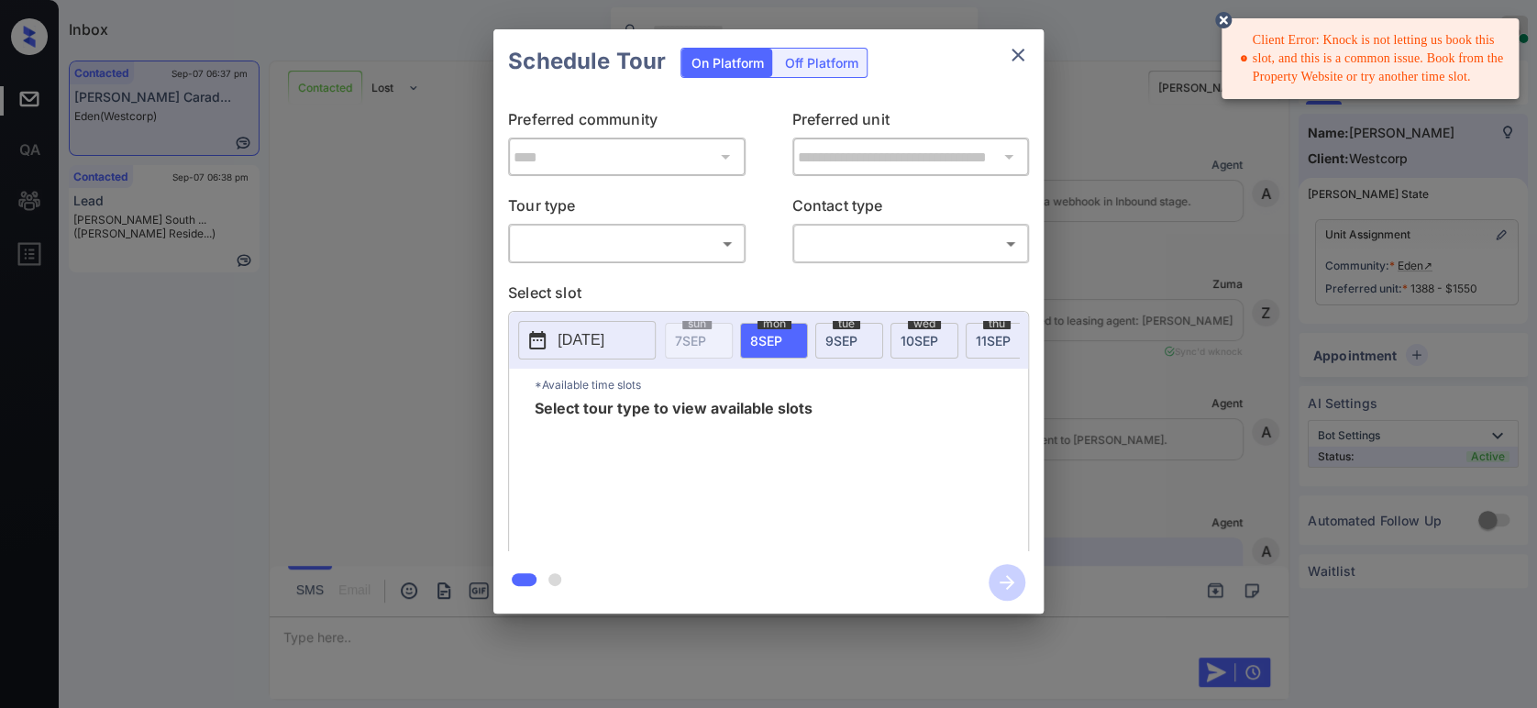
scroll to position [2531, 0]
click at [659, 256] on body "Client Error: Knock is not letting us book this slot, and this is a common issu…" at bounding box center [768, 354] width 1537 height 708
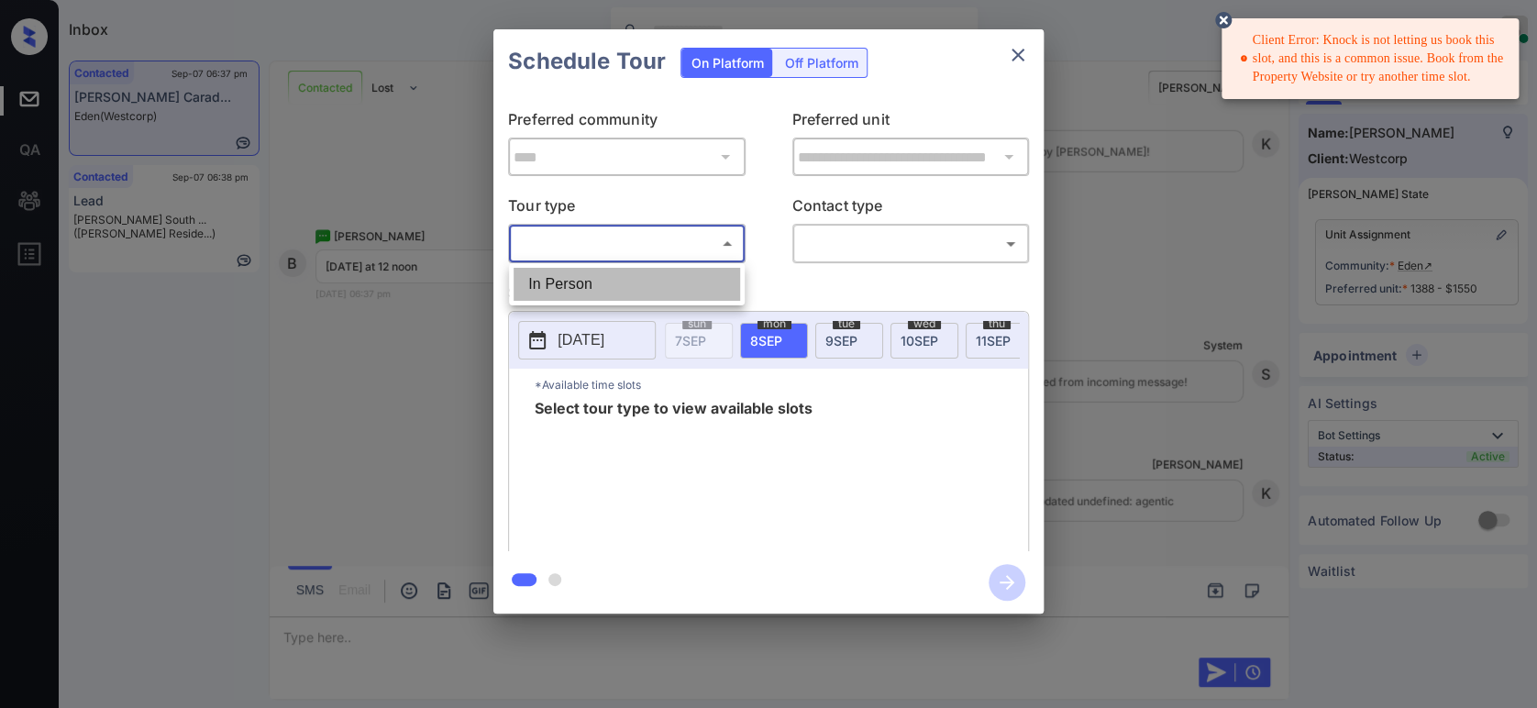
click at [632, 282] on li "In Person" at bounding box center [627, 284] width 227 height 33
type input "********"
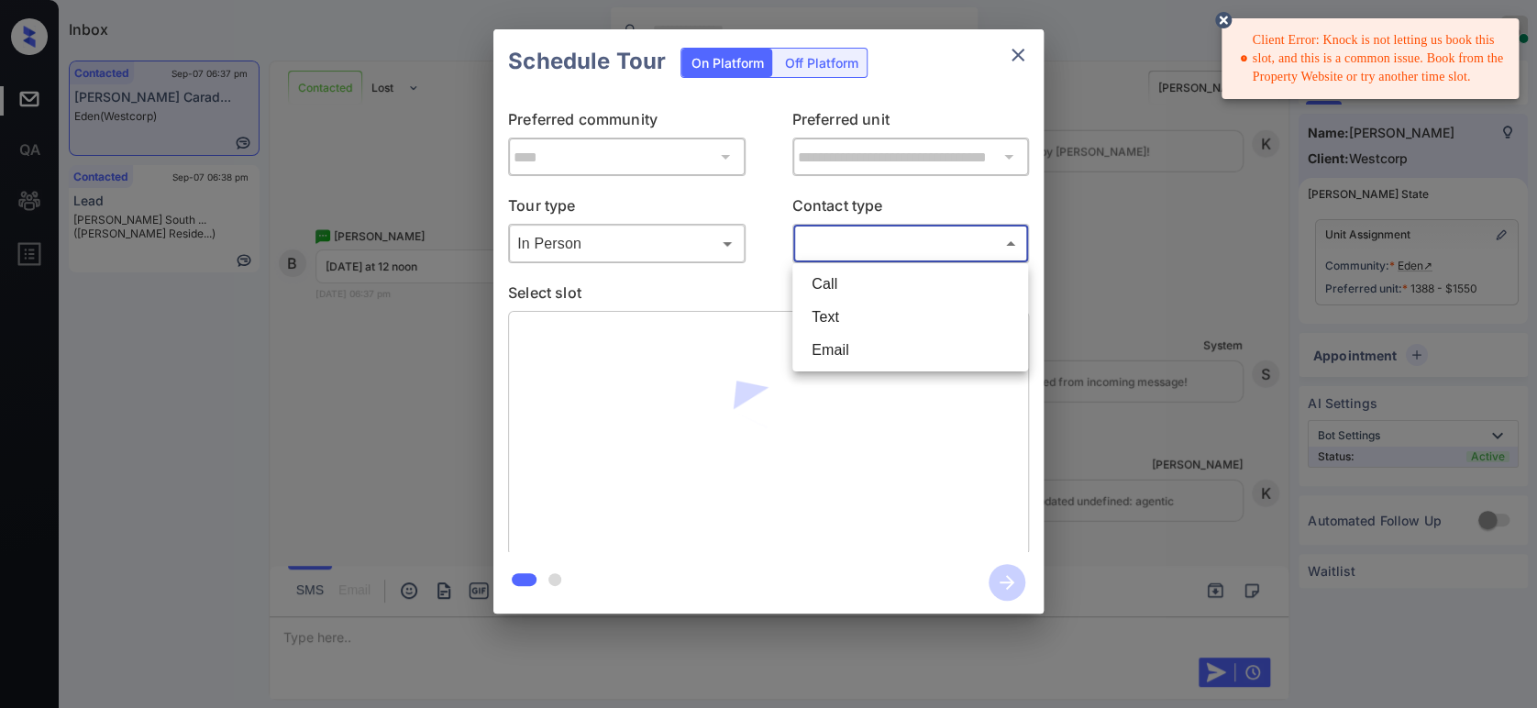
drag, startPoint x: 869, startPoint y: 242, endPoint x: 859, endPoint y: 306, distance: 65.0
click at [869, 243] on body "Client Error: Knock is not letting us book this slot, and this is a common issu…" at bounding box center [768, 354] width 1537 height 708
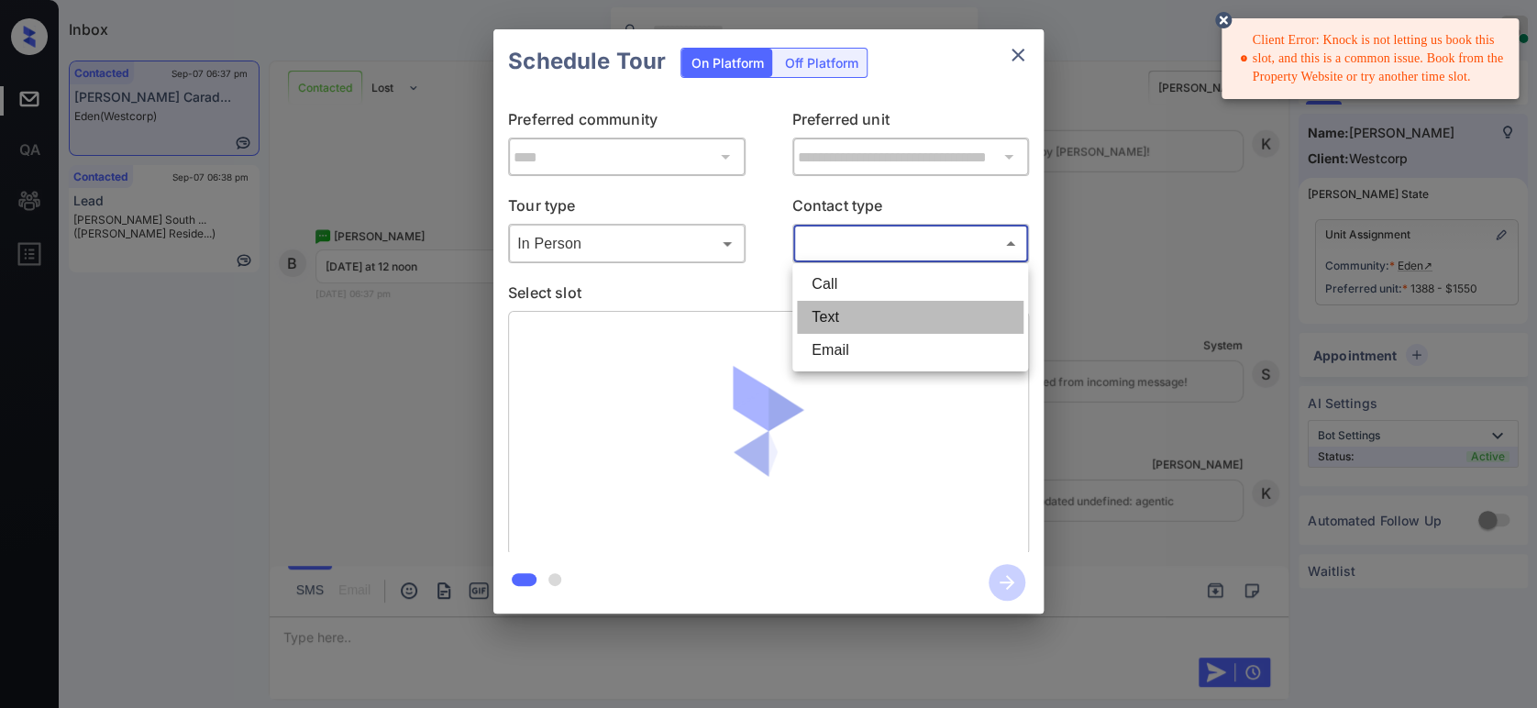
click at [855, 331] on li "Text" at bounding box center [910, 317] width 227 height 33
type input "****"
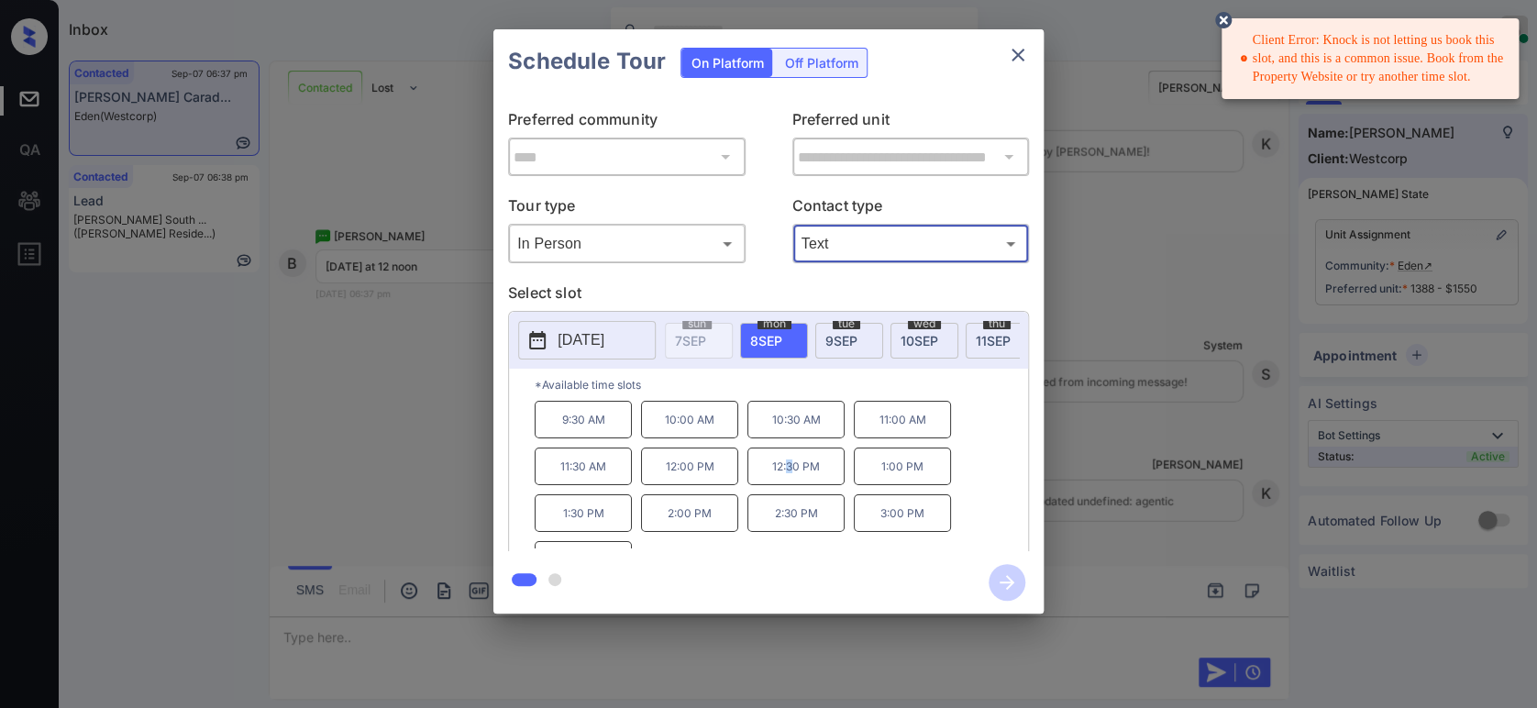
click at [790, 482] on p "12:30 PM" at bounding box center [795, 466] width 97 height 38
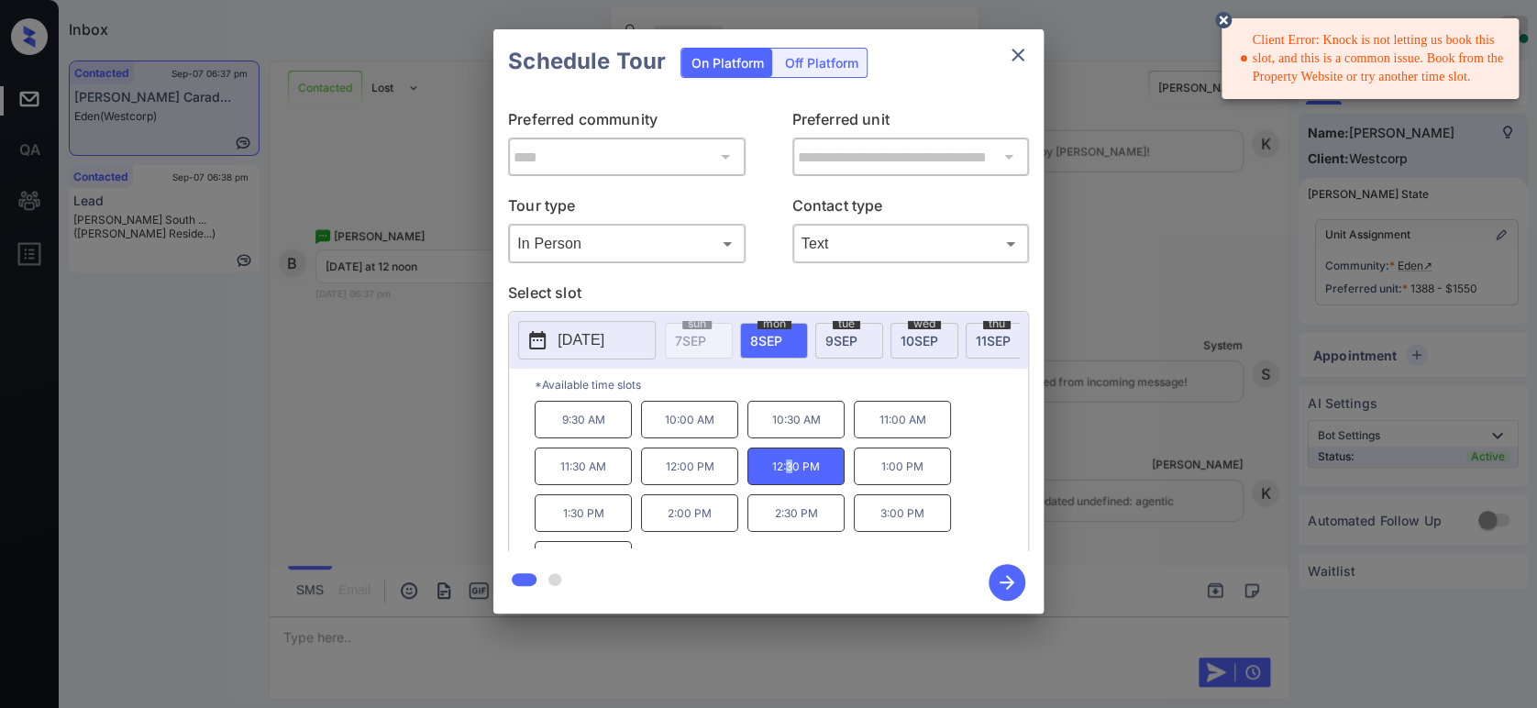
click at [1011, 578] on icon "button" at bounding box center [1007, 582] width 37 height 37
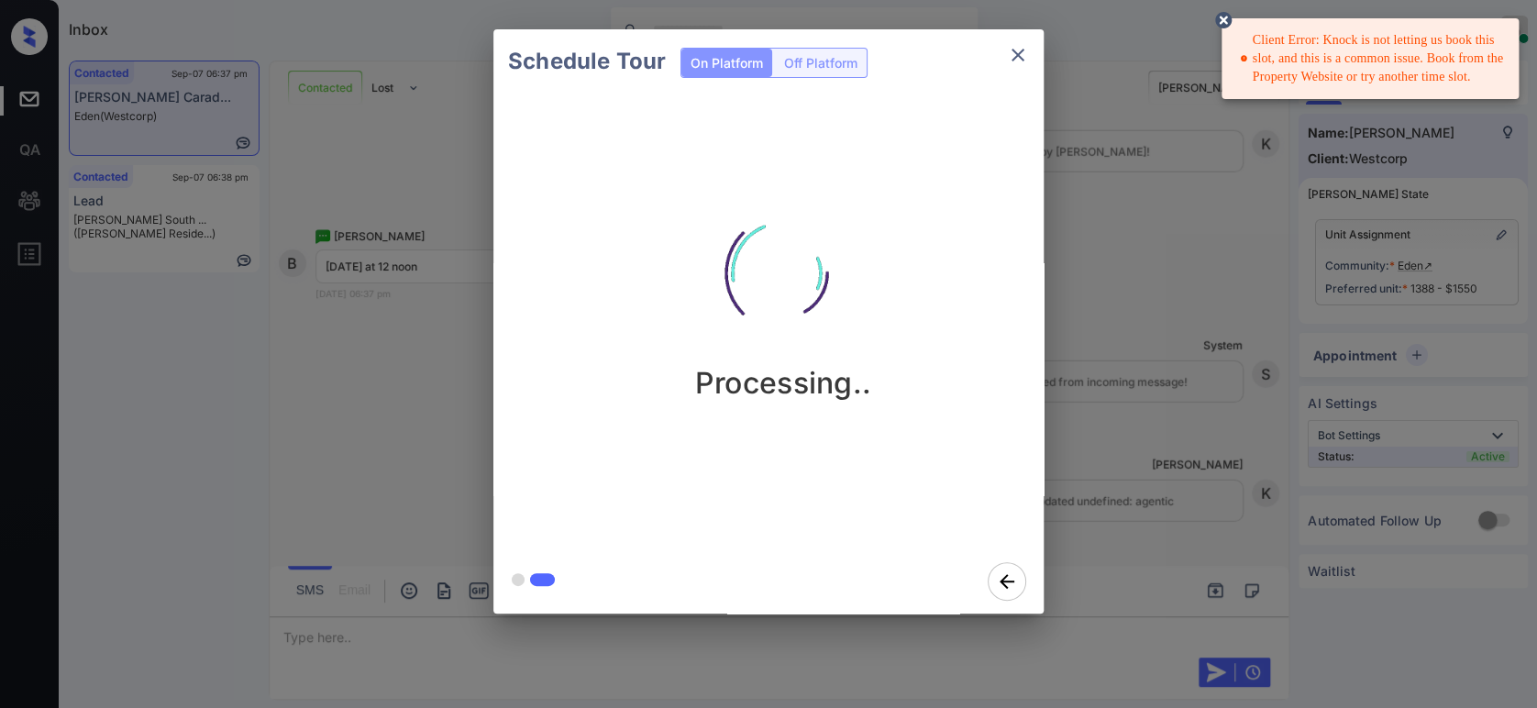
click at [1232, 17] on icon at bounding box center [1223, 20] width 22 height 22
click at [1199, 411] on div "Schedule Tour On Platform Off Platform Processing.." at bounding box center [768, 321] width 1537 height 643
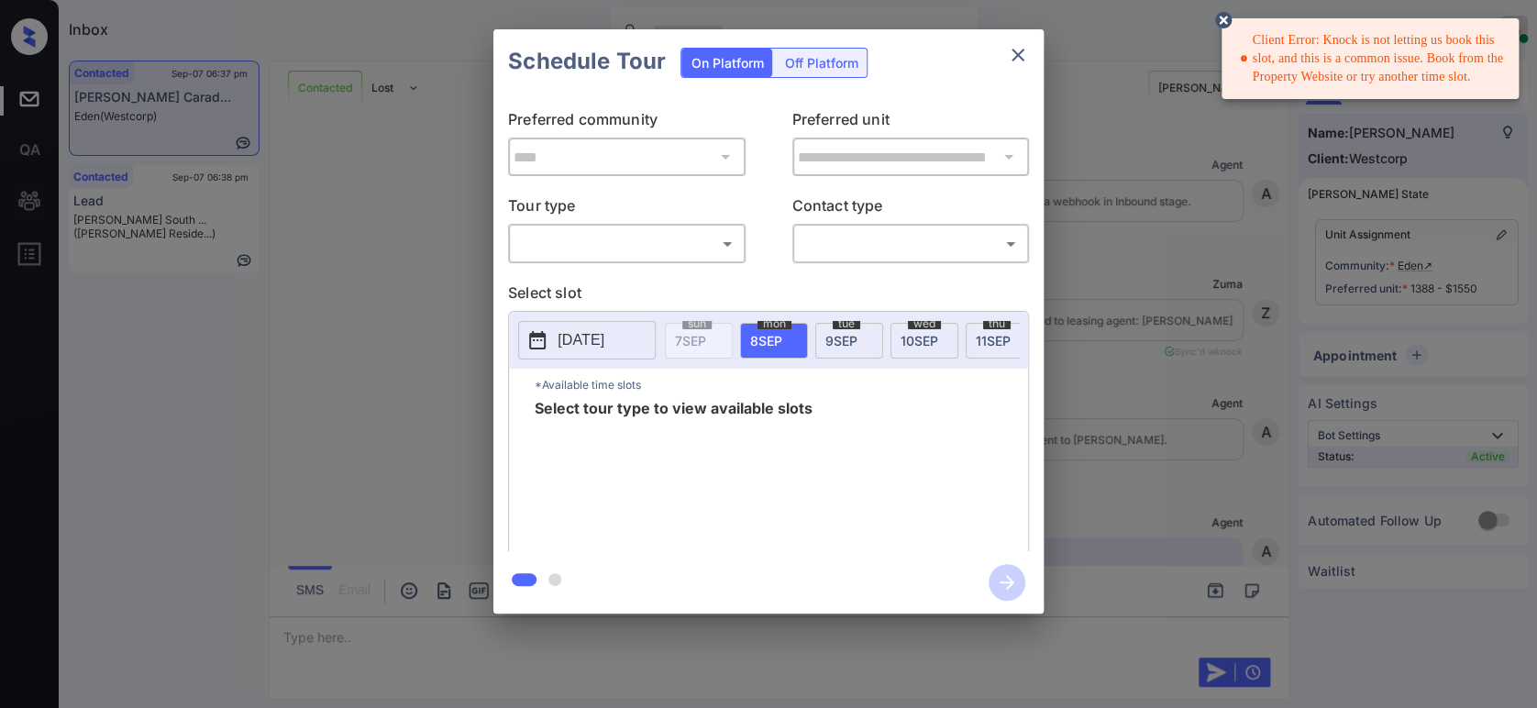
scroll to position [2531, 0]
click at [657, 258] on body "Client Error: Knock is not letting us book this slot, and this is a common issu…" at bounding box center [768, 354] width 1537 height 708
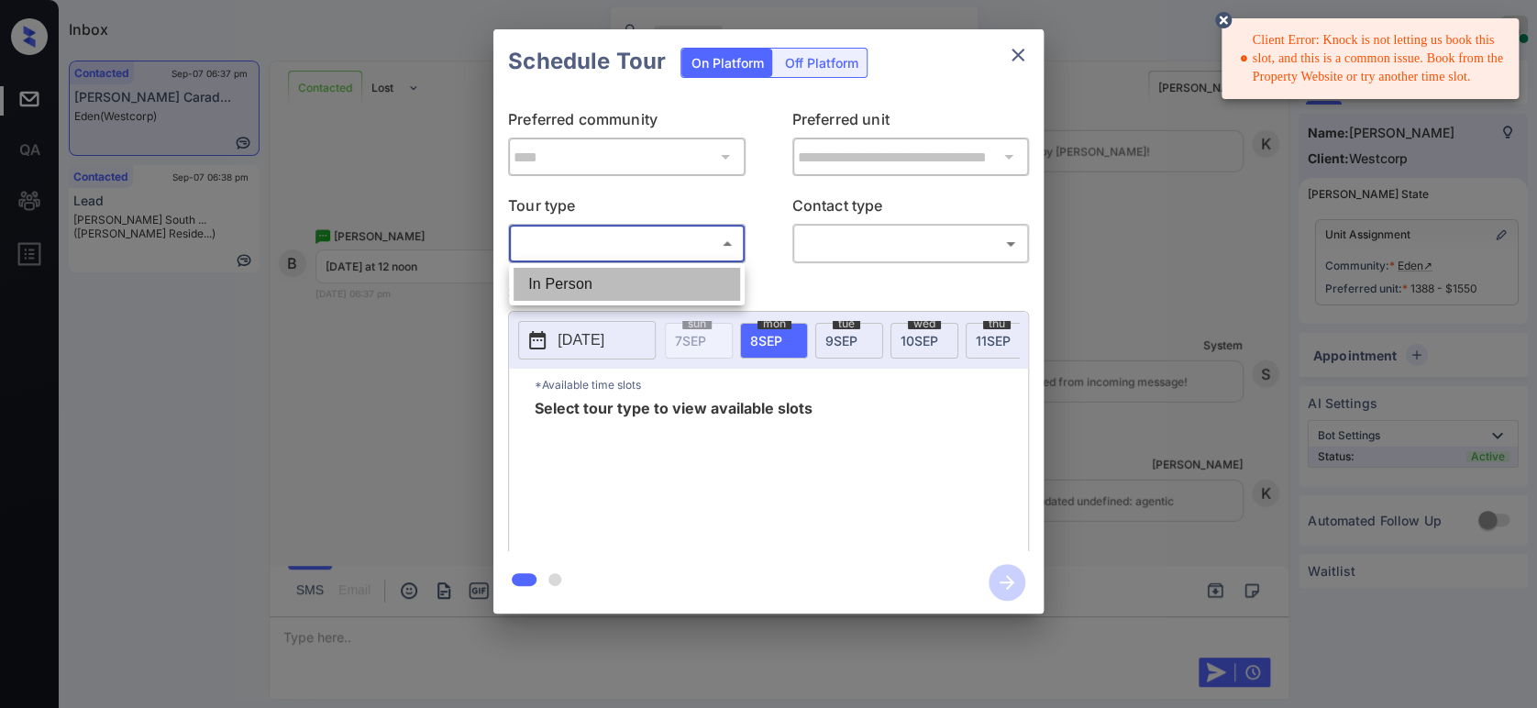
click at [650, 291] on li "In Person" at bounding box center [627, 284] width 227 height 33
type input "********"
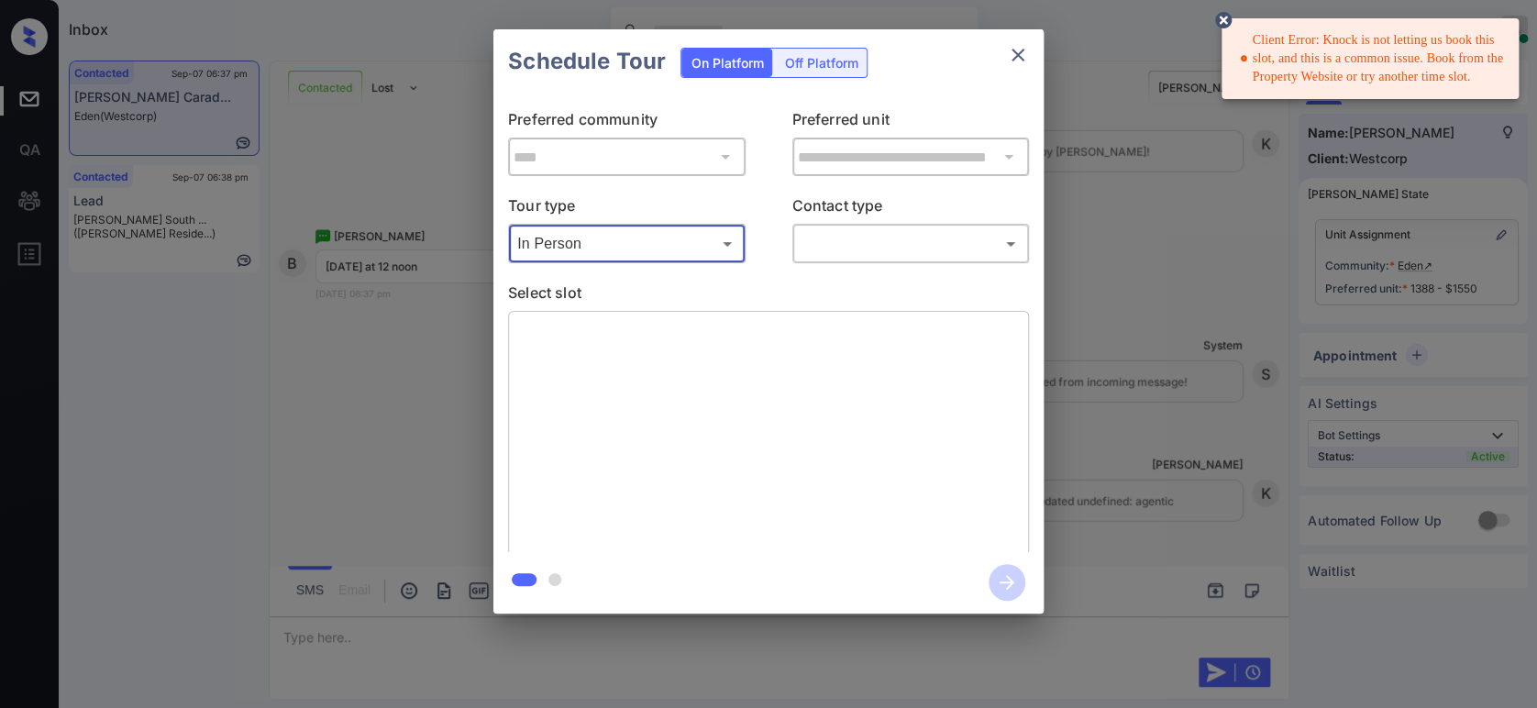
click at [873, 239] on body "Client Error: Knock is not letting us book this slot, and this is a common issu…" at bounding box center [768, 354] width 1537 height 708
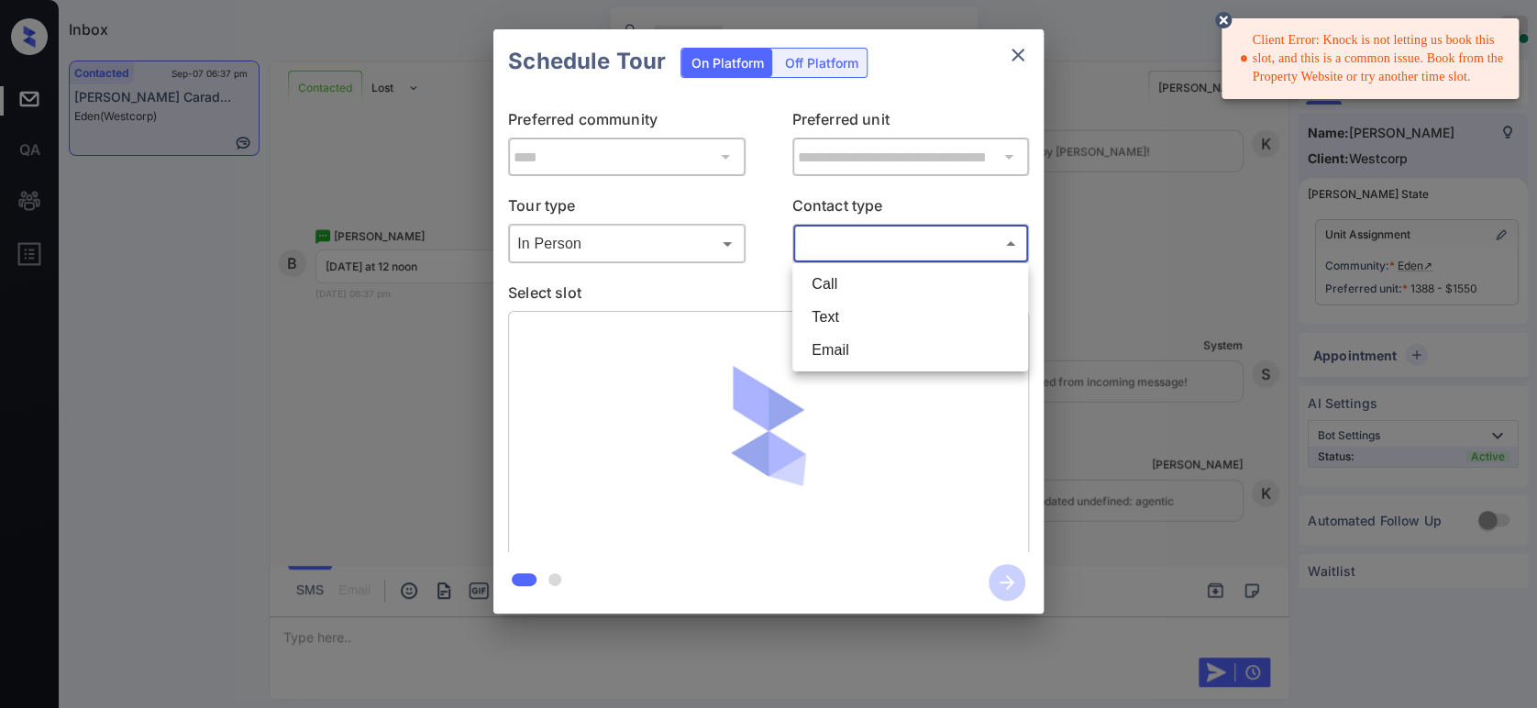
click at [860, 317] on li "Text" at bounding box center [910, 317] width 227 height 33
type input "****"
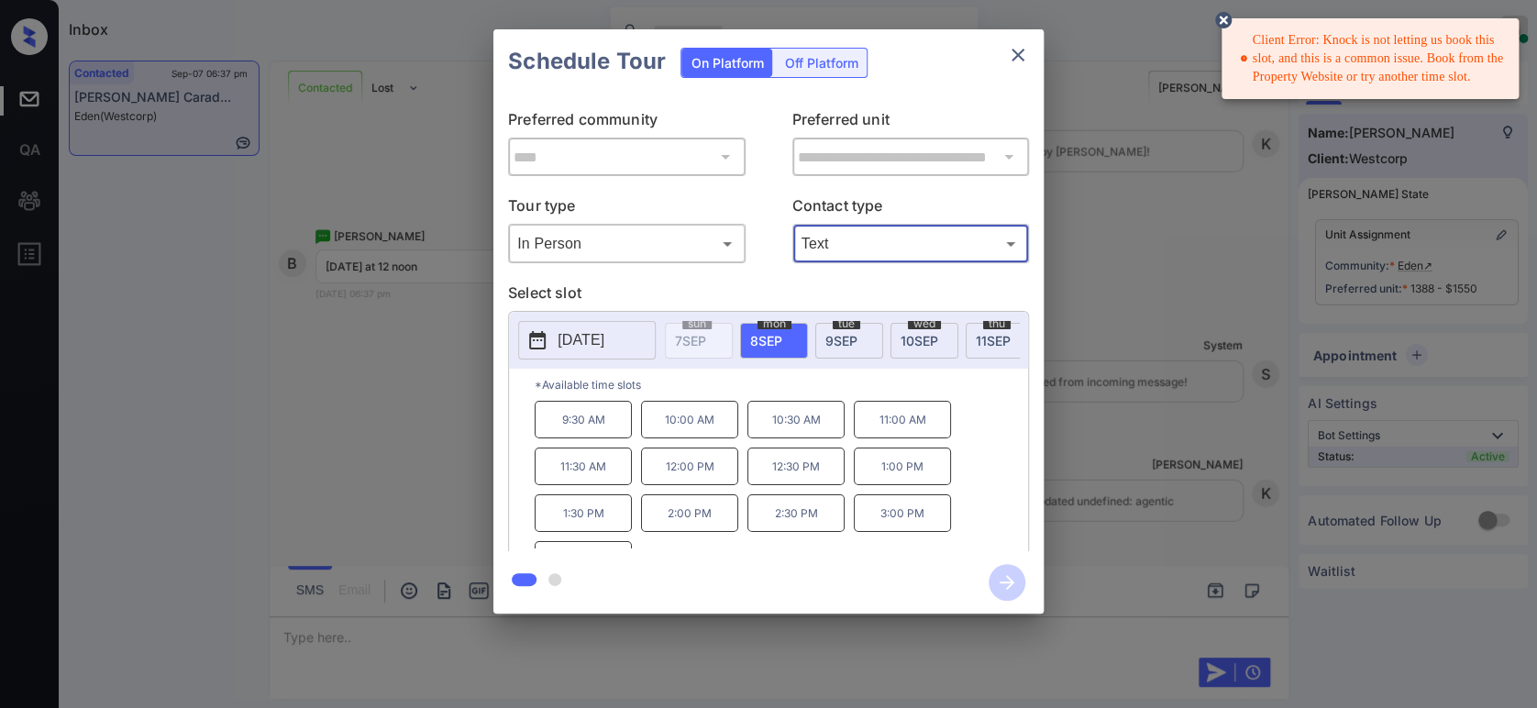
click at [895, 475] on p "1:00 PM" at bounding box center [902, 466] width 97 height 38
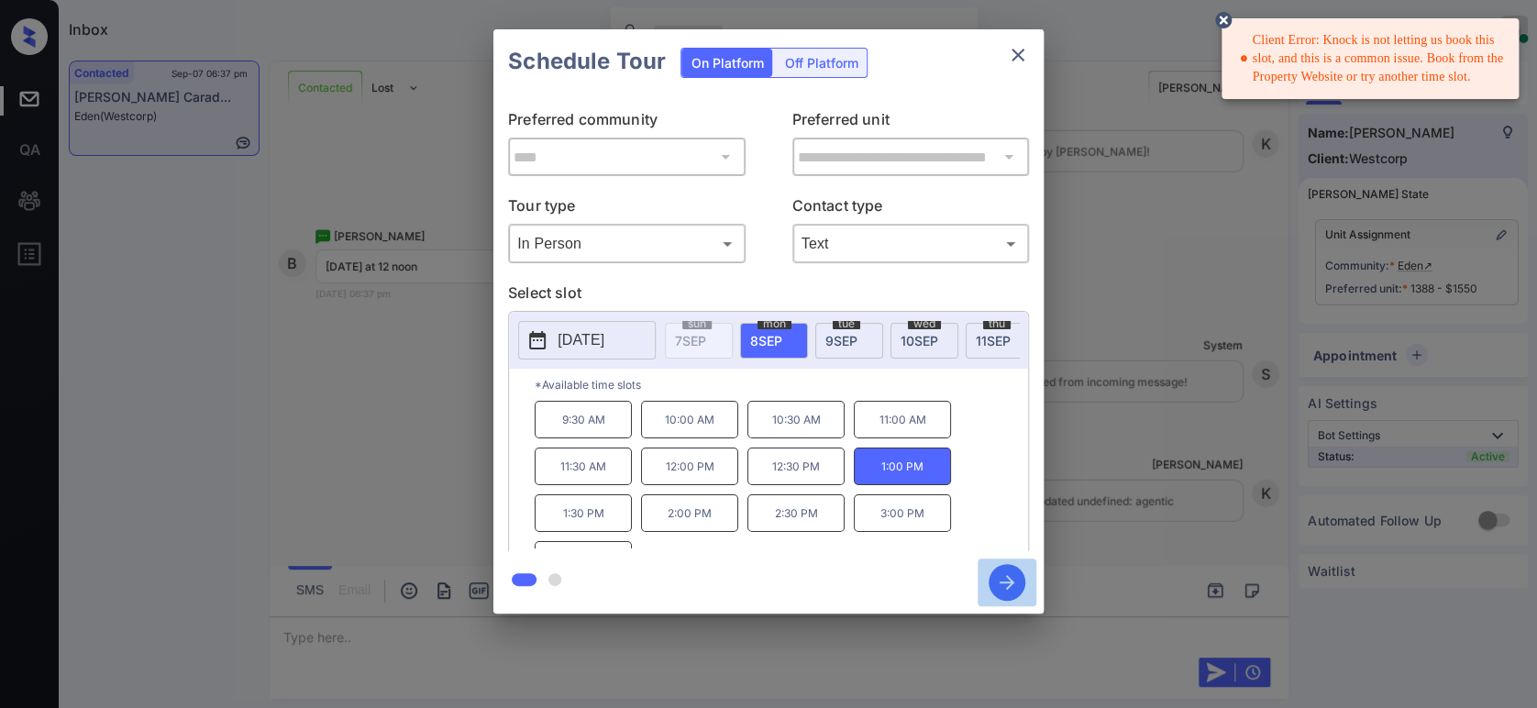
click at [1002, 568] on icon "button" at bounding box center [1007, 582] width 37 height 37
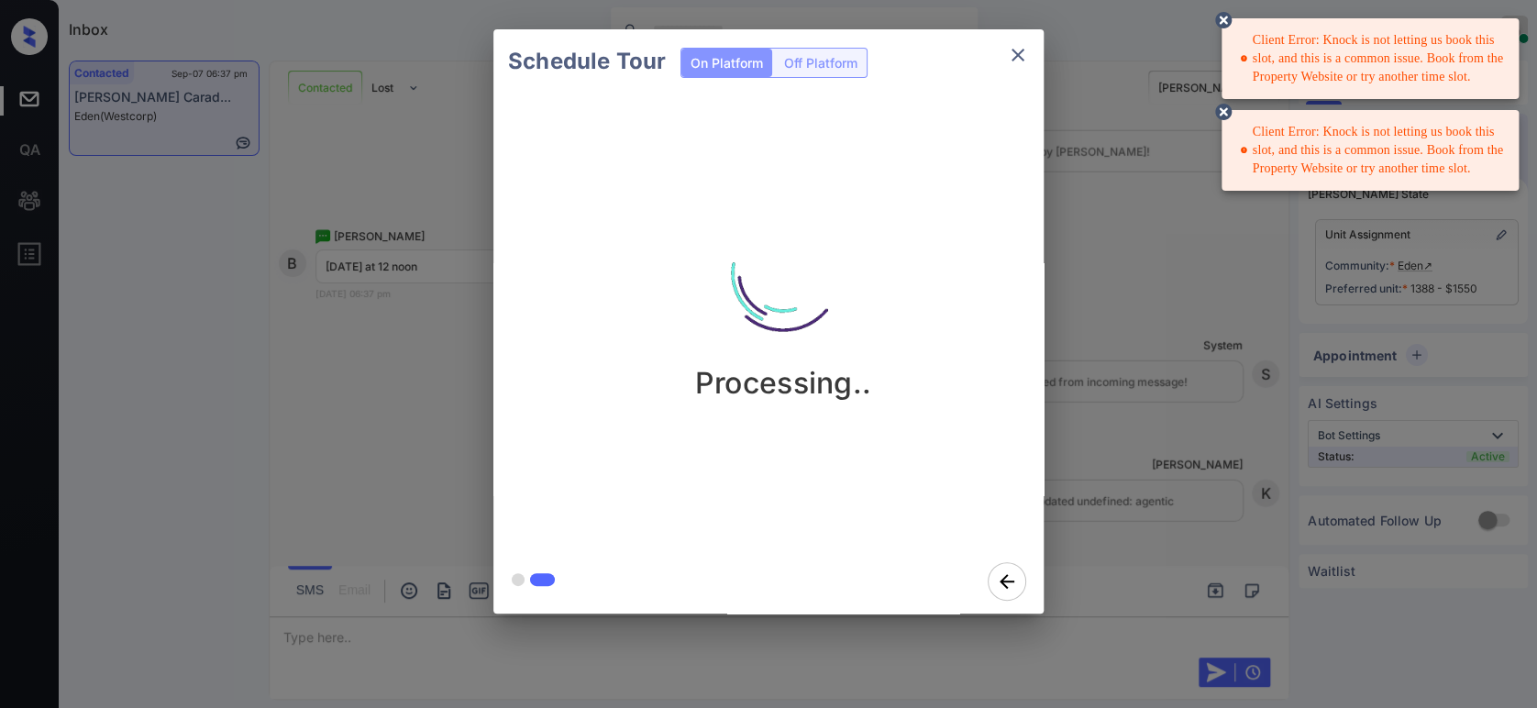
click at [1095, 486] on div "Schedule Tour On Platform Off Platform Processing.." at bounding box center [768, 321] width 1537 height 643
